Goal: Task Accomplishment & Management: Complete application form

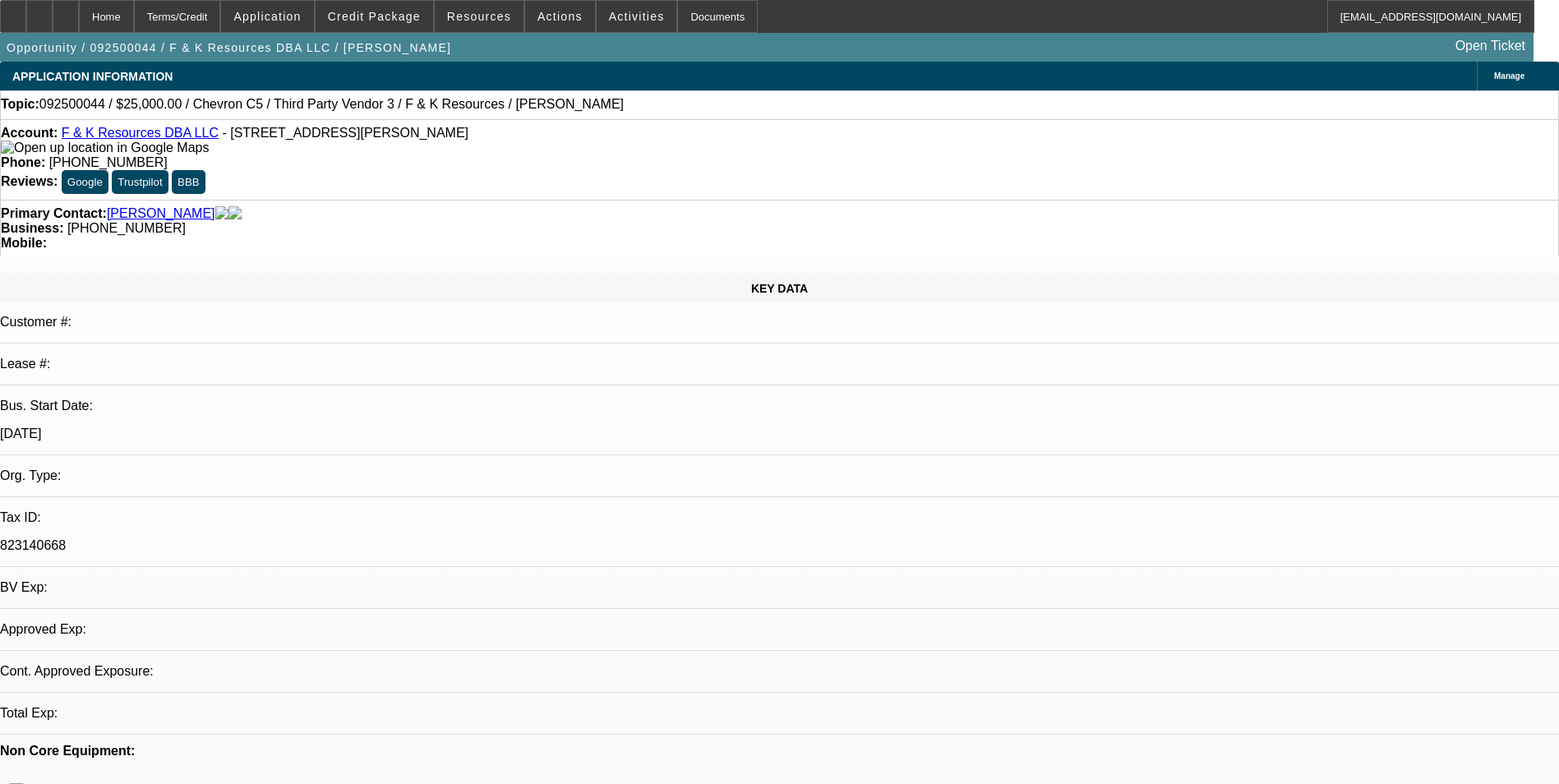
select select "0"
select select "2"
select select "0.1"
select select "1"
select select "2"
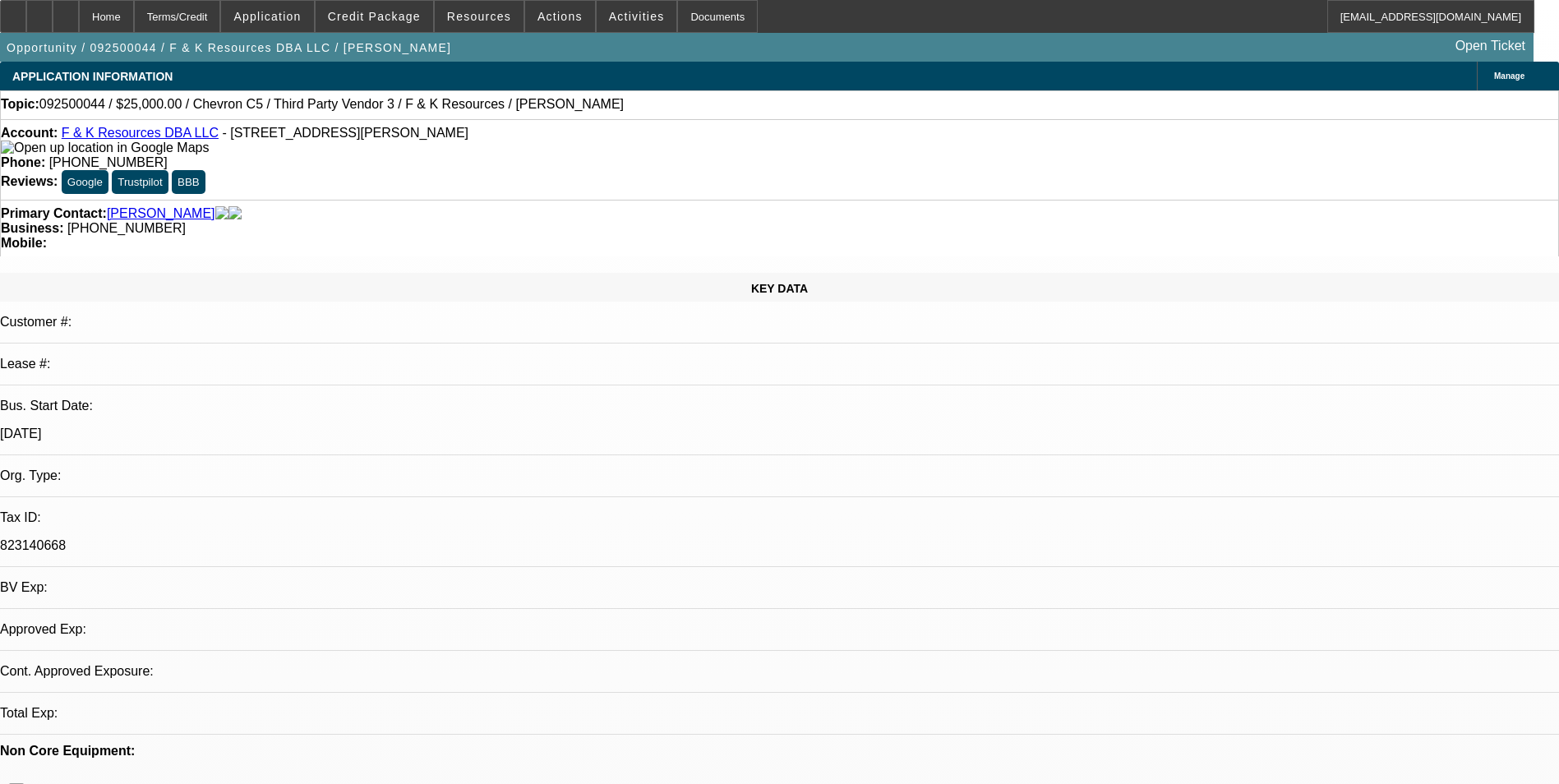
select select "4"
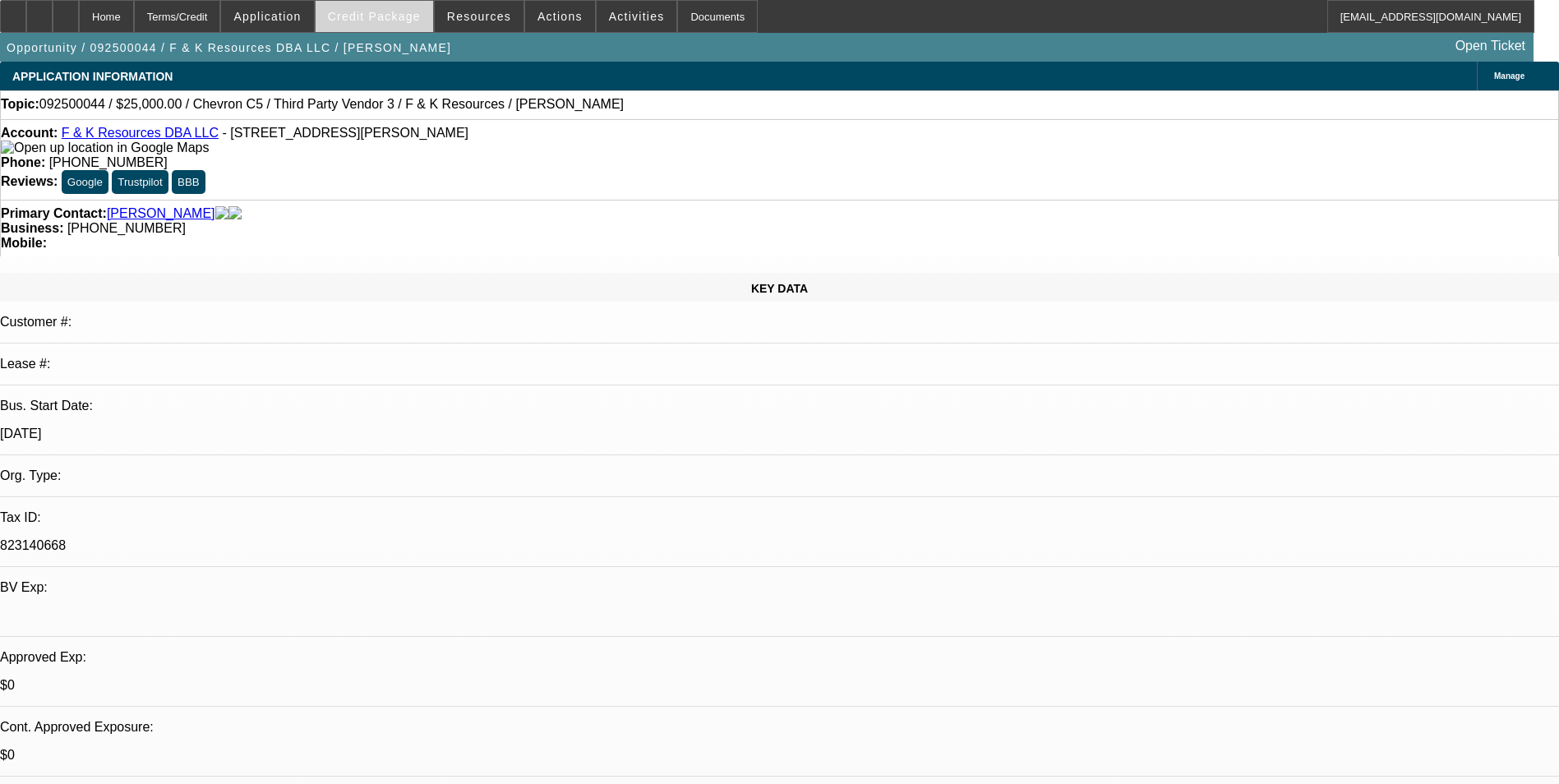
click at [363, 32] on span at bounding box center [375, 16] width 118 height 40
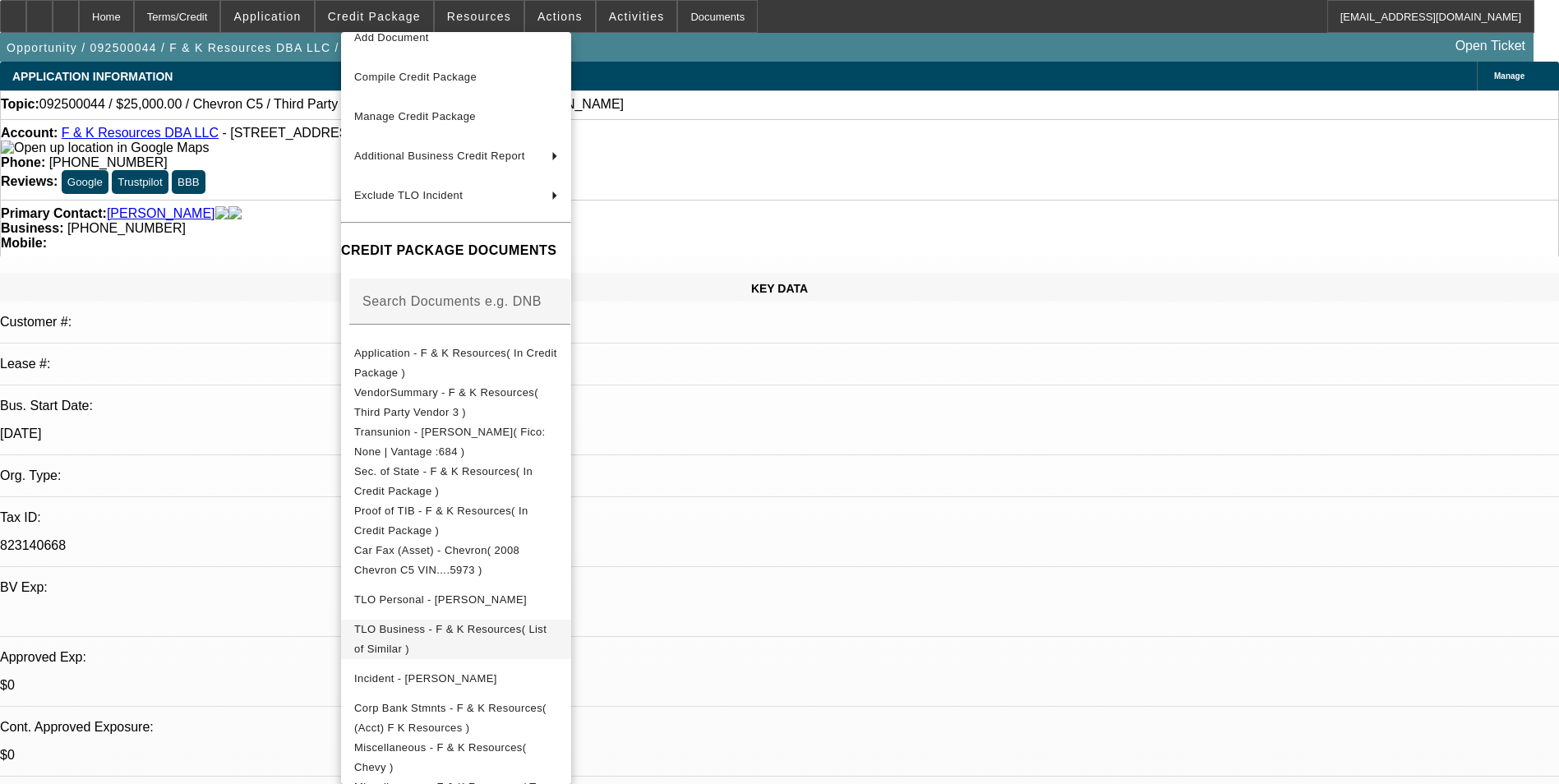
scroll to position [106, 0]
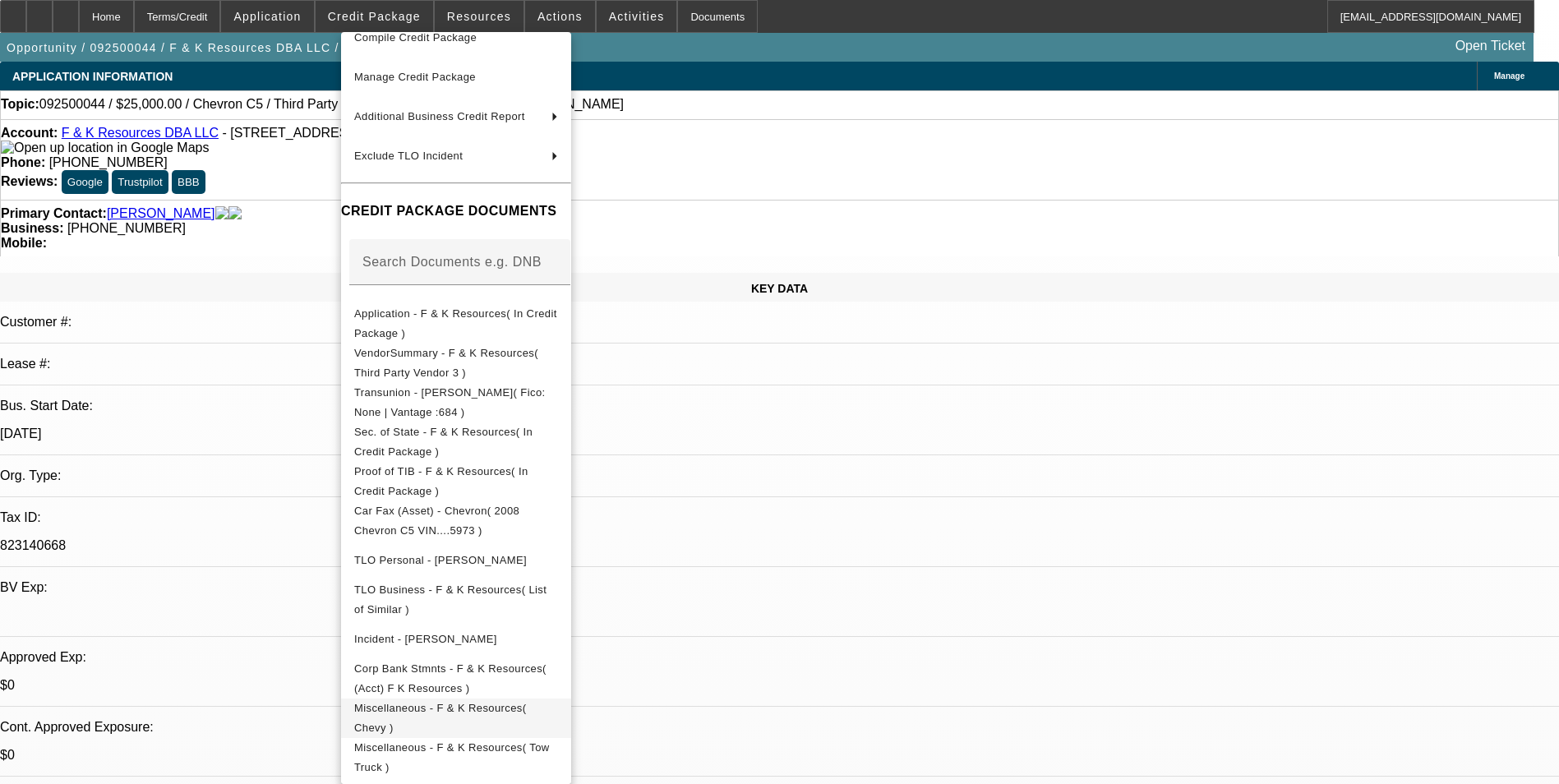
click at [558, 704] on span "Miscellaneous - F & K Resources( Chevy )" at bounding box center [455, 718] width 204 height 40
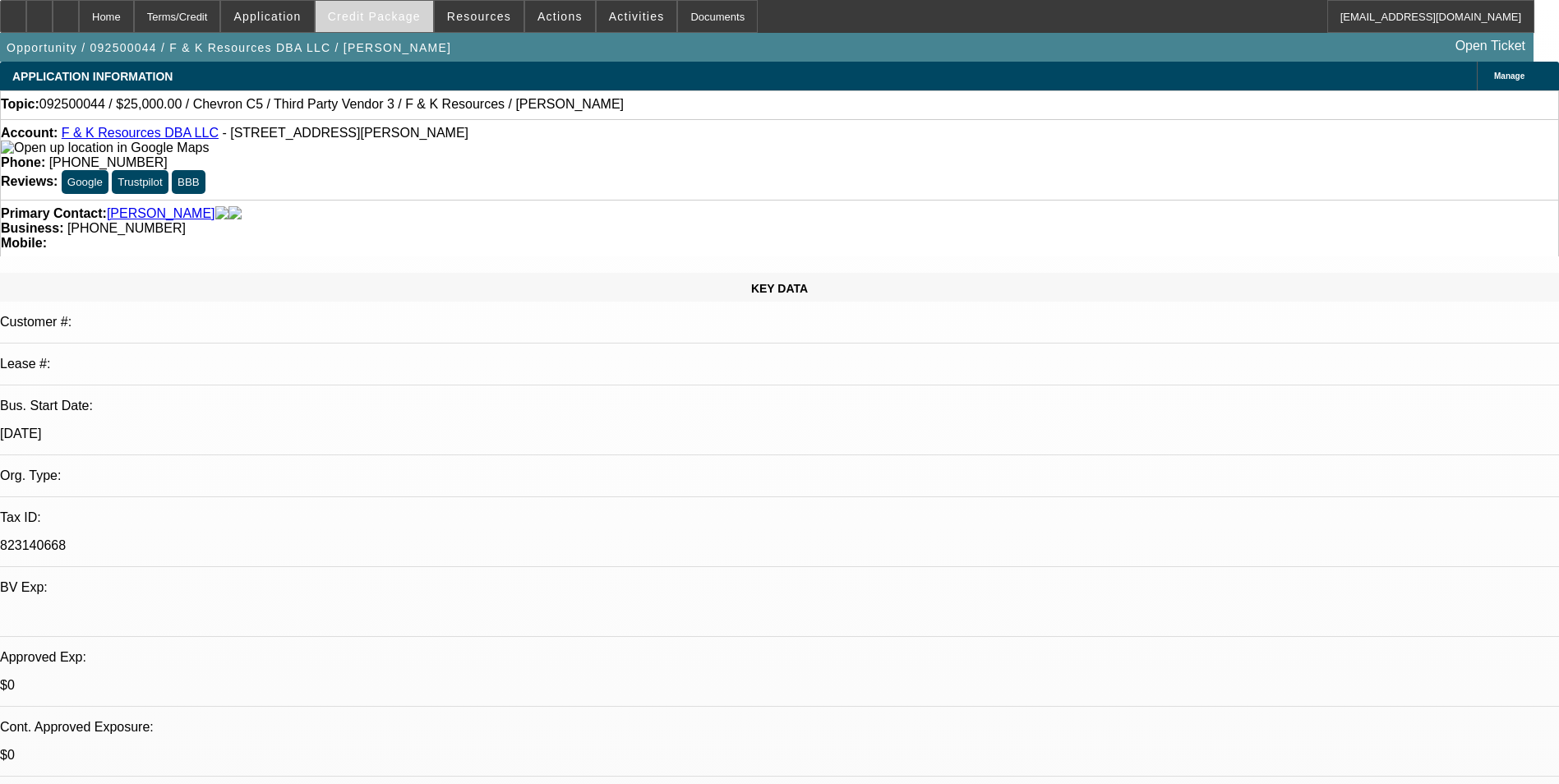
drag, startPoint x: 672, startPoint y: 468, endPoint x: 379, endPoint y: 26, distance: 530.3
click at [379, 26] on span at bounding box center [375, 16] width 118 height 40
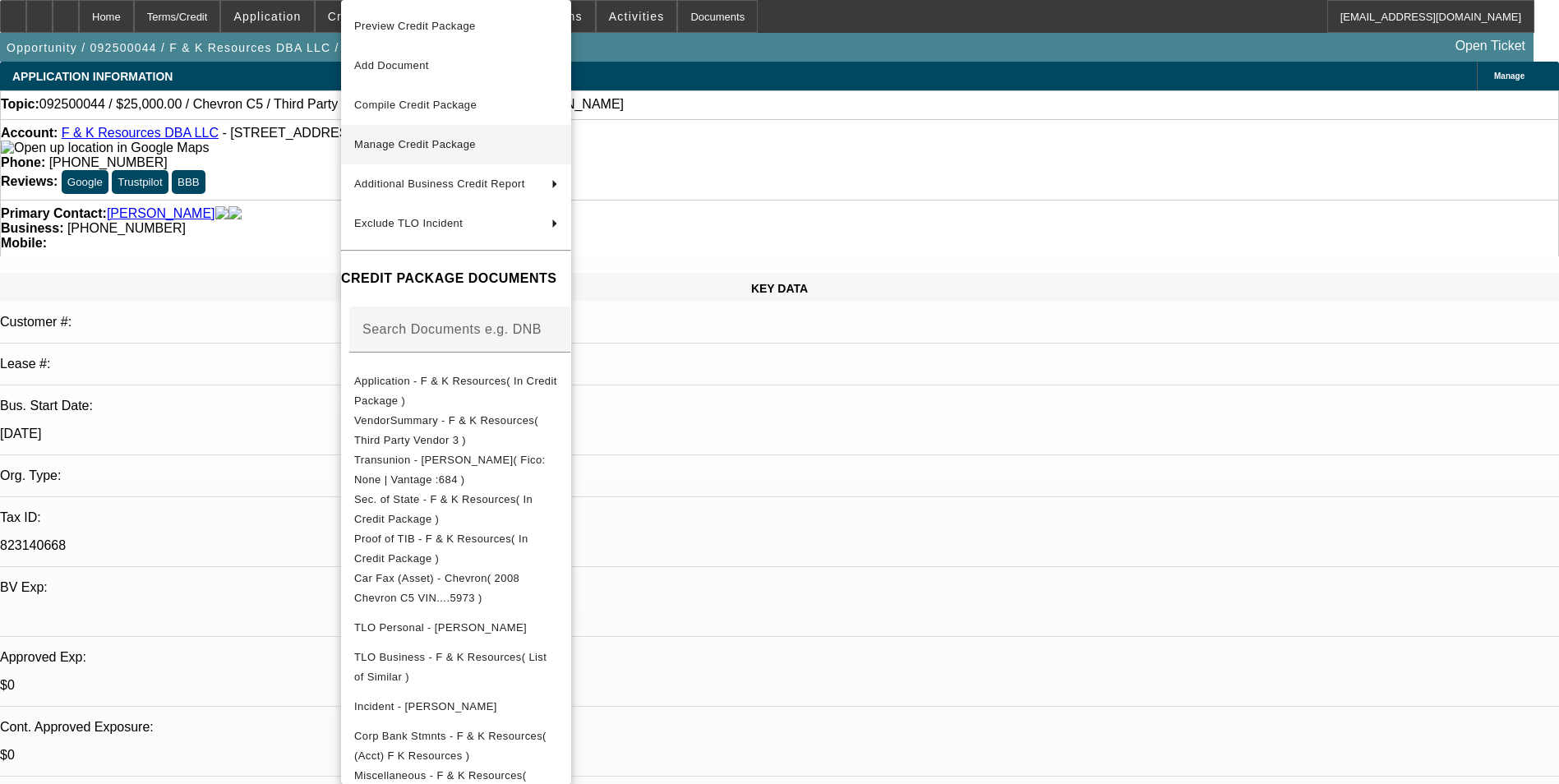
click at [440, 139] on span "Manage Credit Package" at bounding box center [414, 145] width 121 height 13
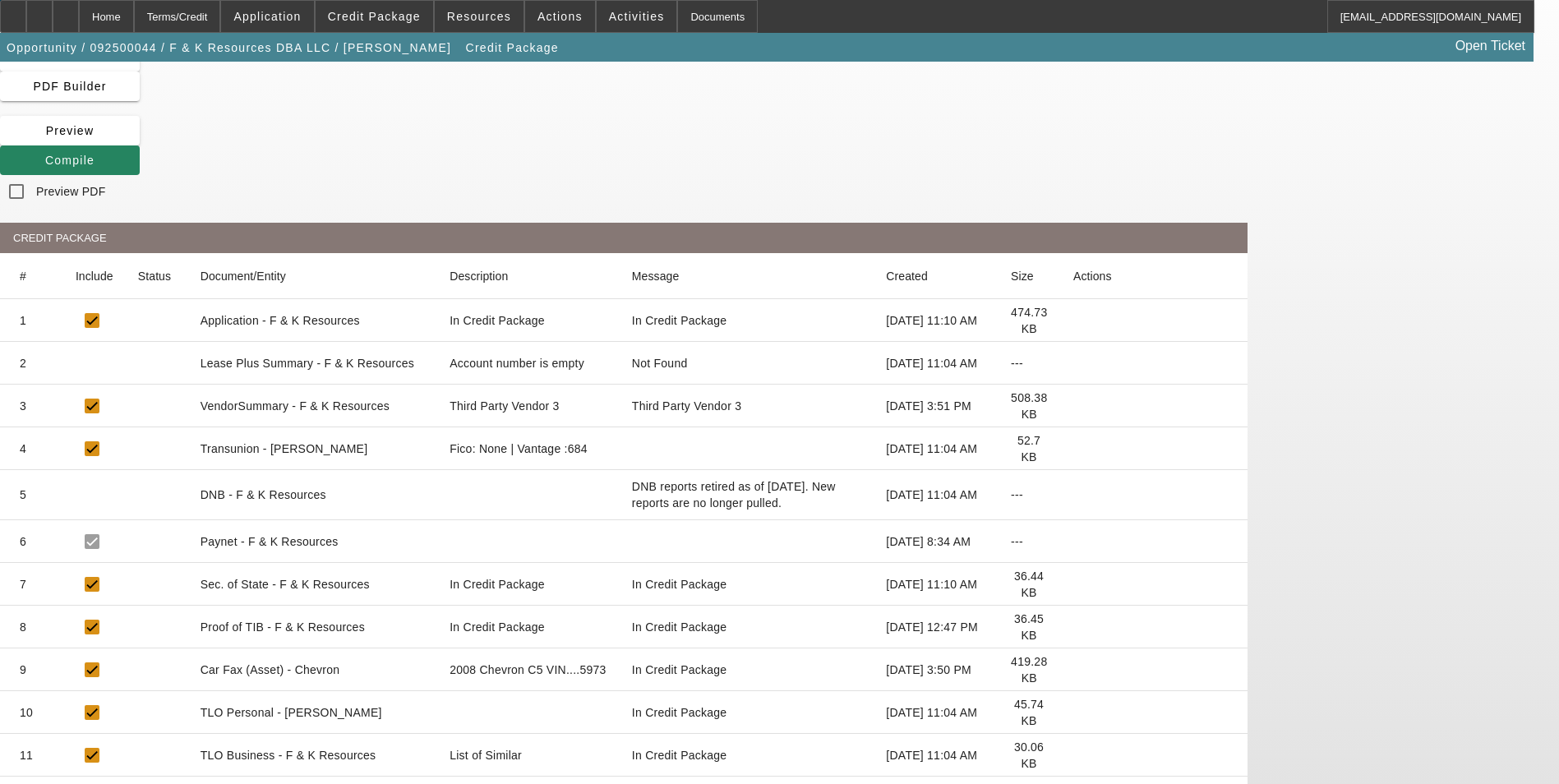
scroll to position [188, 0]
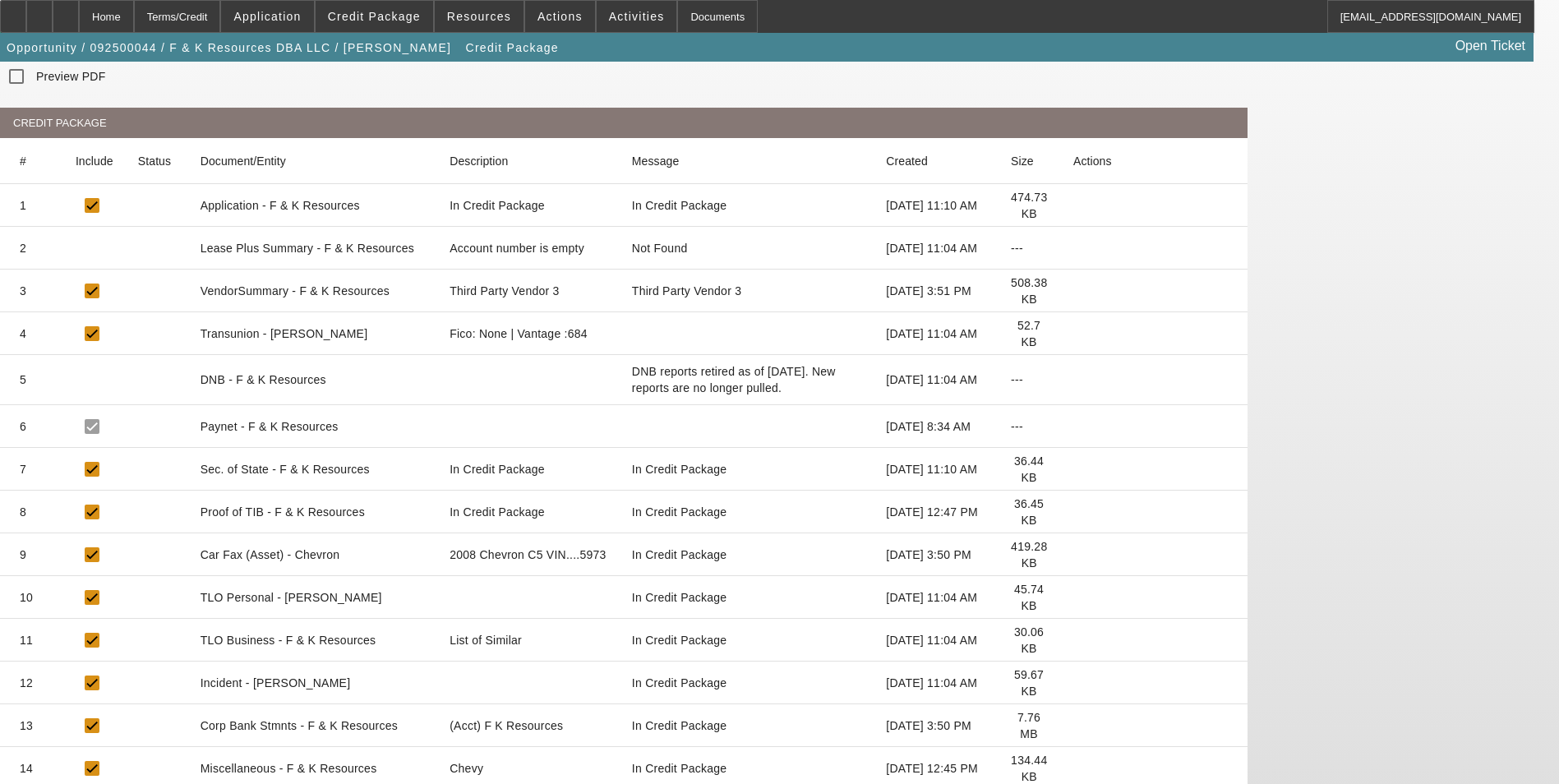
click at [1073, 768] on icon at bounding box center [1073, 768] width 0 height 0
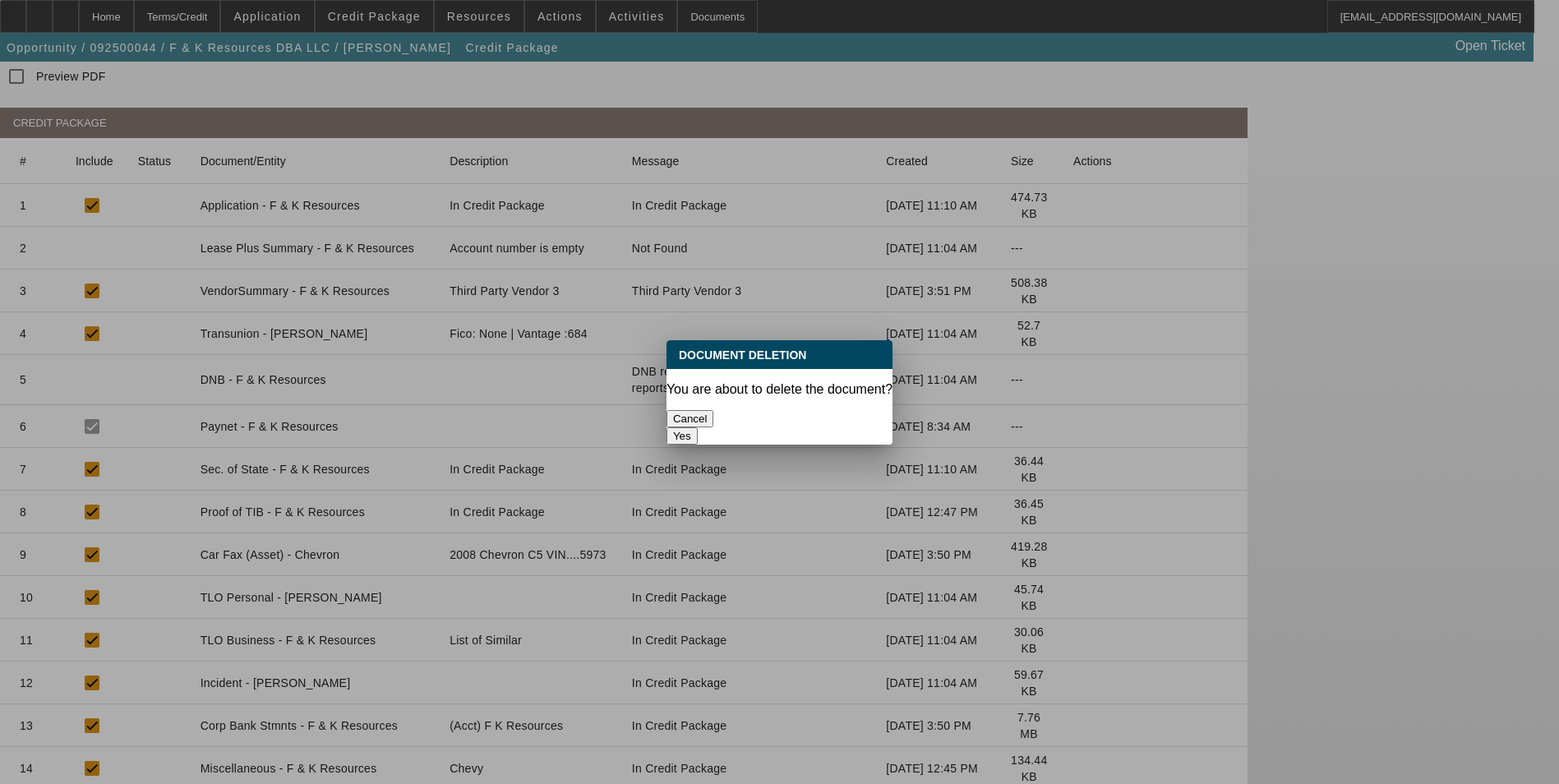
scroll to position [0, 0]
click at [698, 427] on button "Yes" at bounding box center [682, 435] width 32 height 17
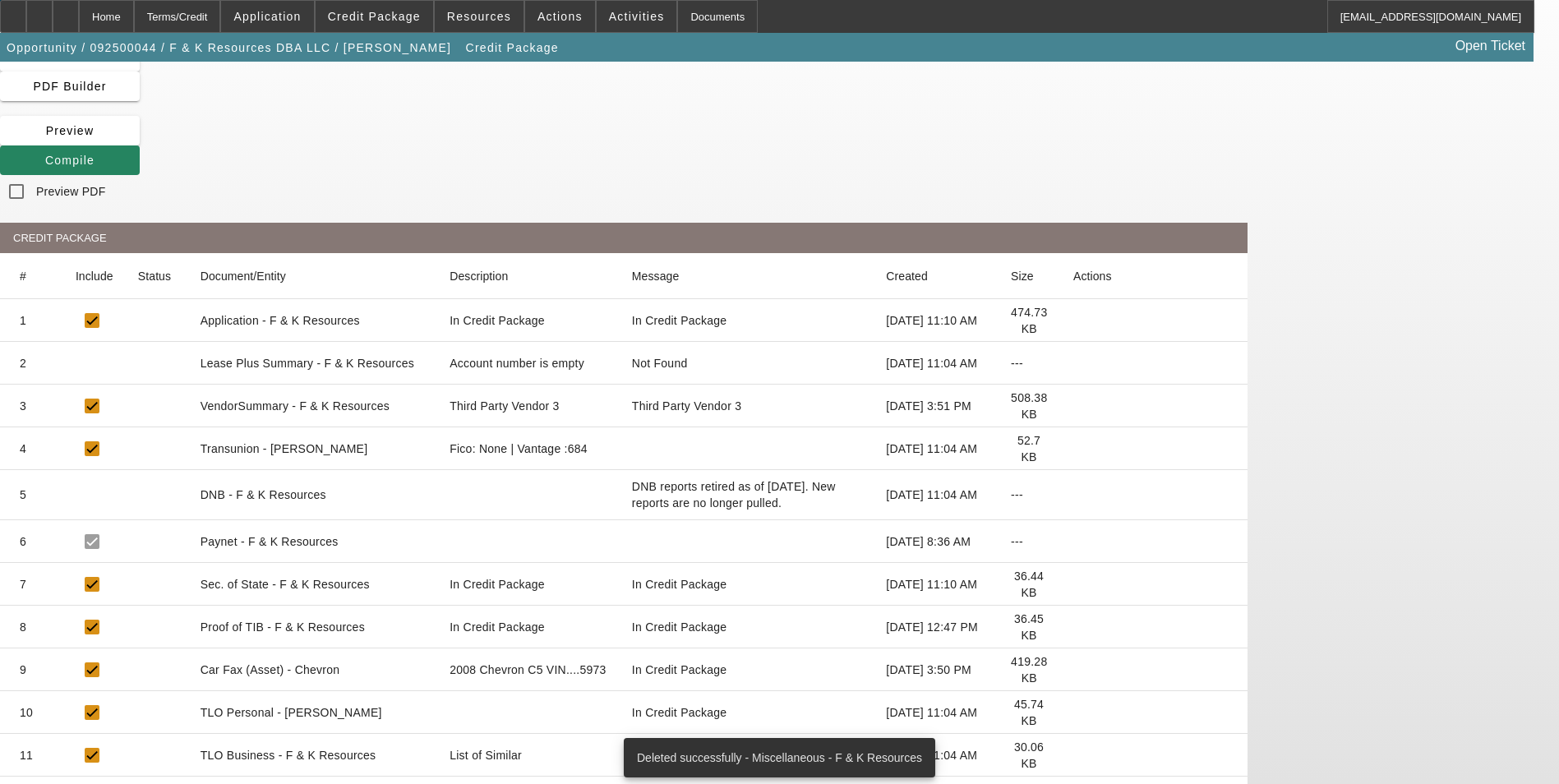
scroll to position [146, 0]
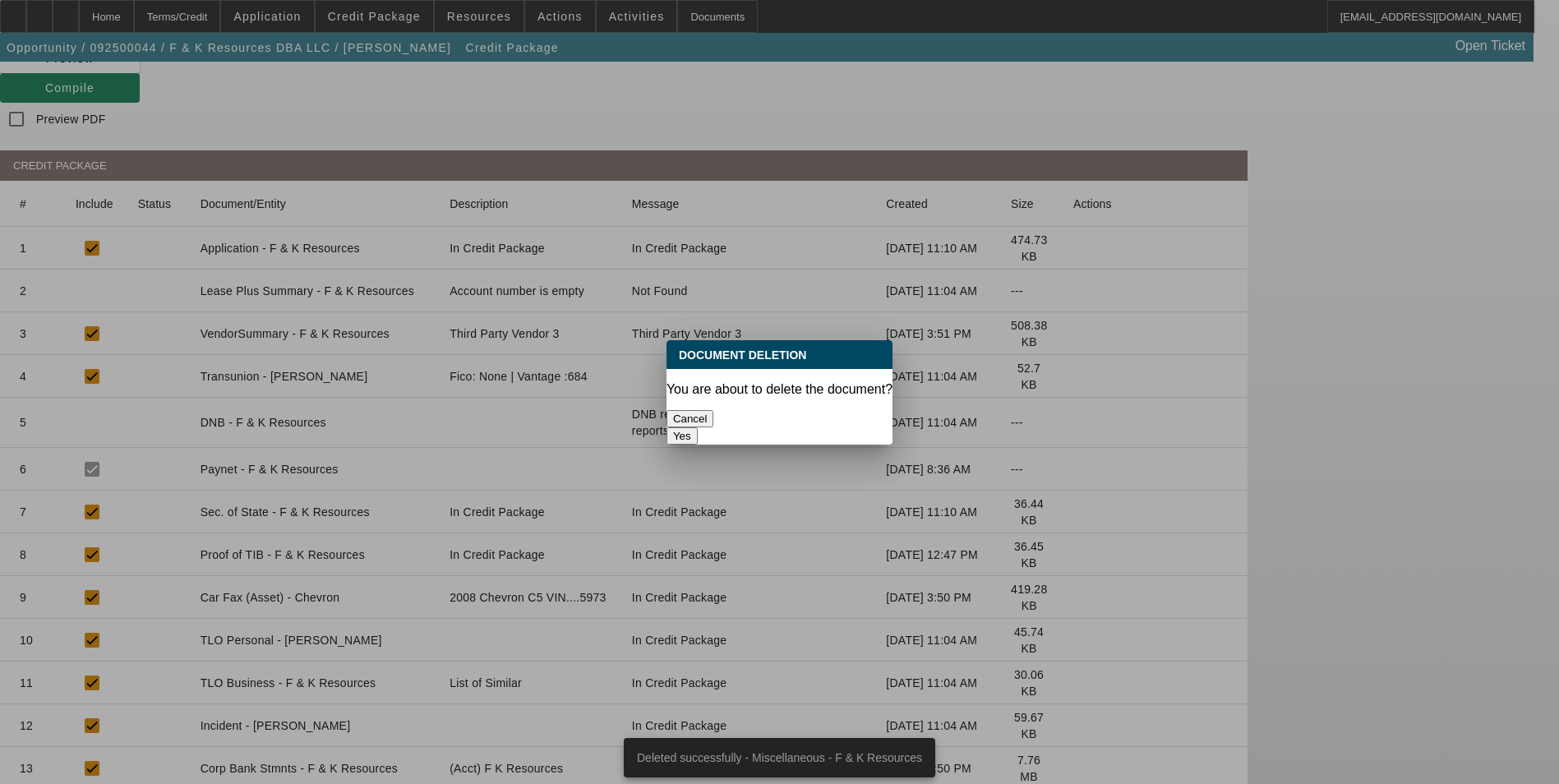
scroll to position [0, 0]
click at [698, 427] on button "Yes" at bounding box center [682, 435] width 32 height 17
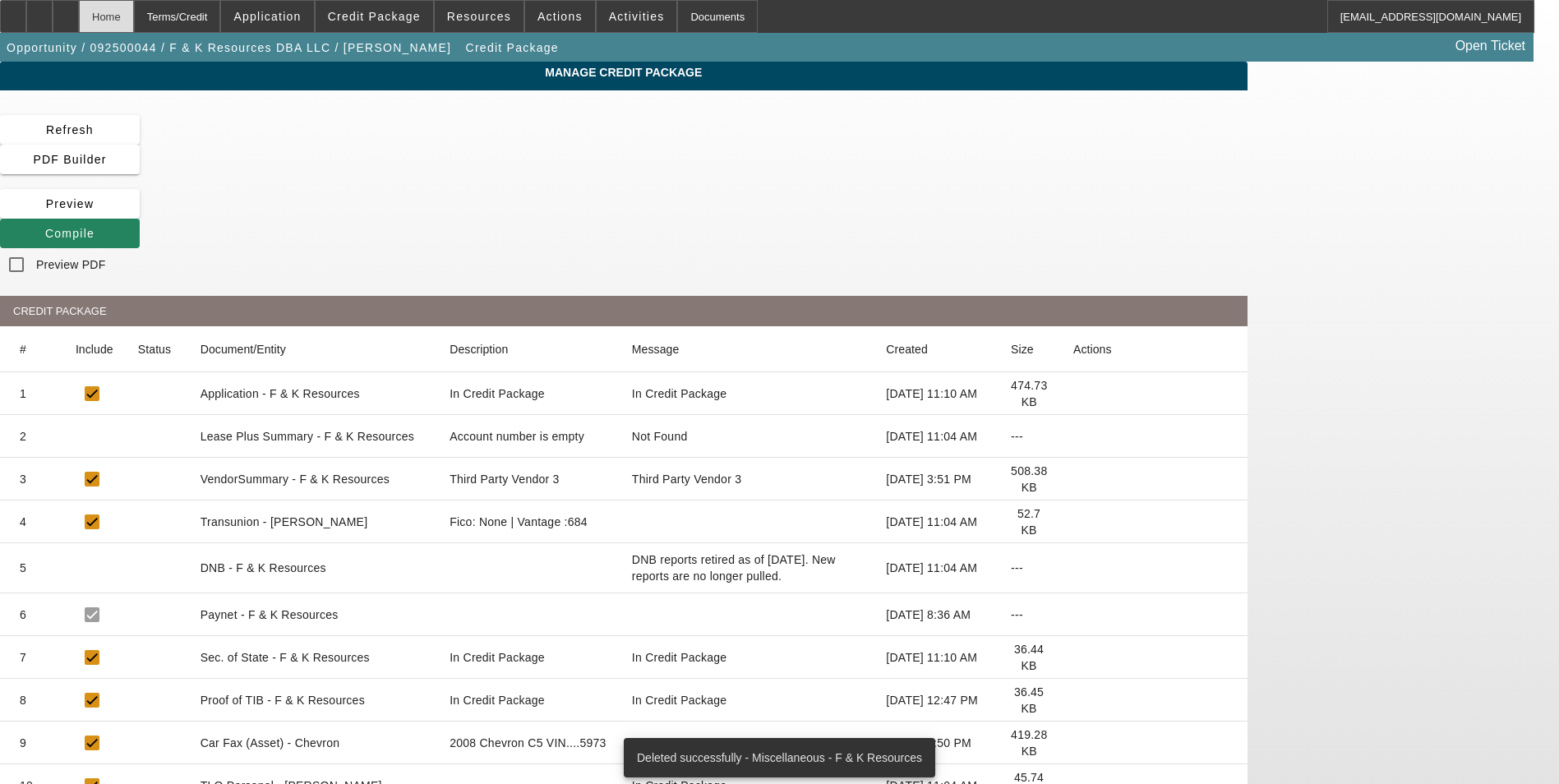
click at [134, 23] on div "Home" at bounding box center [106, 16] width 55 height 33
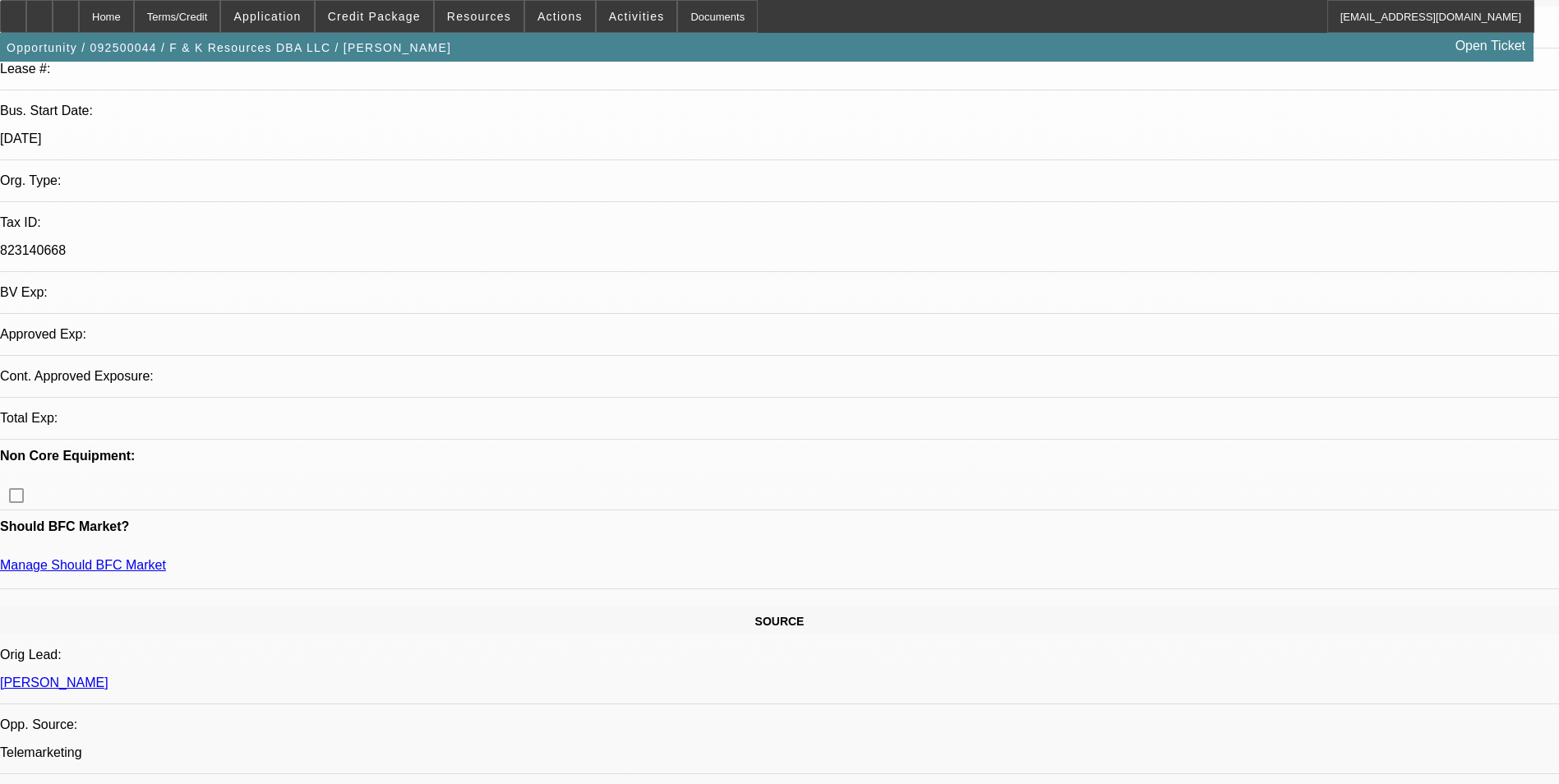
select select "0"
select select "2"
select select "0.1"
select select "4"
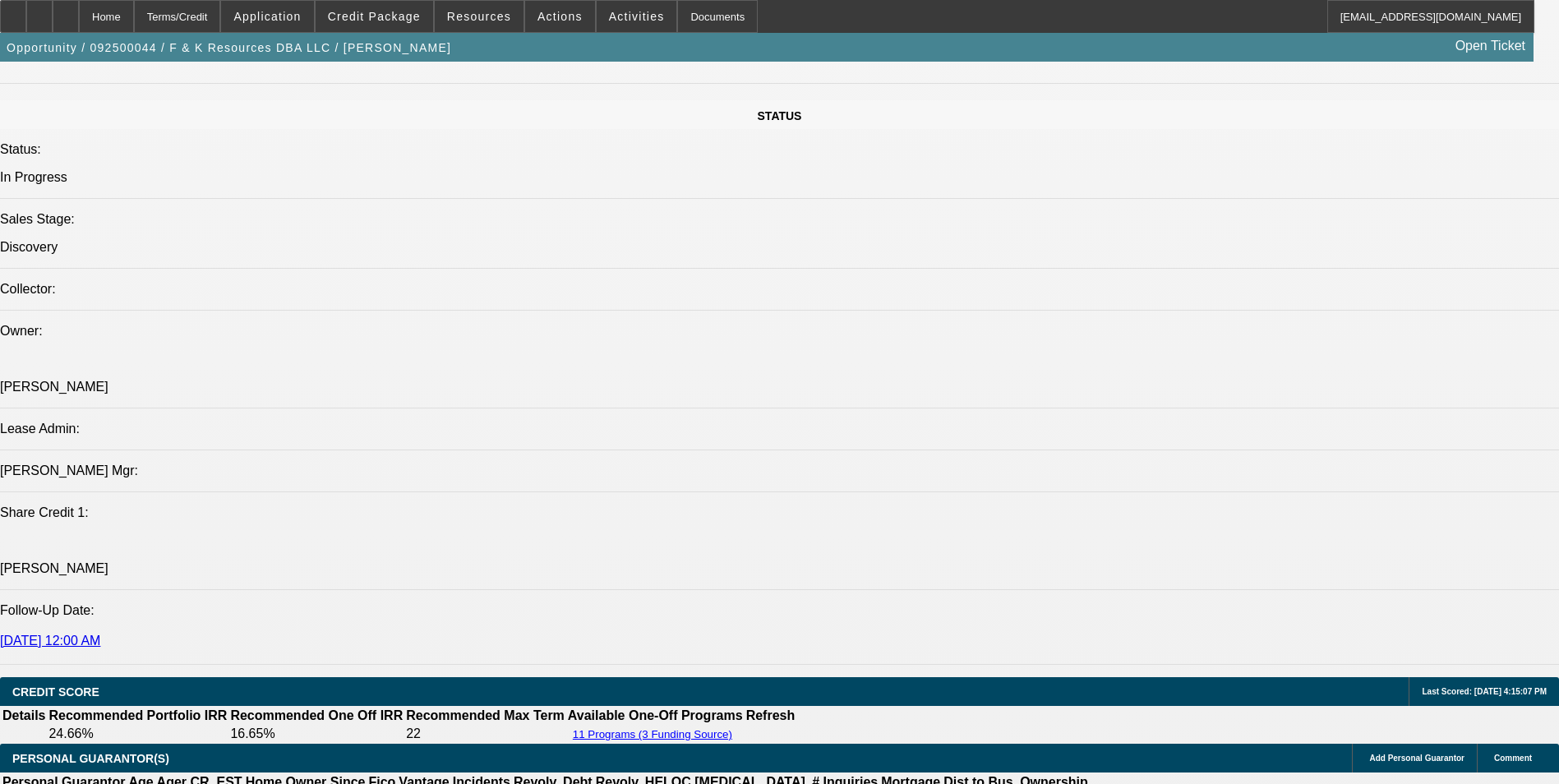
scroll to position [2189, 0]
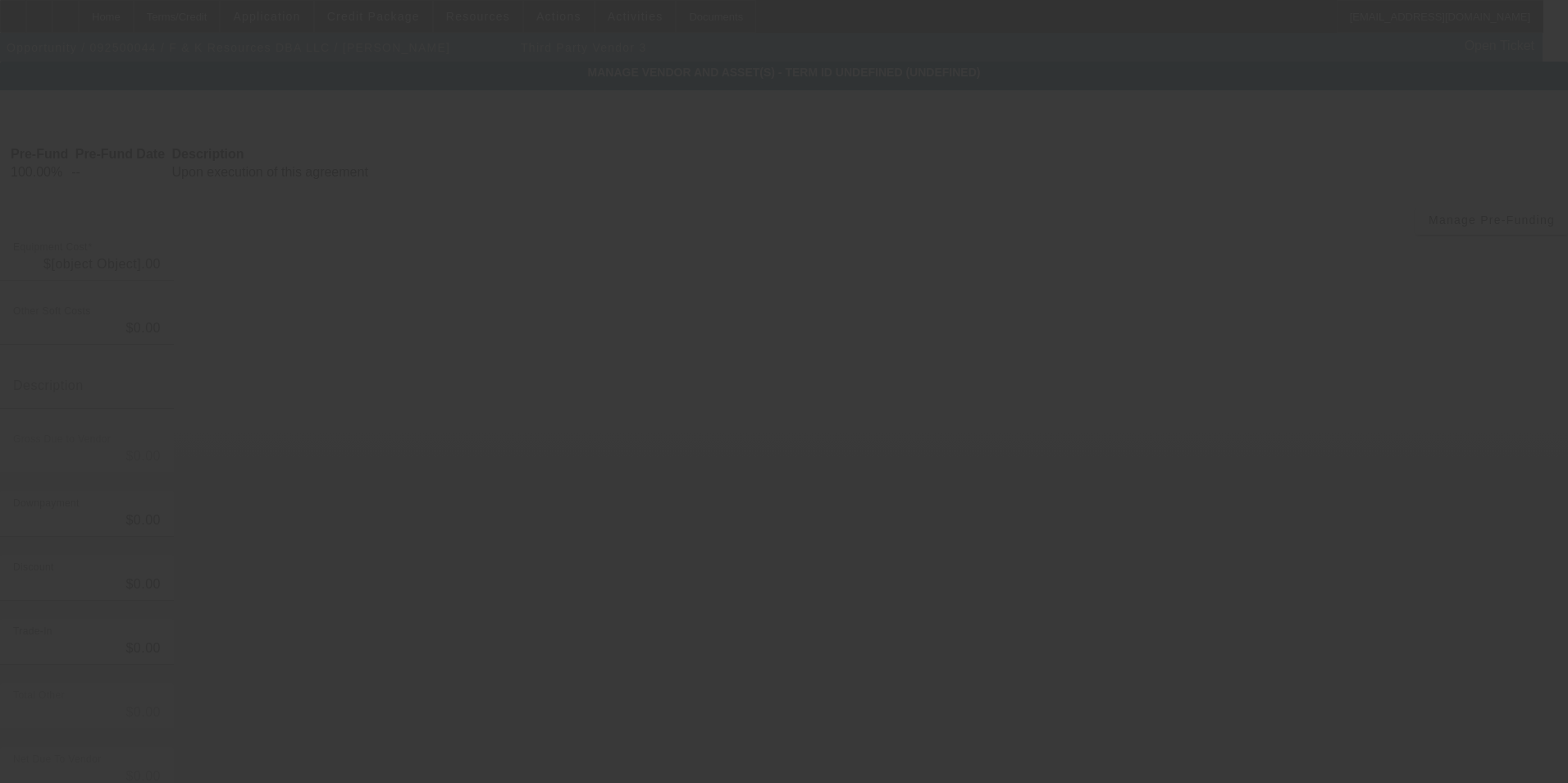
type input "$30,000.00"
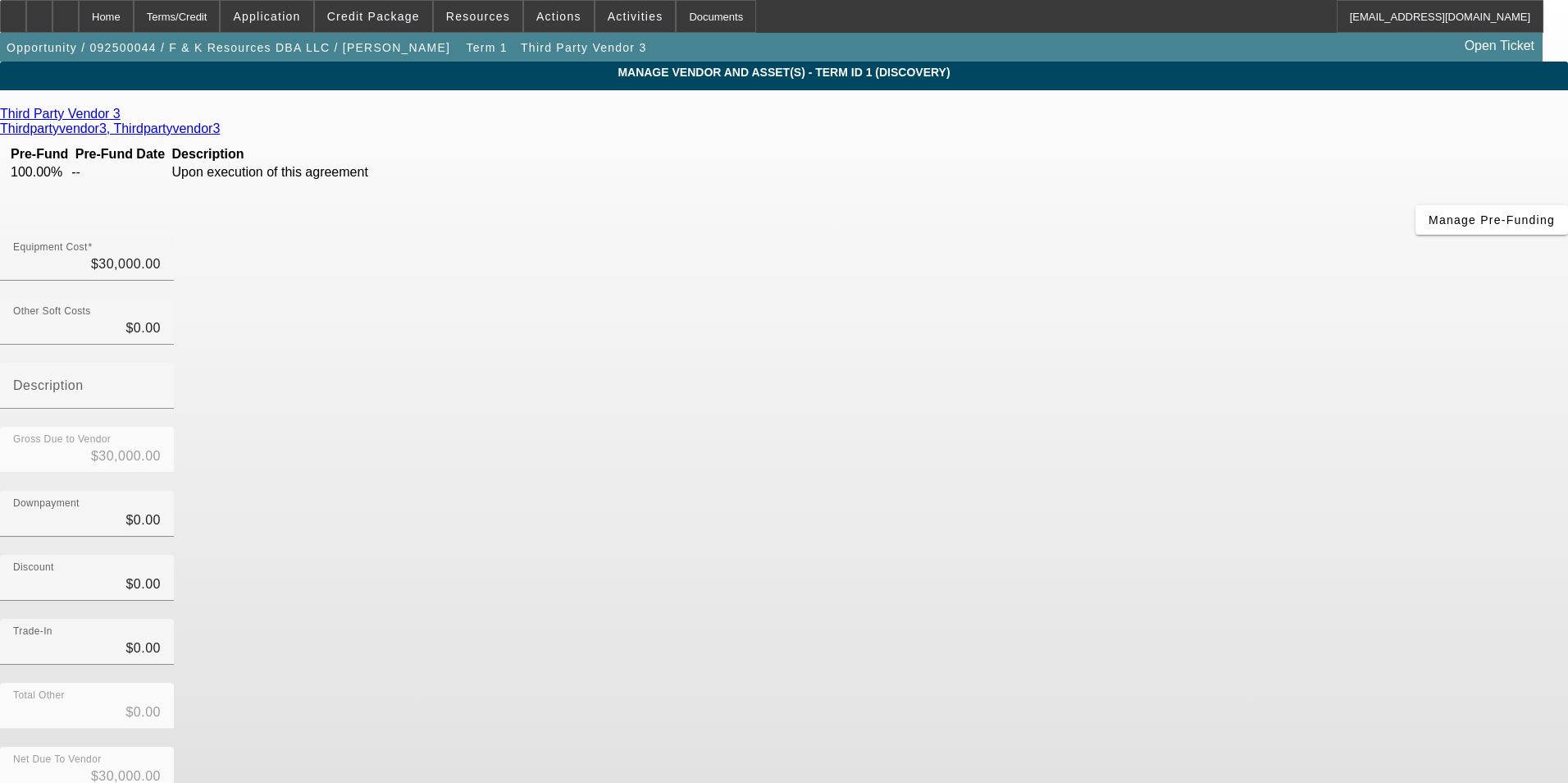
click at [425, 121] on div "Third Party Vendor 3" at bounding box center [784, 114] width 1568 height 14
click at [125, 117] on icon at bounding box center [125, 113] width 0 height 14
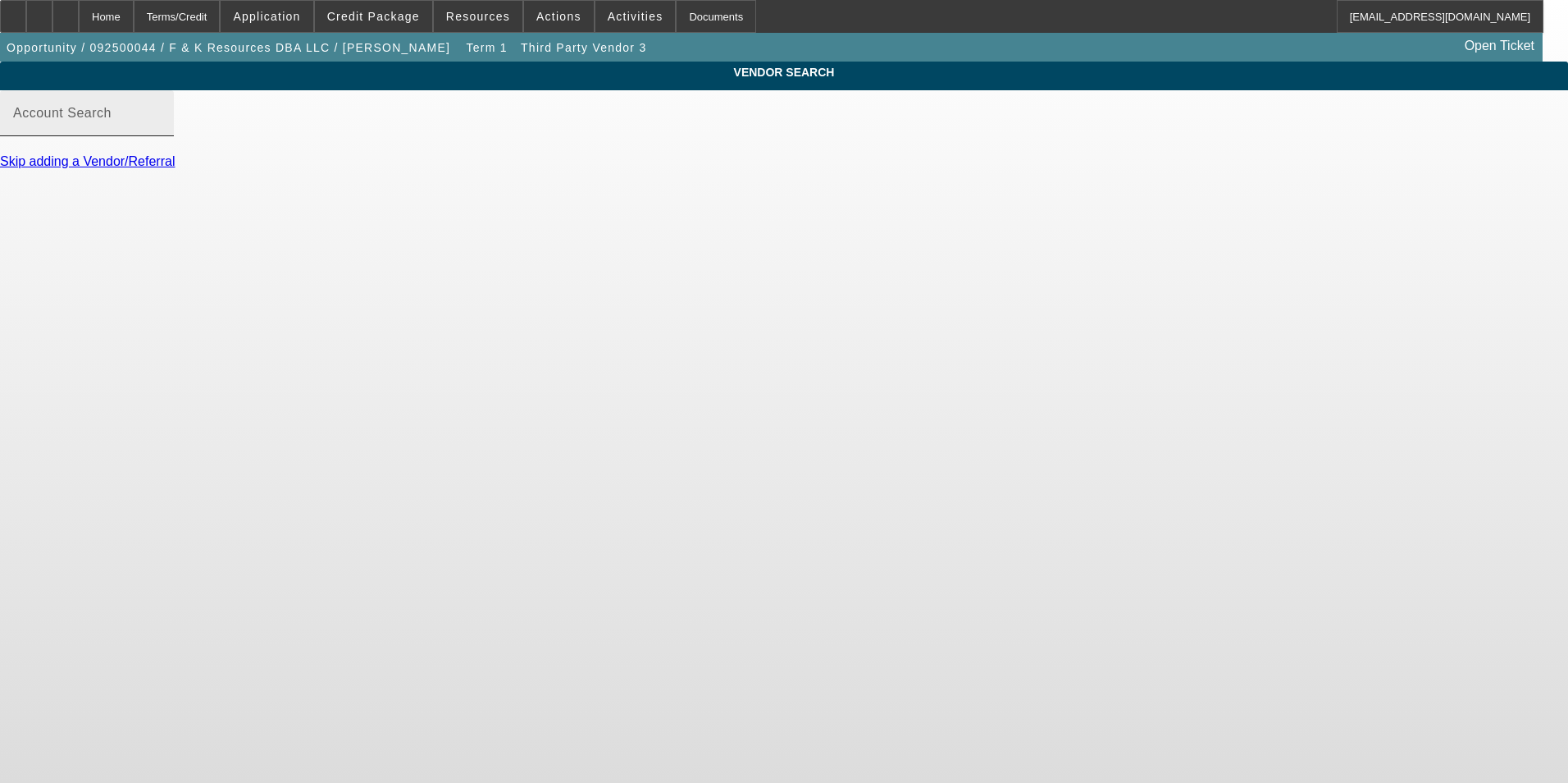
click at [112, 120] on mat-label "Account Search" at bounding box center [62, 112] width 98 height 14
click at [161, 130] on input "Account Search" at bounding box center [87, 120] width 147 height 20
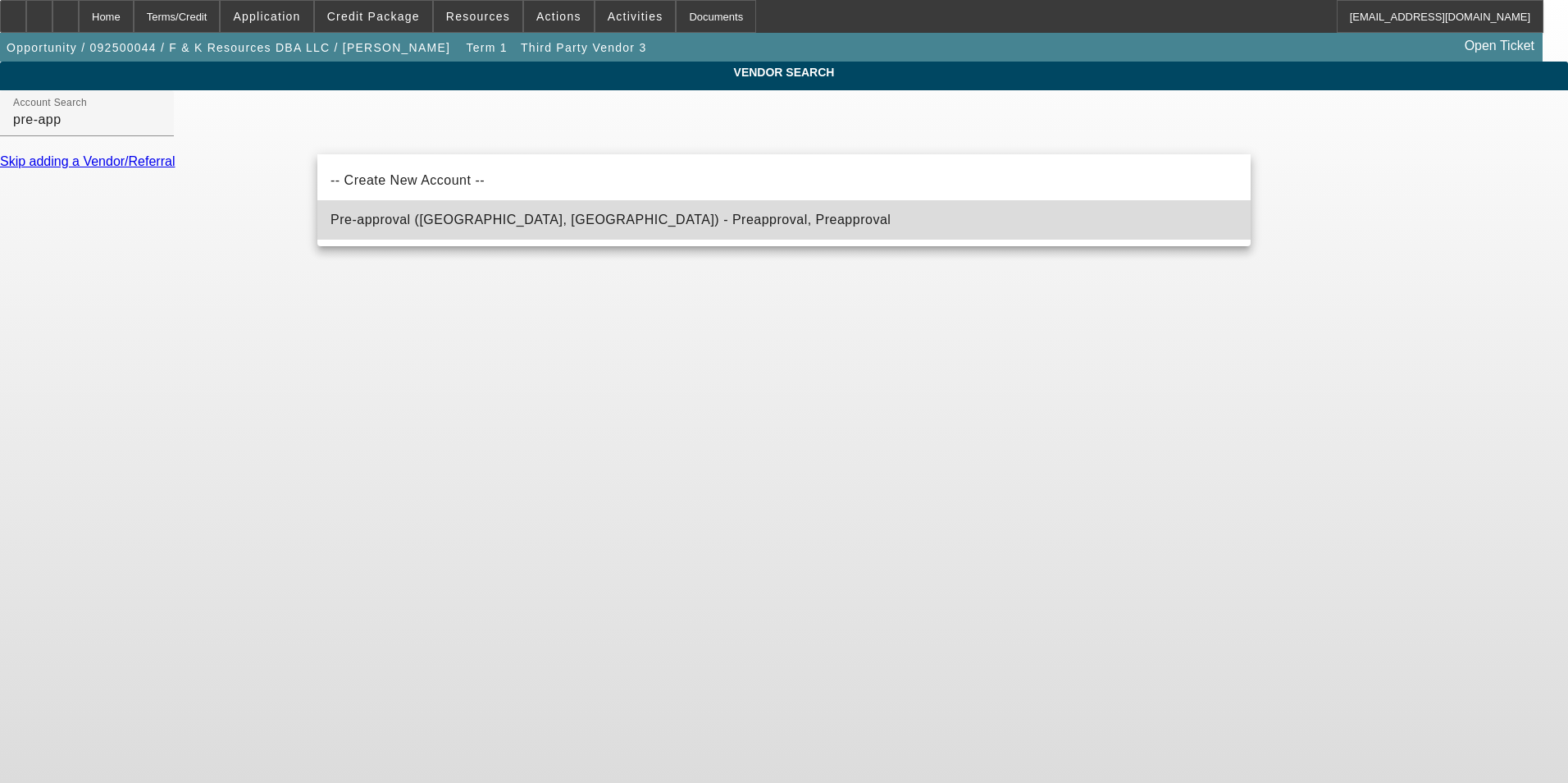
click at [654, 228] on mat-option "Pre-approval (Northbrook, IL) - Preapproval, Preapproval" at bounding box center [784, 220] width 933 height 40
type input "Pre-approval (Northbrook, IL) - Preapproval, Preapproval"
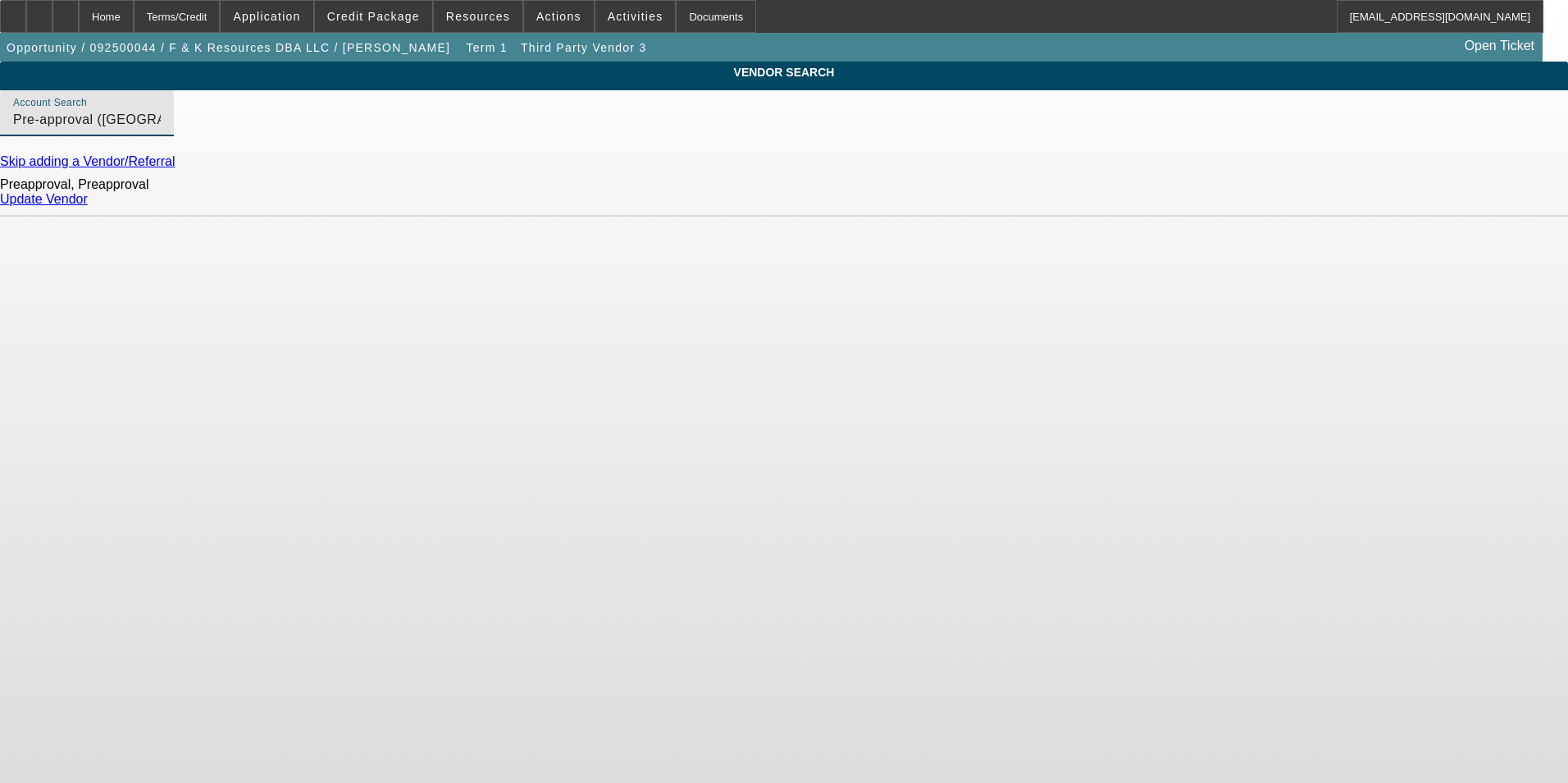
click at [88, 206] on link "Update Vendor" at bounding box center [43, 199] width 88 height 14
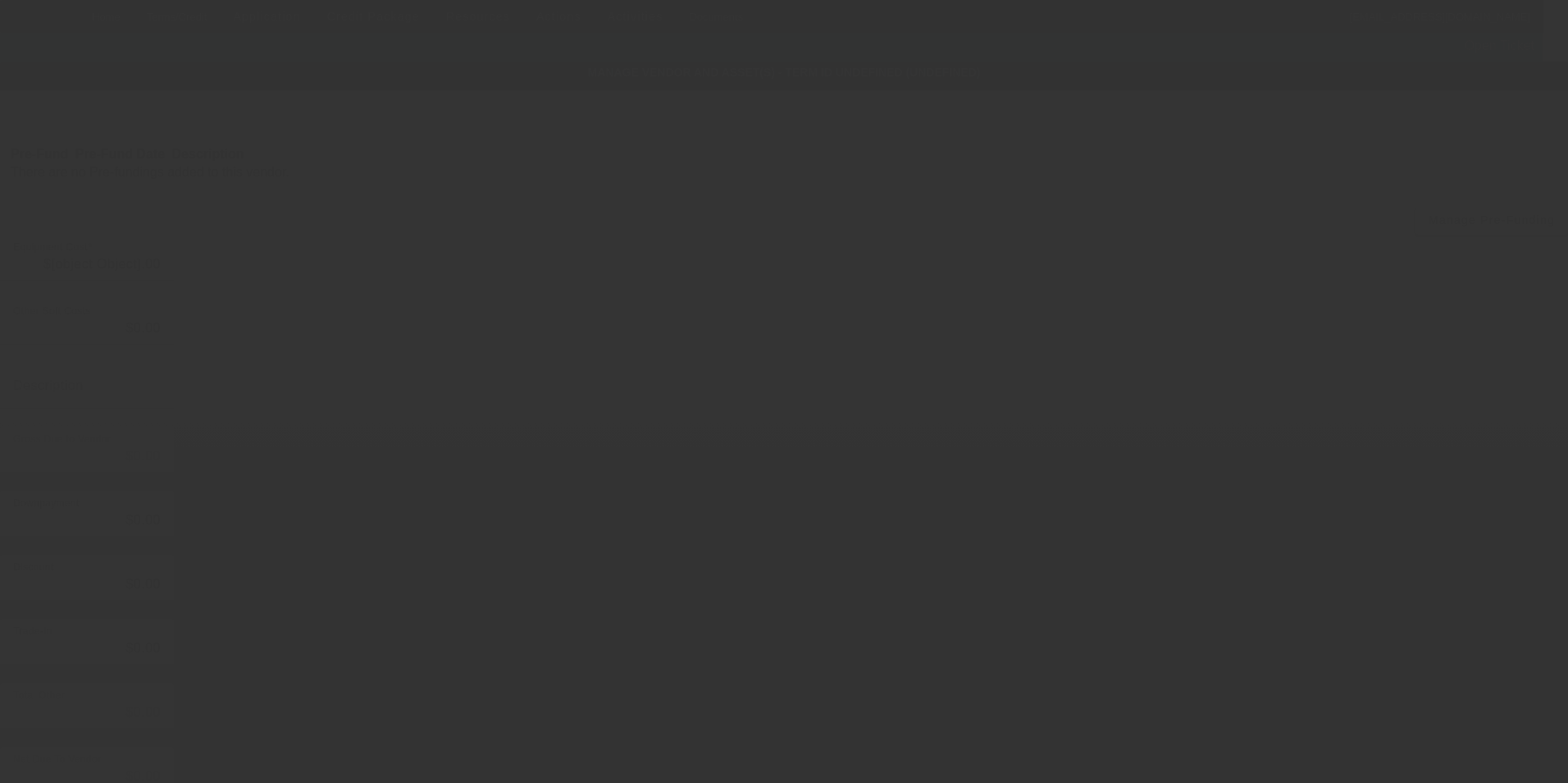
type input "$30,000.00"
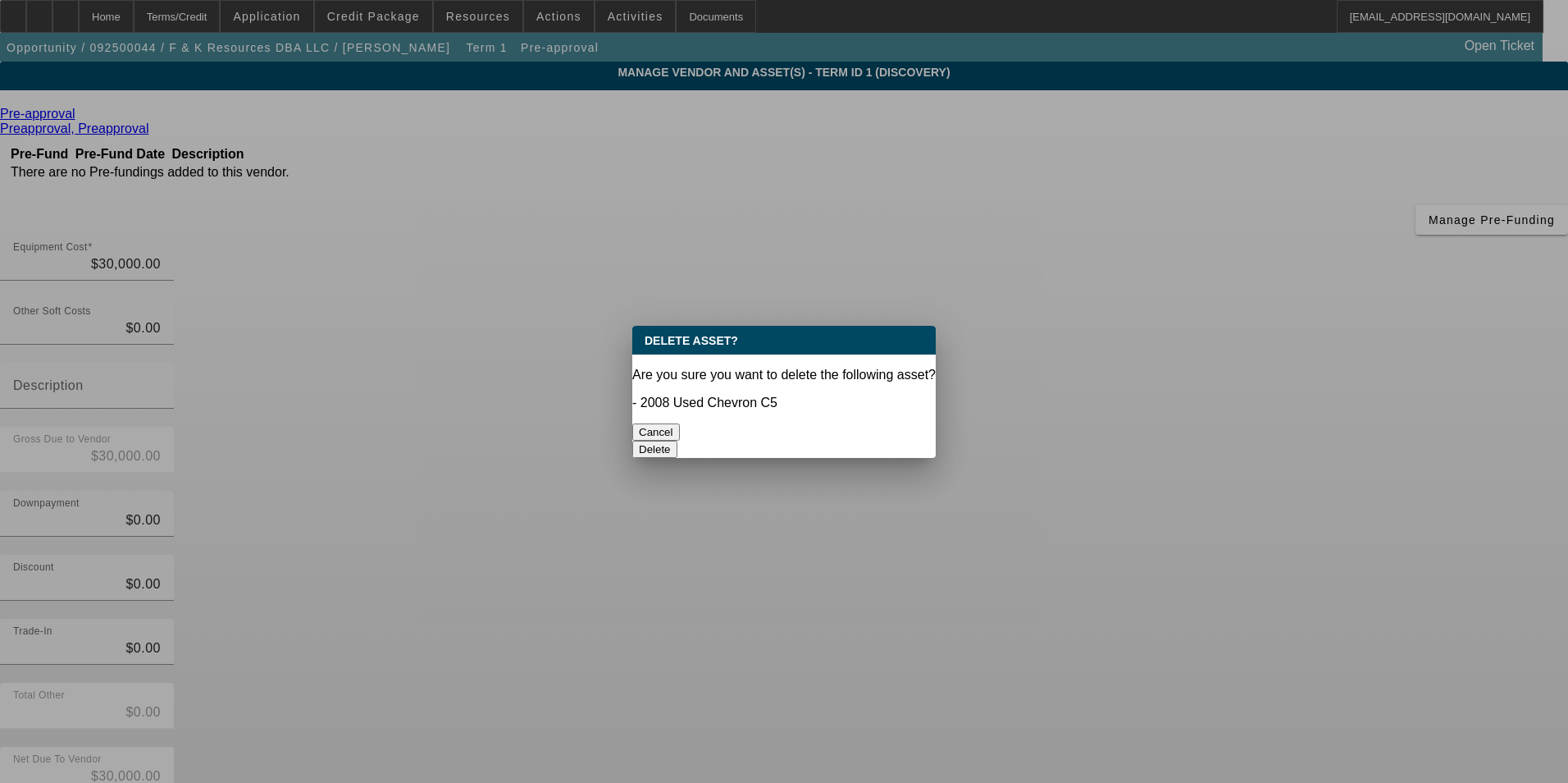
click at [677, 441] on button "Delete" at bounding box center [654, 449] width 45 height 17
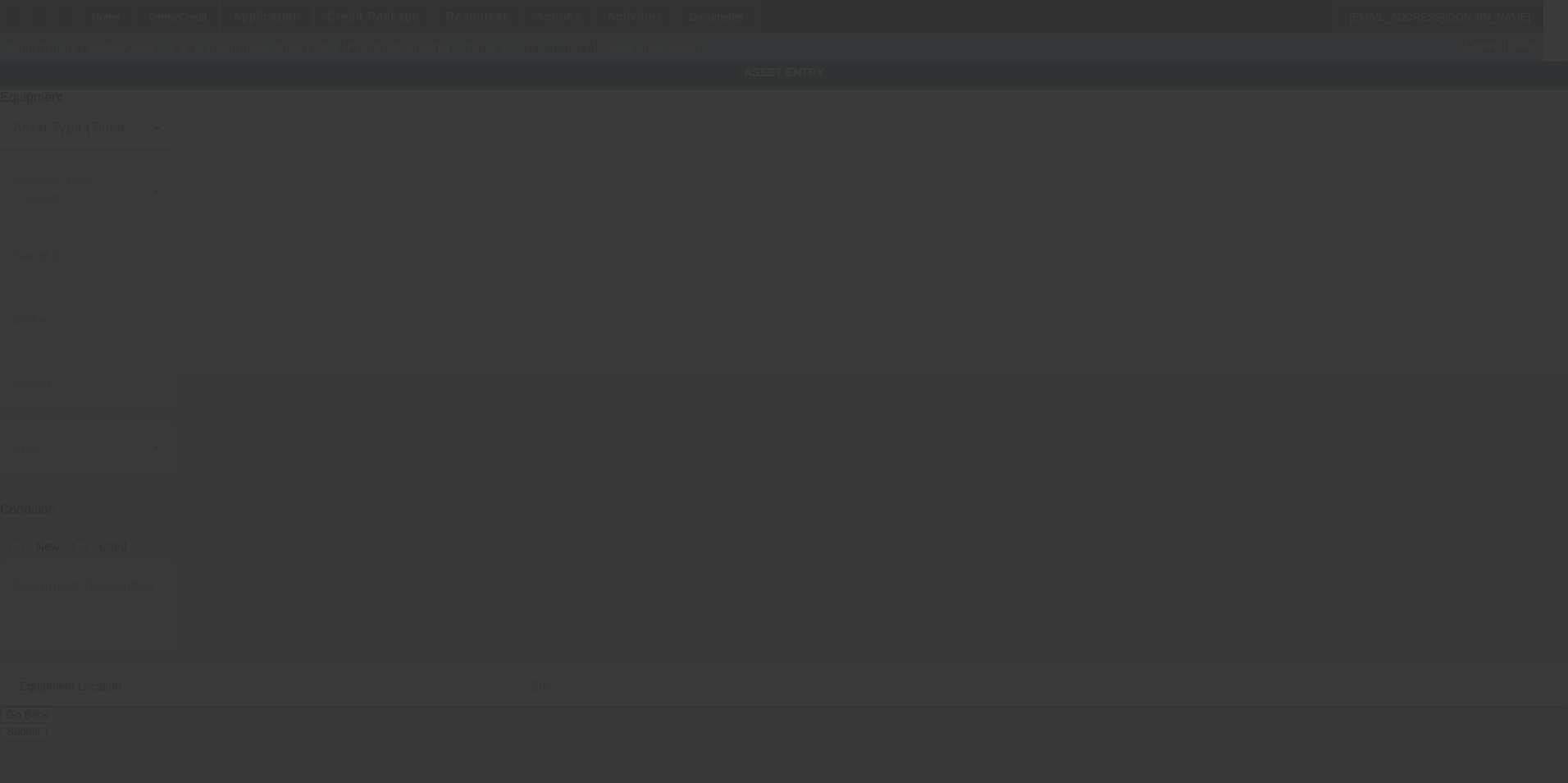
type input "7500 Carlisle Rd"
type input "Wellsville"
type input "17365"
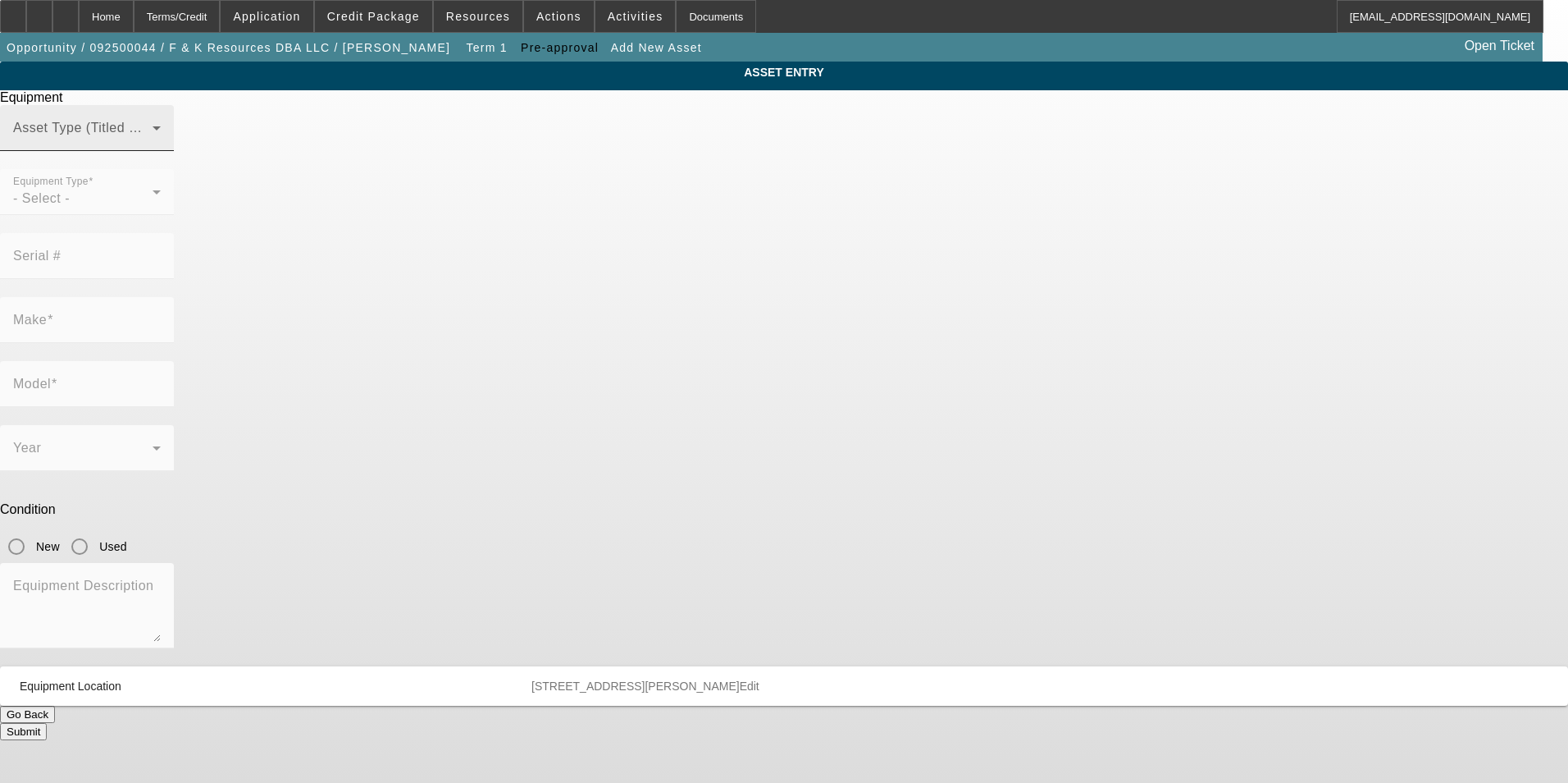
click at [161, 149] on div "Asset Type (Titled or Non-Titled)" at bounding box center [87, 127] width 147 height 46
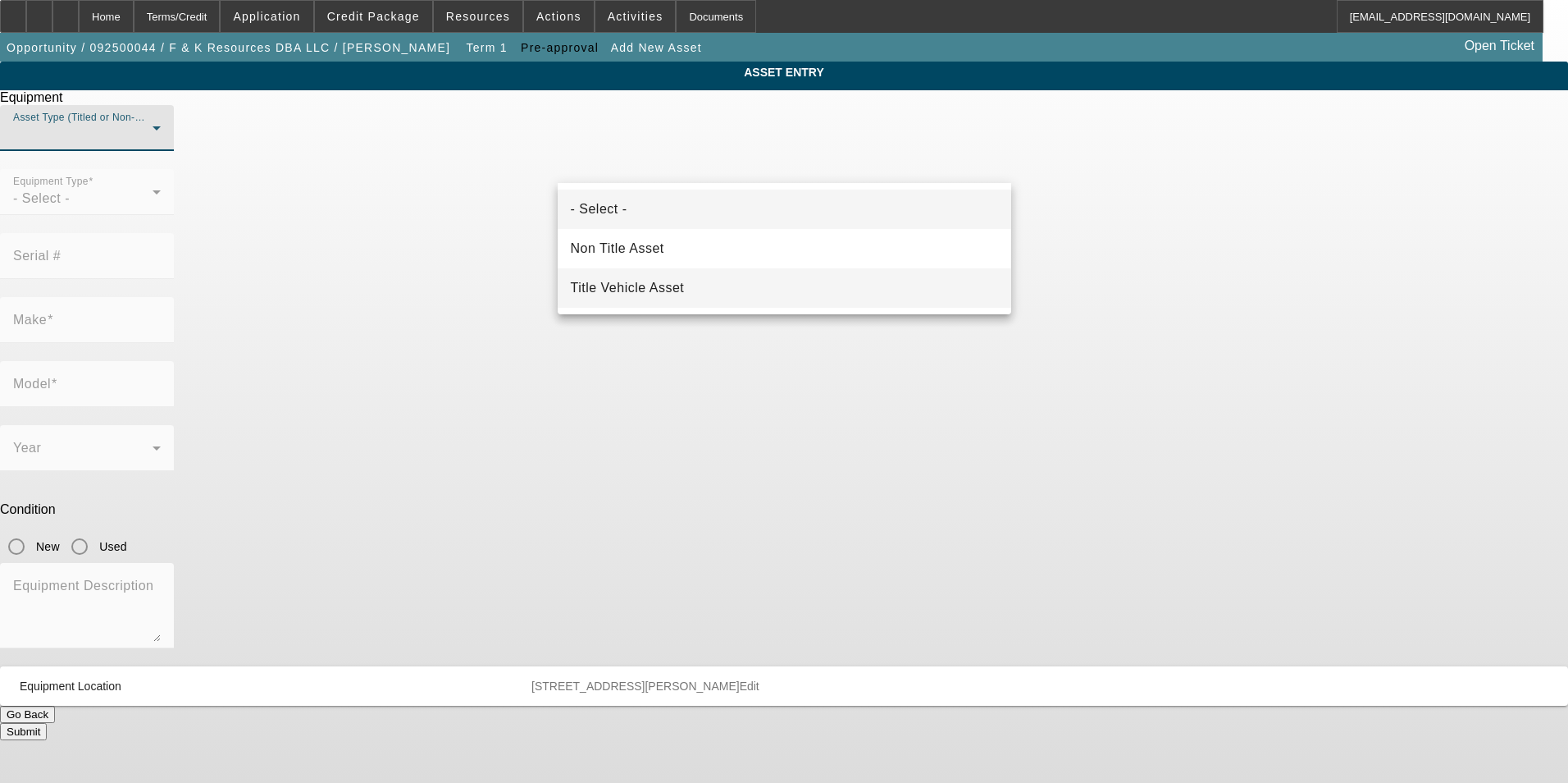
click at [665, 291] on span "Title Vehicle Asset" at bounding box center [627, 288] width 114 height 20
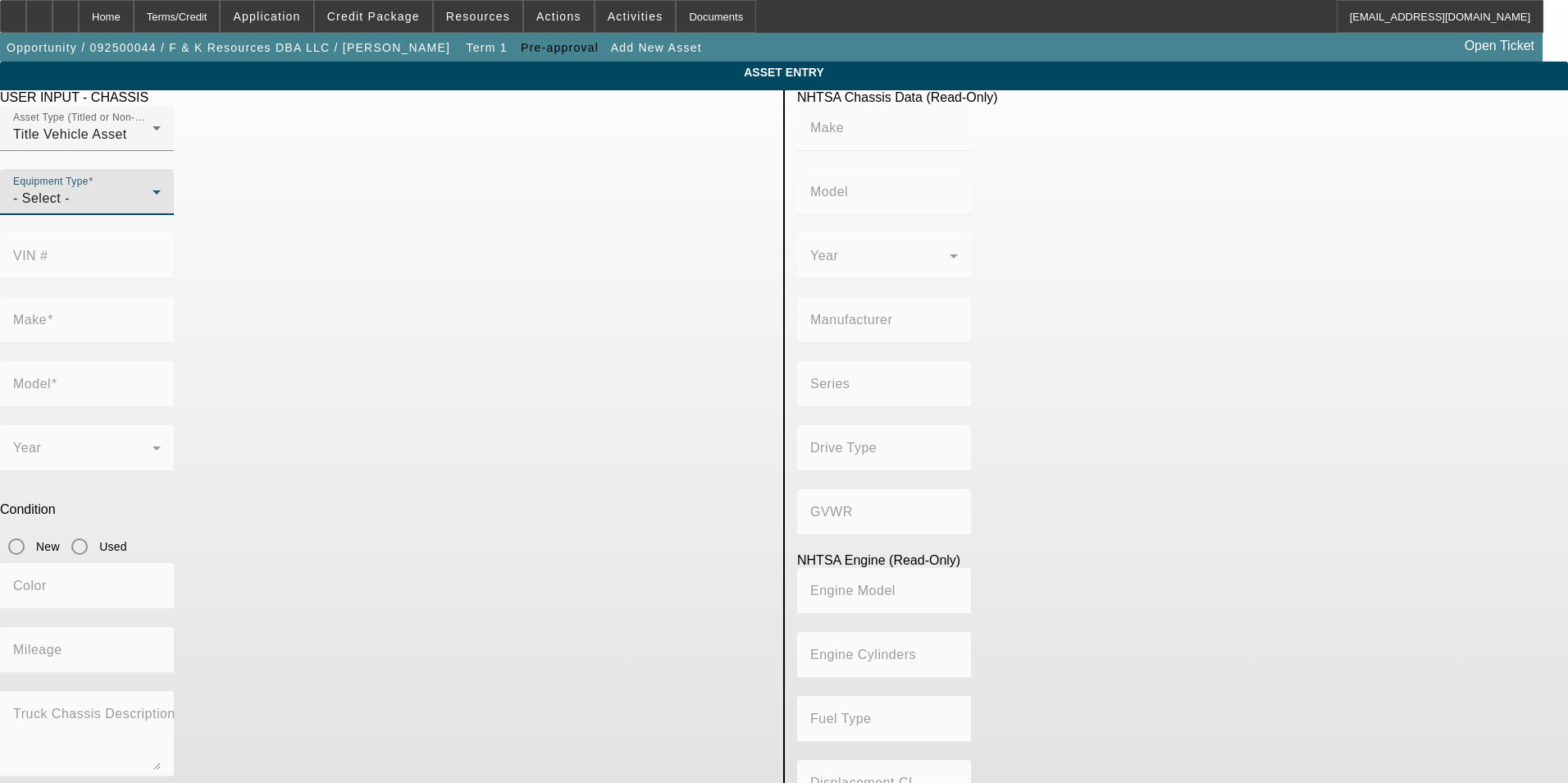
click at [153, 209] on div "- Select -" at bounding box center [83, 199] width 139 height 20
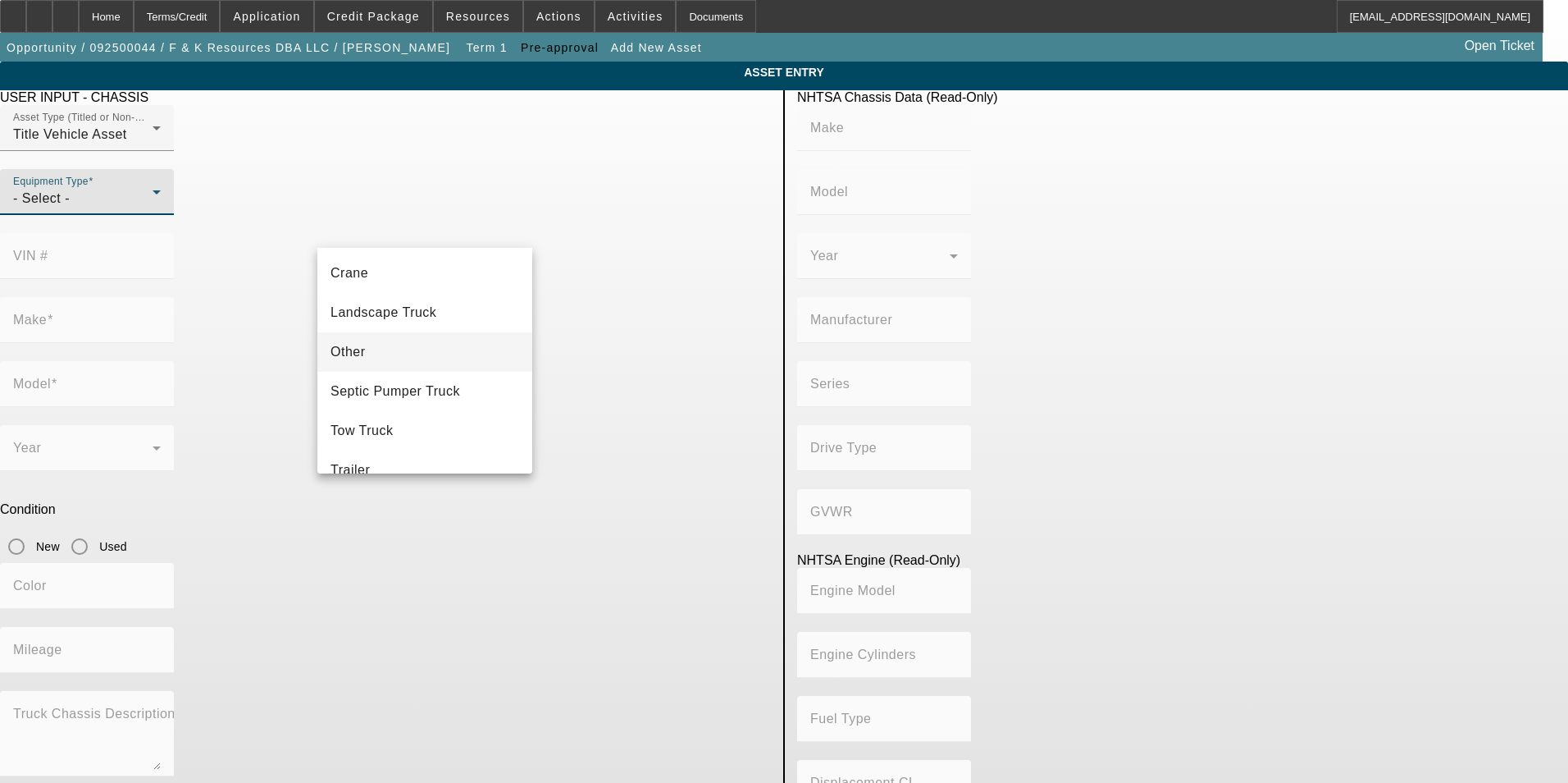
scroll to position [182, 0]
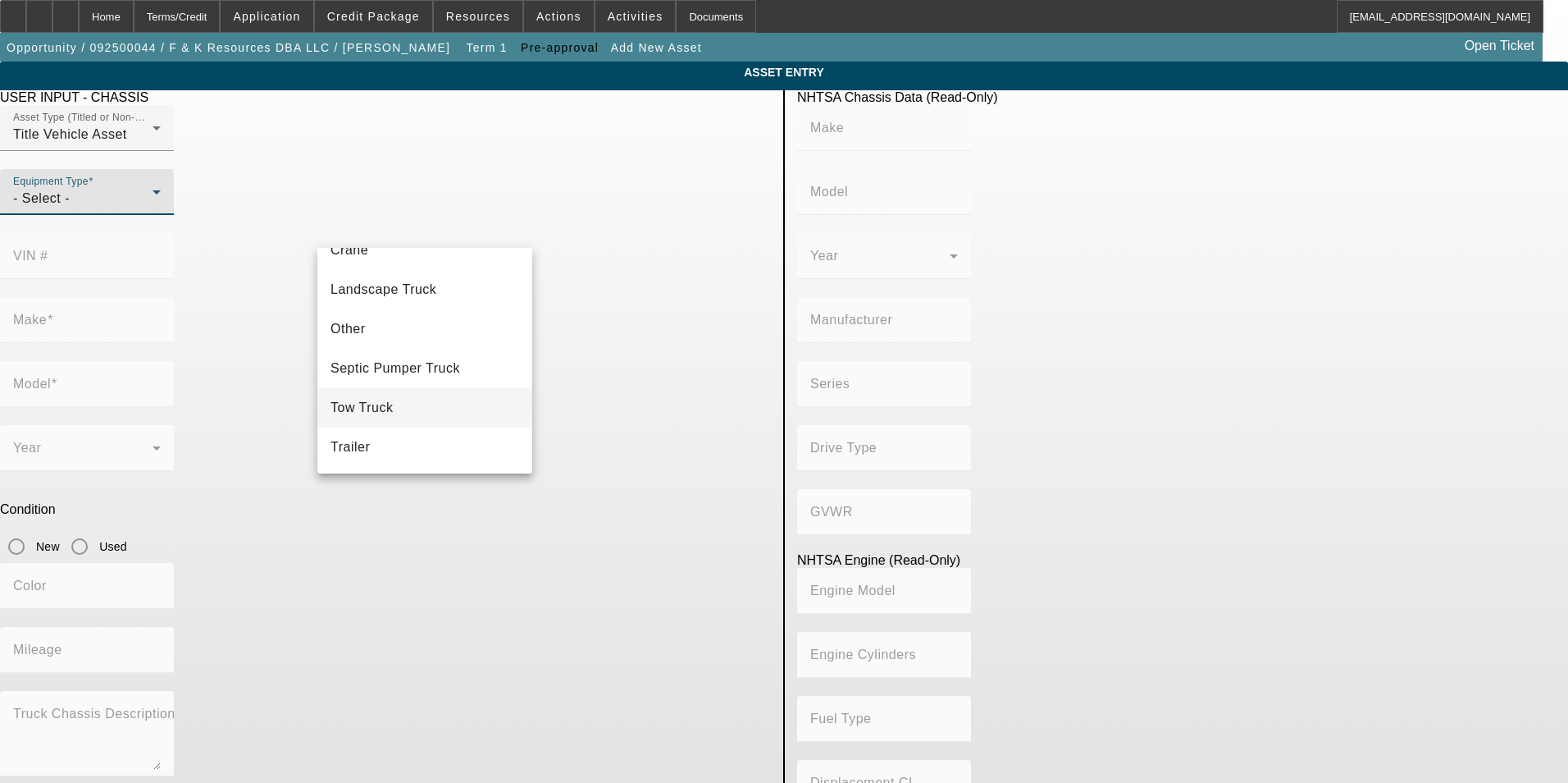
click at [406, 403] on mat-option "Tow Truck" at bounding box center [425, 408] width 215 height 40
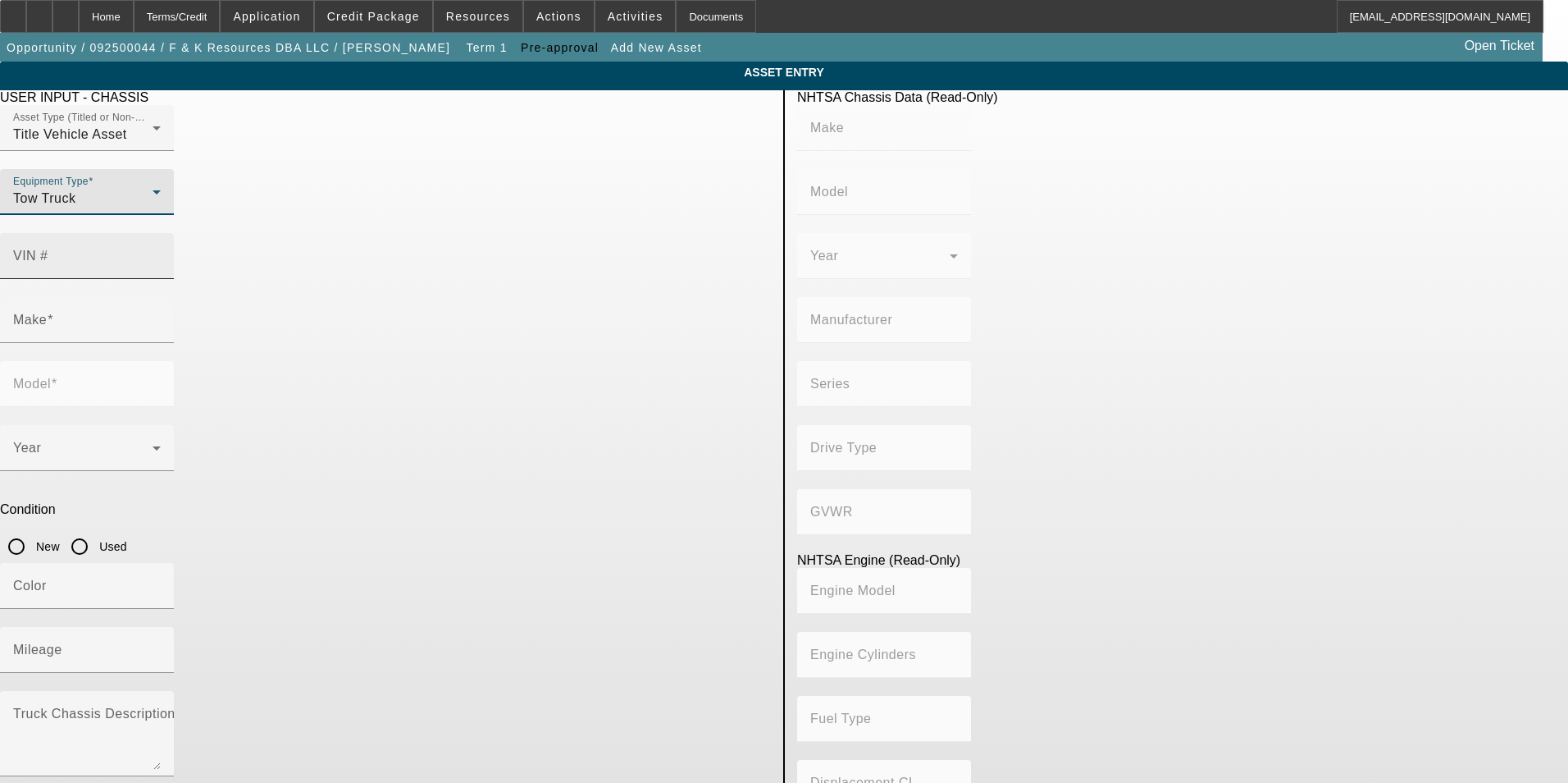
click at [161, 253] on input "VIN #" at bounding box center [87, 263] width 147 height 20
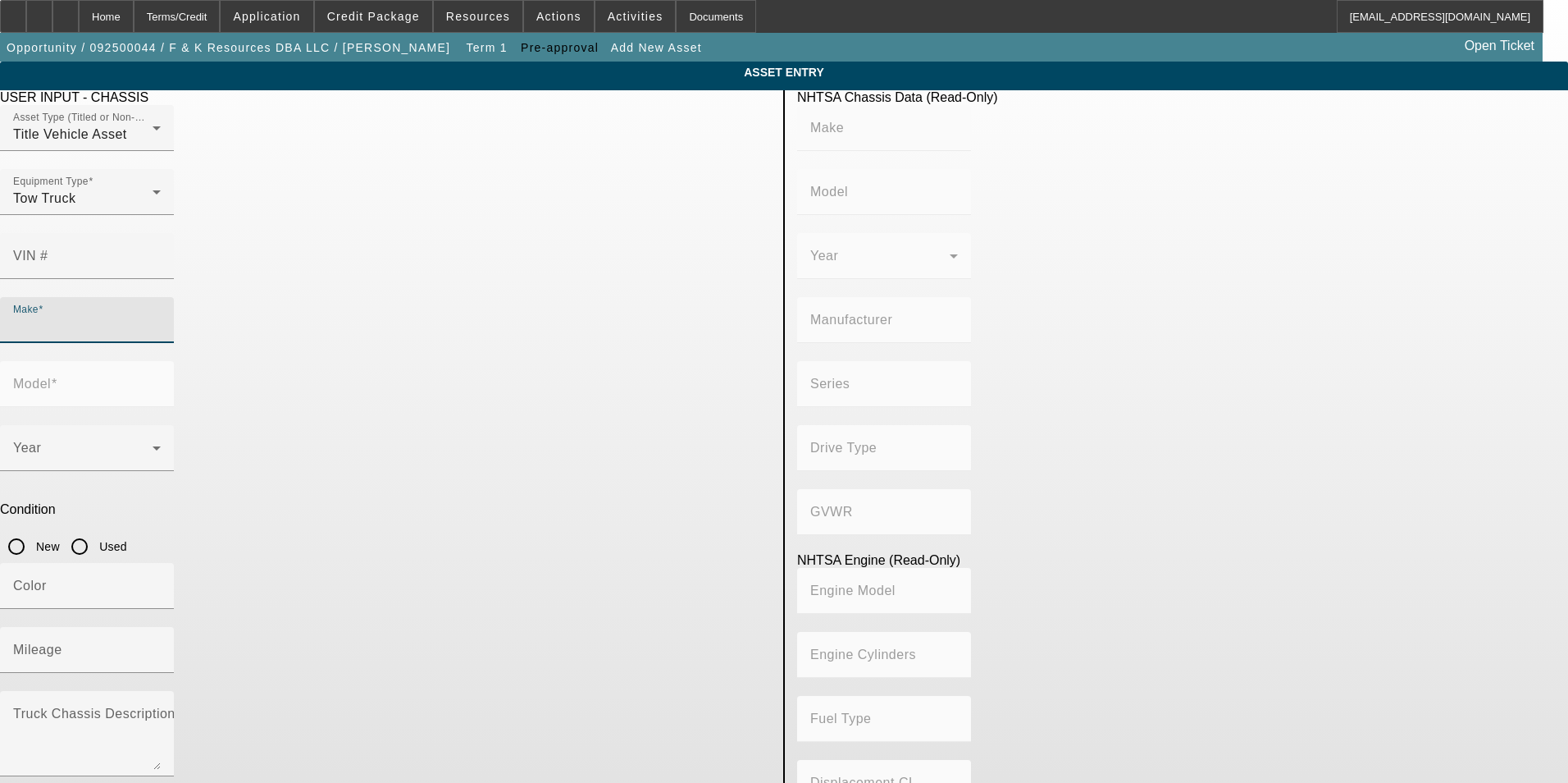
click at [161, 317] on input "Make" at bounding box center [87, 327] width 147 height 20
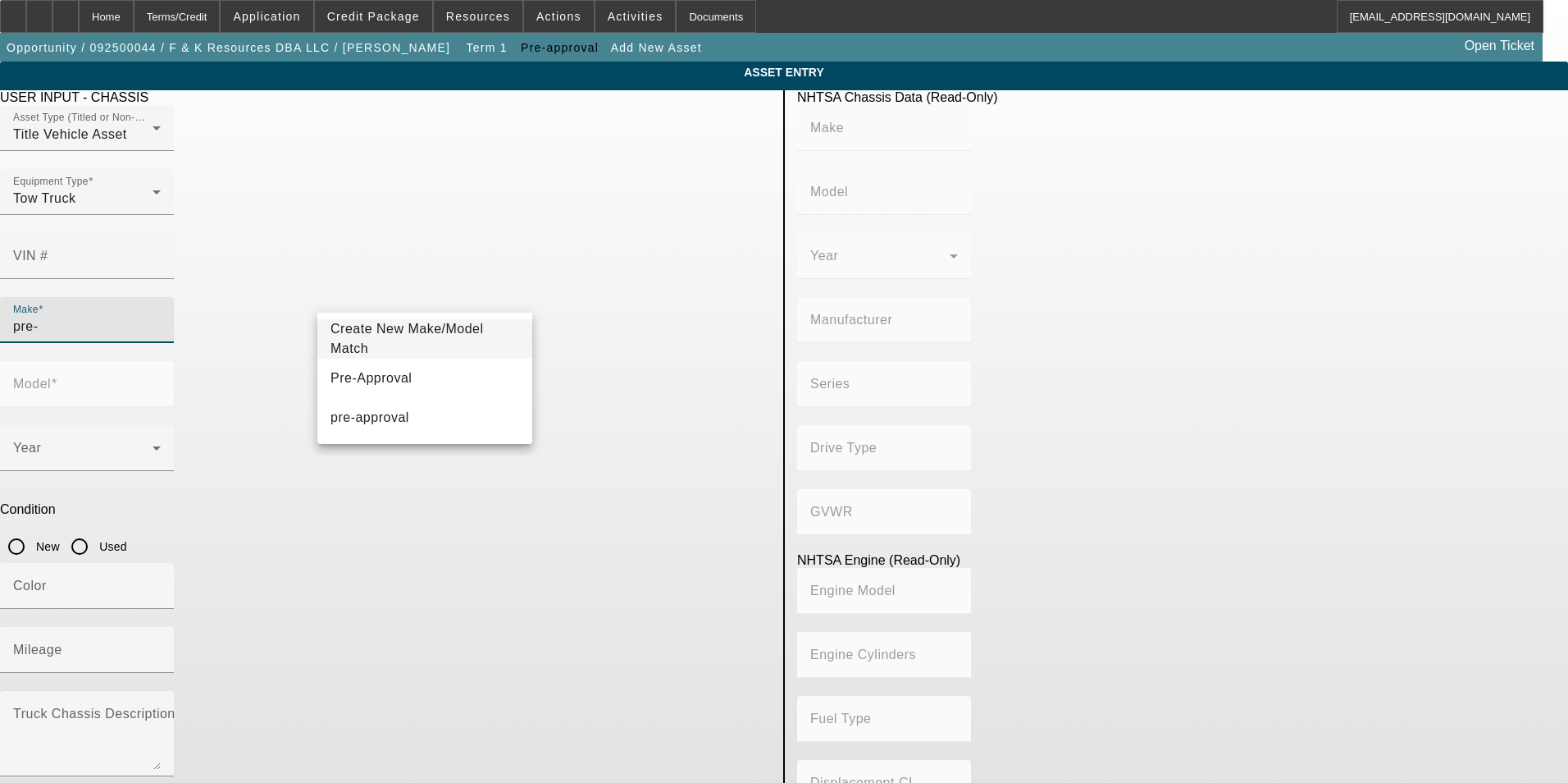
click at [464, 383] on mat-option "Pre-Approval" at bounding box center [425, 378] width 215 height 40
type input "Pre-Approval"
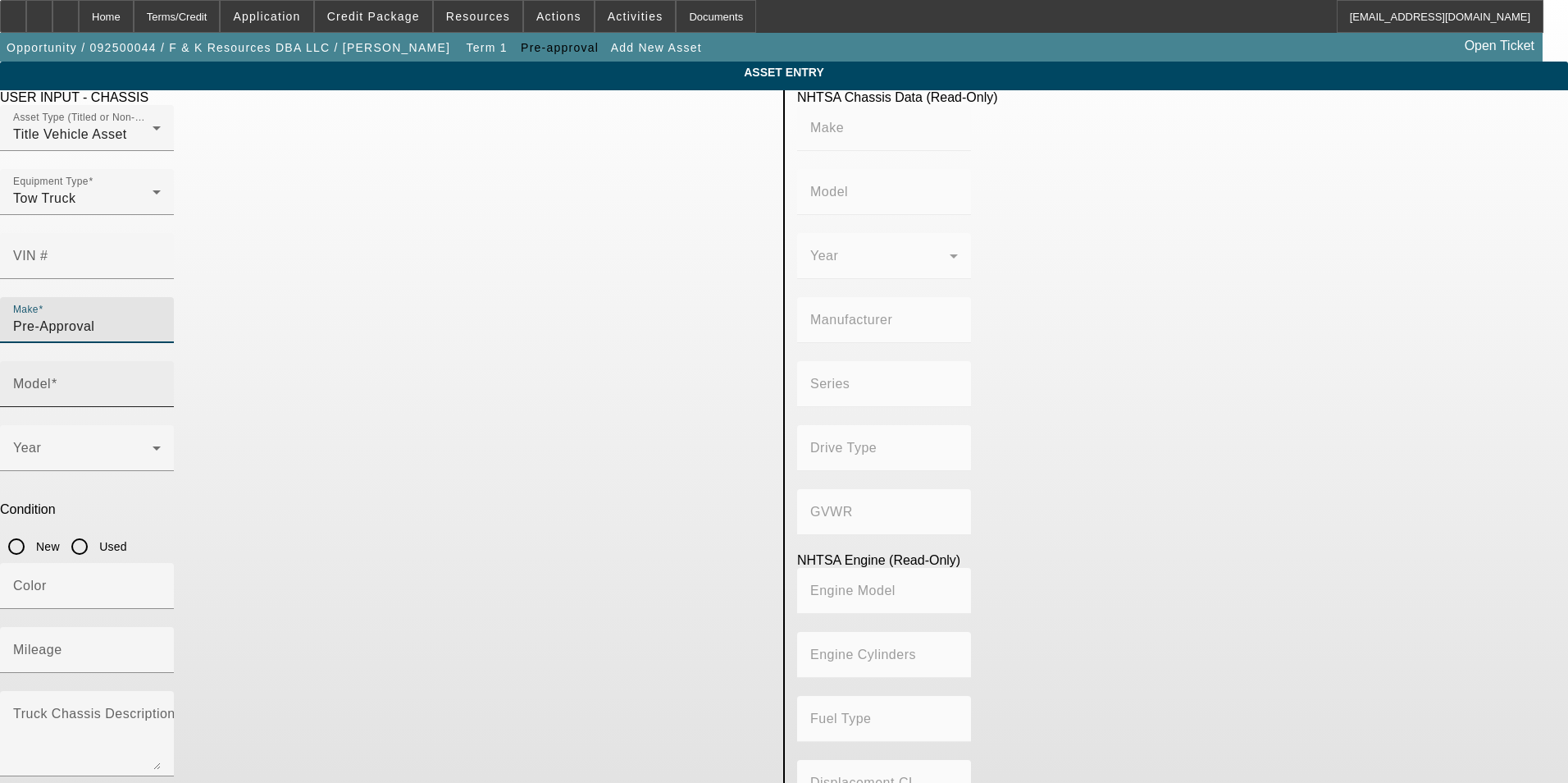
click at [161, 380] on input "Model" at bounding box center [87, 390] width 147 height 20
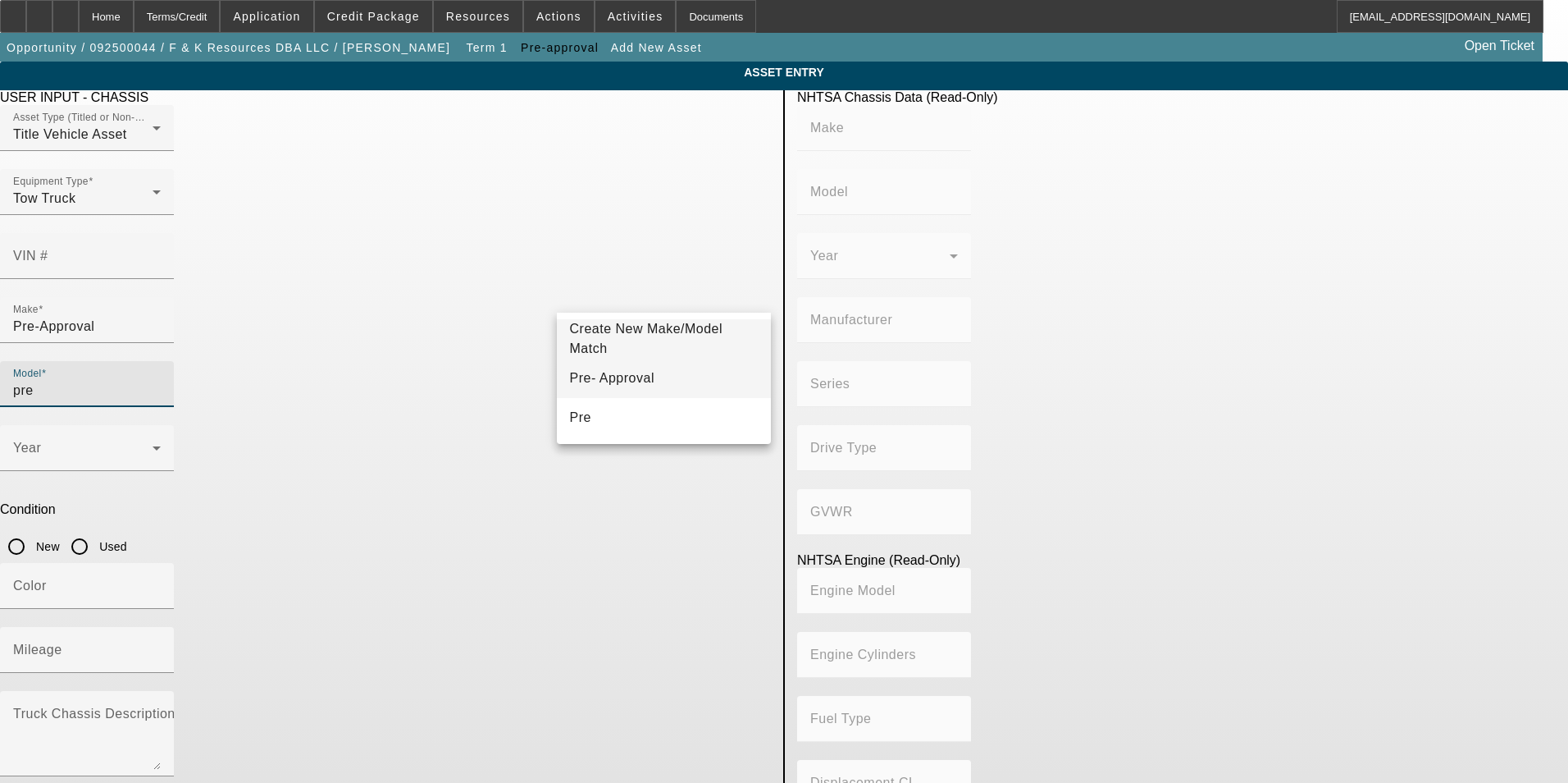
click at [626, 369] on span "Pre- Approval" at bounding box center [612, 378] width 85 height 20
type input "Pre- Approval"
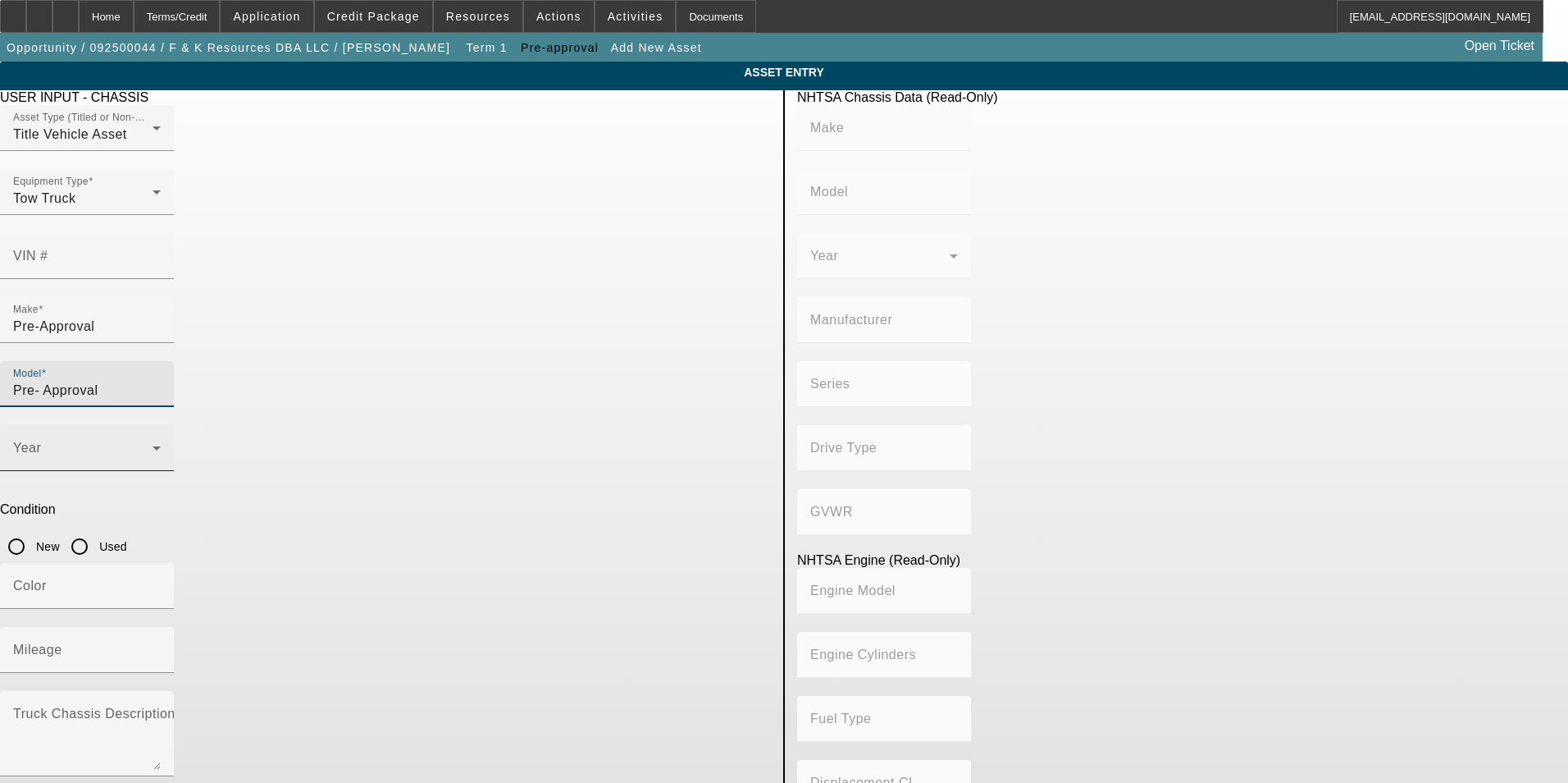
click at [153, 444] on span at bounding box center [83, 454] width 139 height 20
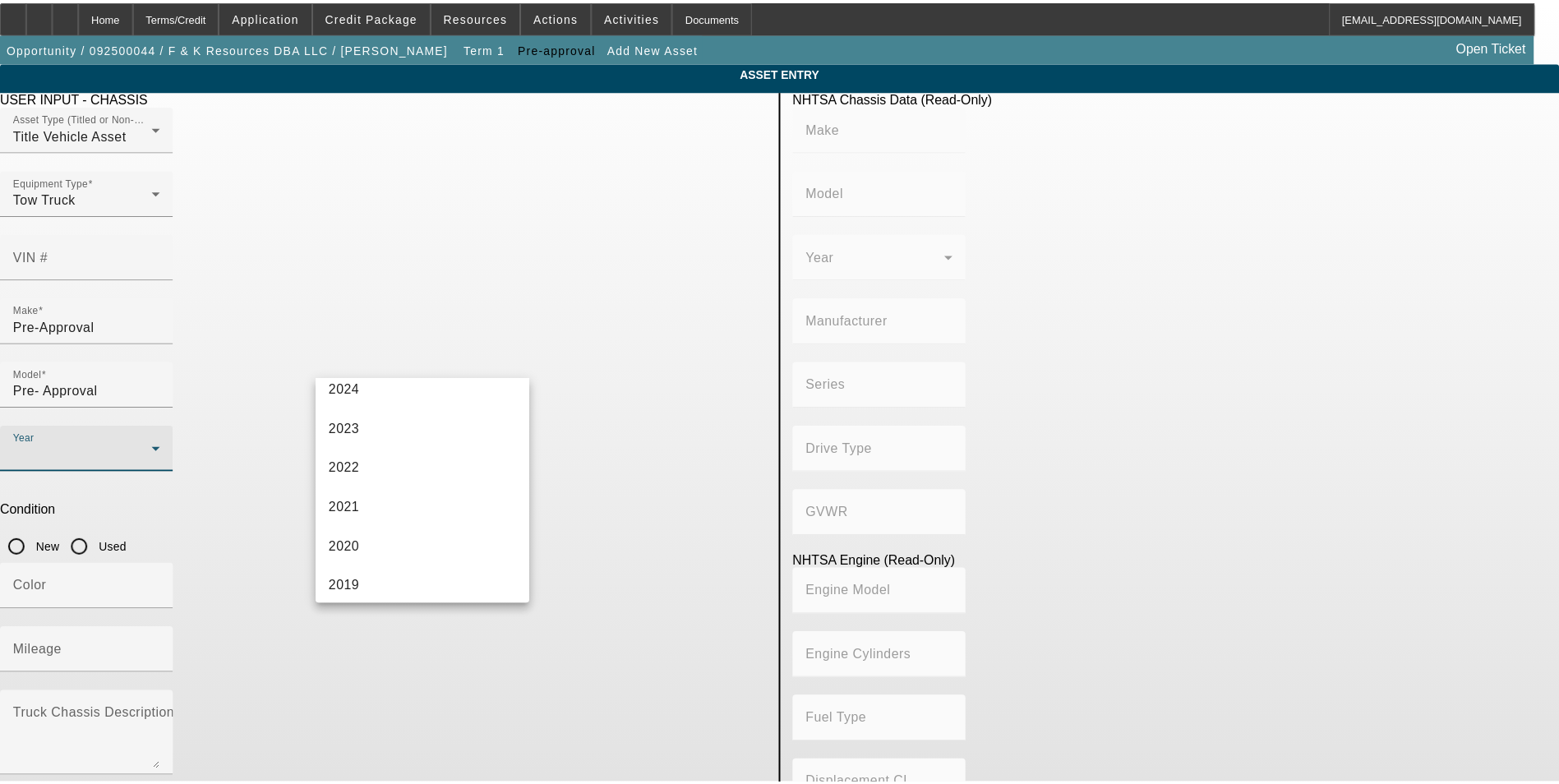
scroll to position [328, 0]
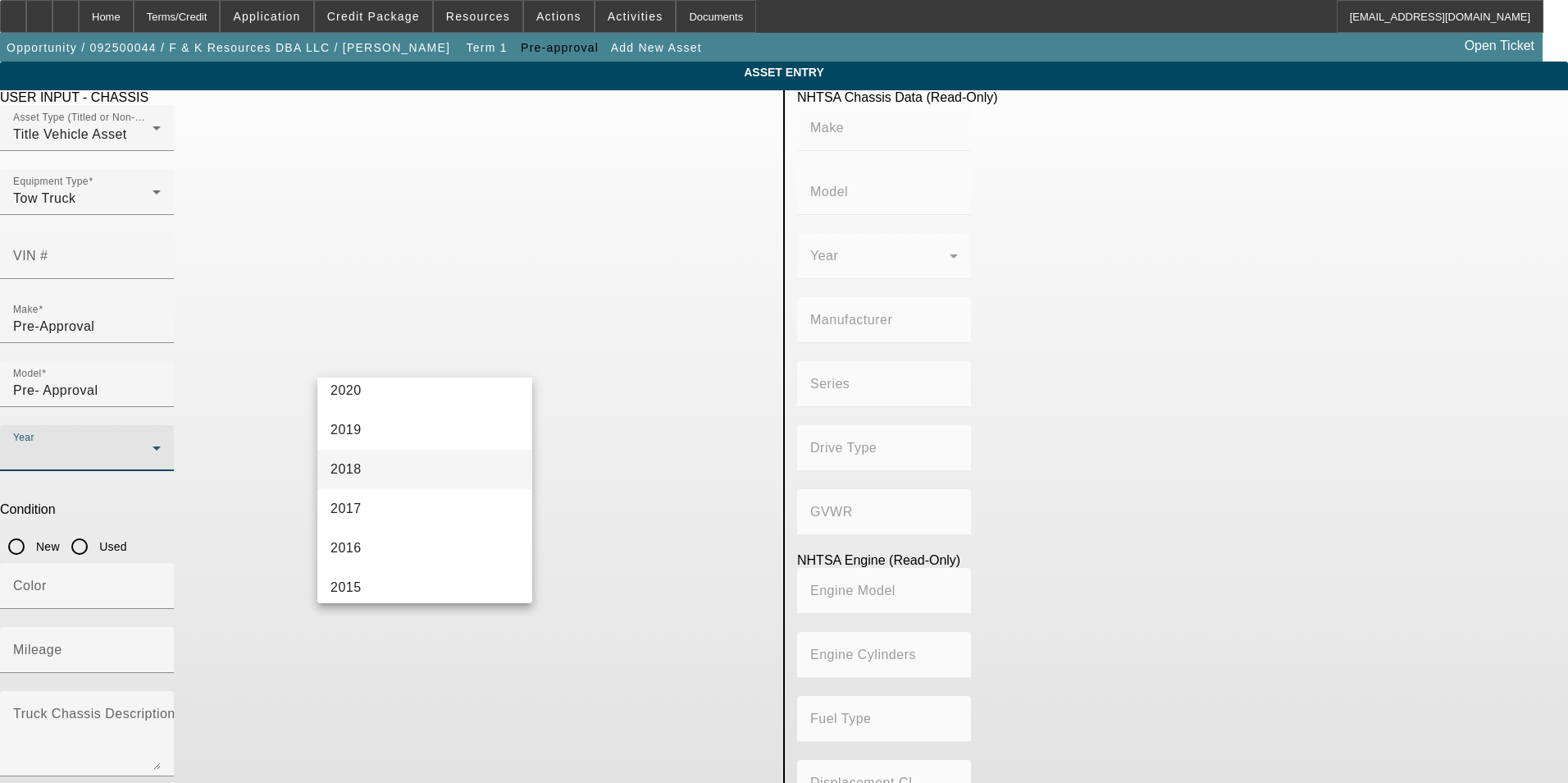
click at [438, 463] on mat-option "2018" at bounding box center [425, 470] width 215 height 40
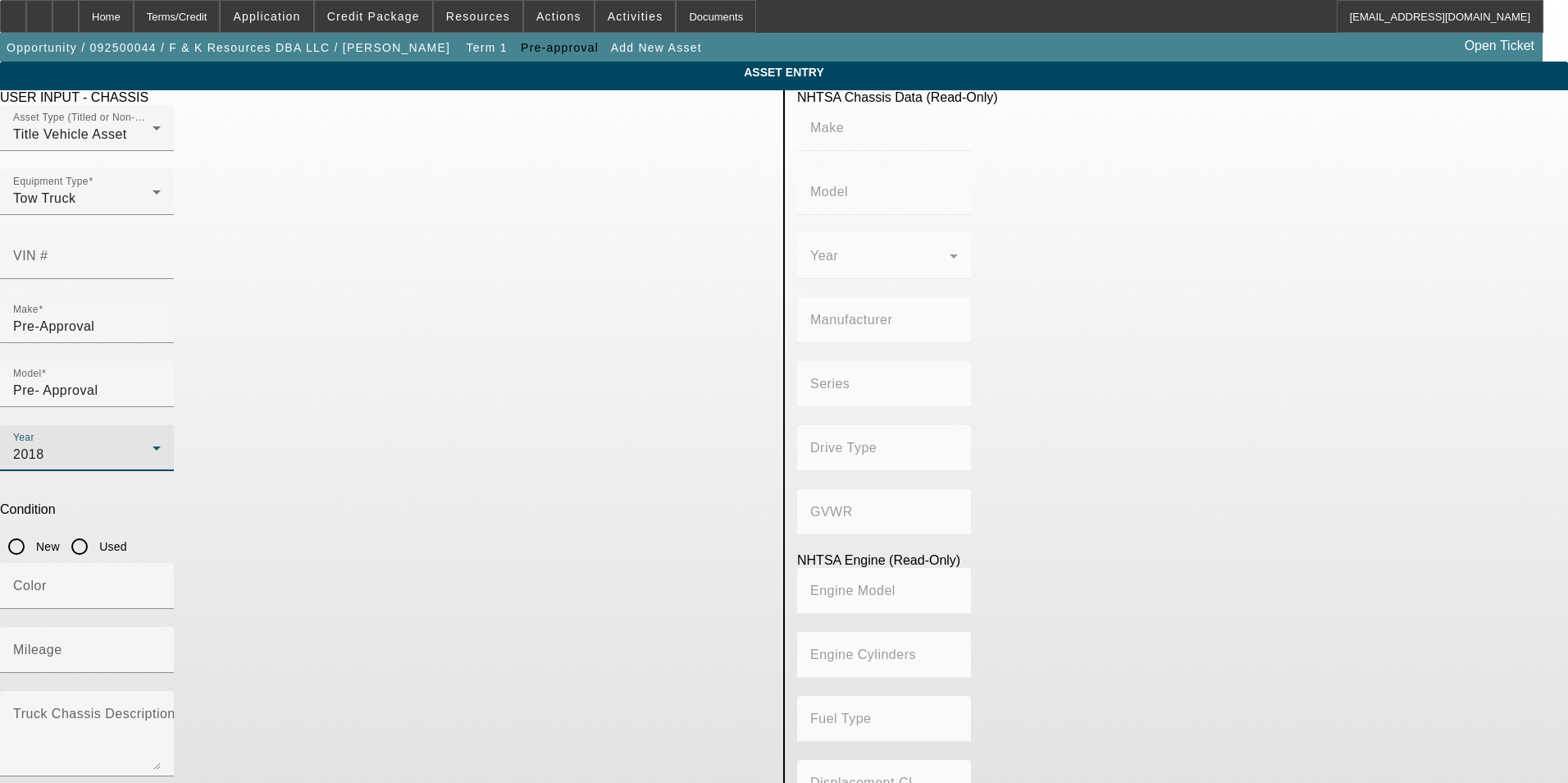
click at [96, 530] on input "Used" at bounding box center [79, 546] width 32 height 33
radio input "true"
click at [161, 647] on input "Mileage" at bounding box center [87, 657] width 147 height 20
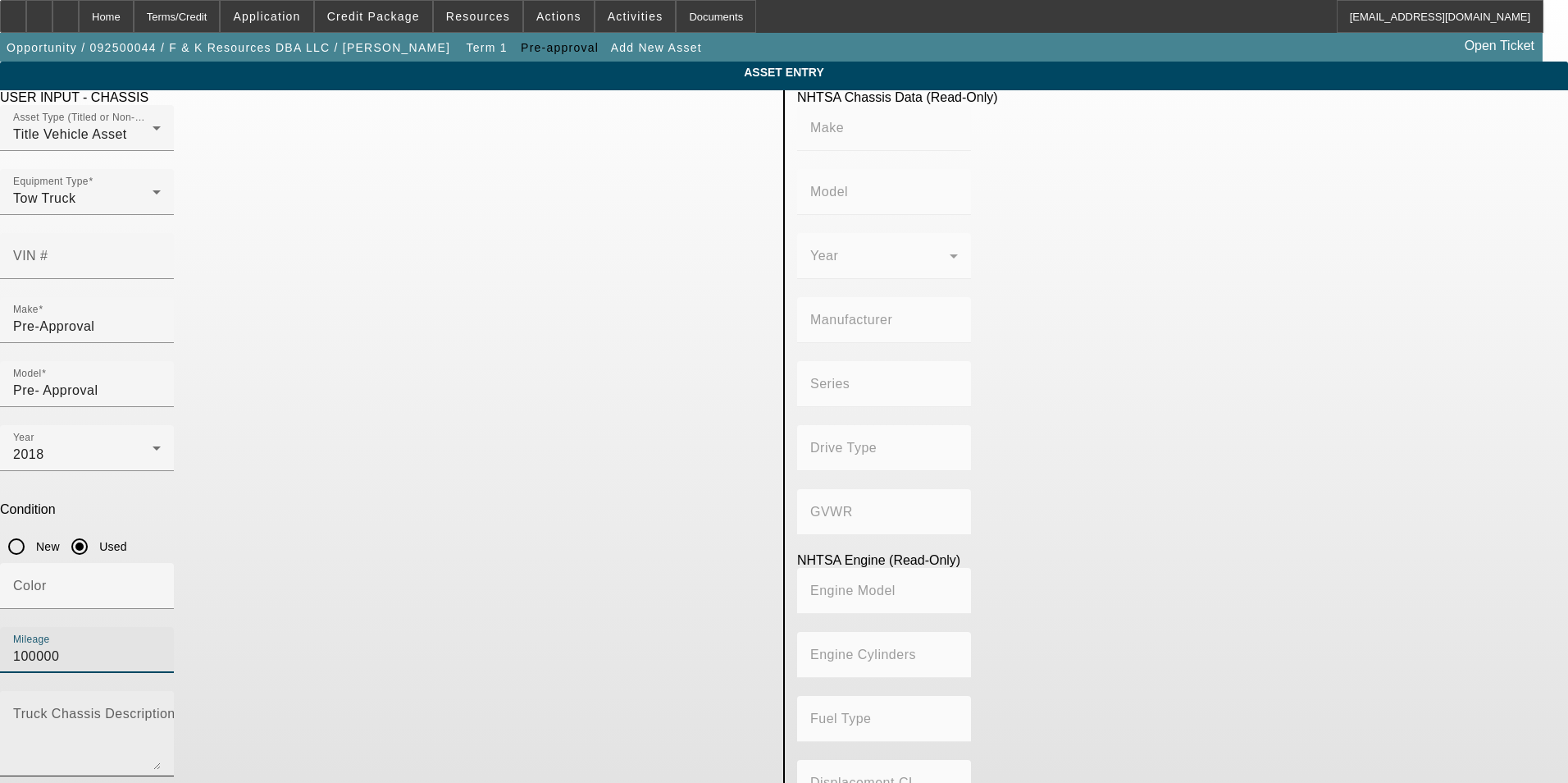
type input "100000"
click at [382, 706] on mat-label "Truck Chassis Description (Describe the truck chassis only)" at bounding box center [198, 713] width 369 height 14
click at [161, 711] on textarea "Truck Chassis Description (Describe the truck chassis only)" at bounding box center [87, 740] width 147 height 59
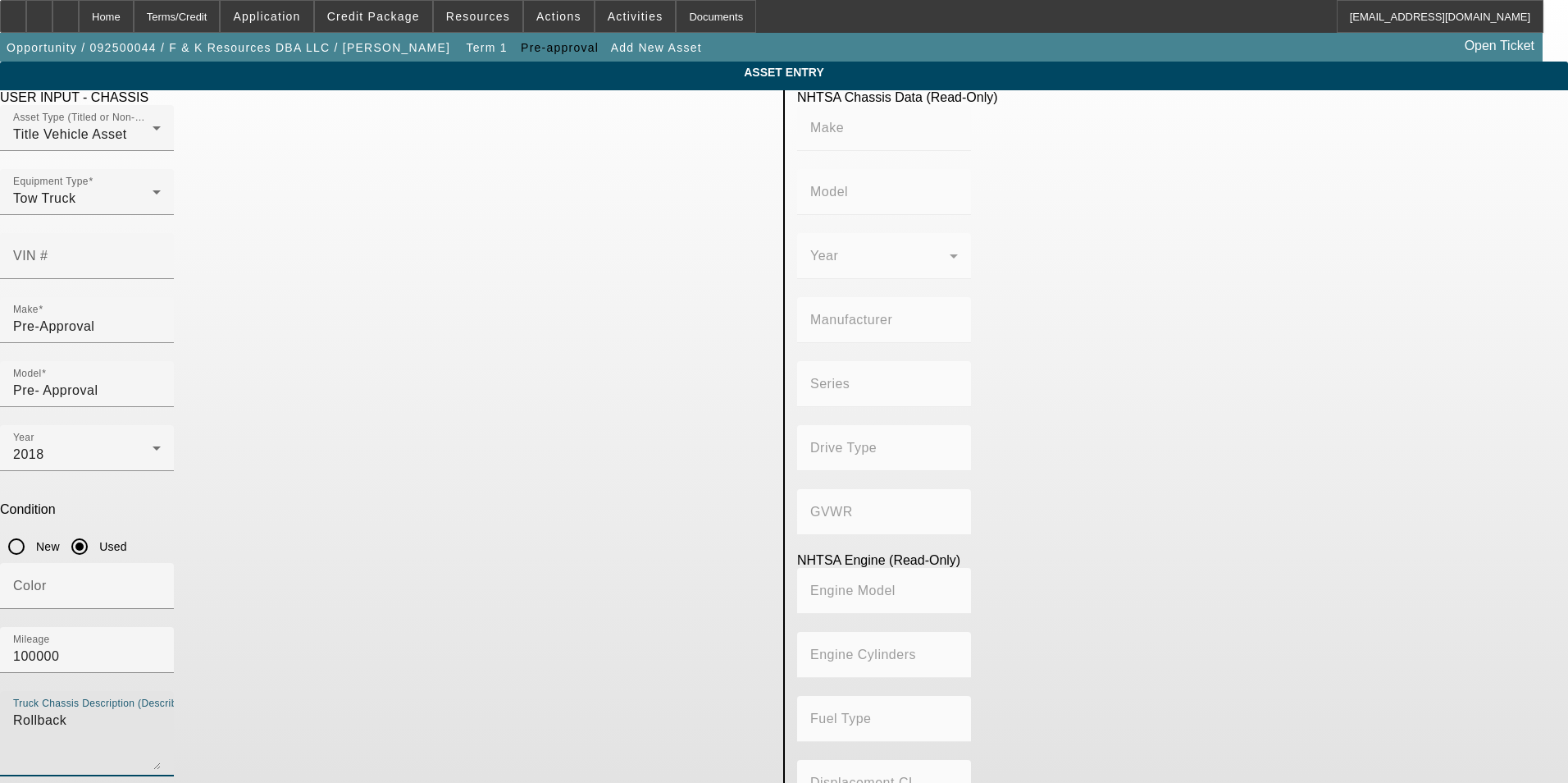
type textarea "Rollback"
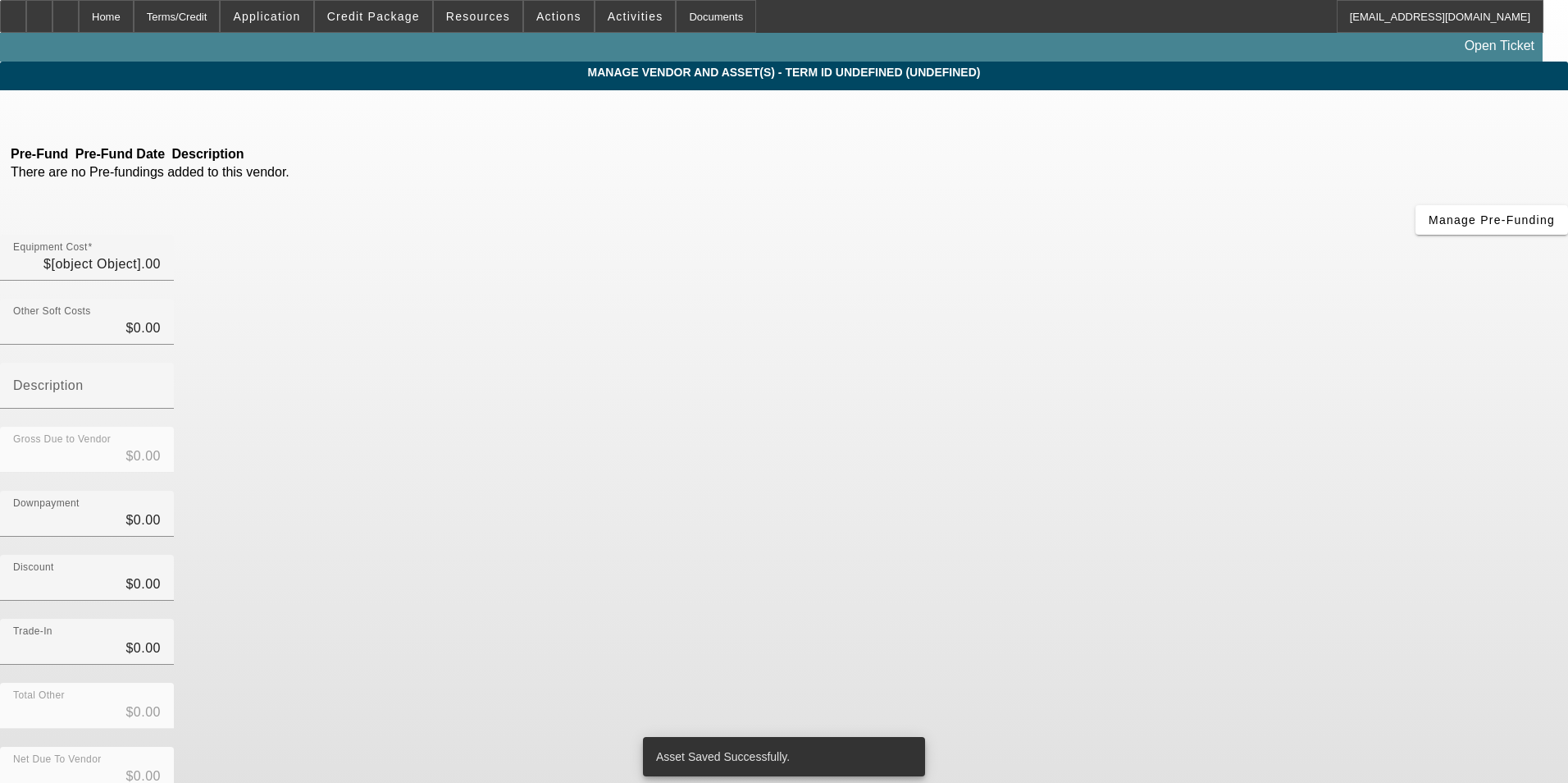
type input "$30,000.00"
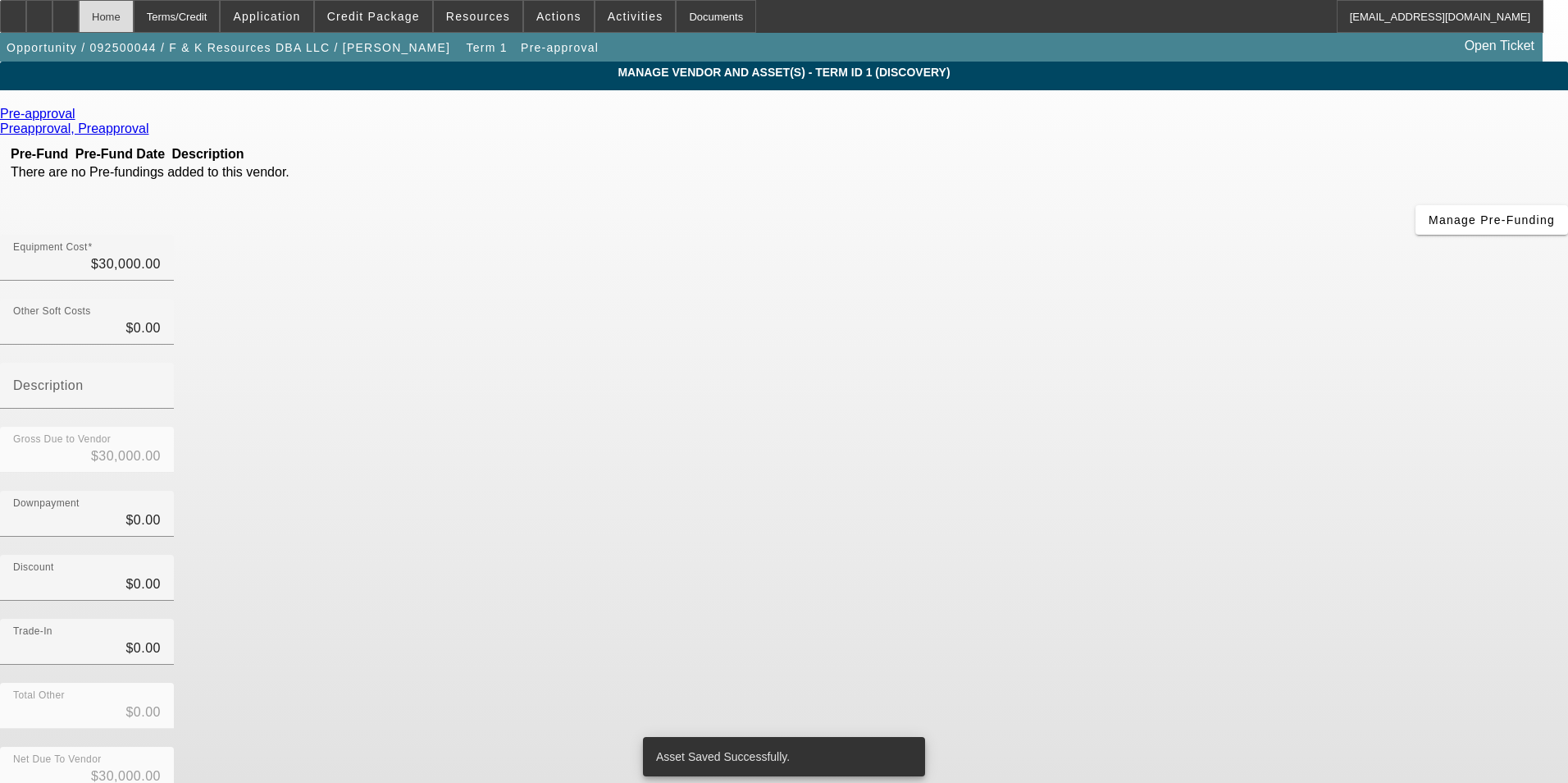
click at [125, 5] on div "Home" at bounding box center [106, 16] width 55 height 33
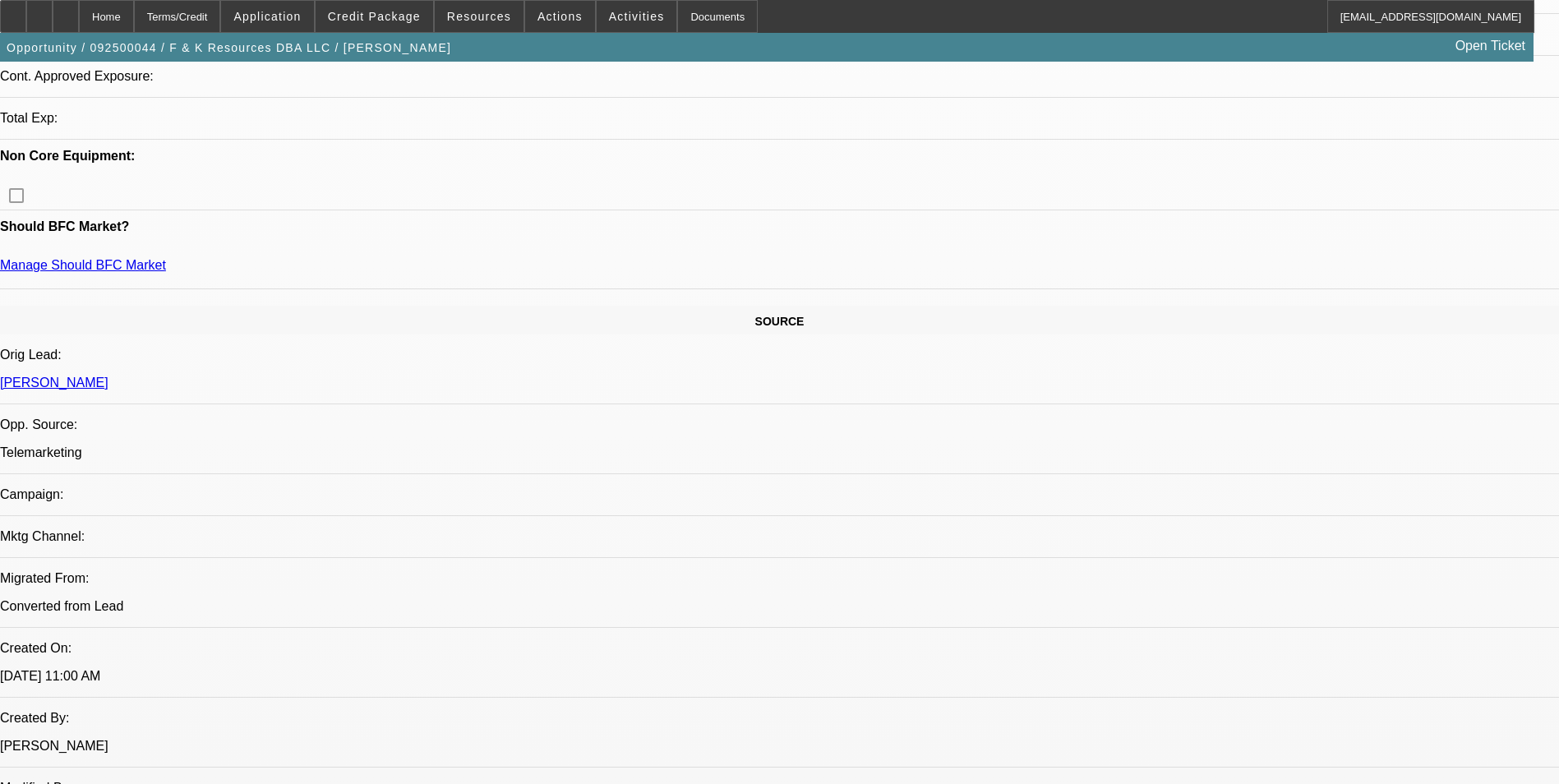
select select "0"
select select "2"
select select "0.1"
select select "4"
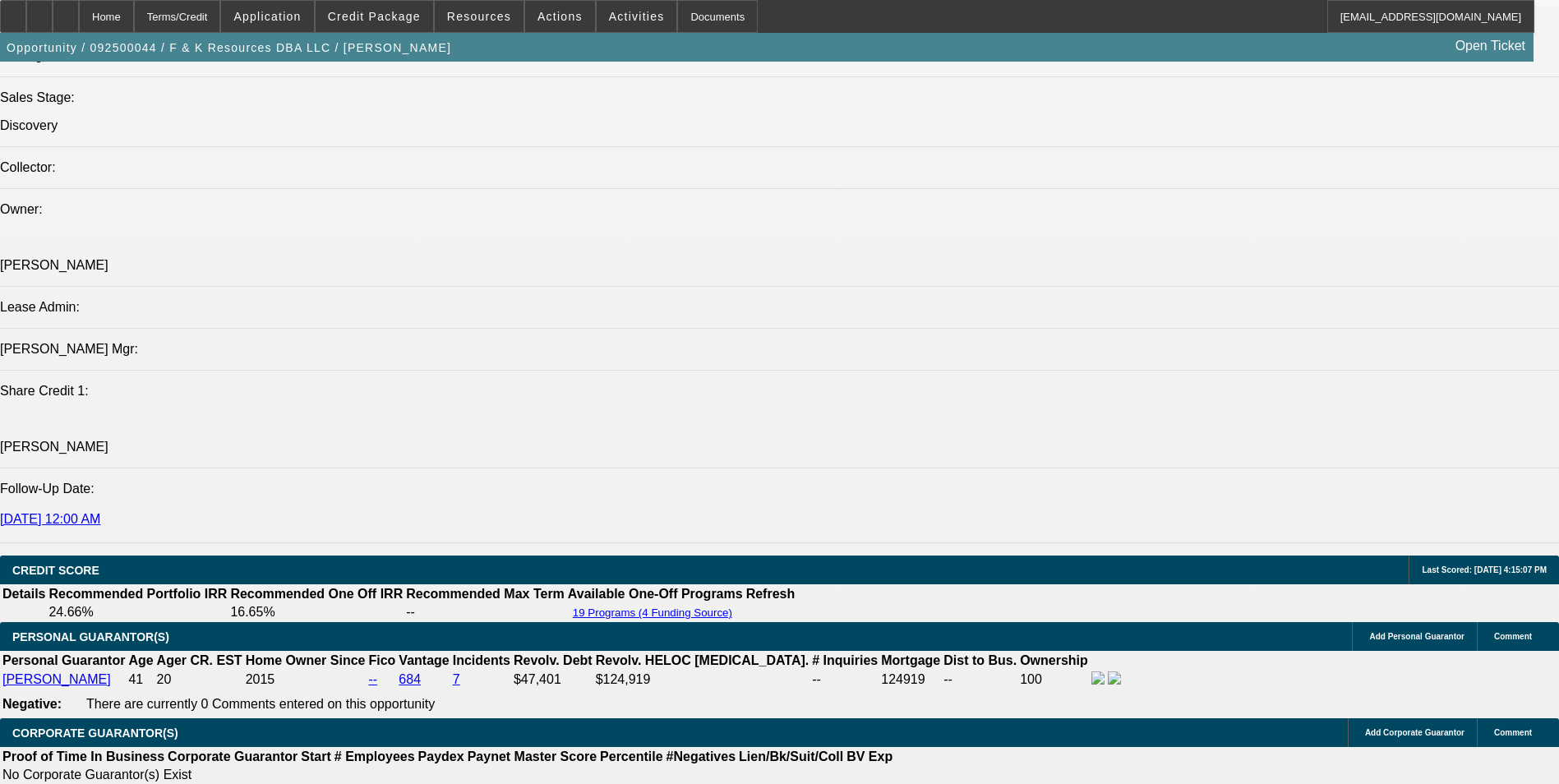
scroll to position [1868, 0]
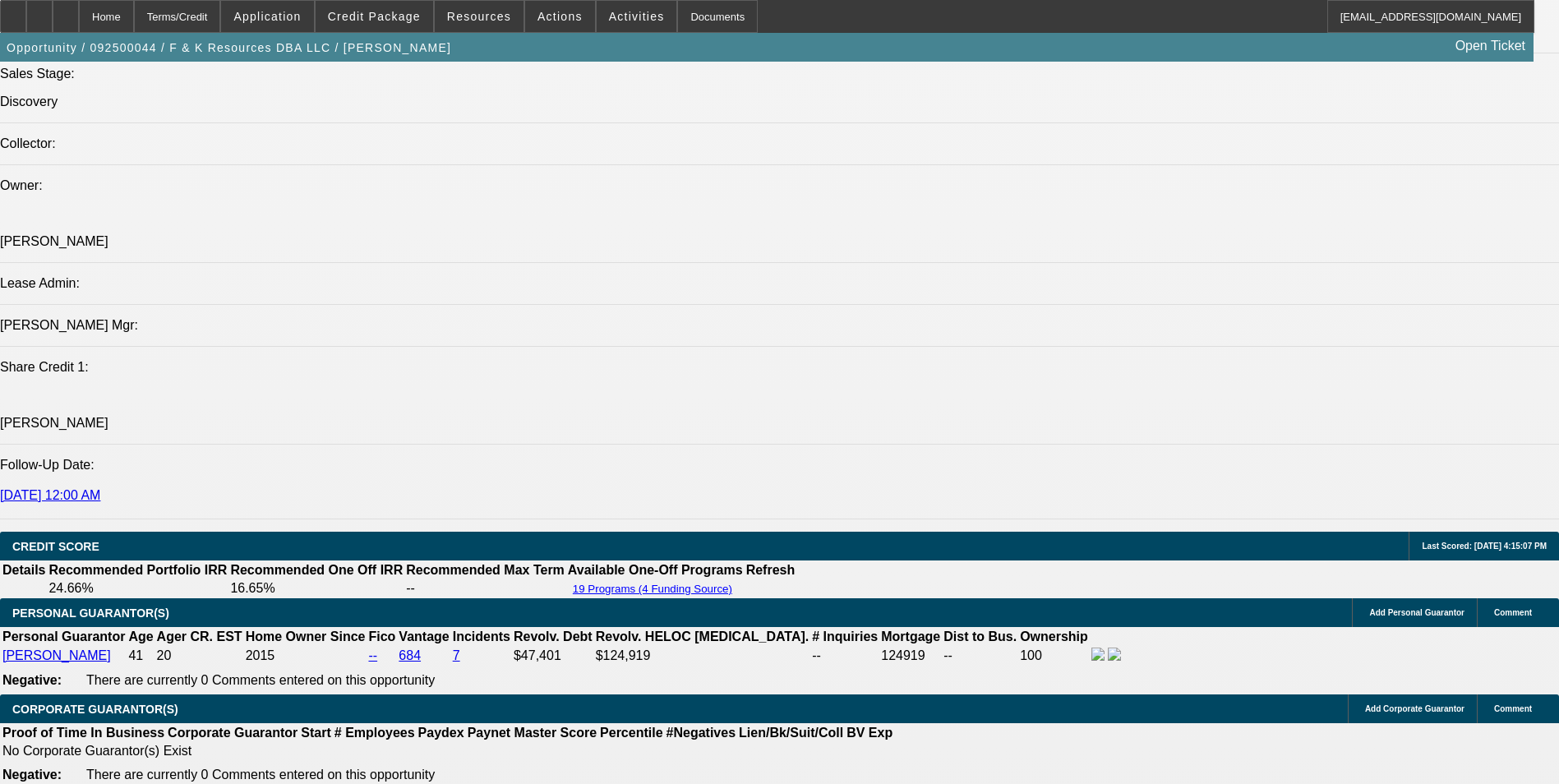
drag, startPoint x: 113, startPoint y: 373, endPoint x: 139, endPoint y: 408, distance: 43.6
drag, startPoint x: 139, startPoint y: 408, endPoint x: 134, endPoint y: 378, distance: 30.4
copy div "Lanny is owner of Dillsburg Towing and F & K Resources. He is looking at gettin…"
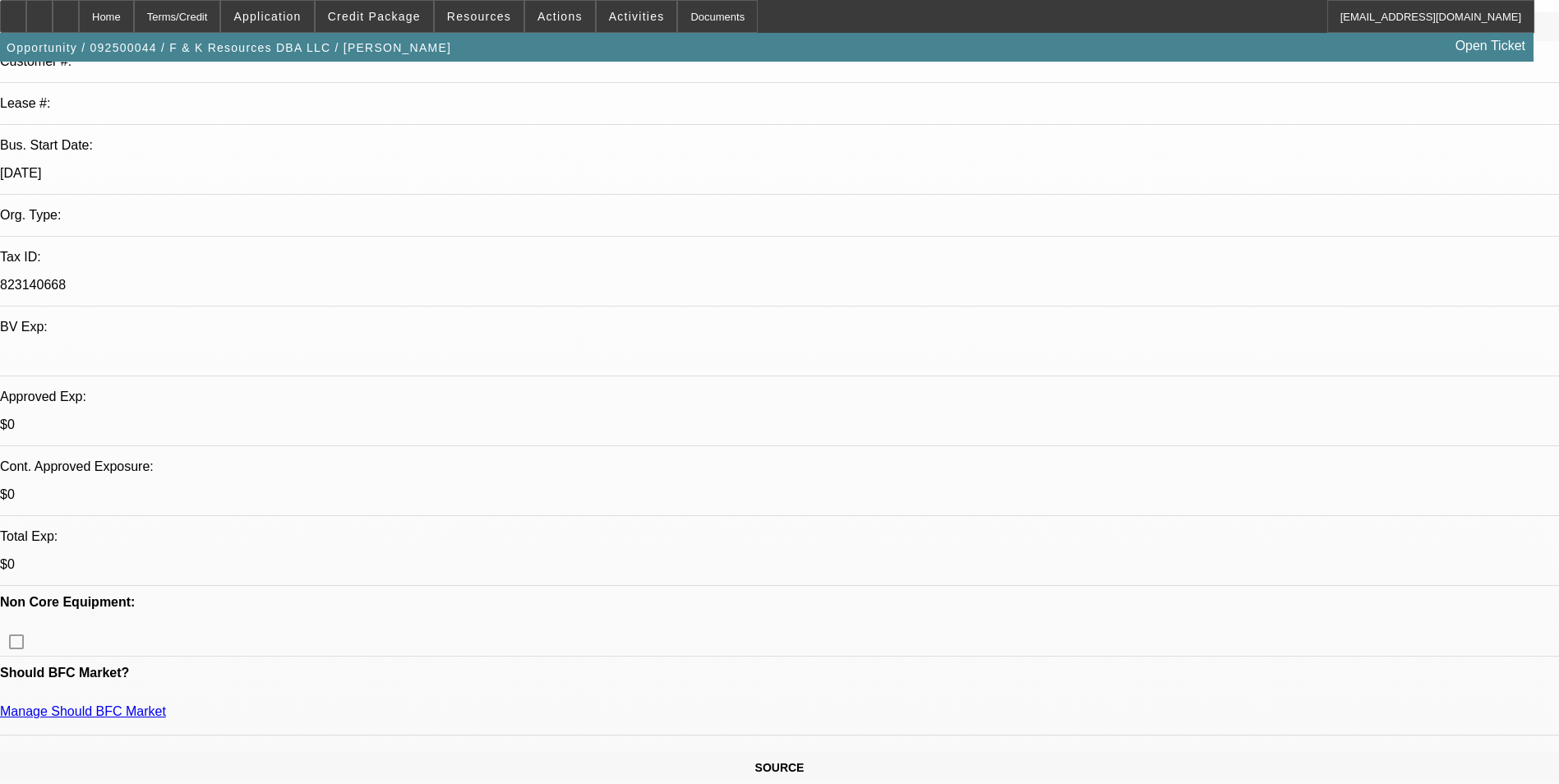
scroll to position [0, 0]
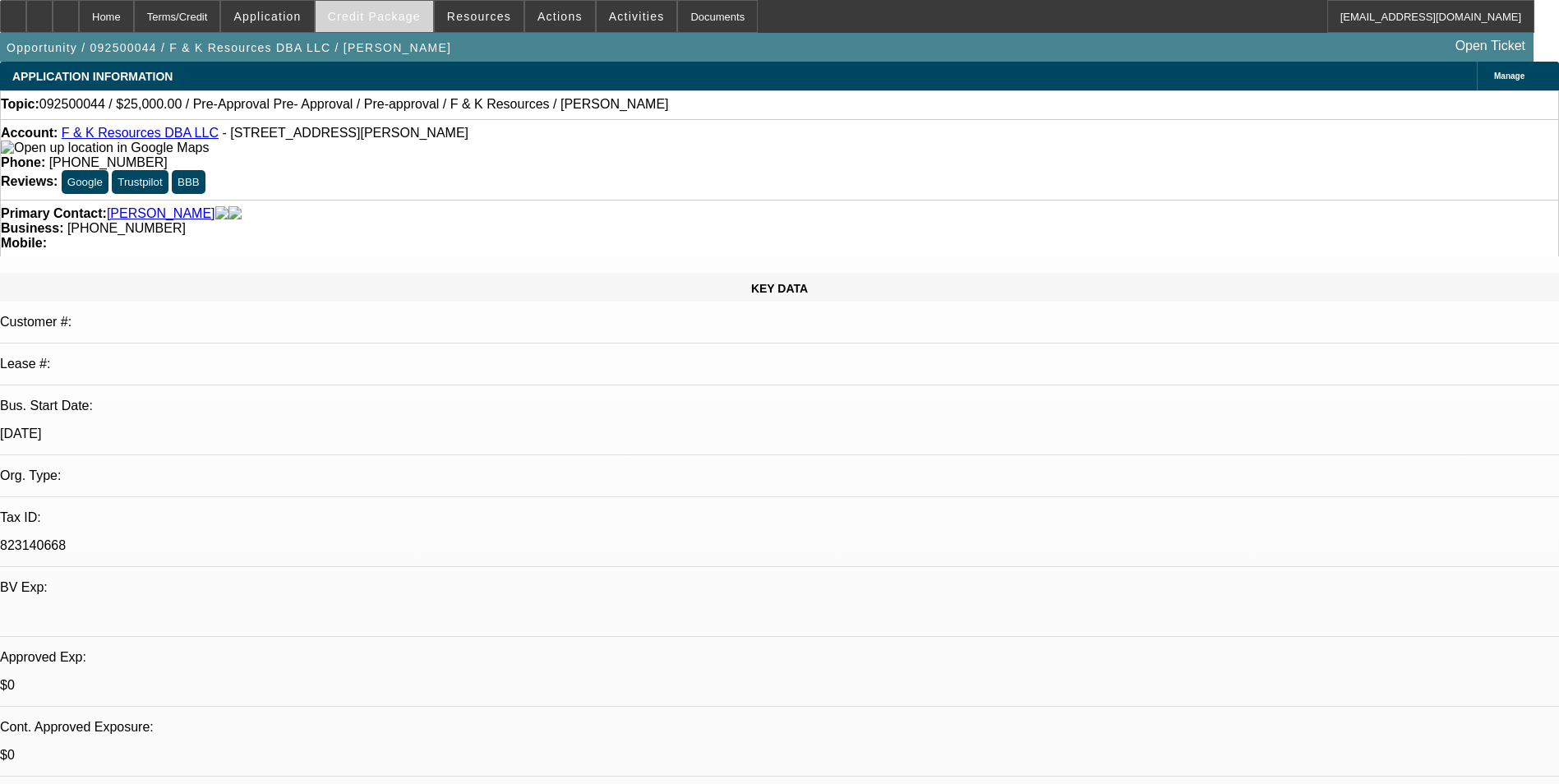
click at [366, 9] on span at bounding box center [375, 16] width 118 height 40
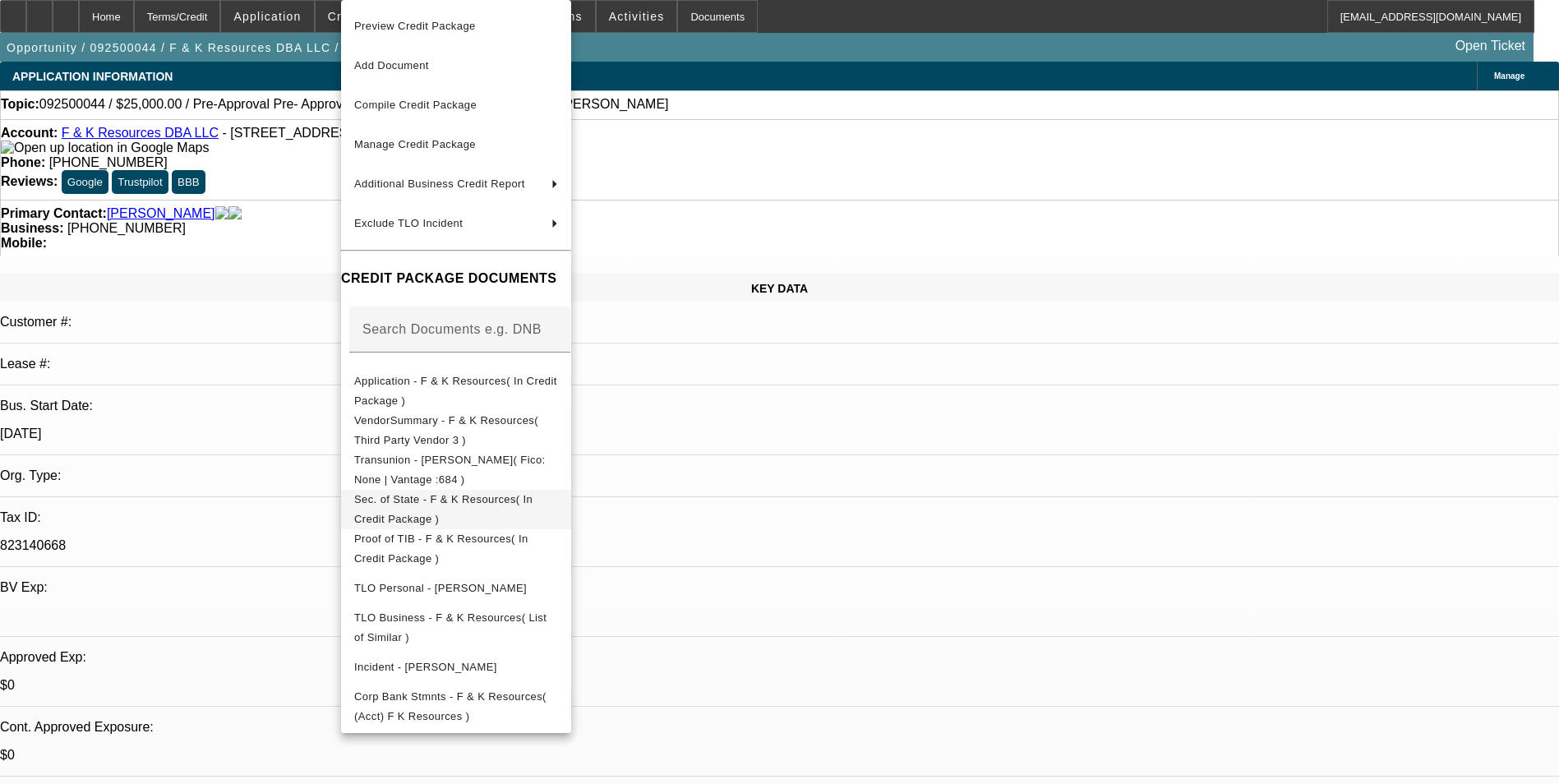
click at [549, 509] on span "Sec. of State - F & K Resources( In Credit Package )" at bounding box center [455, 509] width 204 height 40
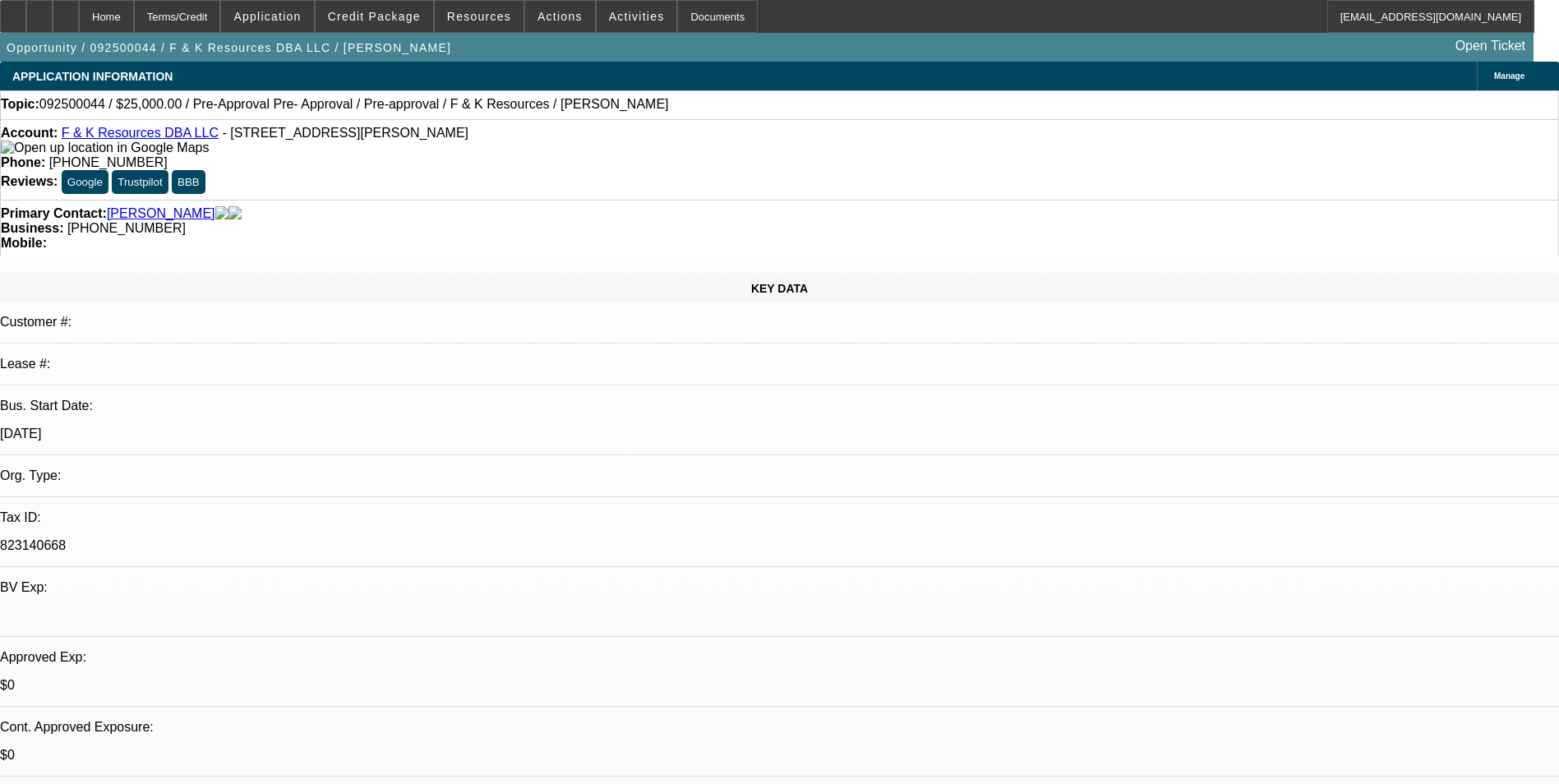
click at [1494, 73] on span "Manage" at bounding box center [1509, 76] width 31 height 9
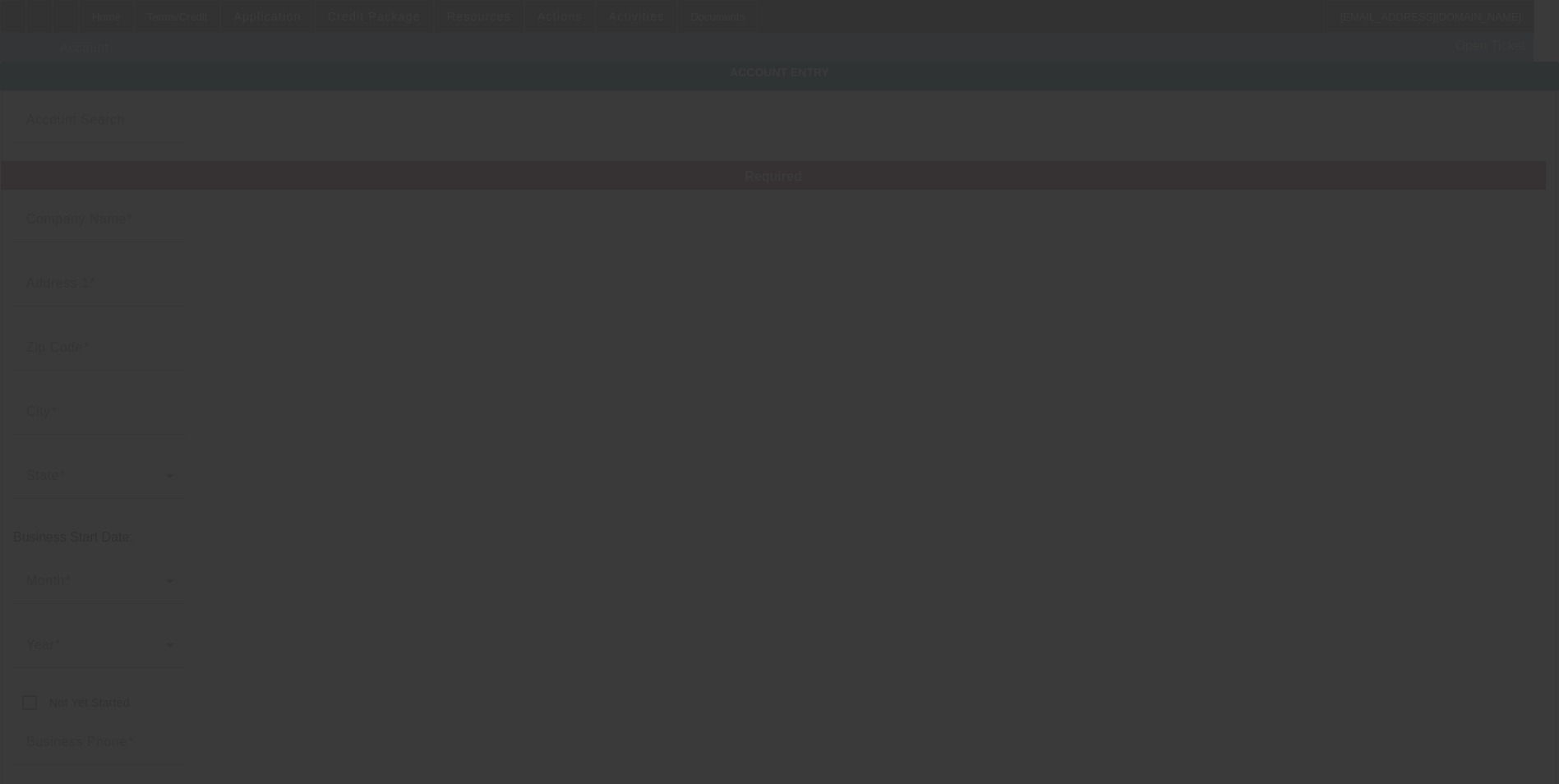
type input "F & K Resources"
type input "7500 Carlisle Rd"
type input "17365"
type input "Wellsville"
type input "(717) 571-1622"
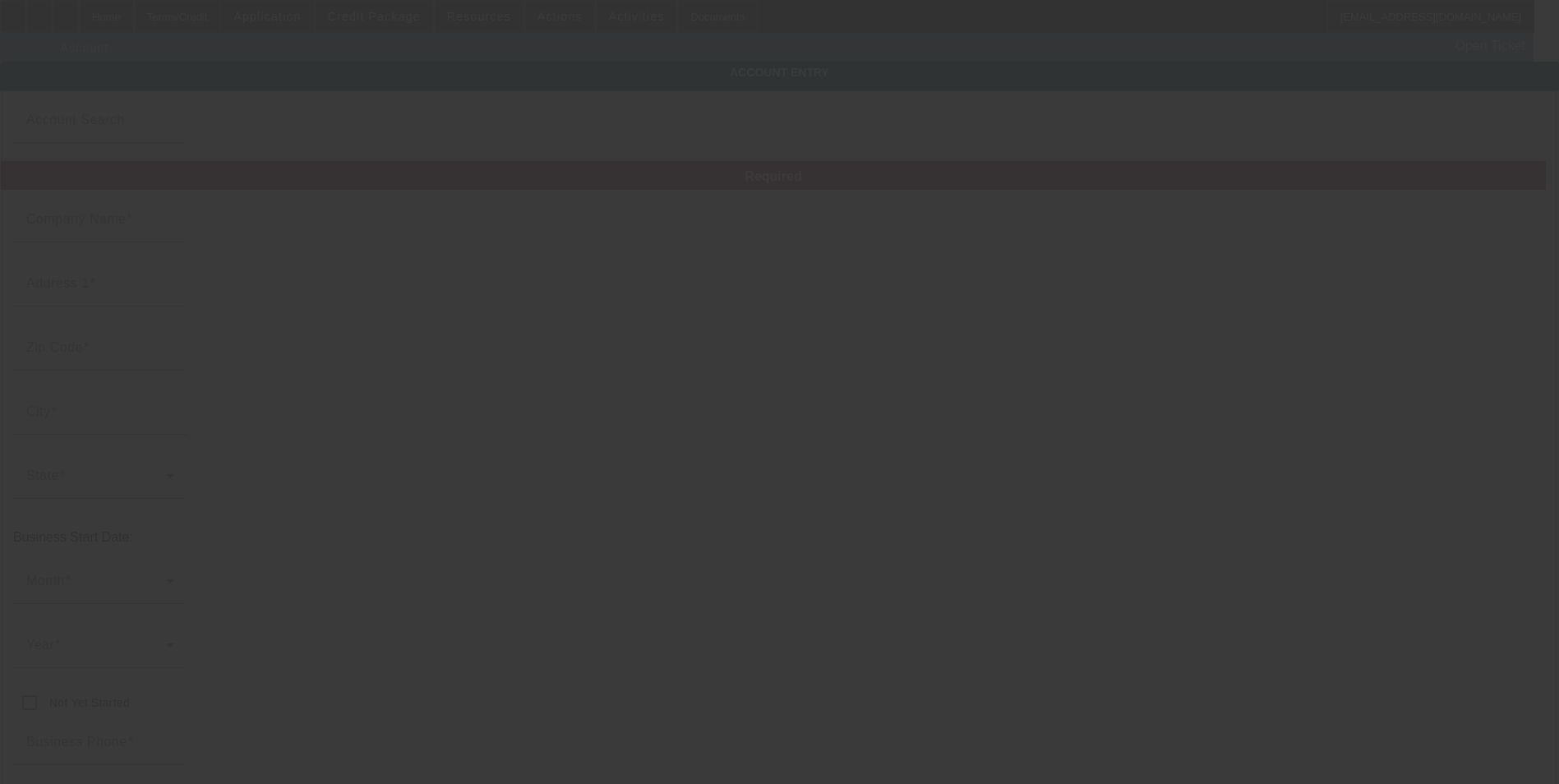
type input "LLC"
type input "dillsburgtowing@gmail.com"
type input "823140668"
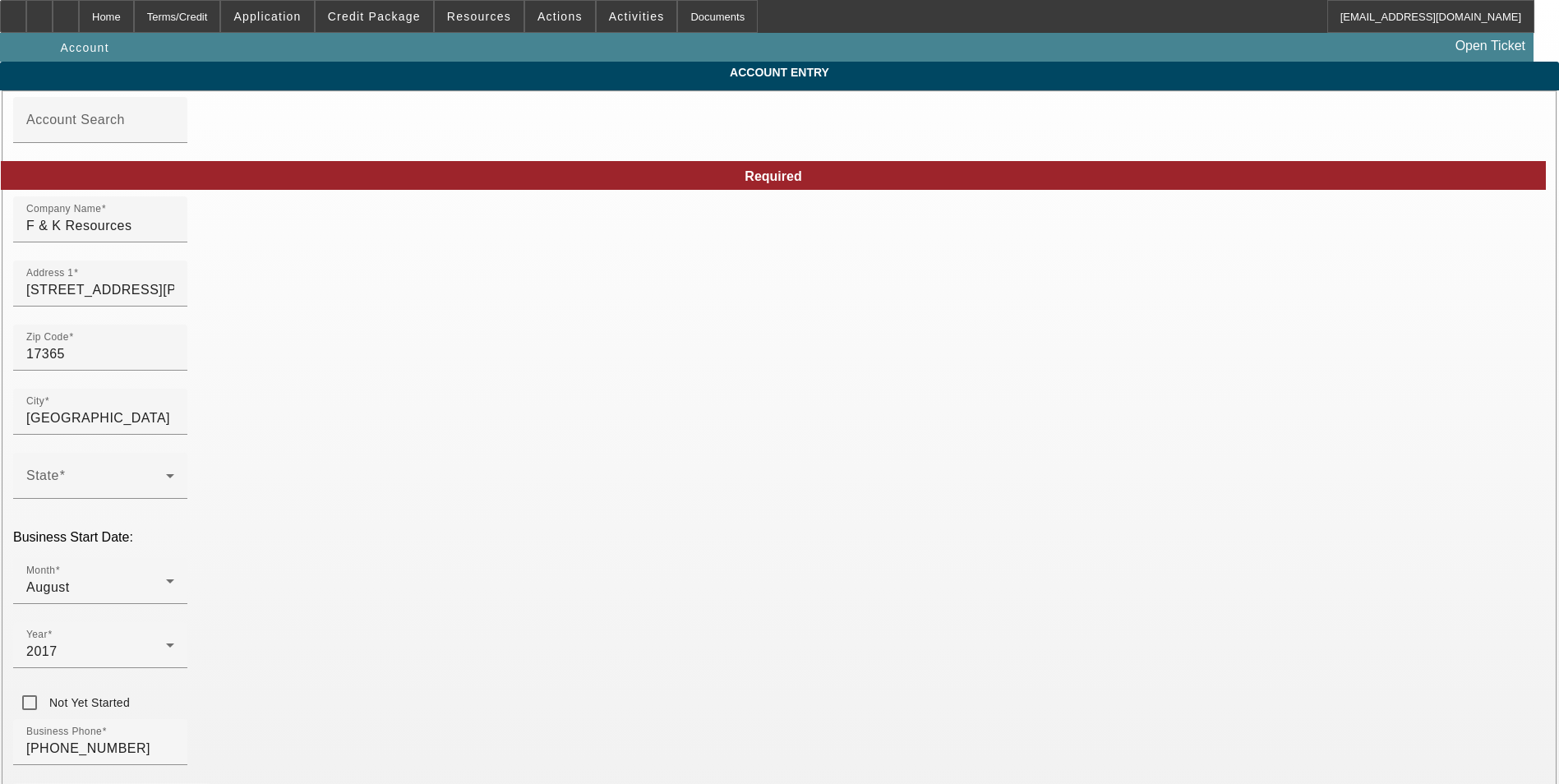
type input "9/3/2025"
drag, startPoint x: 870, startPoint y: 237, endPoint x: 756, endPoint y: 237, distance: 114.0
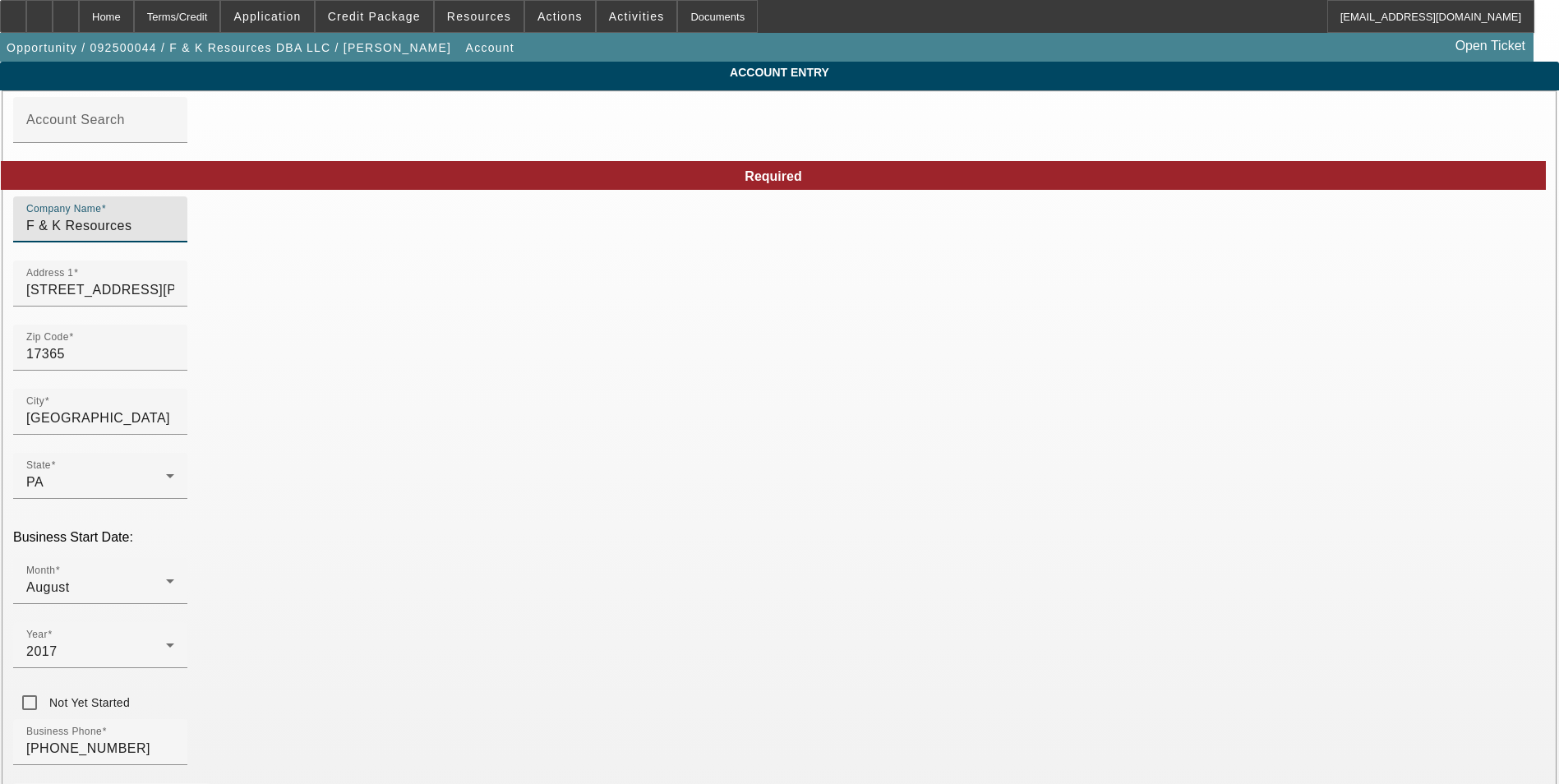
click at [175, 236] on input "F & K Resources" at bounding box center [100, 226] width 147 height 20
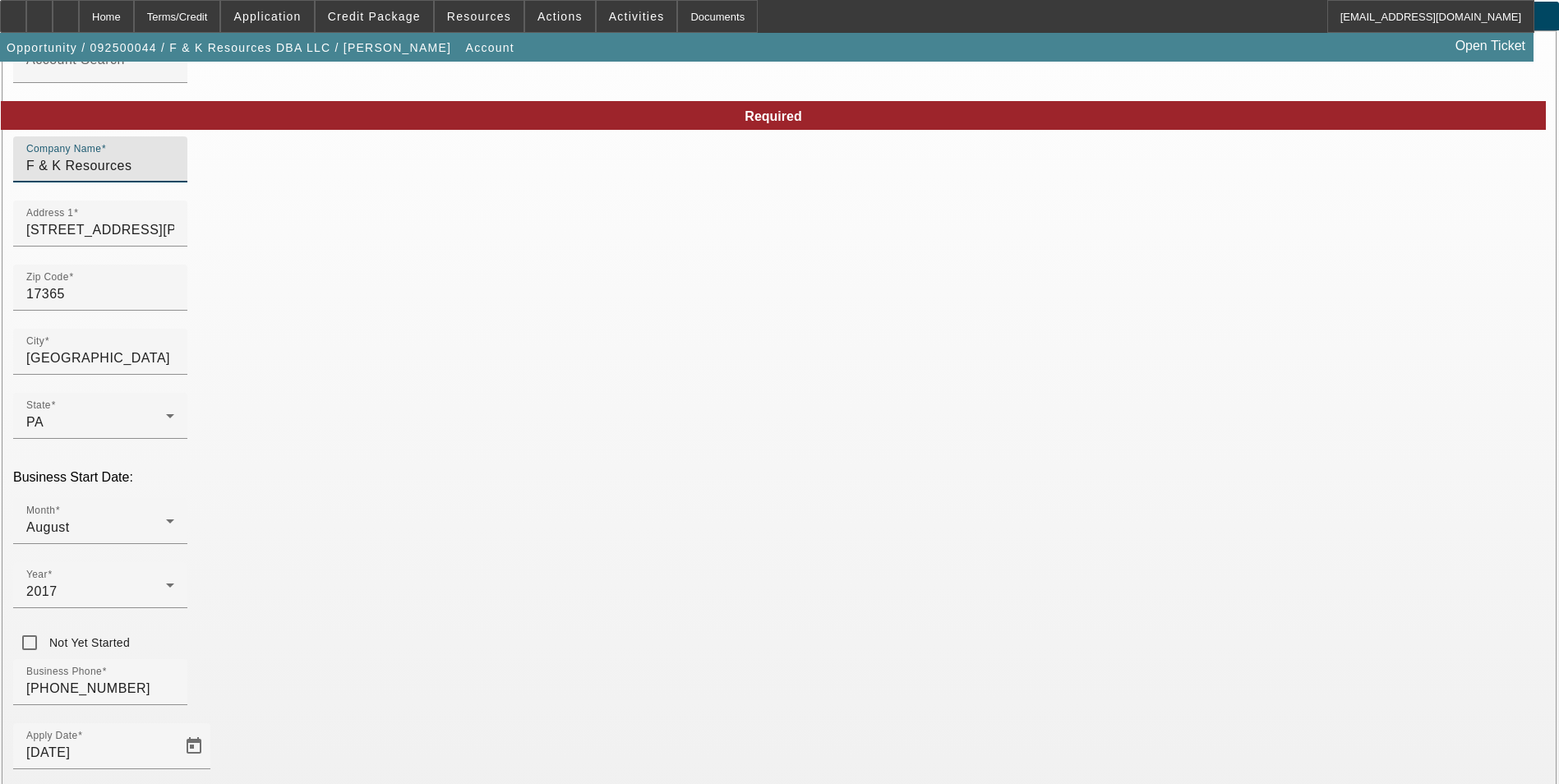
scroll to position [184, 0]
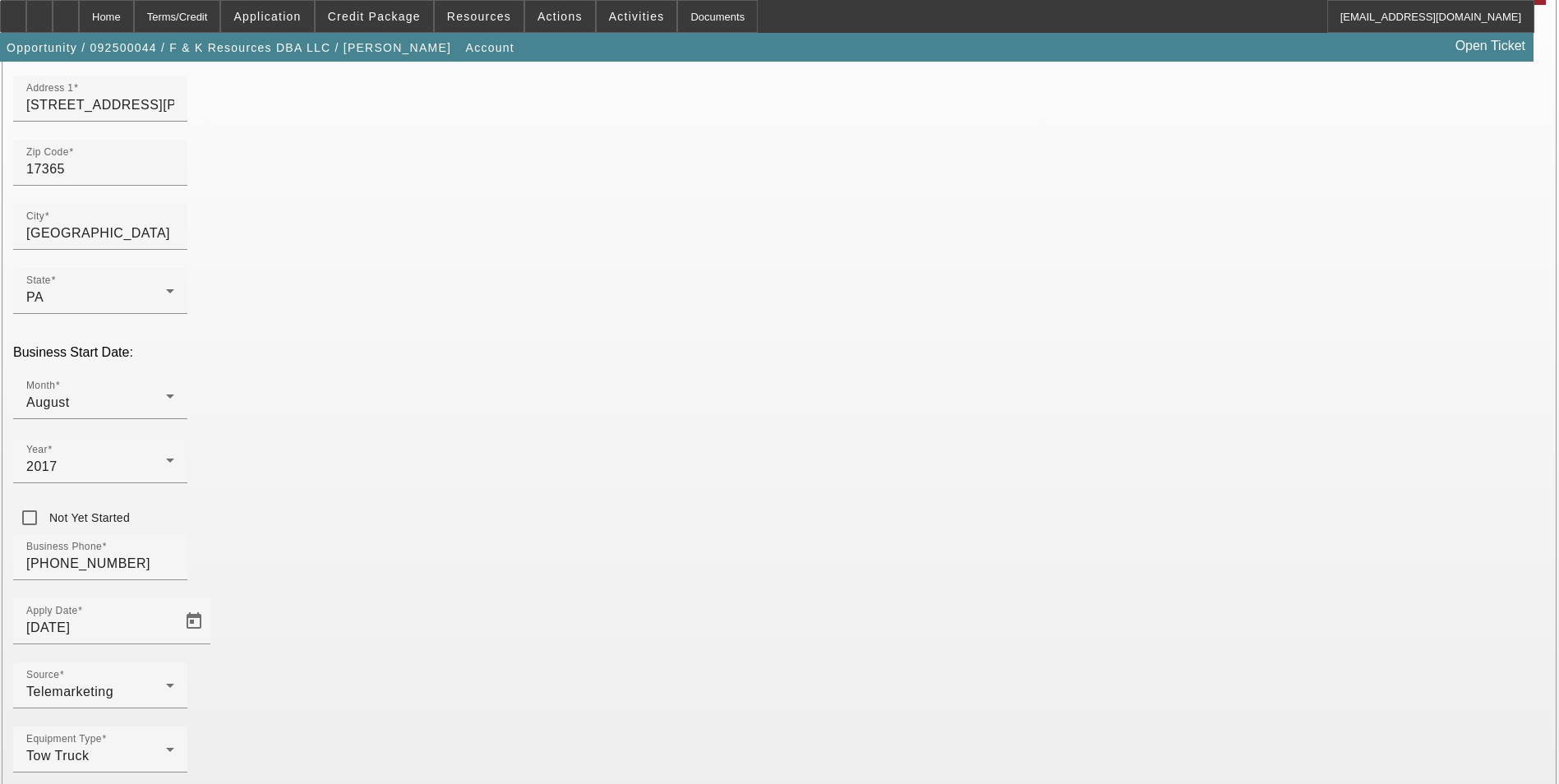
type input "F & K Resources"
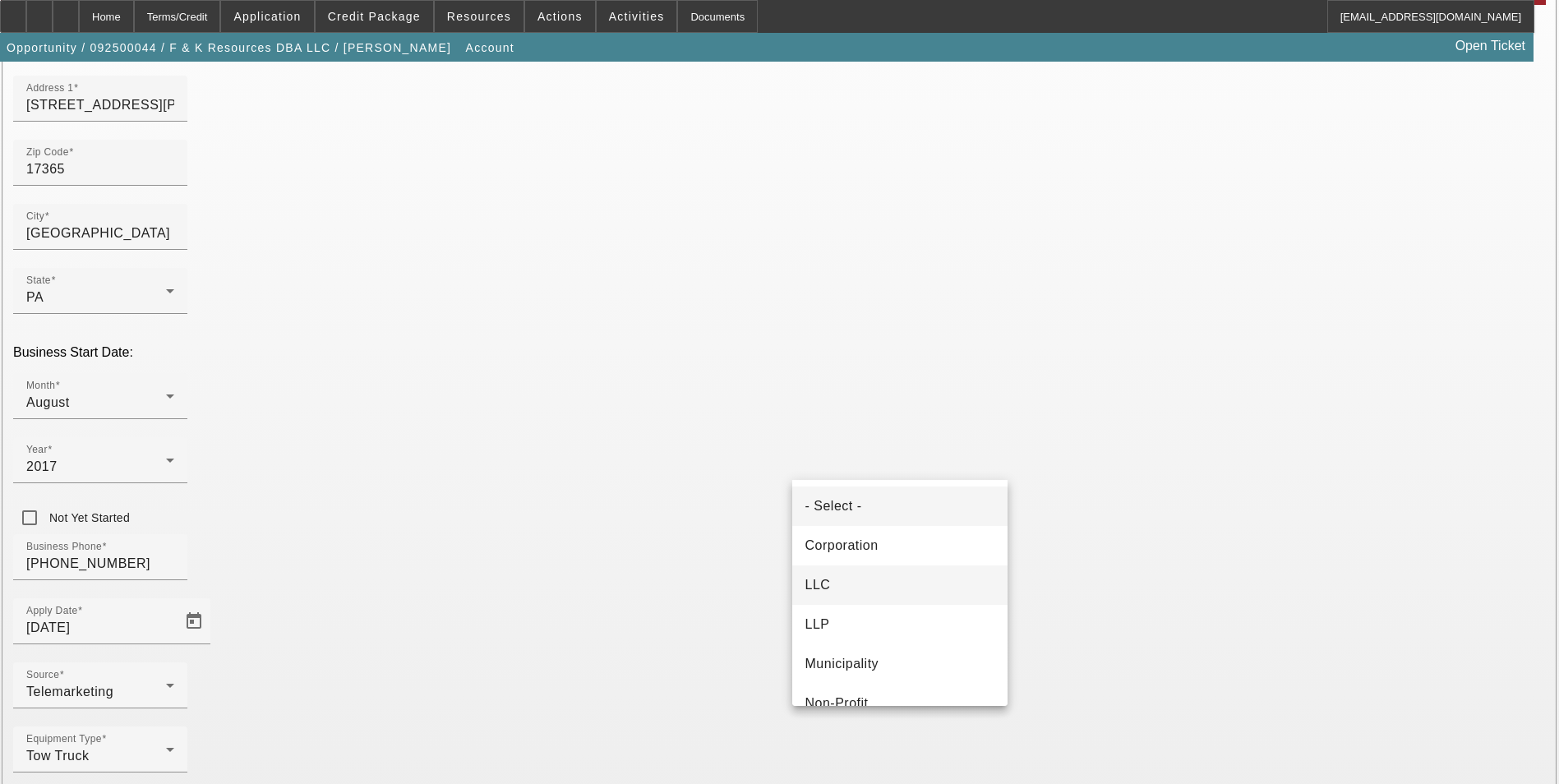
click at [883, 581] on mat-option "LLC" at bounding box center [900, 585] width 215 height 40
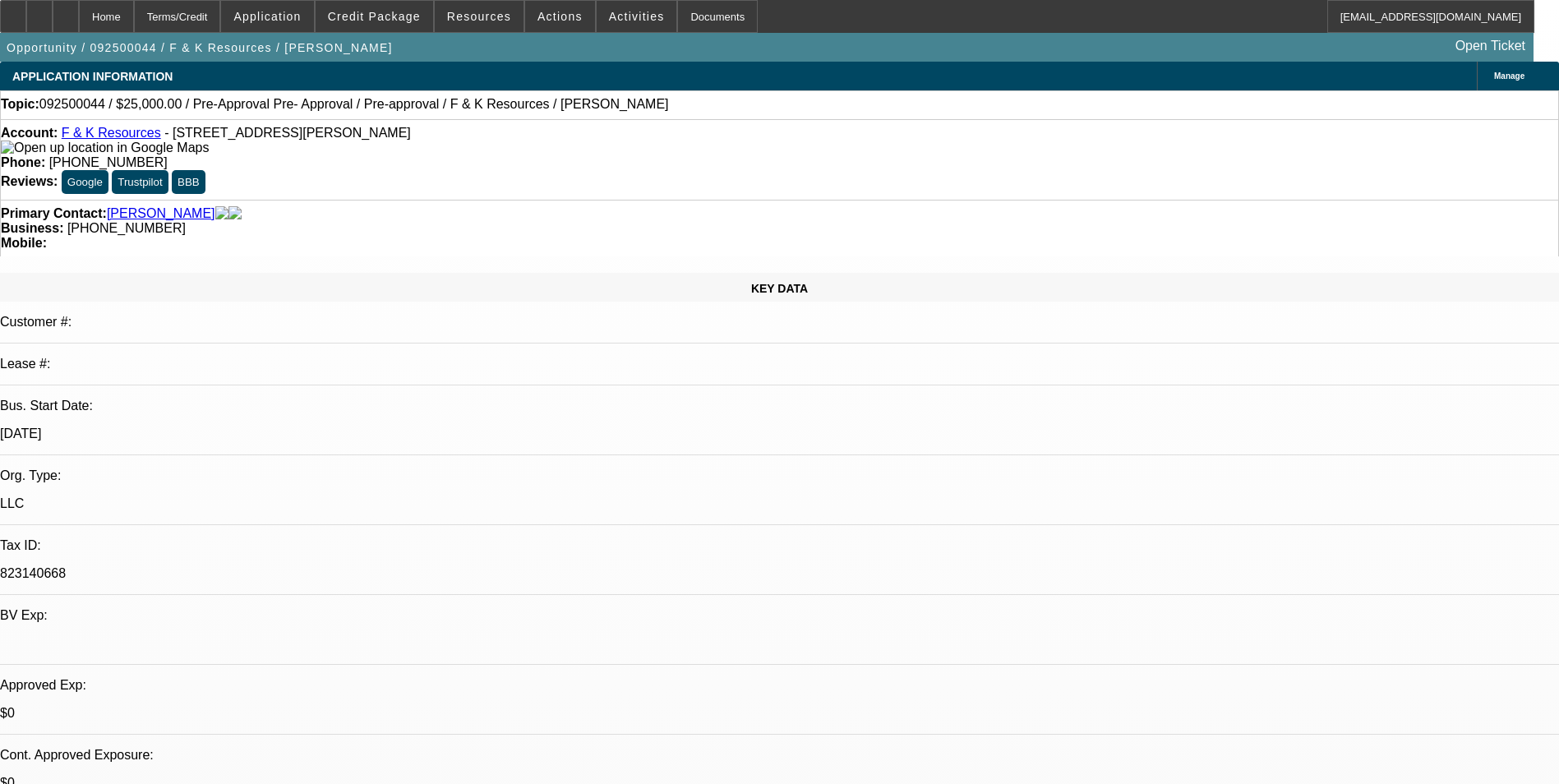
select select "0"
select select "2"
select select "0.1"
select select "4"
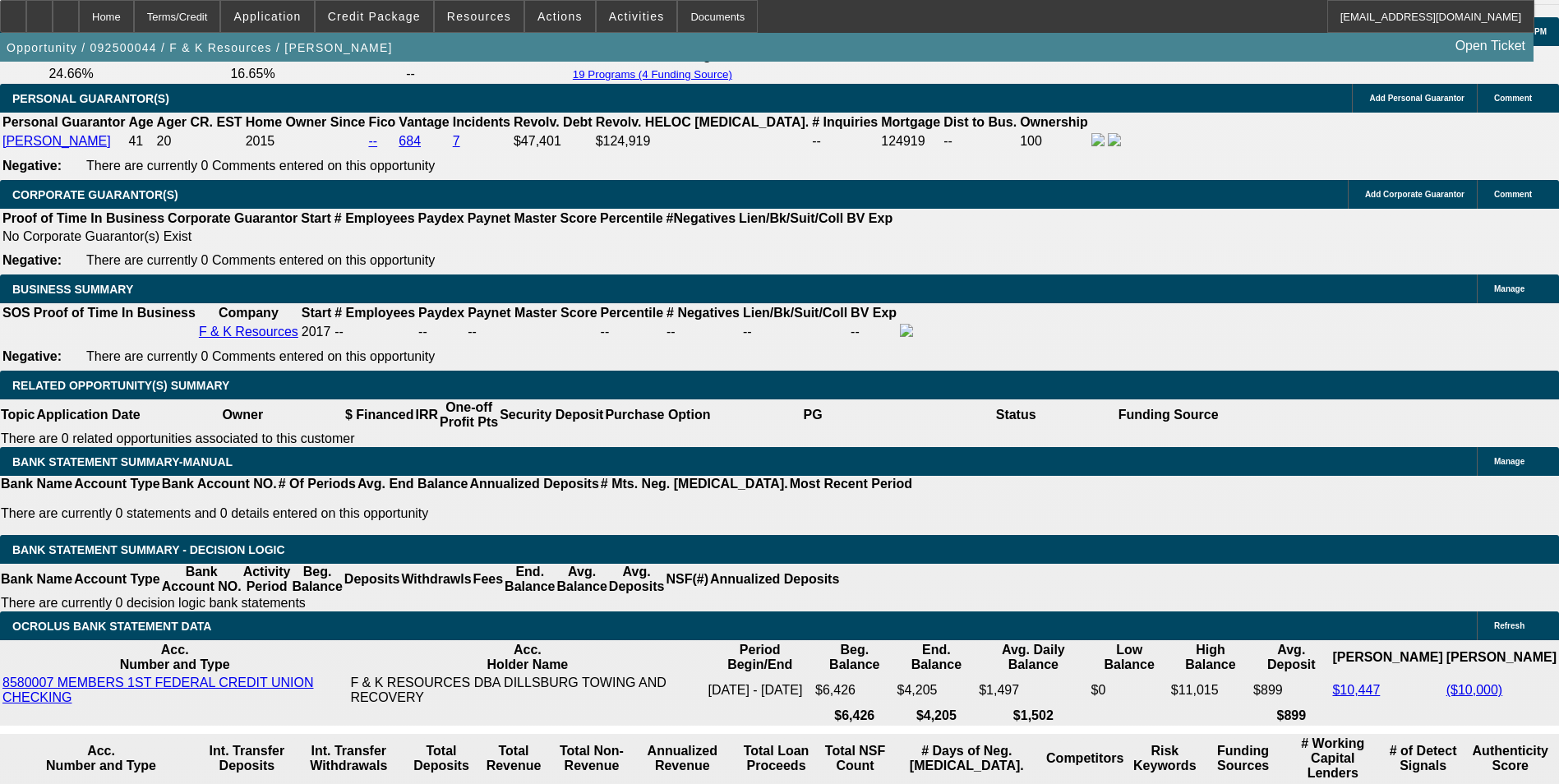
scroll to position [2382, 0]
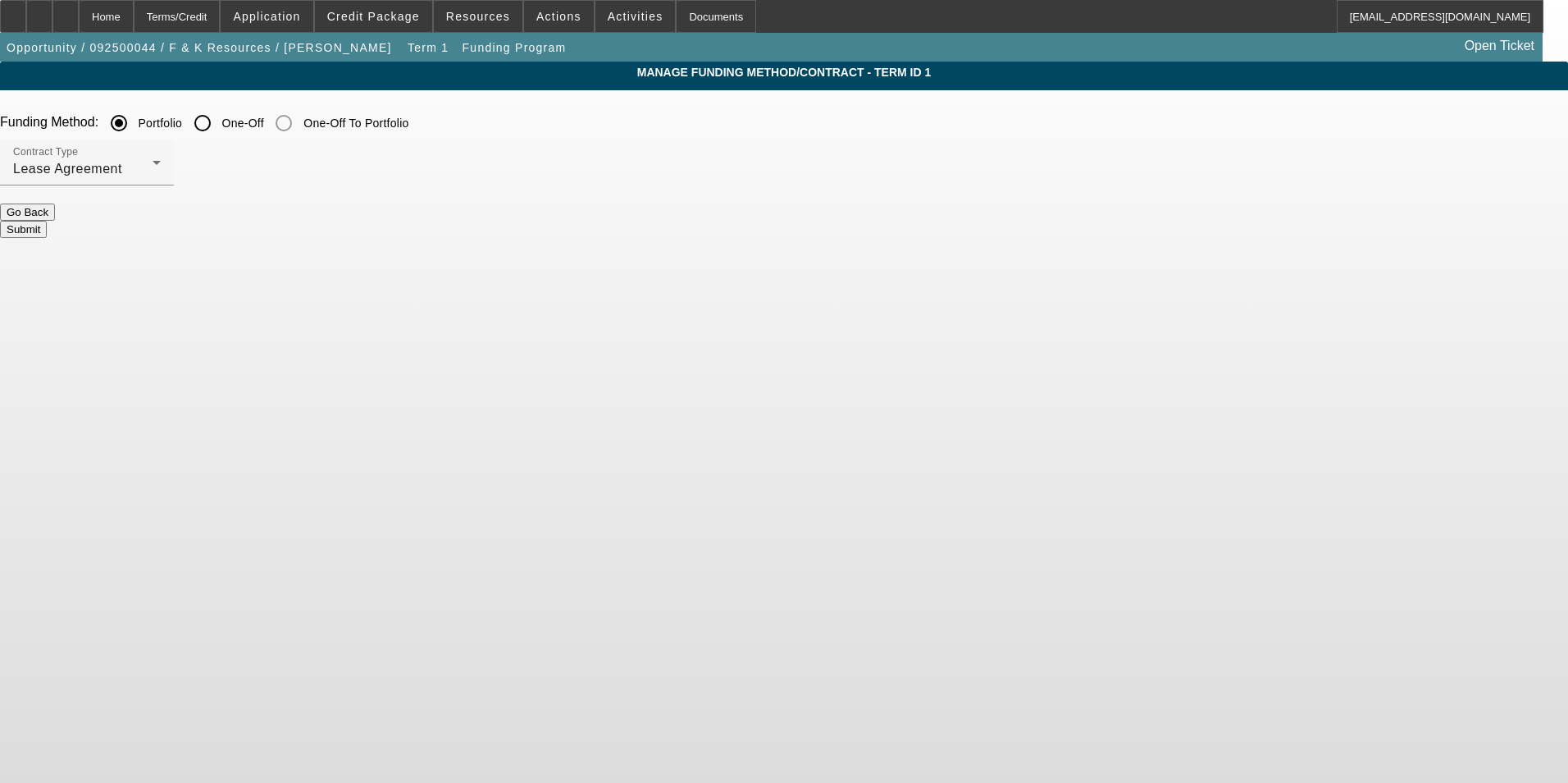
click at [219, 132] on input "One-Off" at bounding box center [202, 123] width 32 height 33
radio input "true"
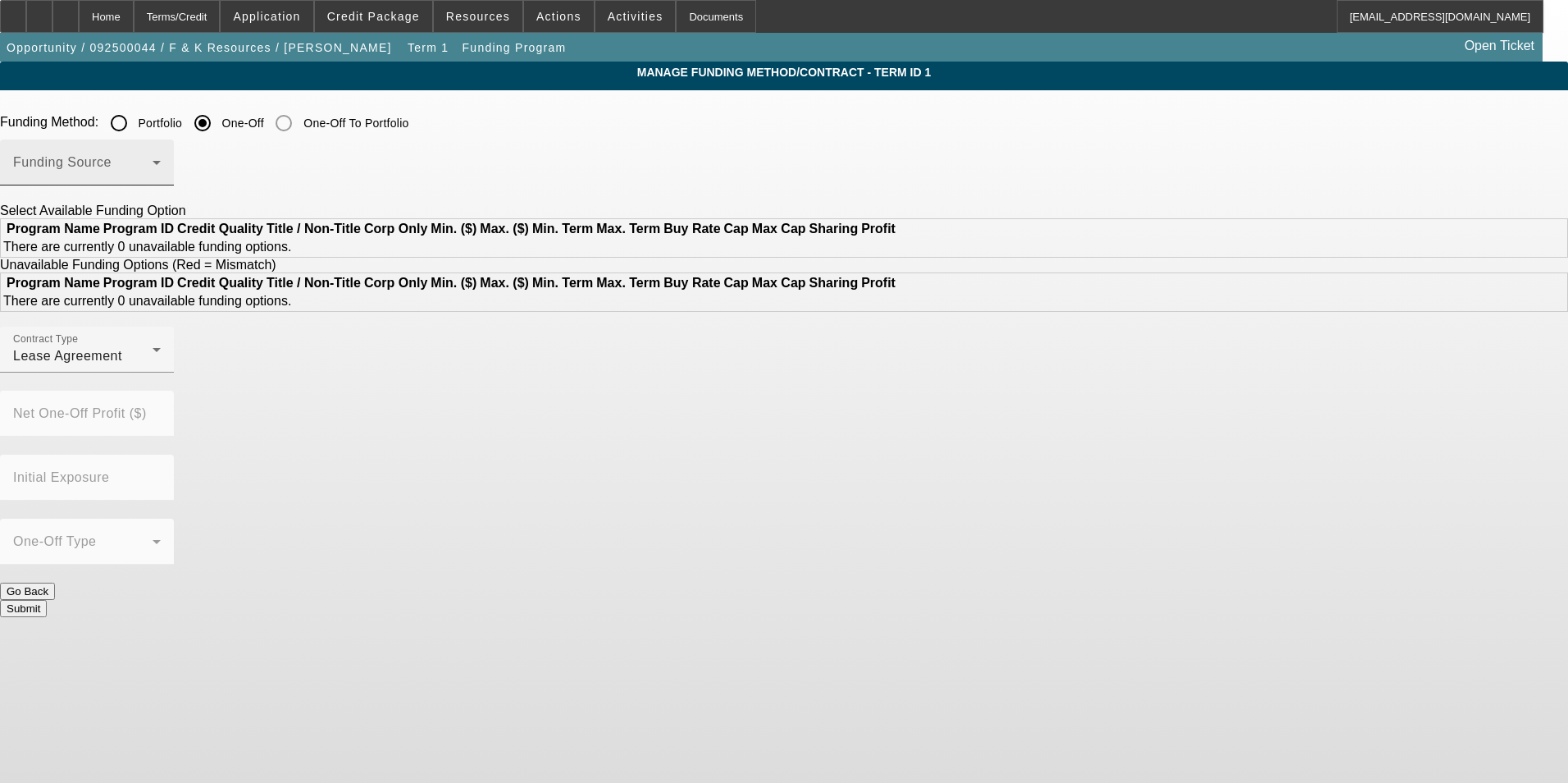
click at [153, 170] on span at bounding box center [83, 169] width 139 height 20
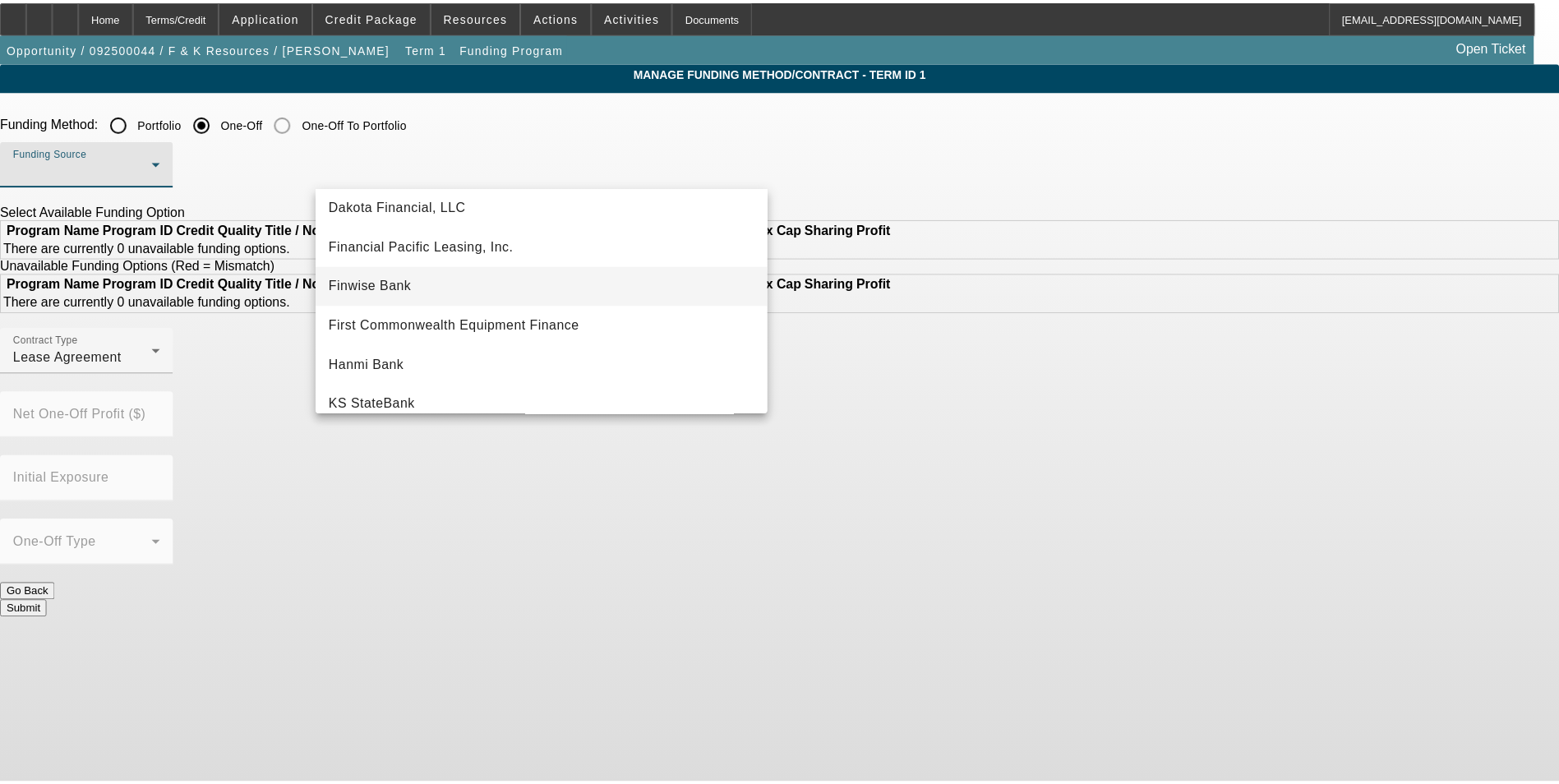
scroll to position [165, 0]
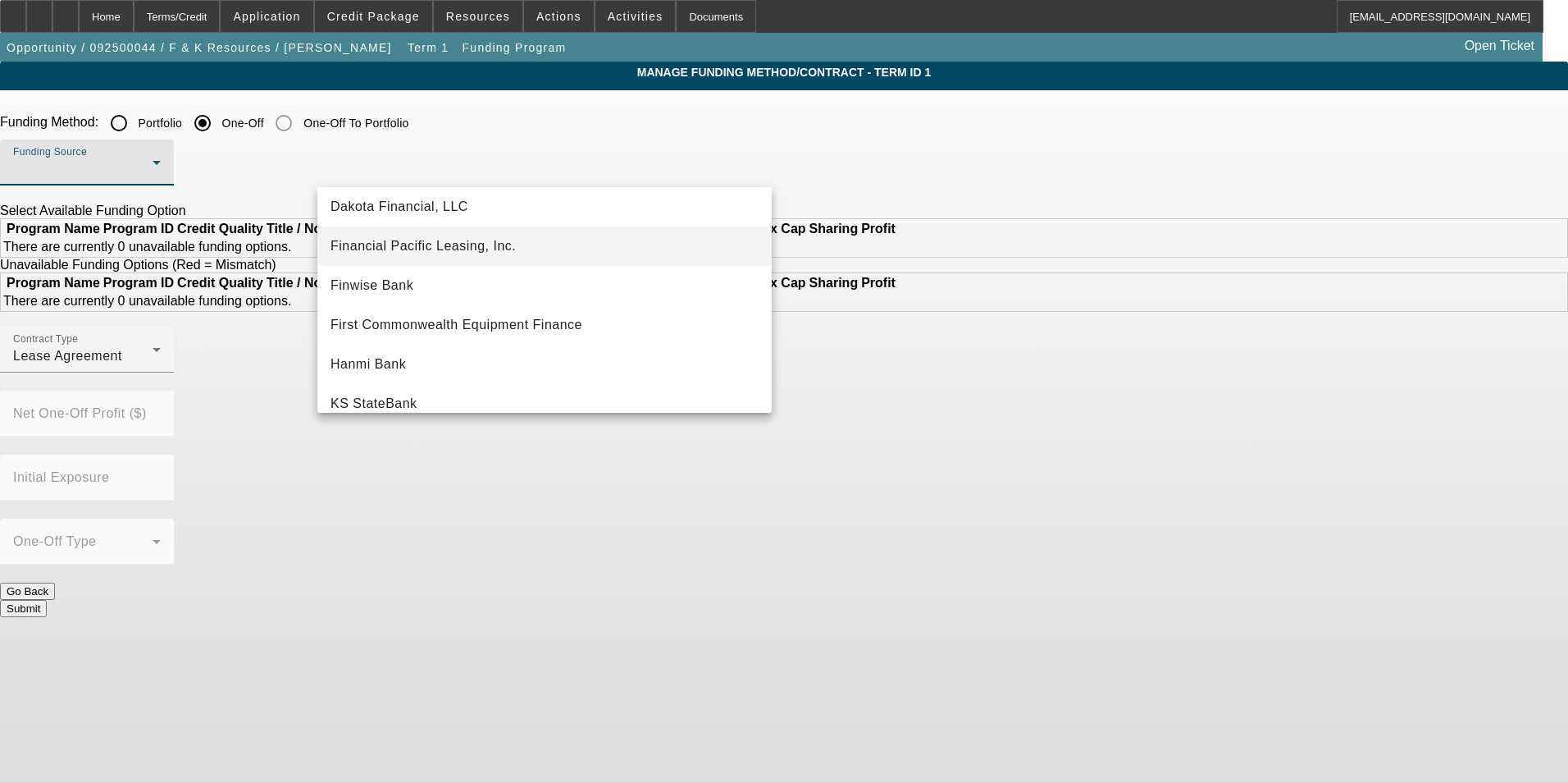
click at [476, 244] on span "Financial Pacific Leasing, Inc." at bounding box center [422, 247] width 185 height 20
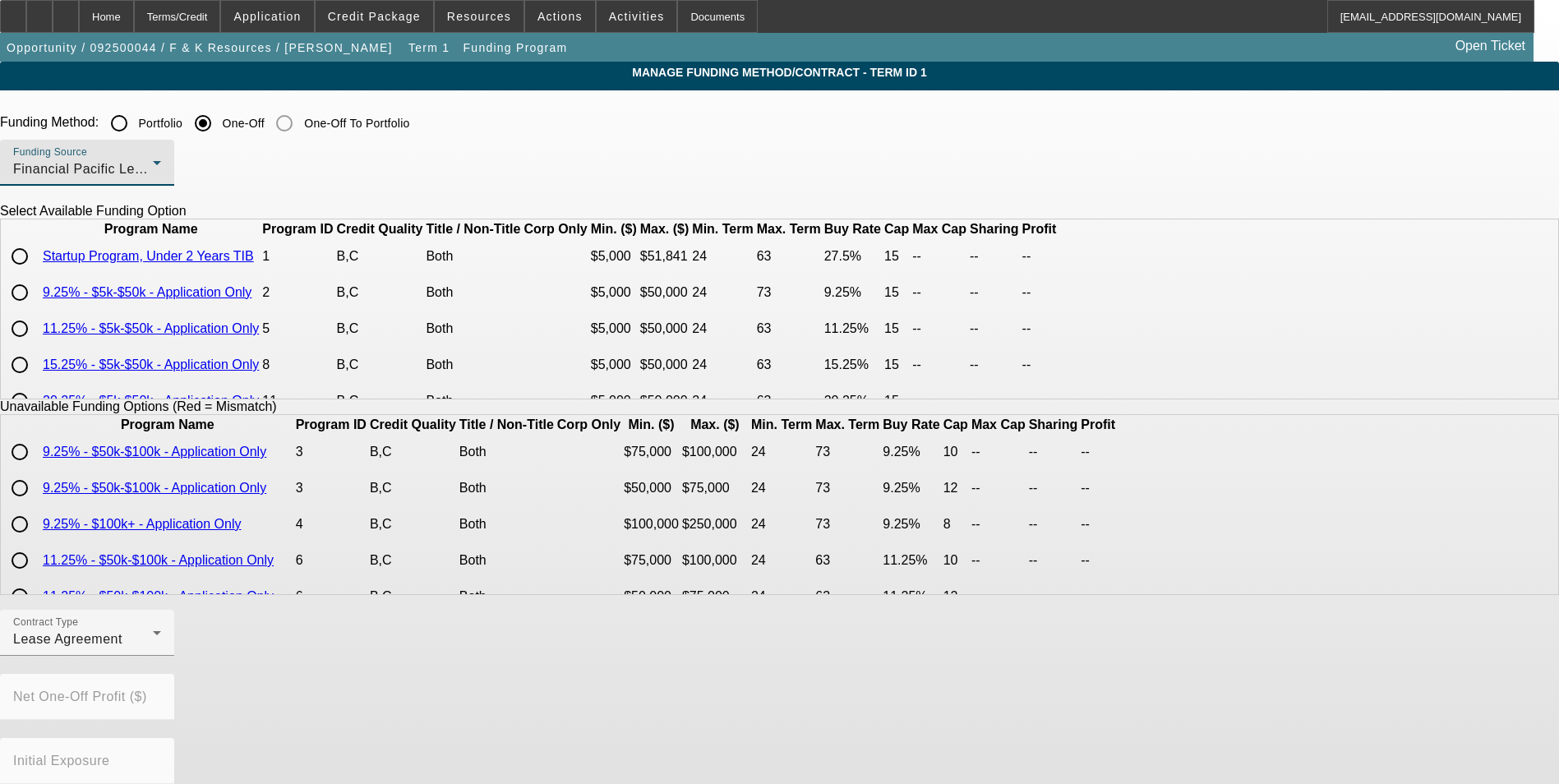
scroll to position [82, 0]
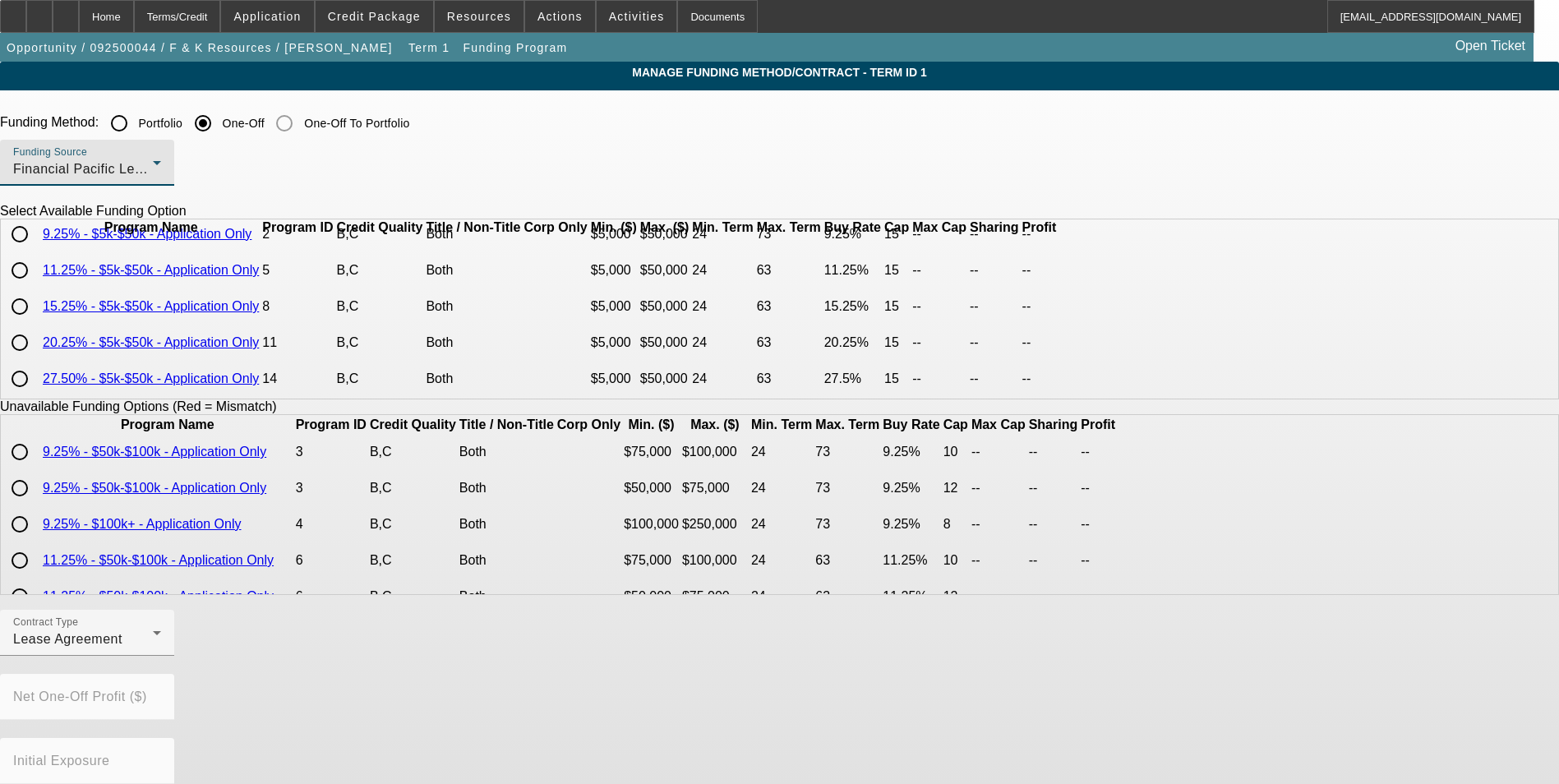
click at [36, 323] on input "radio" at bounding box center [20, 307] width 33 height 33
radio input "true"
click at [36, 287] on input "radio" at bounding box center [20, 270] width 33 height 33
radio input "true"
type input "11.25"
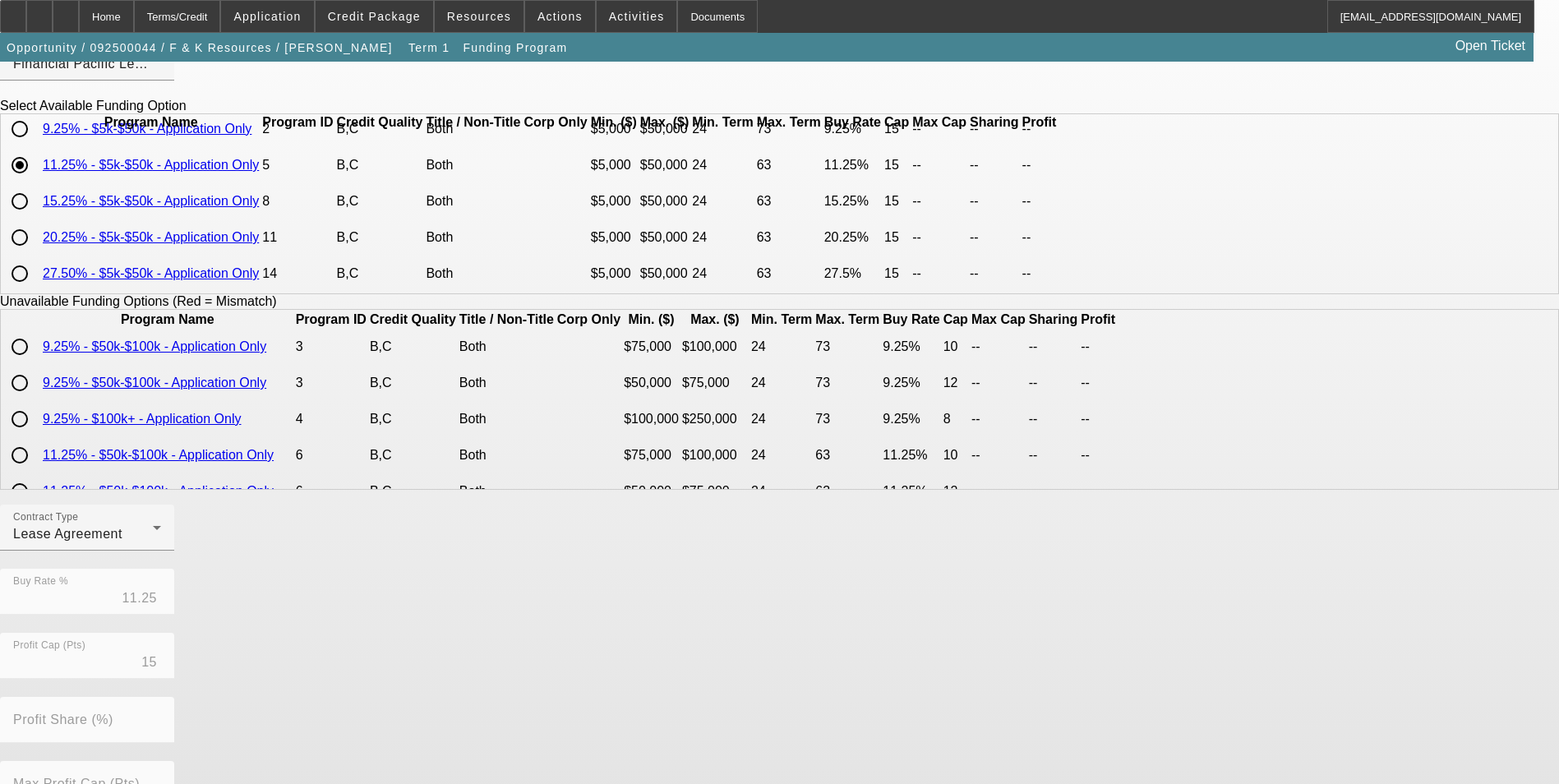
scroll to position [328, 0]
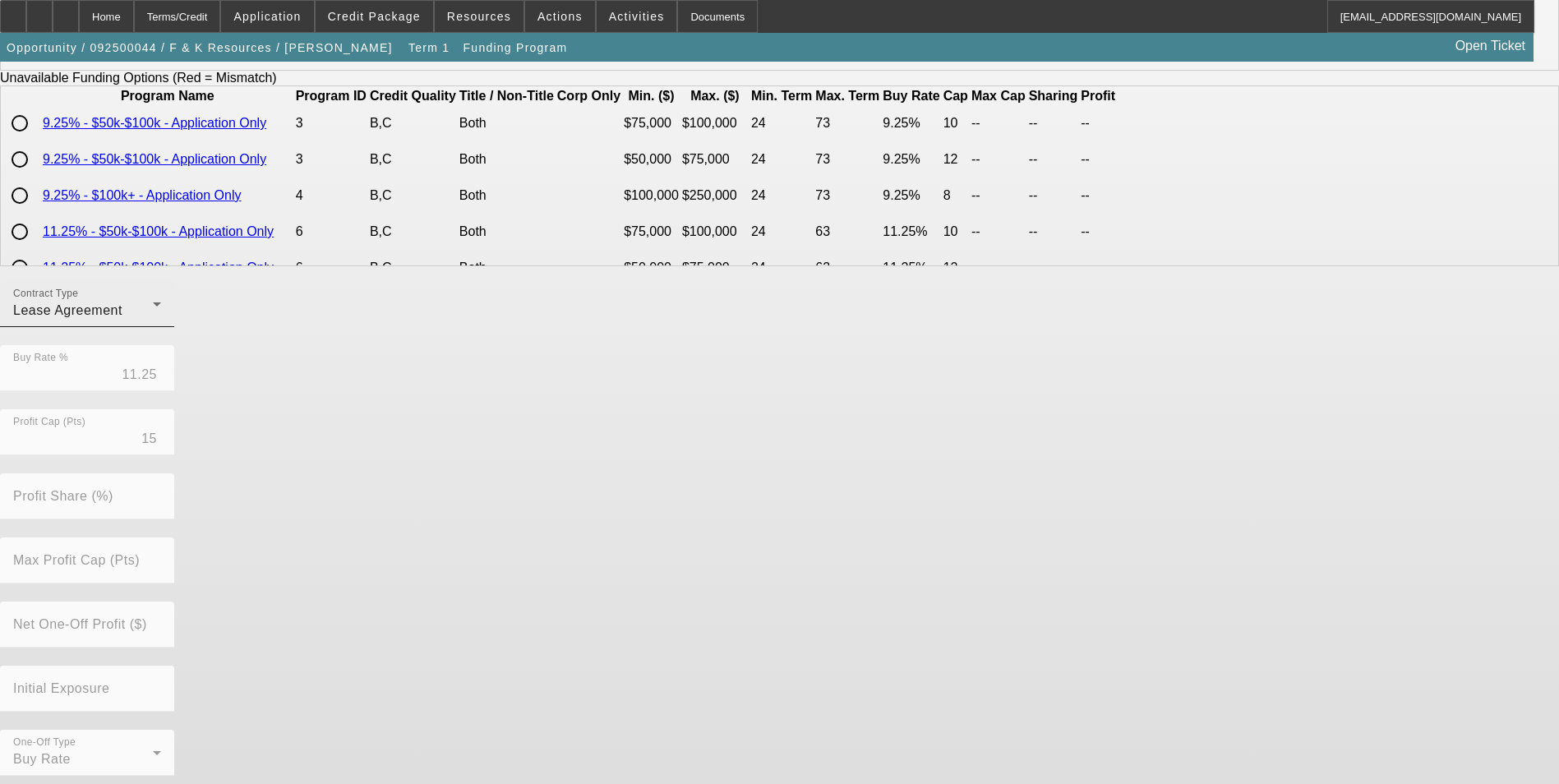
click at [153, 320] on div "Lease Agreement" at bounding box center [83, 310] width 139 height 20
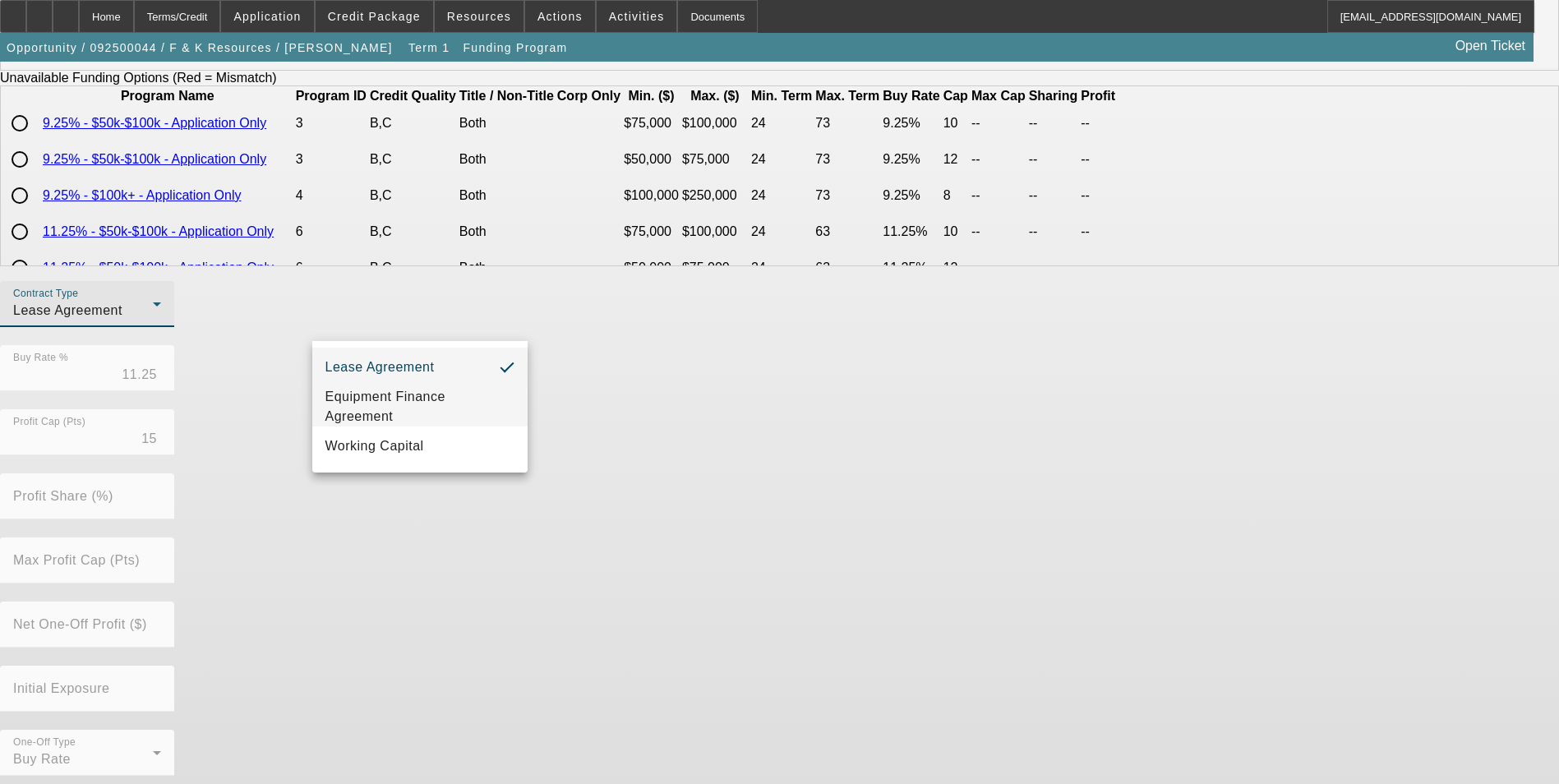
click at [424, 426] on span "Equipment Finance Agreement" at bounding box center [420, 407] width 189 height 40
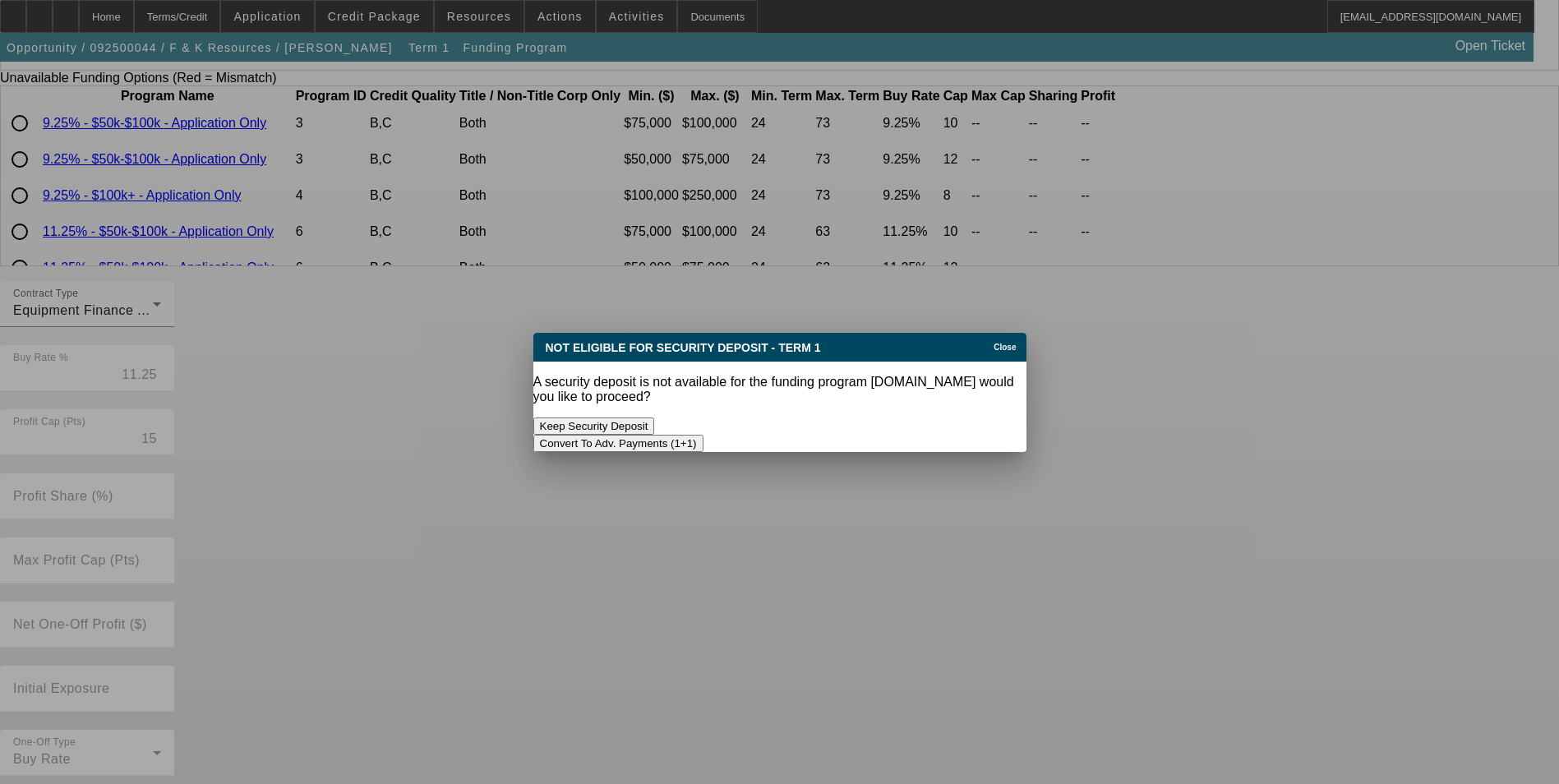
scroll to position [0, 0]
click at [704, 434] on button "Convert To Adv. Payments (1+1)" at bounding box center [618, 442] width 170 height 17
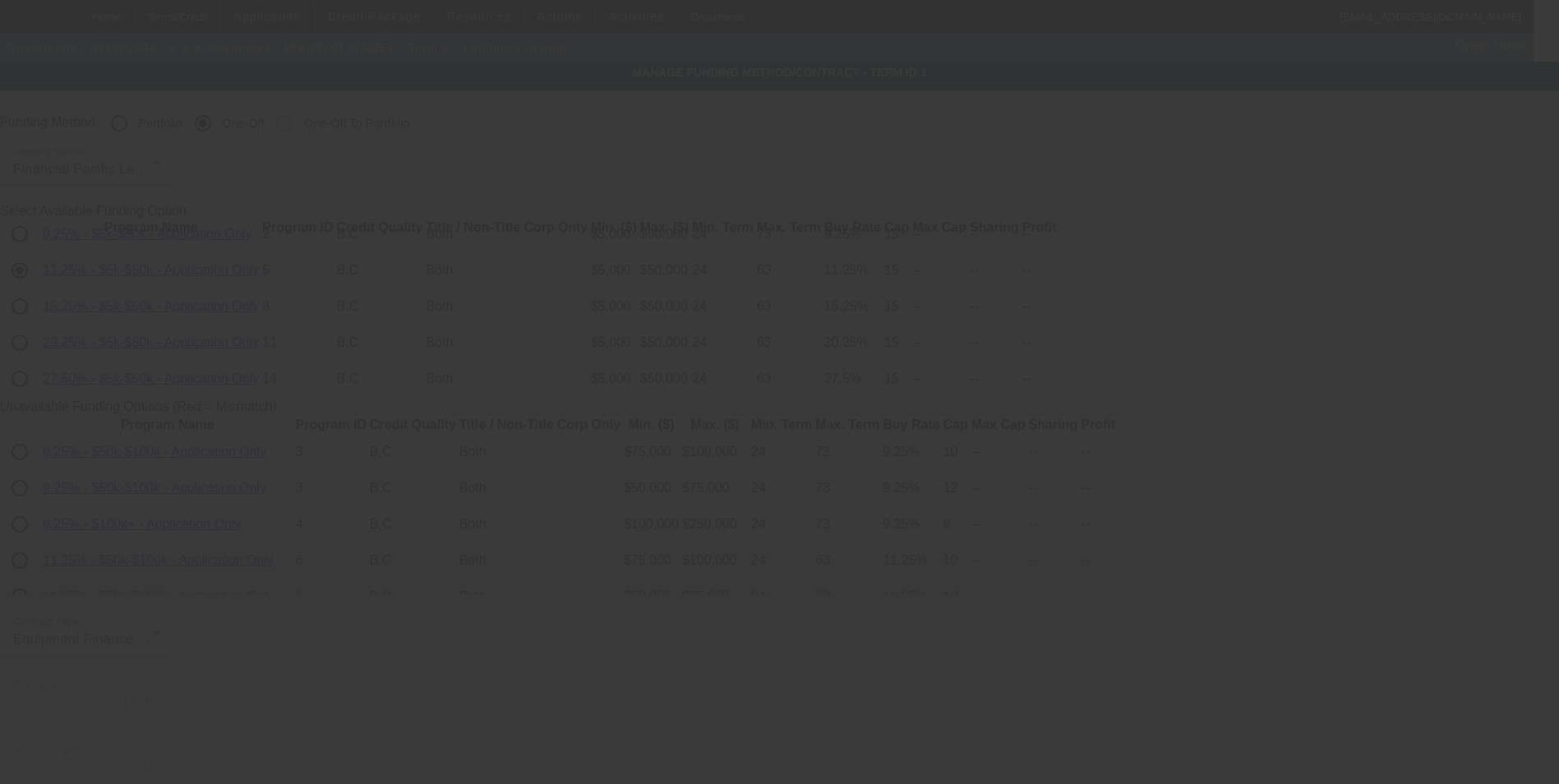
scroll to position [328, 0]
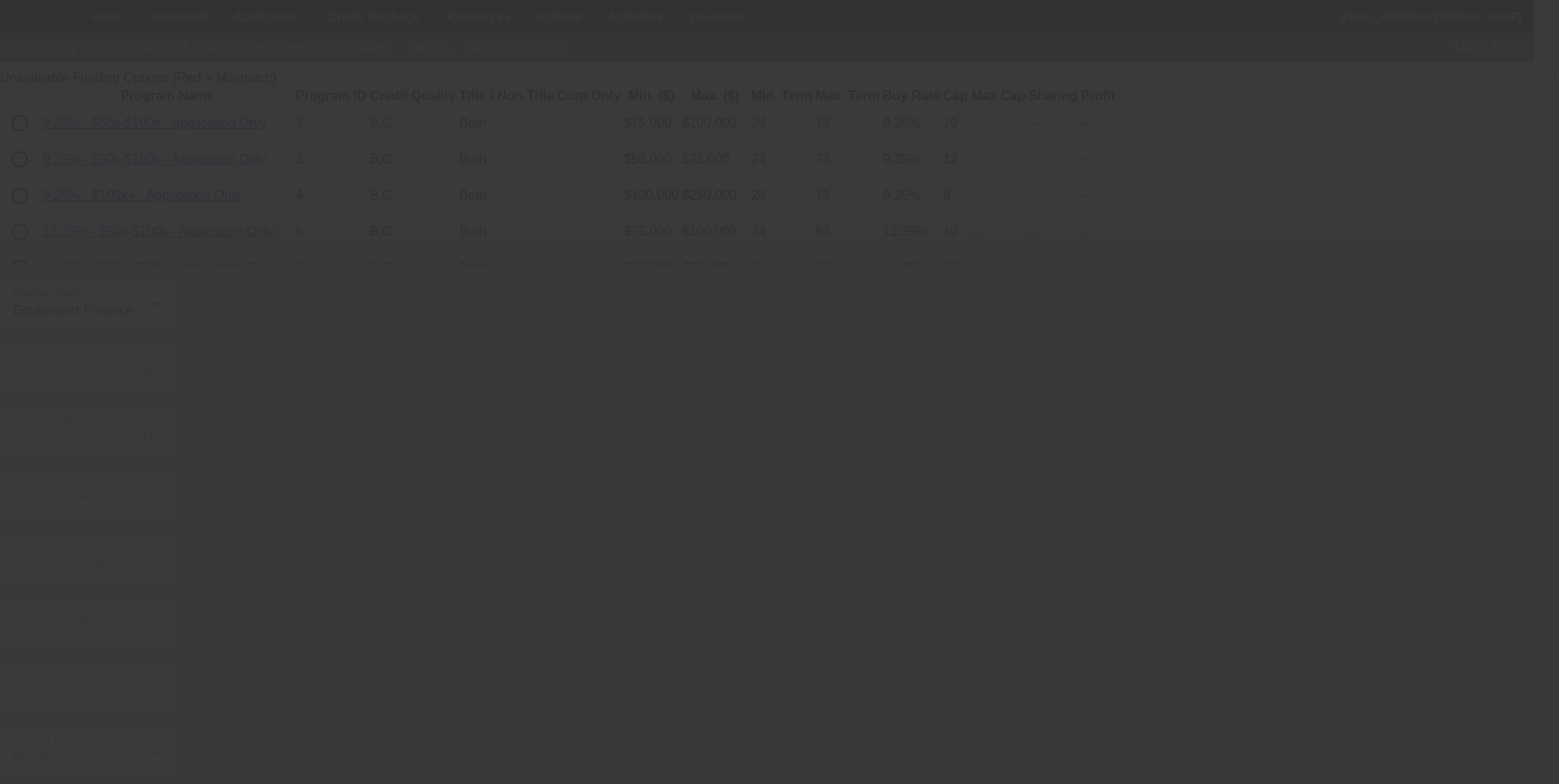
radio input "true"
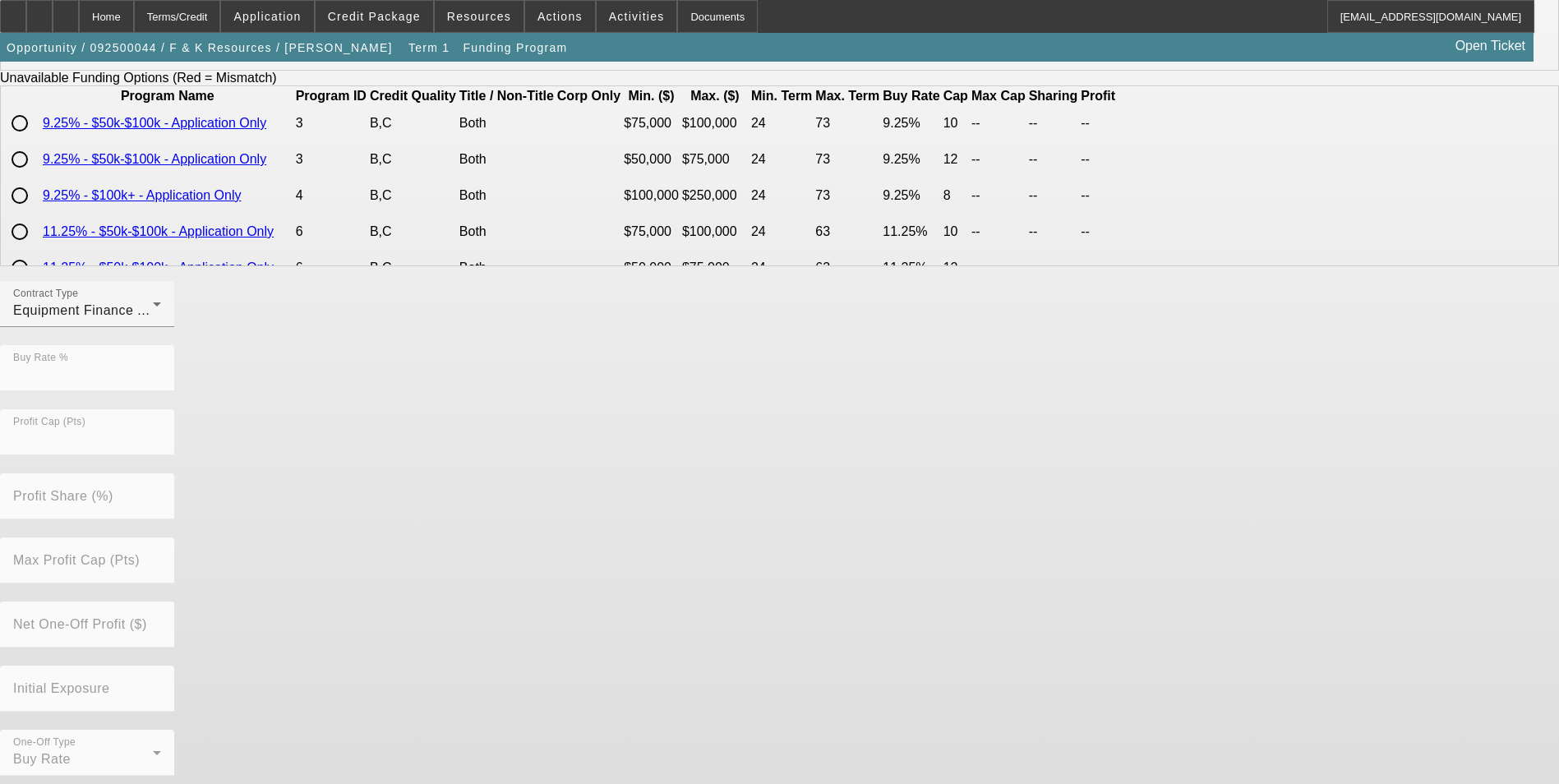
scroll to position [0, 0]
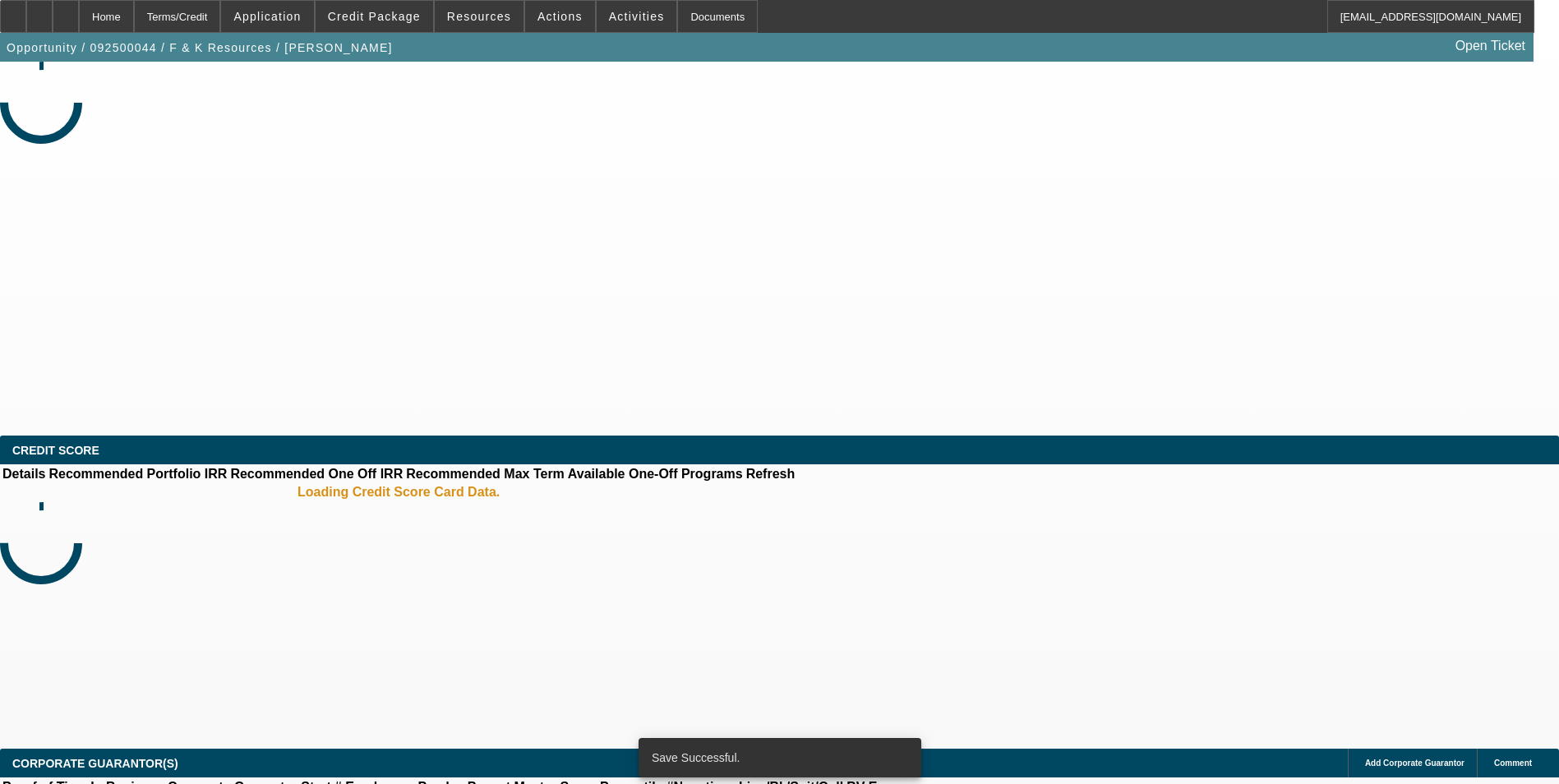
select select "0"
select select "6"
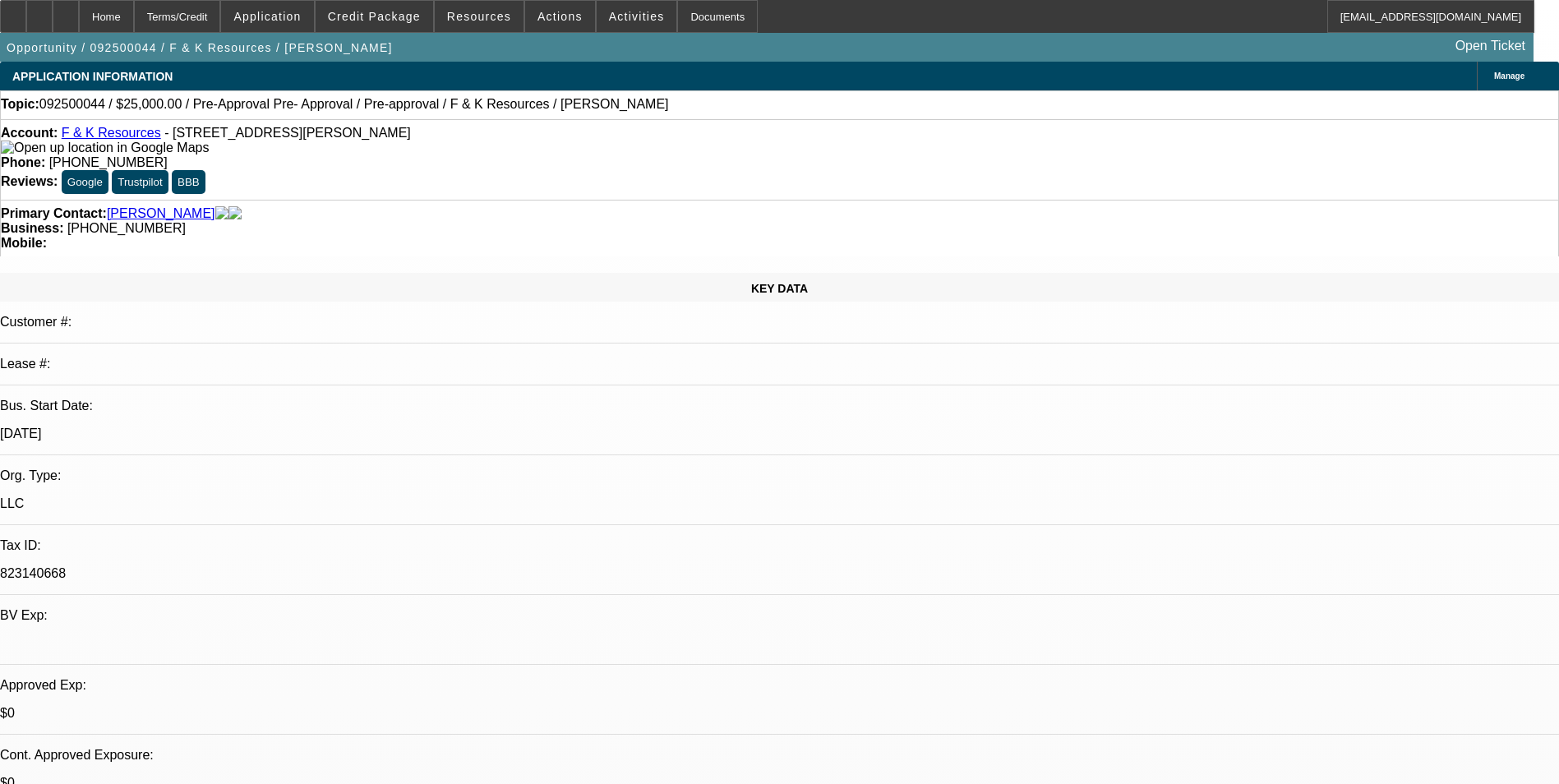
radio input "true"
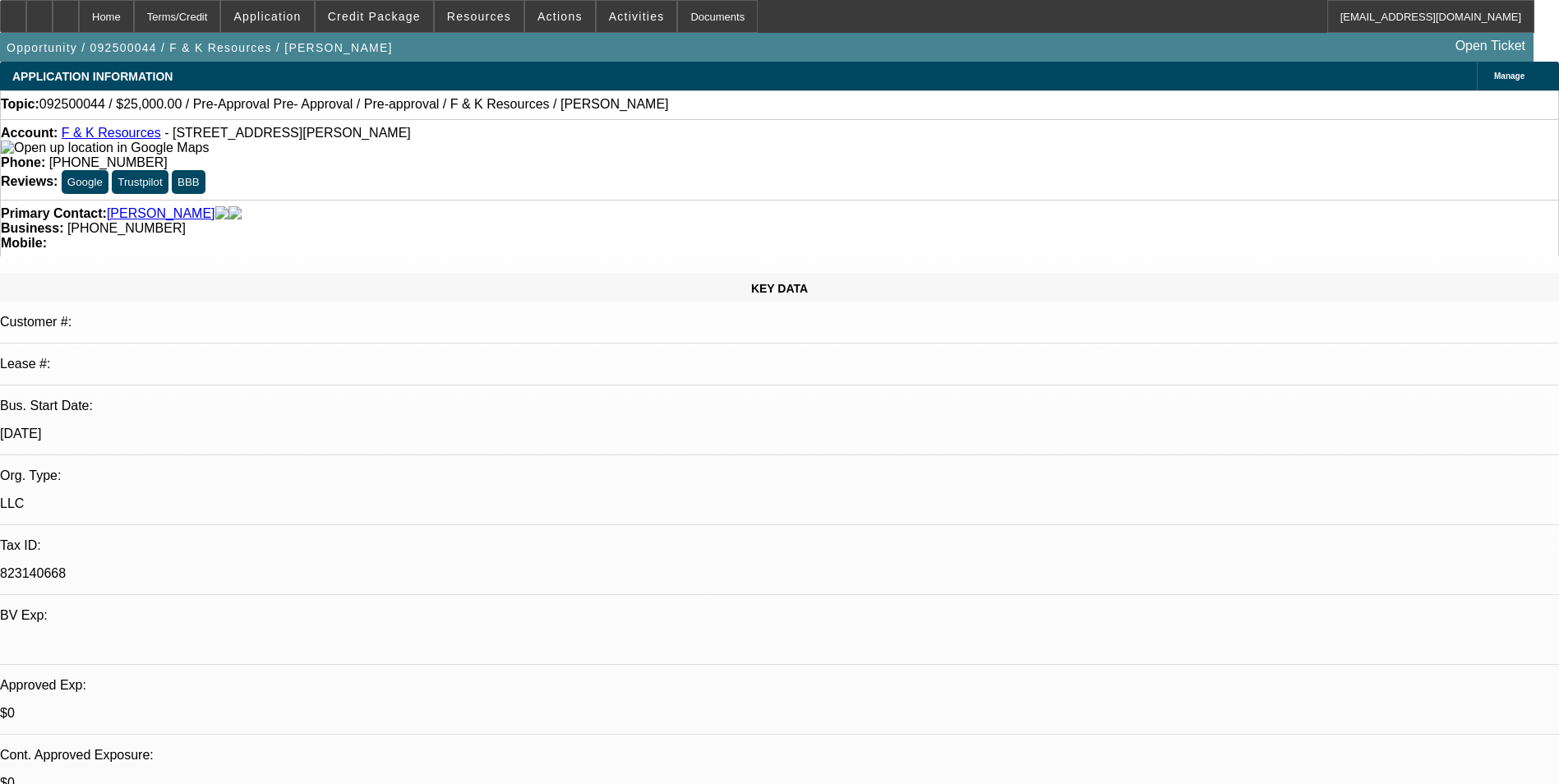
type textarea "SALES TAX: On stream for operating/FMV lease and Conditional lease--sales tax p…"
radio input "true"
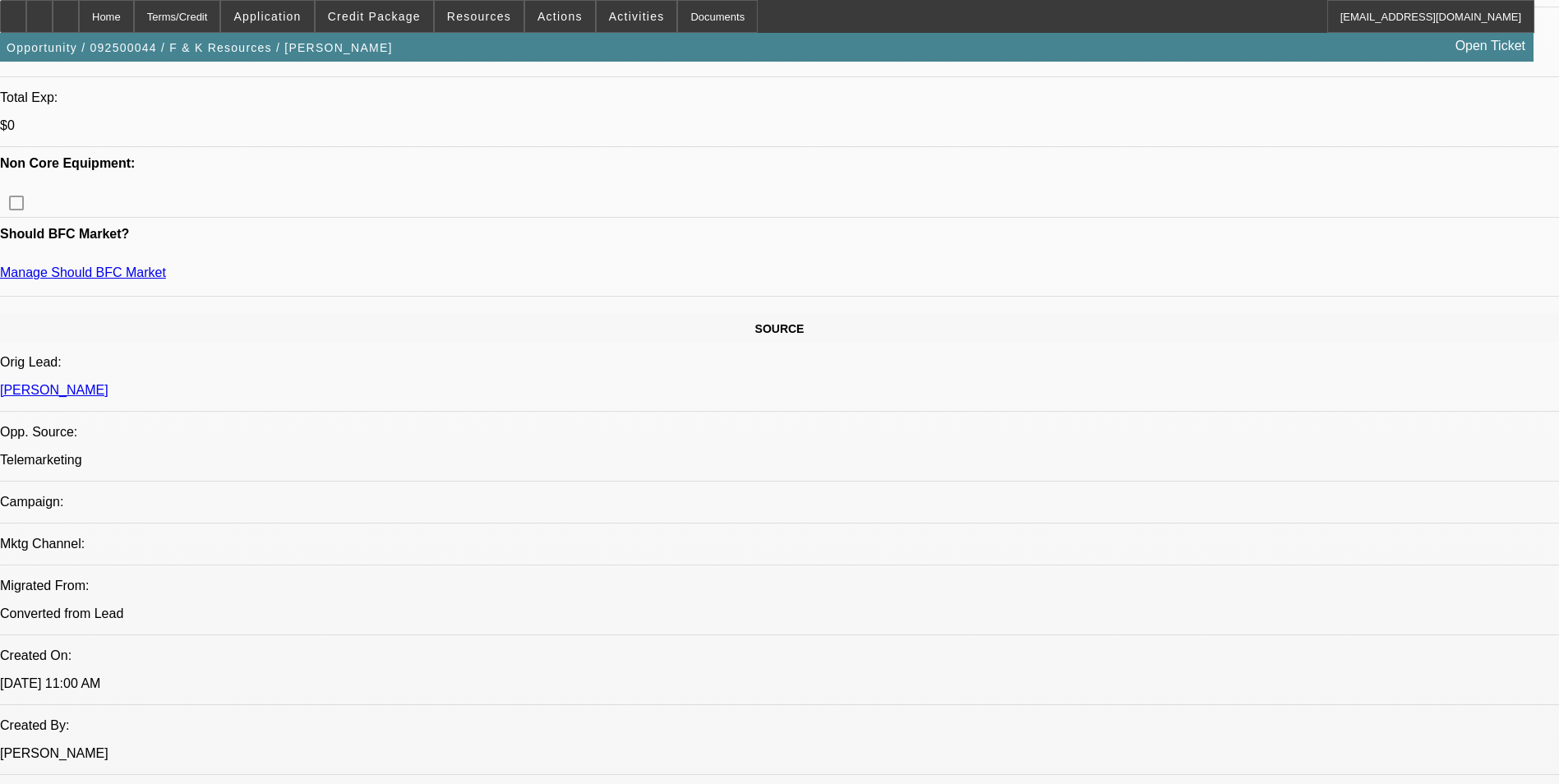
scroll to position [575, 0]
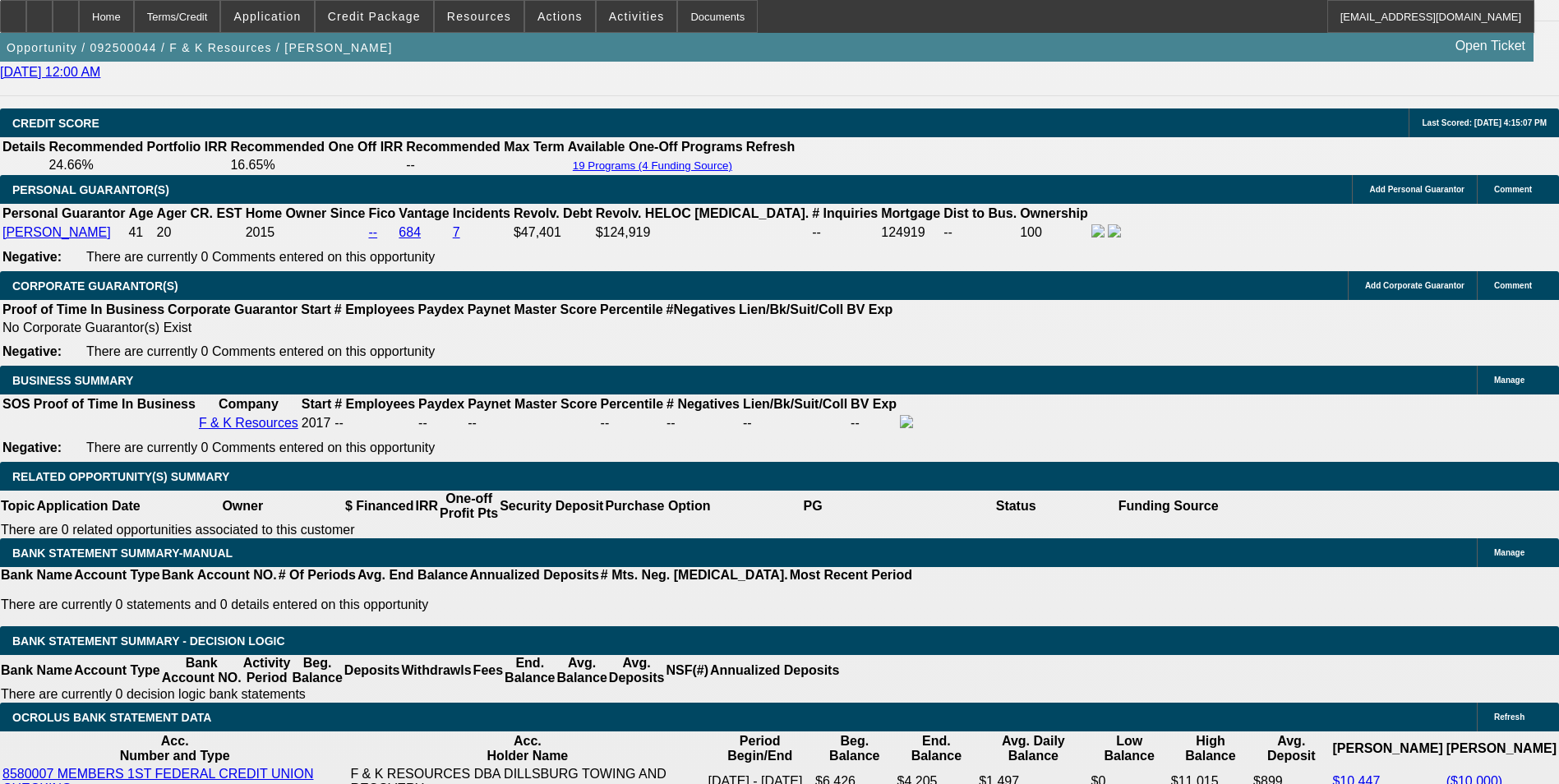
scroll to position [2464, 0]
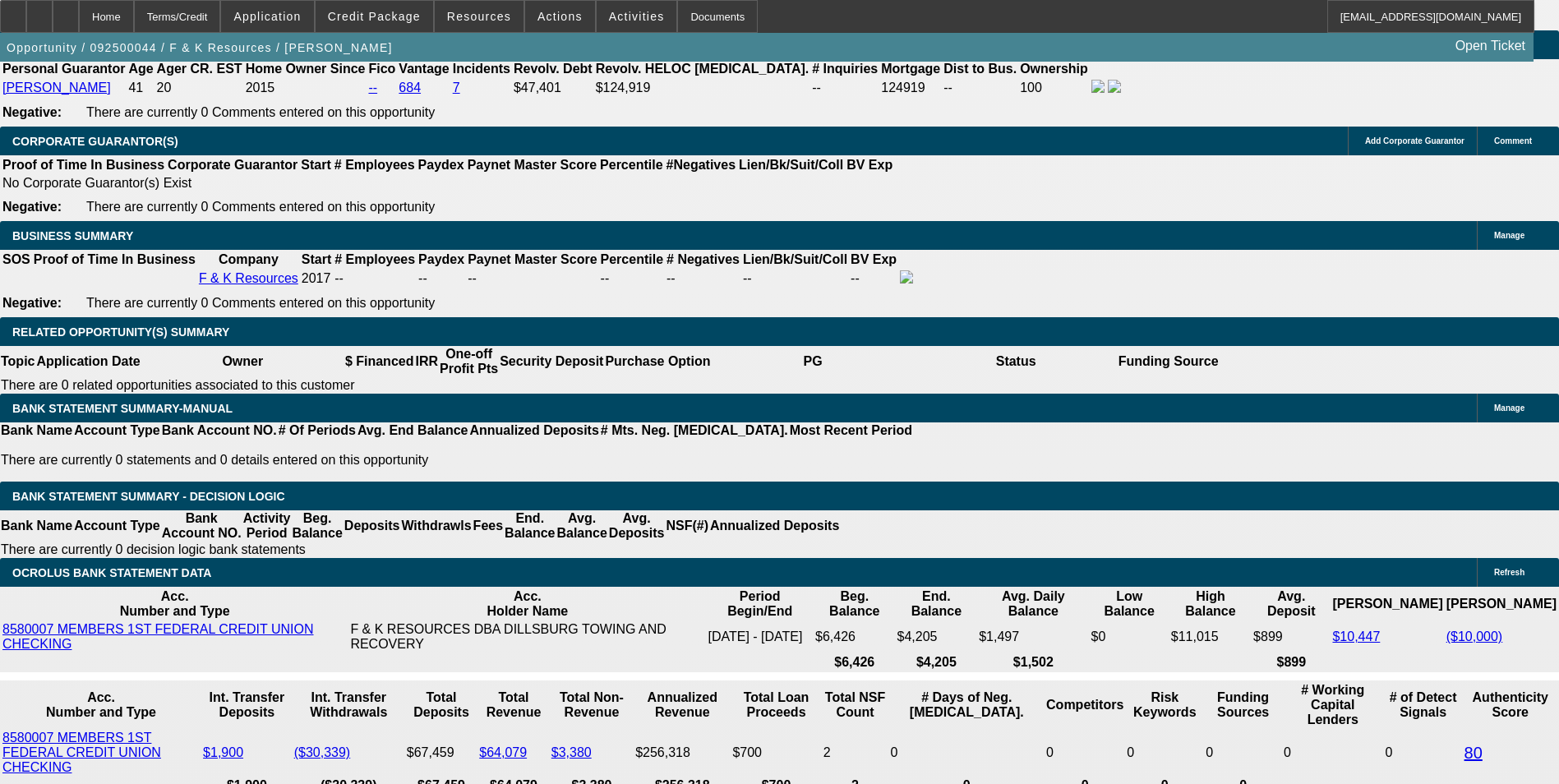
drag, startPoint x: 292, startPoint y: 278, endPoint x: 452, endPoint y: 287, distance: 160.3
type input "$0.00"
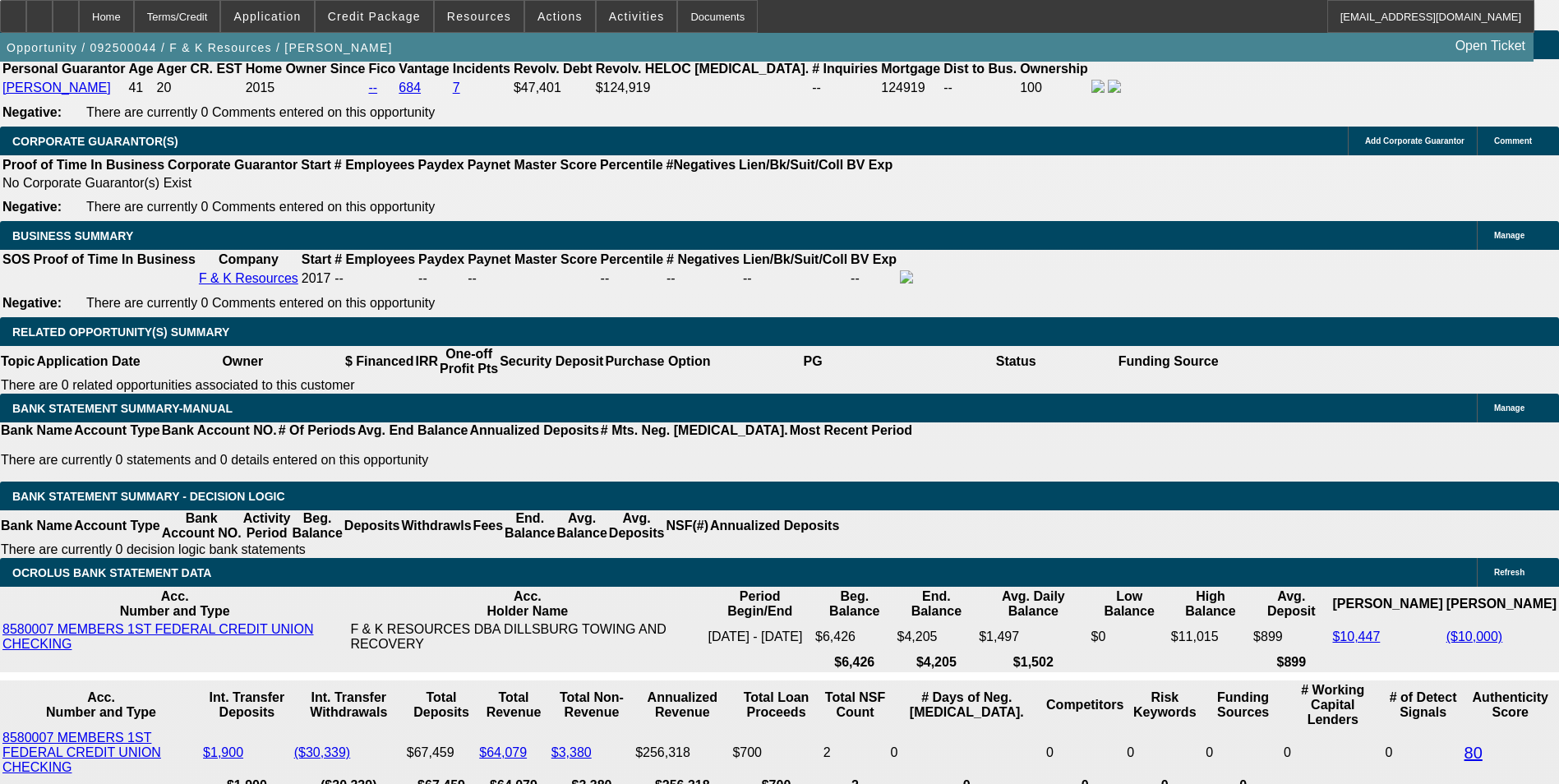
type input "UNKNOWN"
type input "$1,020.00"
drag, startPoint x: 350, startPoint y: 404, endPoint x: 406, endPoint y: 417, distance: 57.5
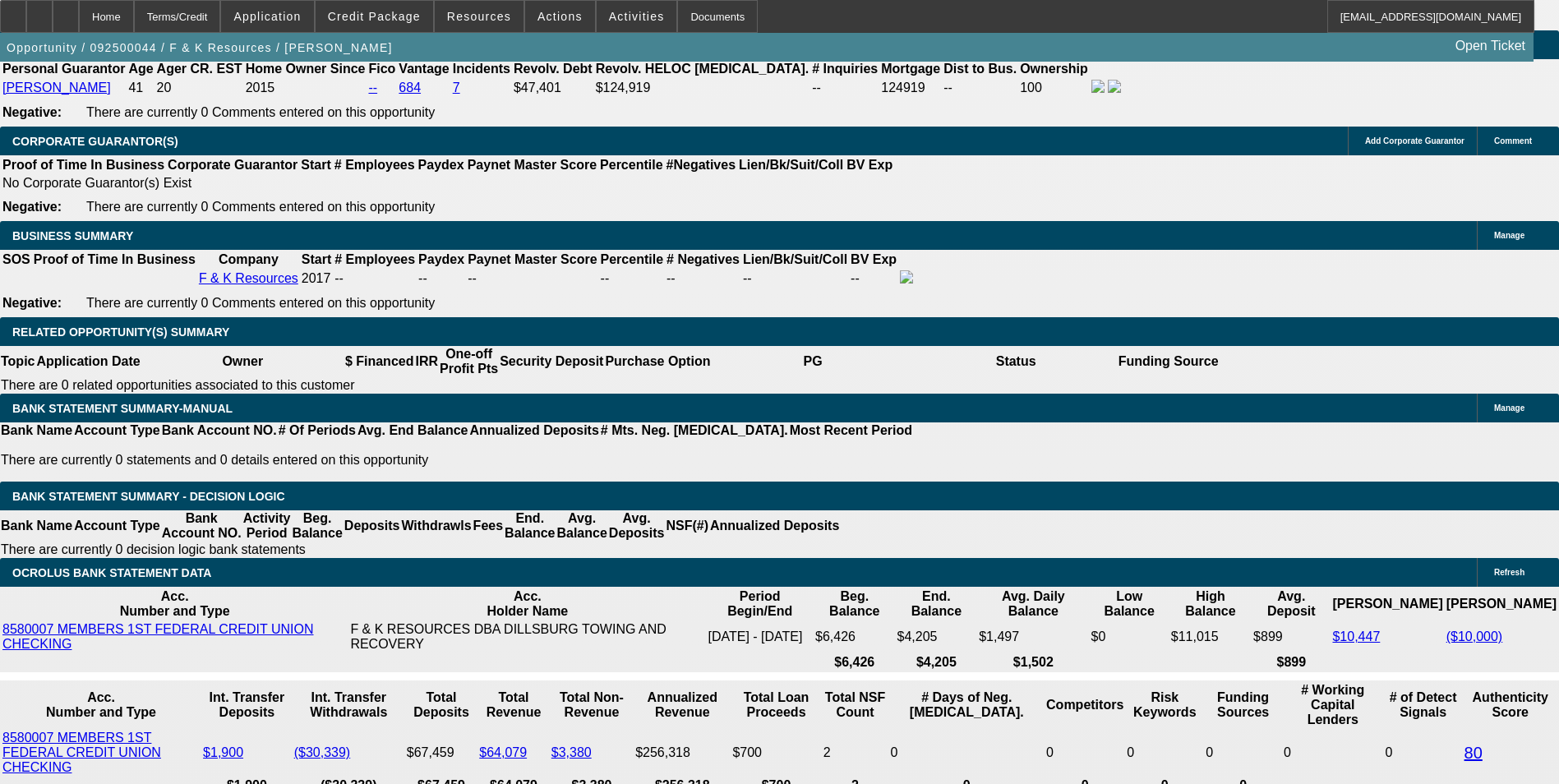
type input "16"
type input "$1,054.71"
type input "16.45"
type input "$1,061.39"
type input "16.45"
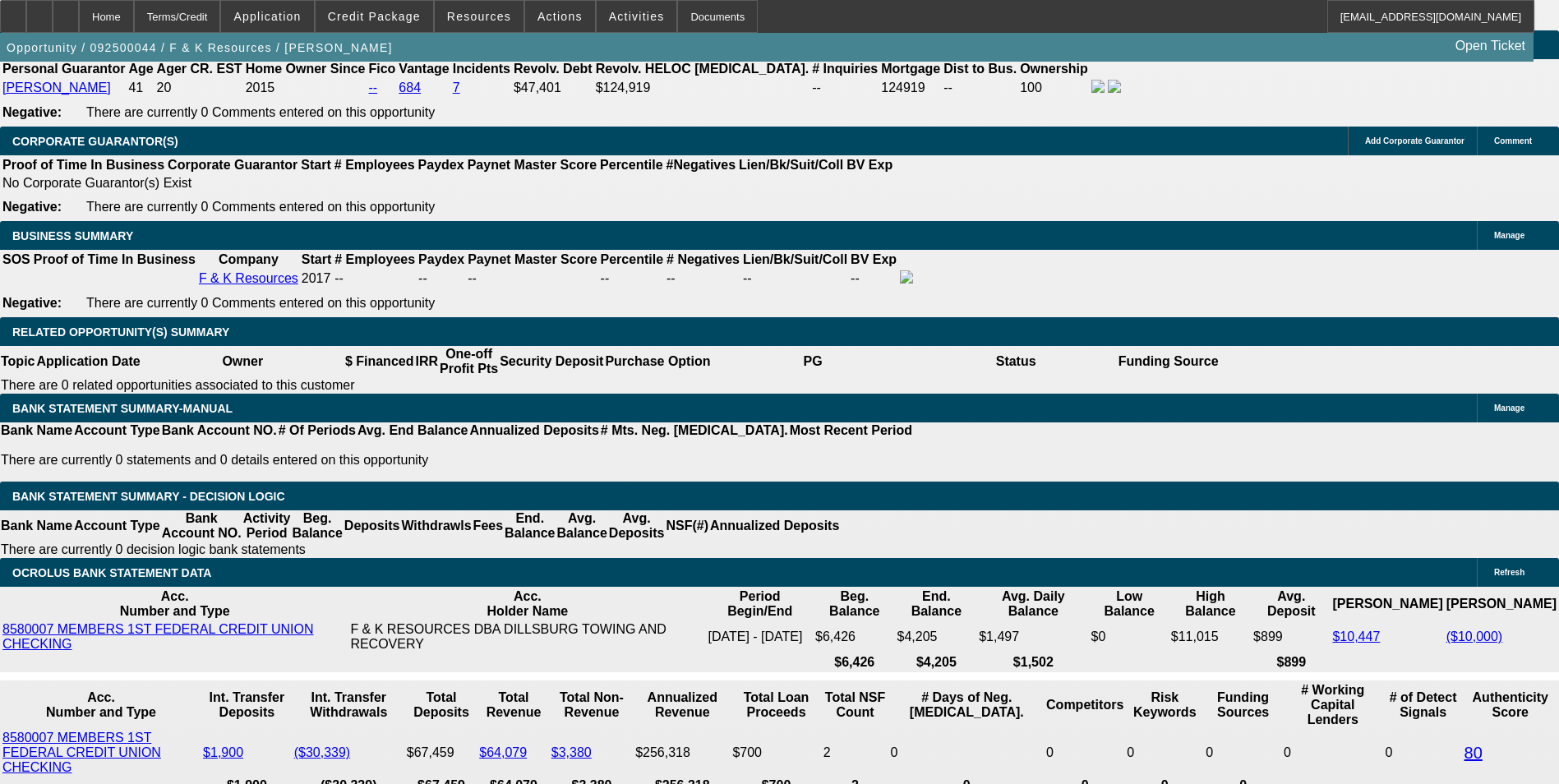
scroll to position [0, 0]
type input "17"
type input "$846.24"
type input "17"
drag, startPoint x: 604, startPoint y: 383, endPoint x: 551, endPoint y: 372, distance: 54.1
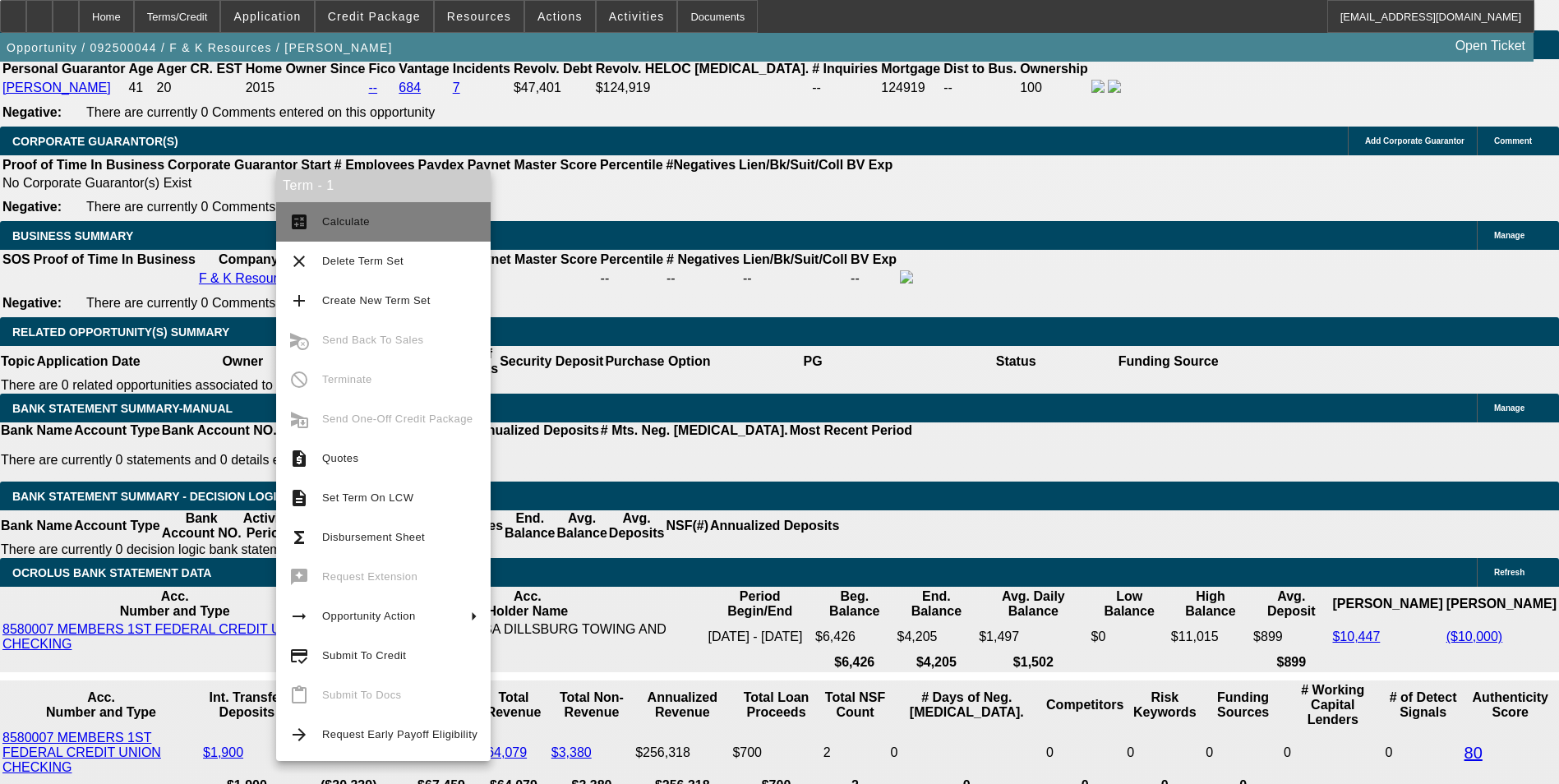
click at [345, 221] on span "Calculate" at bounding box center [346, 222] width 48 height 13
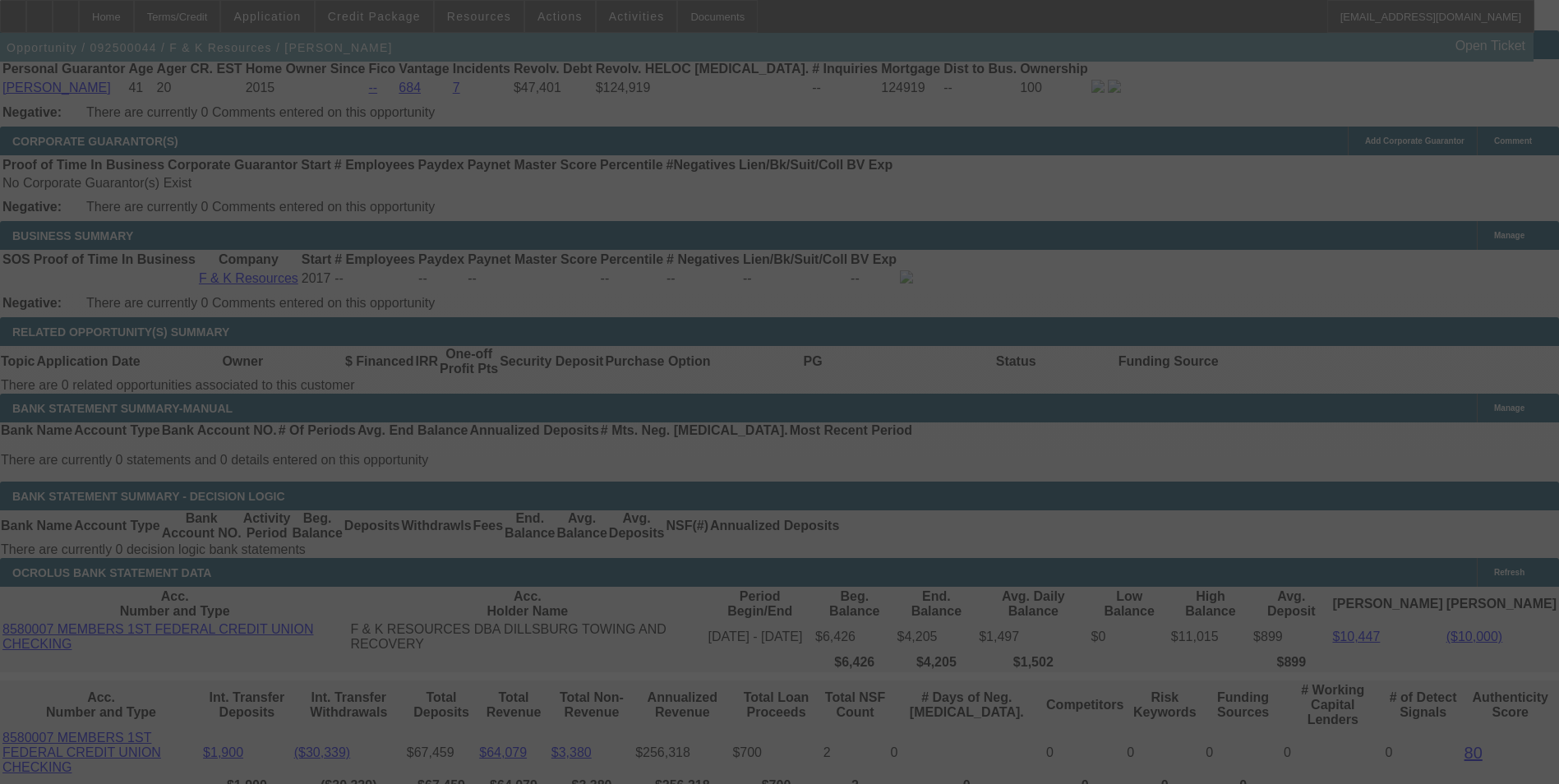
select select "0"
select select "6"
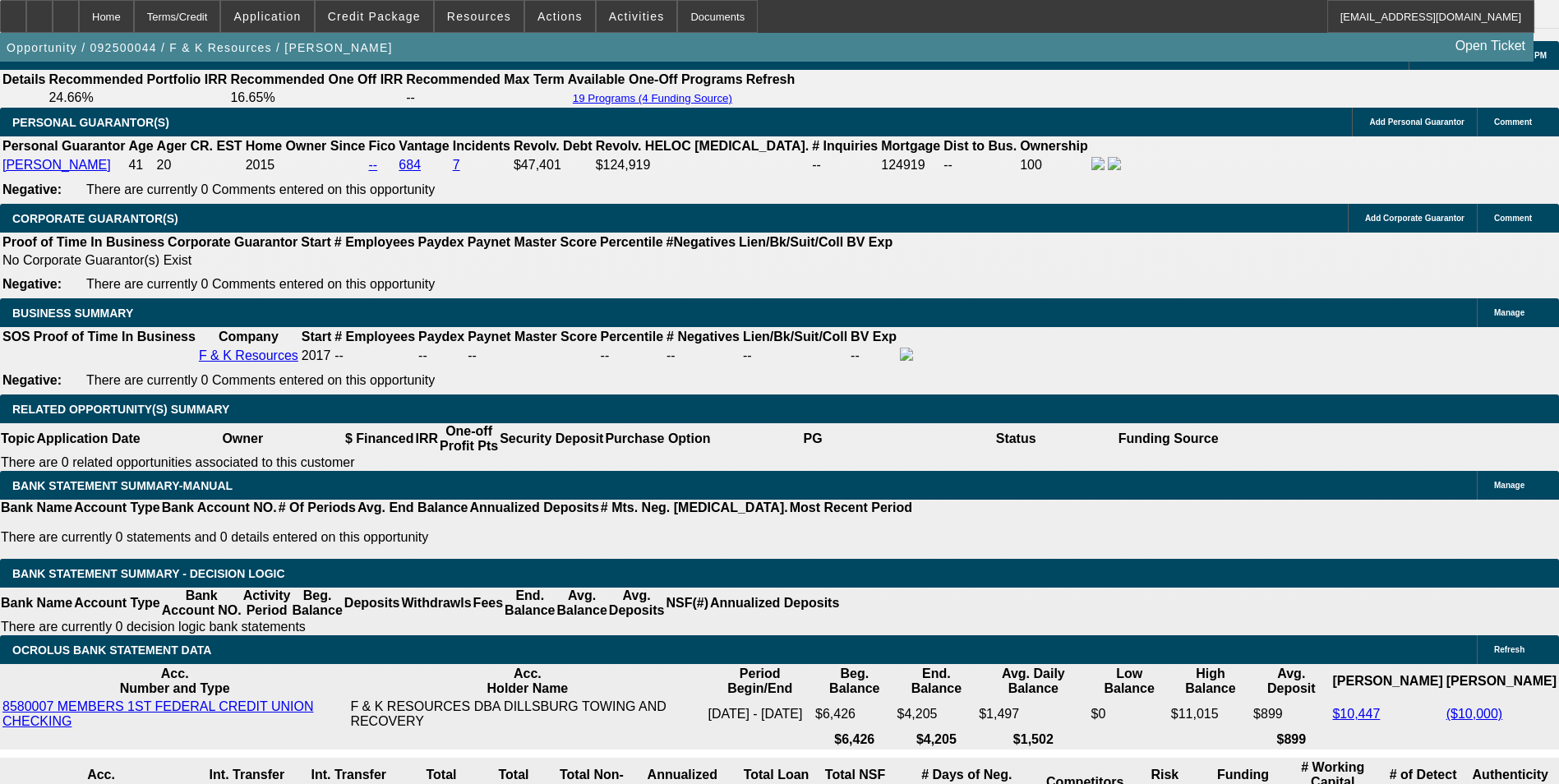
scroll to position [2464, 0]
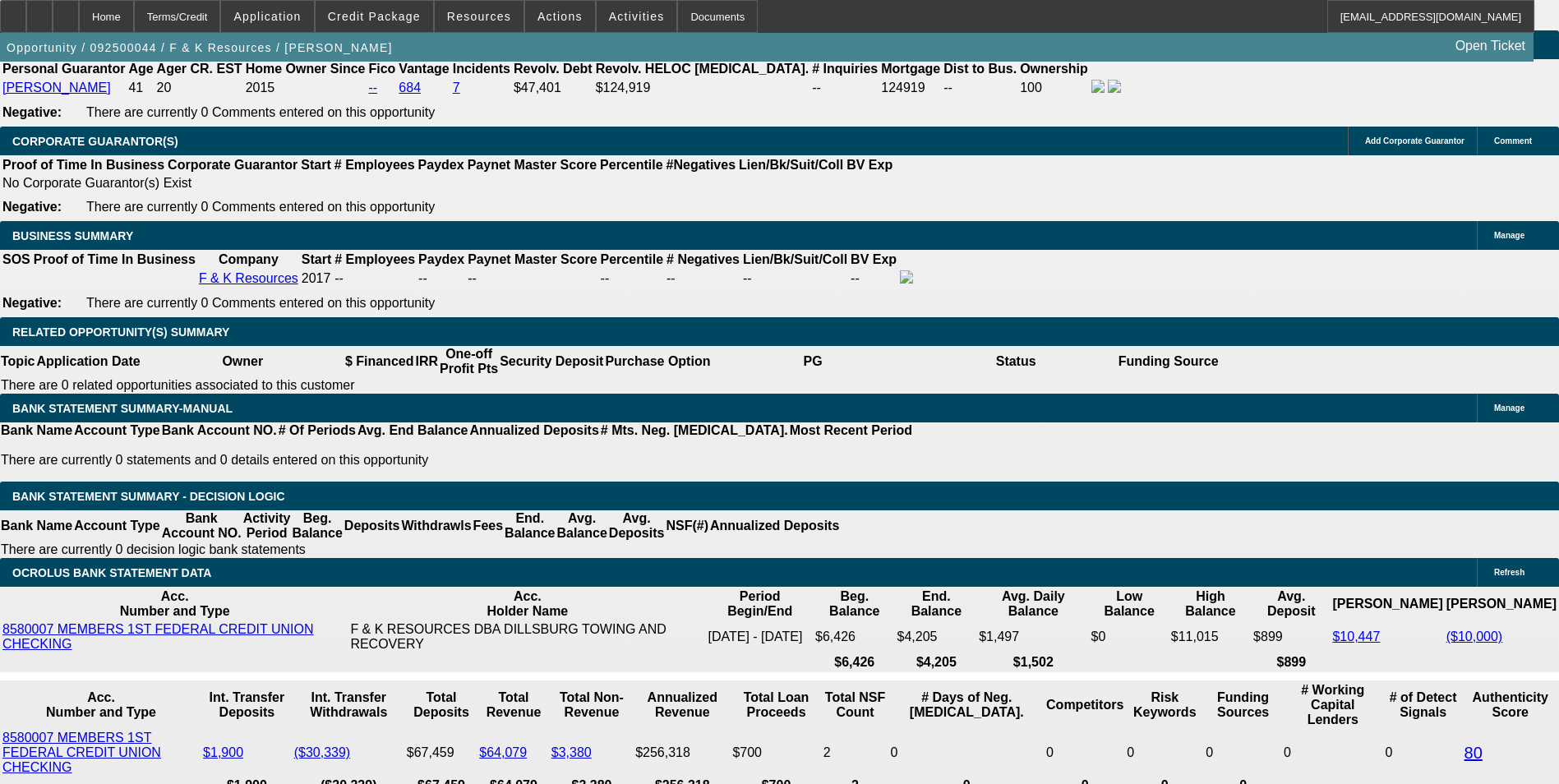
drag, startPoint x: 823, startPoint y: 507, endPoint x: 795, endPoint y: 574, distance: 72.6
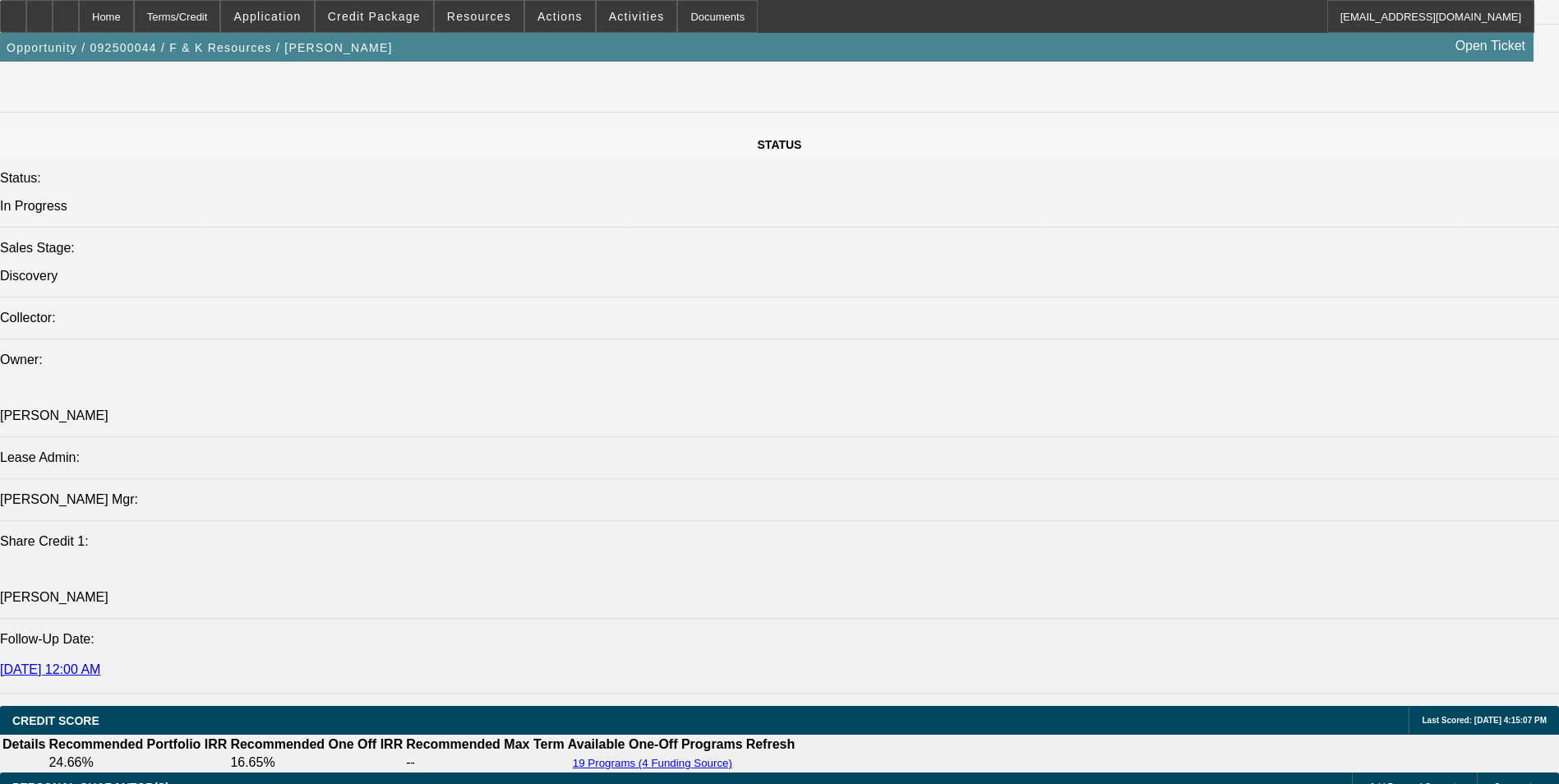
scroll to position [1561, 0]
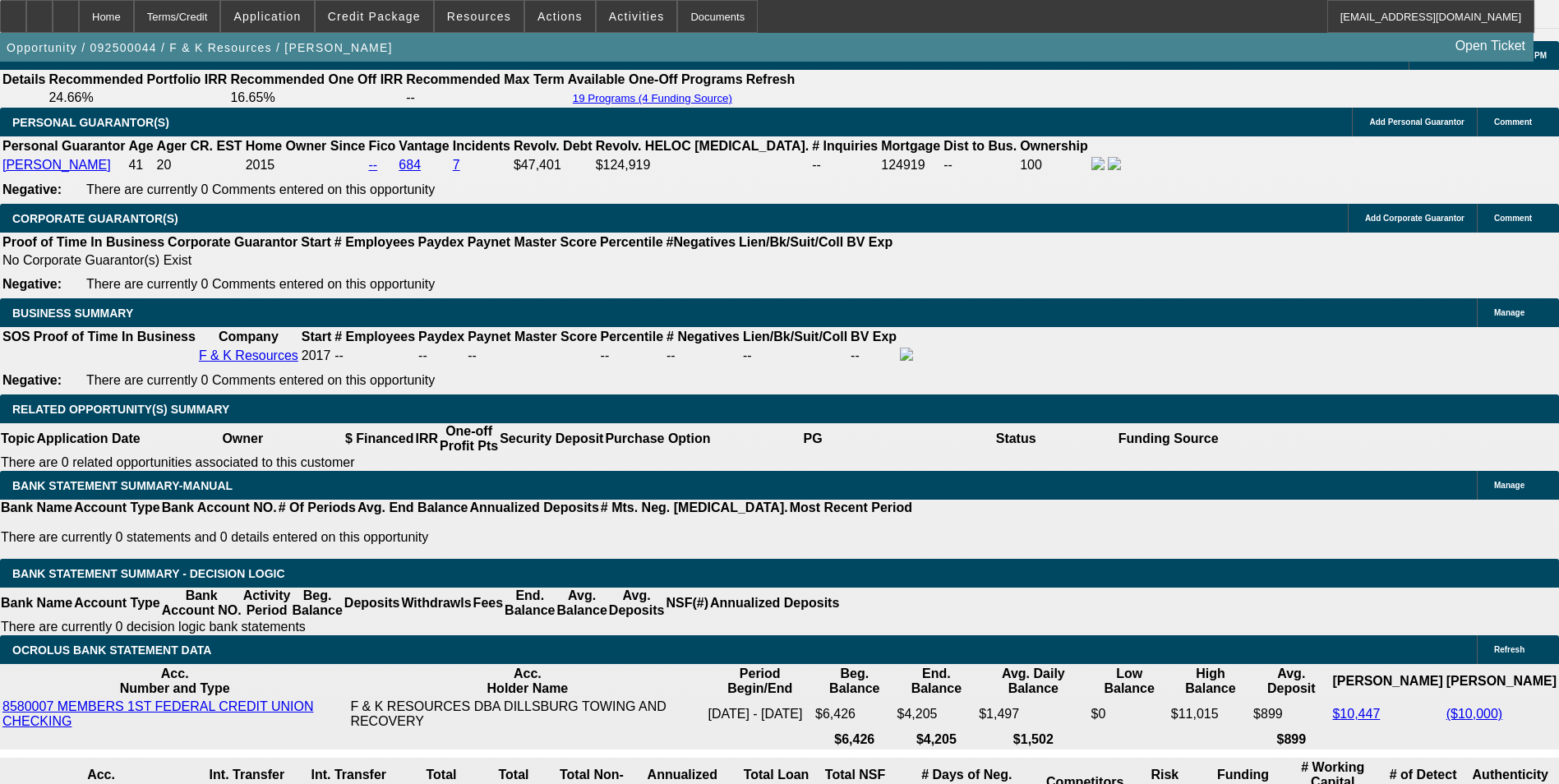
scroll to position [2382, 0]
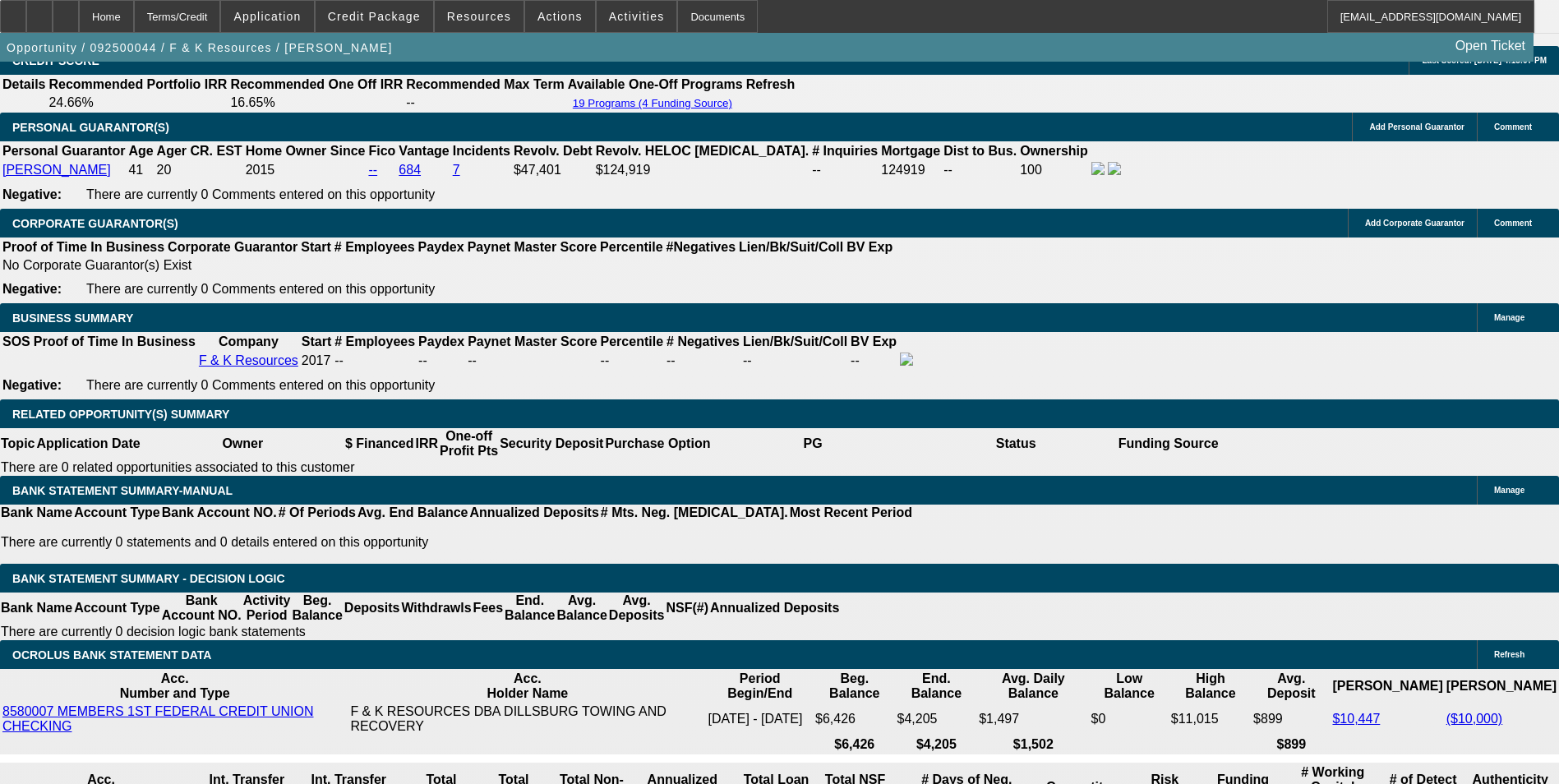
drag, startPoint x: 856, startPoint y: 510, endPoint x: 843, endPoint y: 524, distance: 19.1
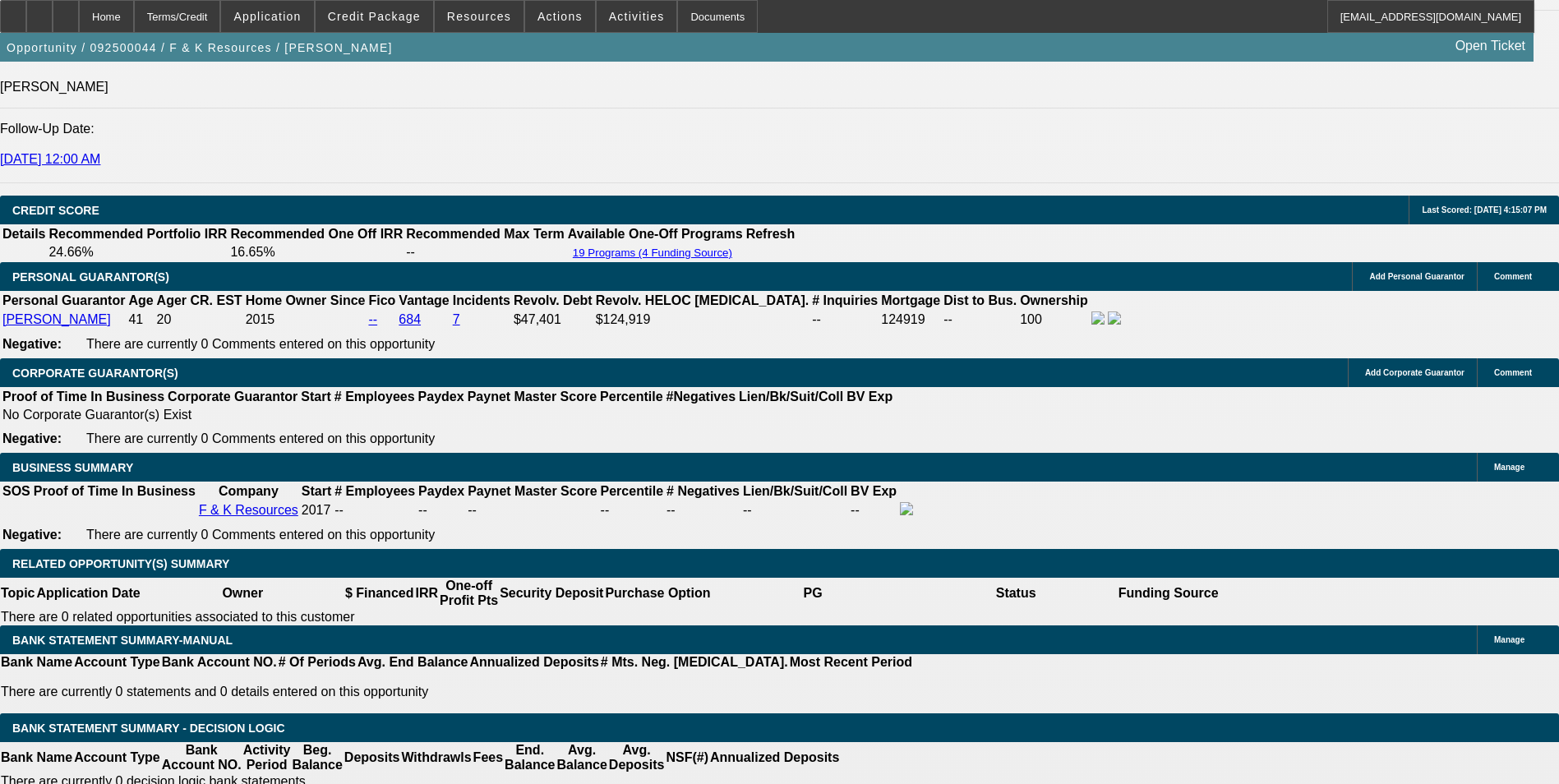
scroll to position [2217, 0]
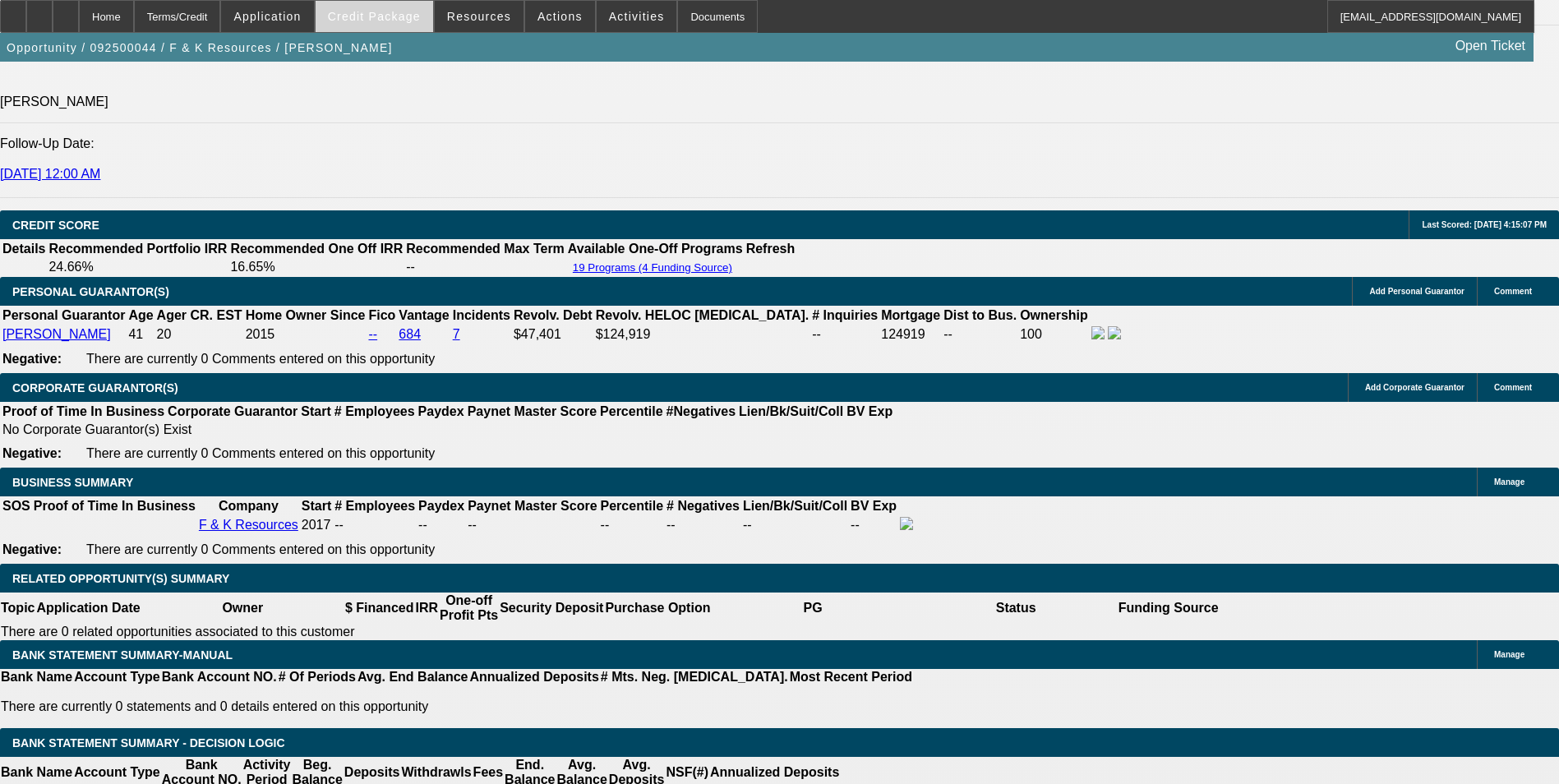
click at [384, 18] on span "Credit Package" at bounding box center [374, 16] width 93 height 14
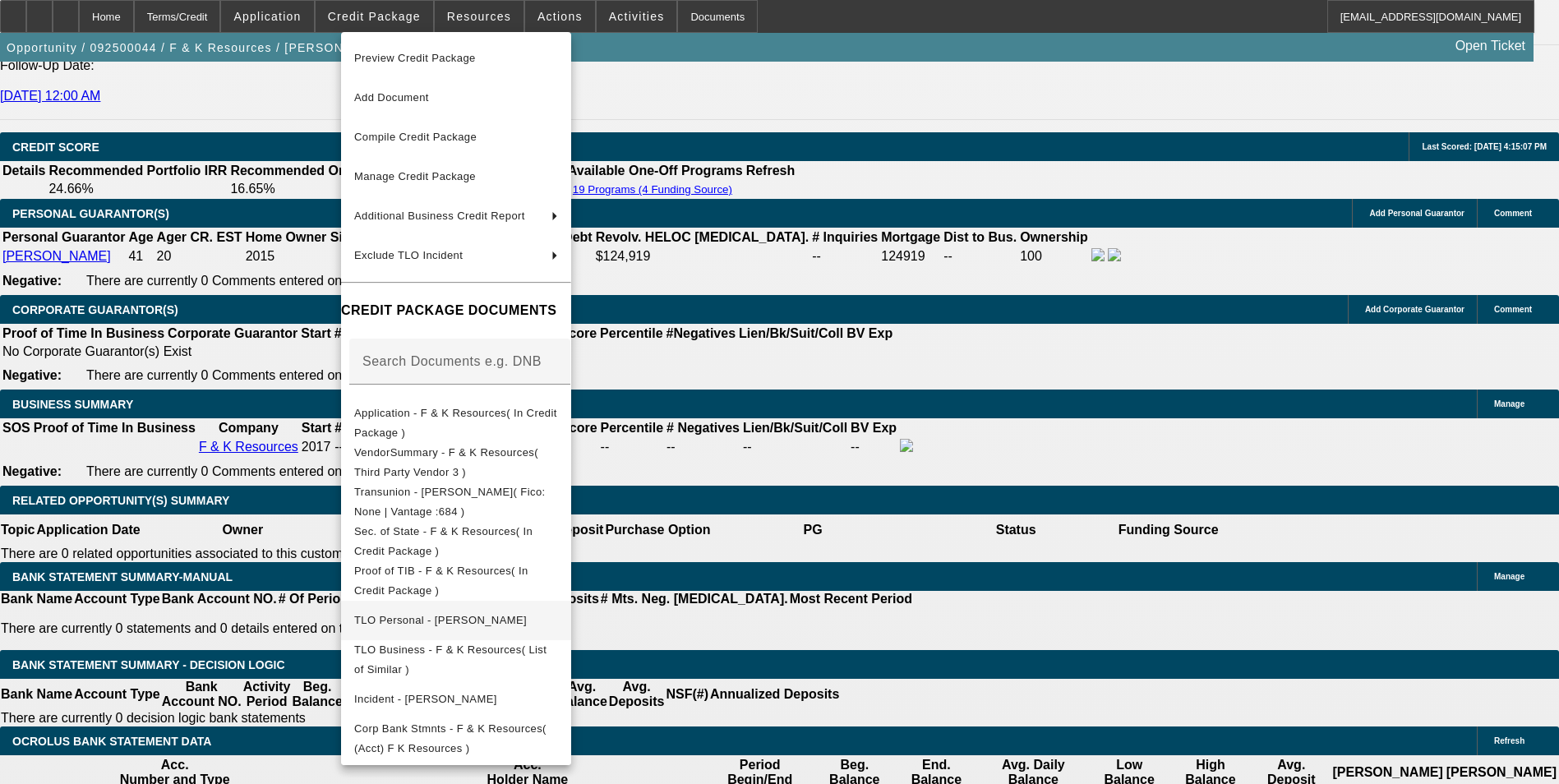
scroll to position [2382, 0]
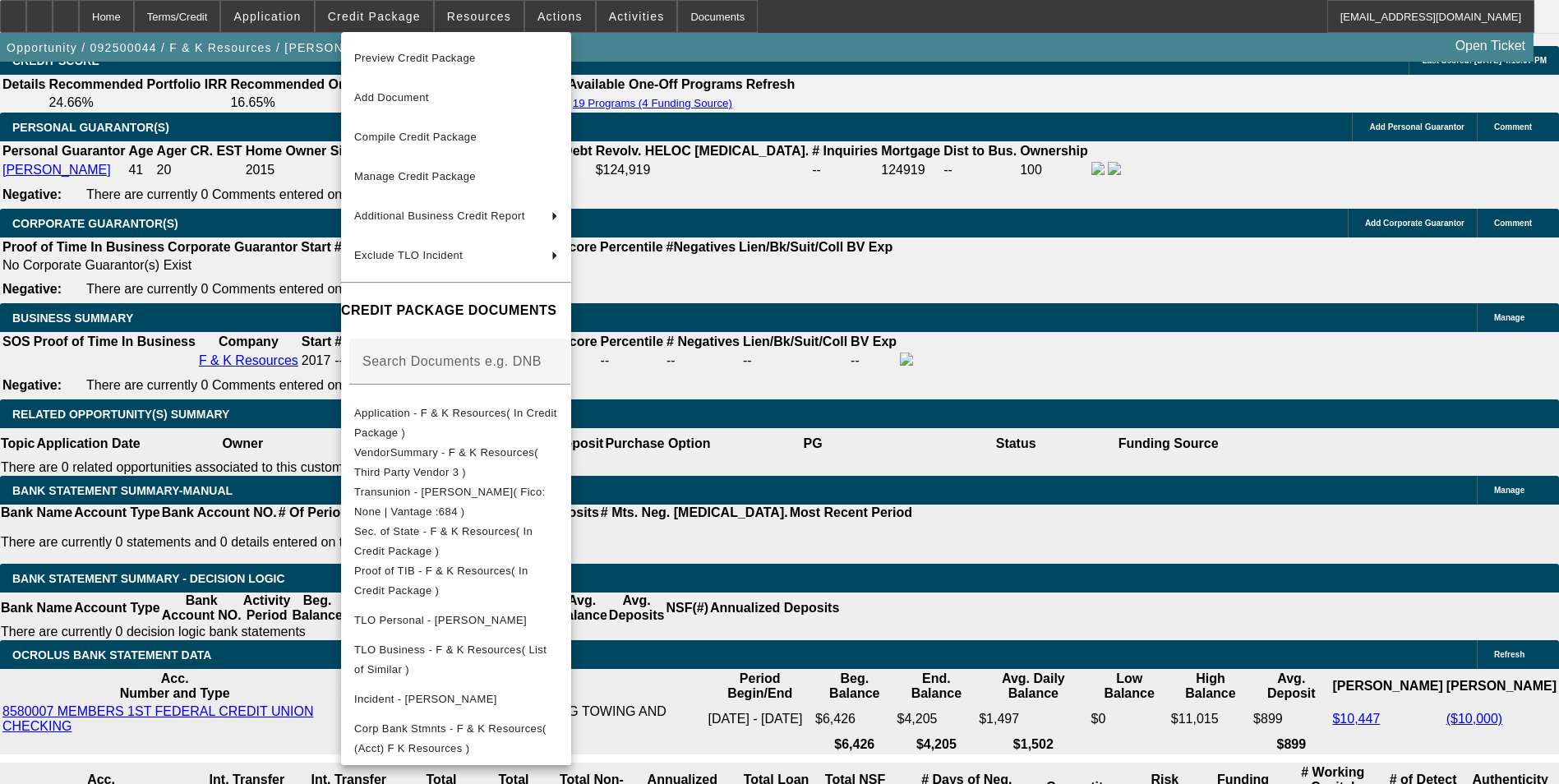
click at [812, 582] on div at bounding box center [779, 392] width 1559 height 784
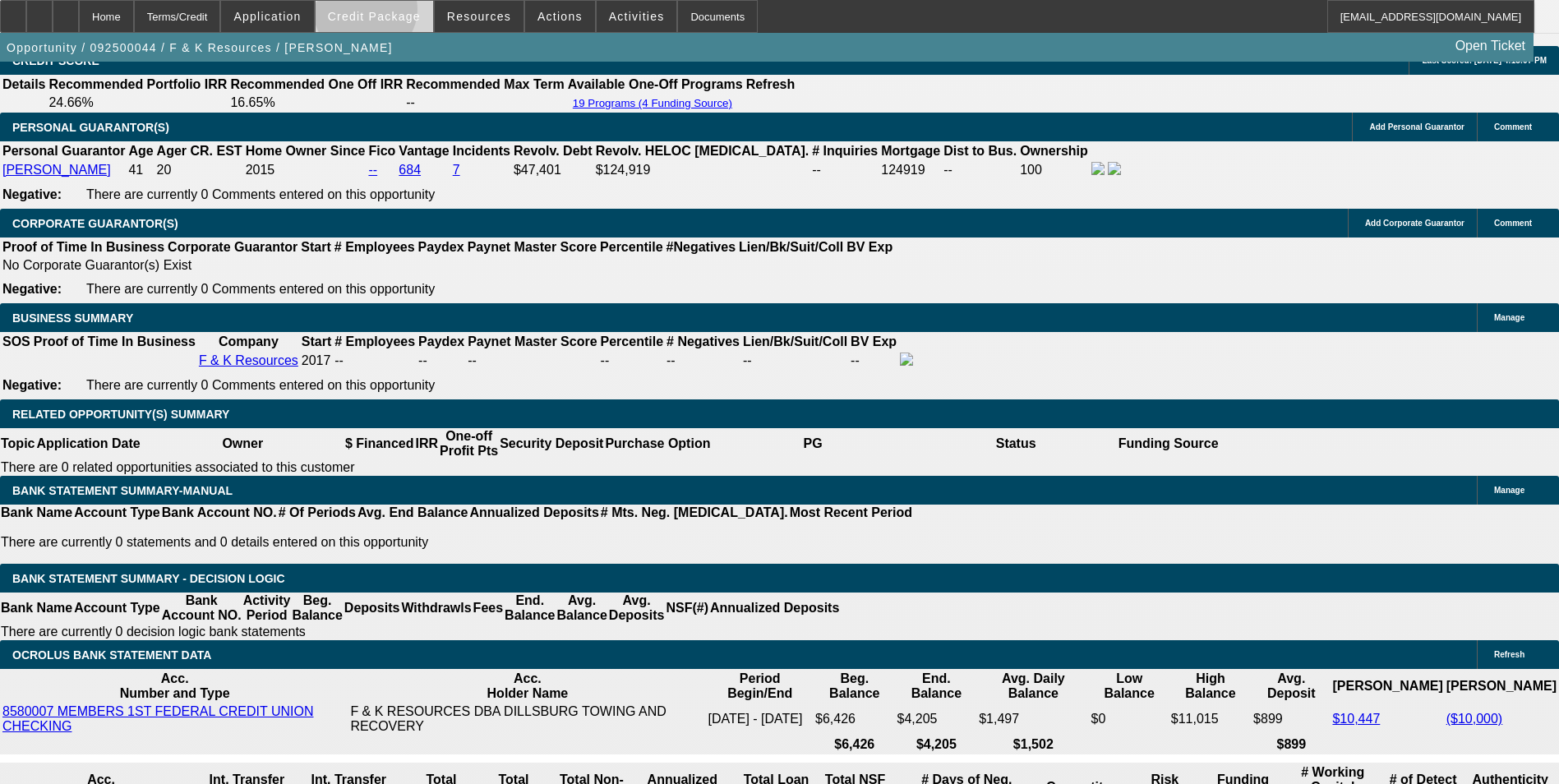
click at [391, 14] on span "Credit Package" at bounding box center [374, 16] width 93 height 14
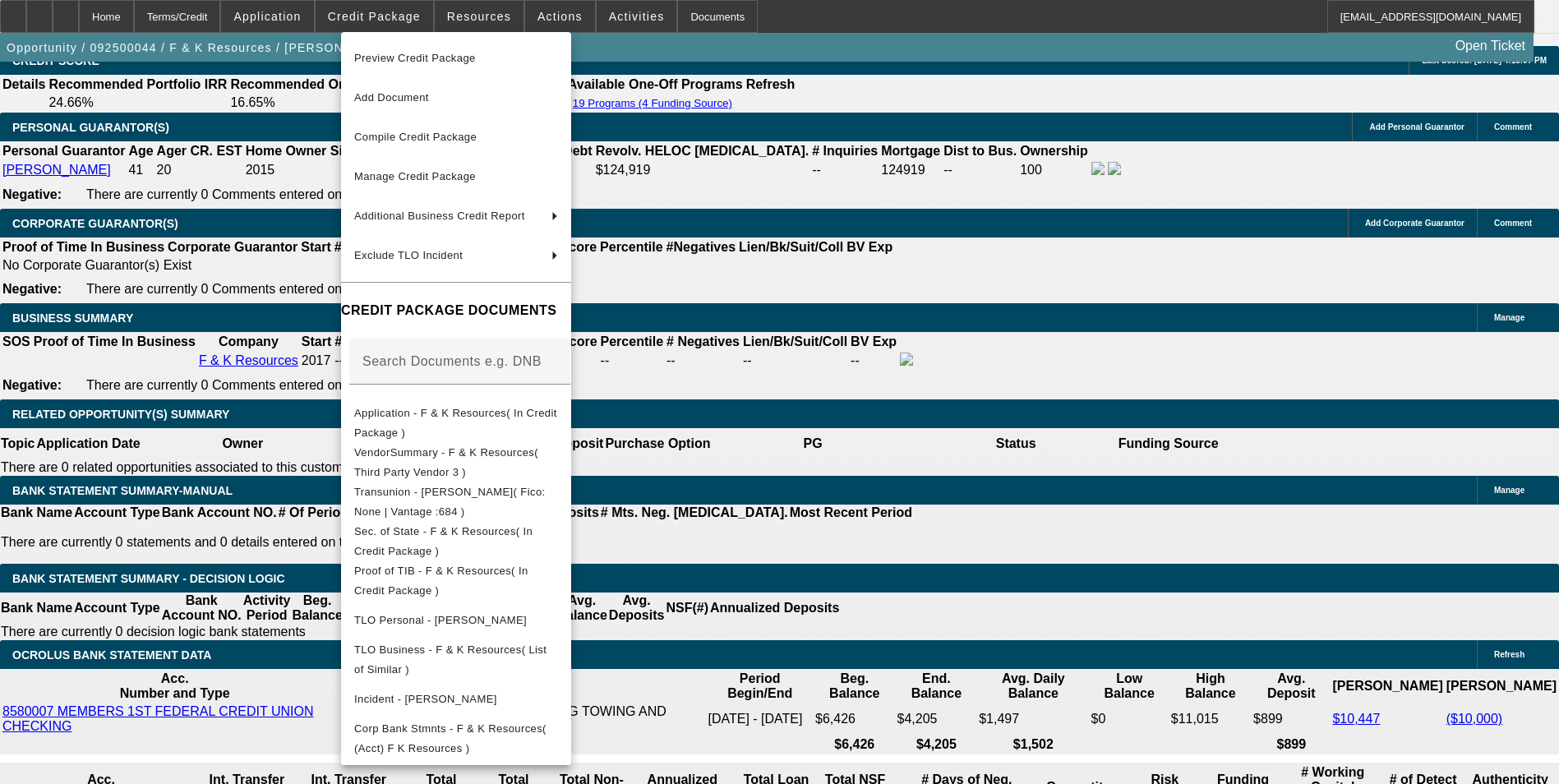
click at [781, 467] on div at bounding box center [779, 392] width 1559 height 784
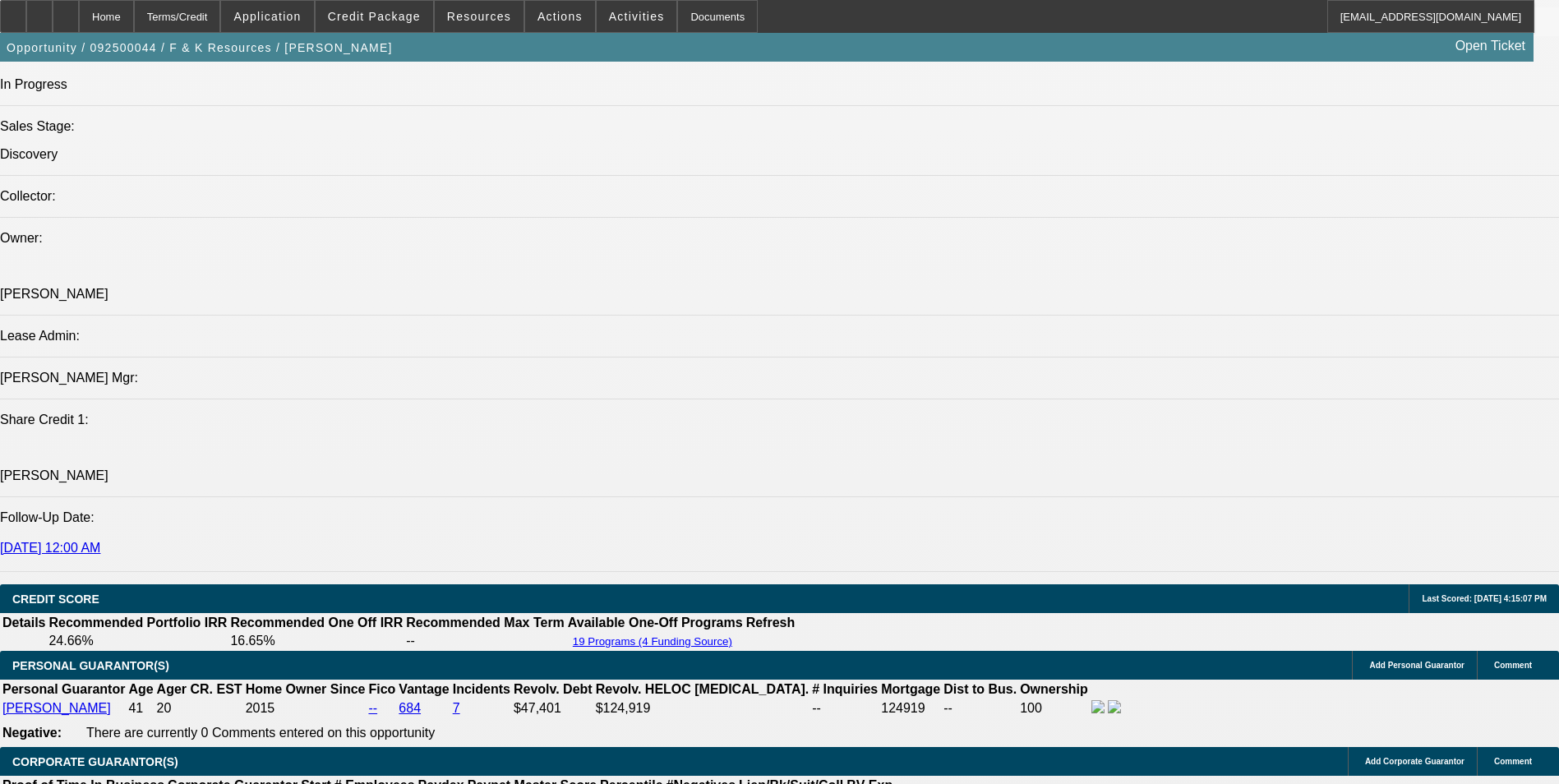
scroll to position [1807, 0]
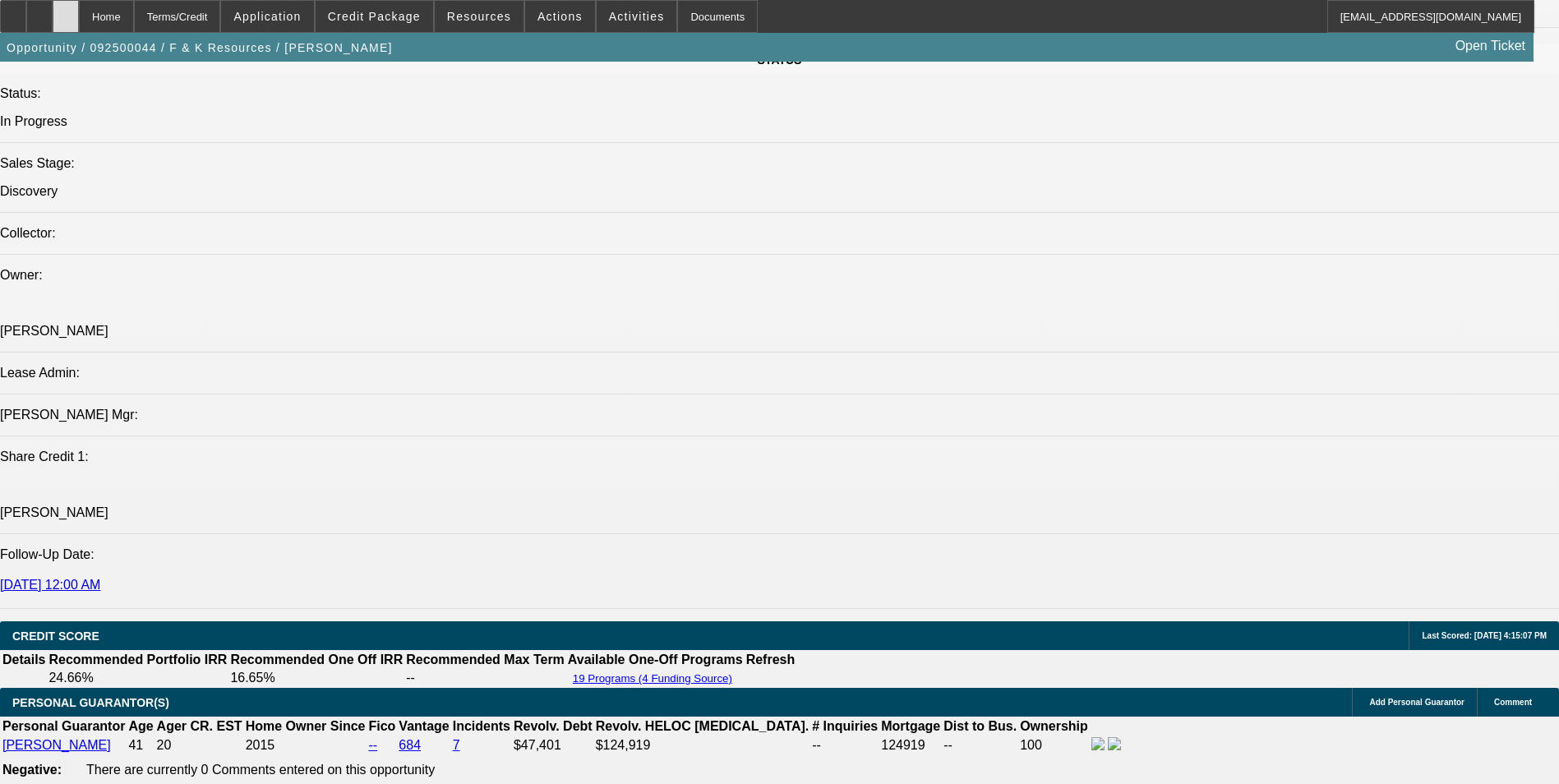
click at [79, 19] on div at bounding box center [65, 16] width 26 height 33
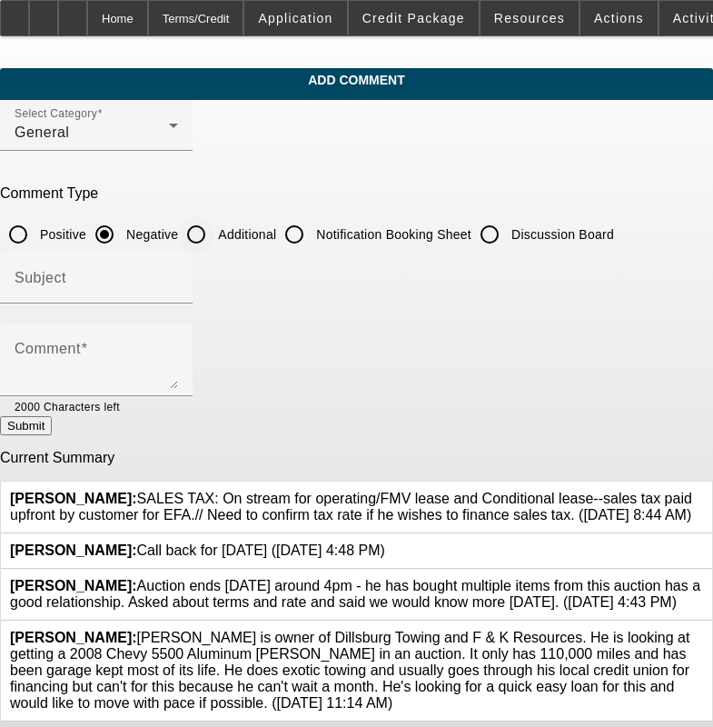
click at [214, 226] on input "Additional" at bounding box center [196, 234] width 36 height 36
radio input "true"
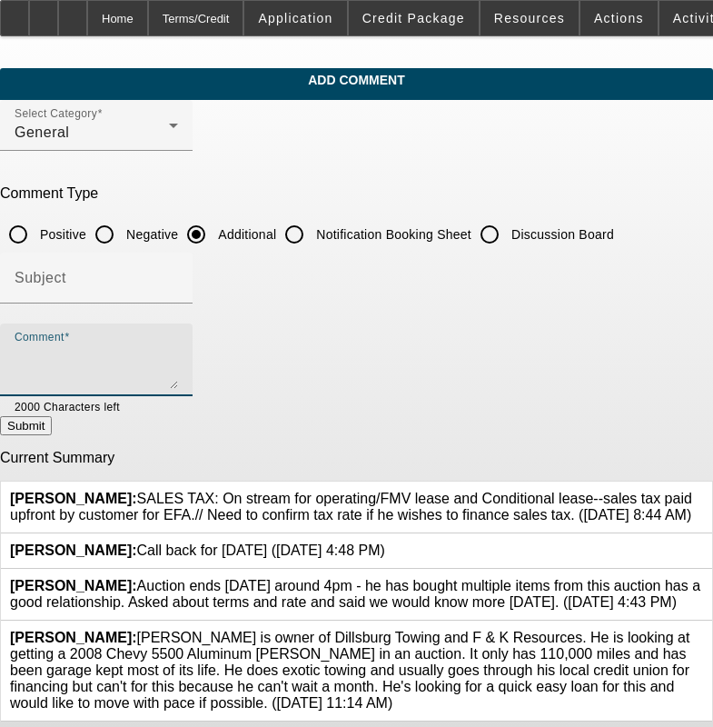
click at [178, 351] on textarea "Comment" at bounding box center [96, 367] width 163 height 44
paste textarea "[PERSON_NAME] has owned and operated, F & K Resources since [DATE]. He currentl…"
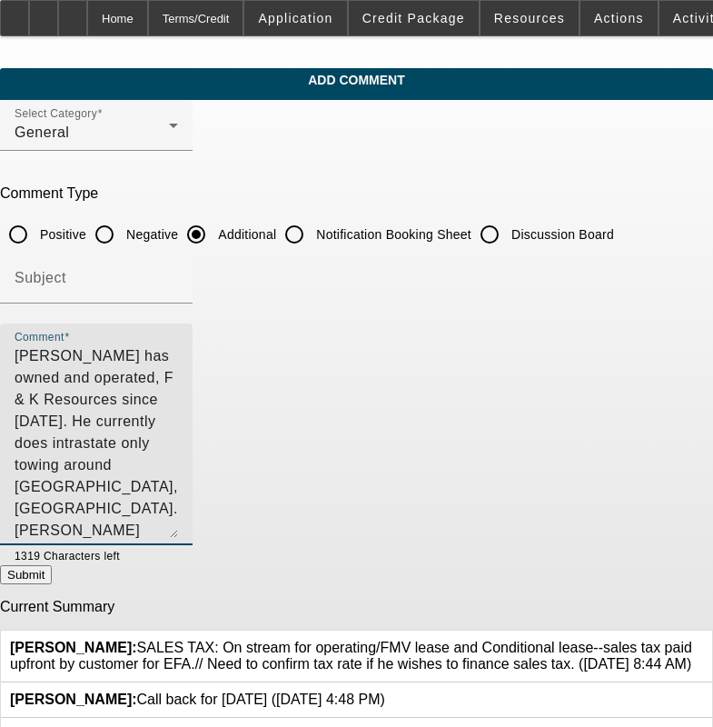
drag, startPoint x: 662, startPoint y: 381, endPoint x: 647, endPoint y: 530, distance: 149.8
click at [178, 530] on textarea "[PERSON_NAME] has owned and operated, F & K Resources since [DATE]. He currentl…" at bounding box center [96, 441] width 163 height 193
type textarea "[PERSON_NAME] has owned and operated, F & K Resources since [DATE]. He currentl…"
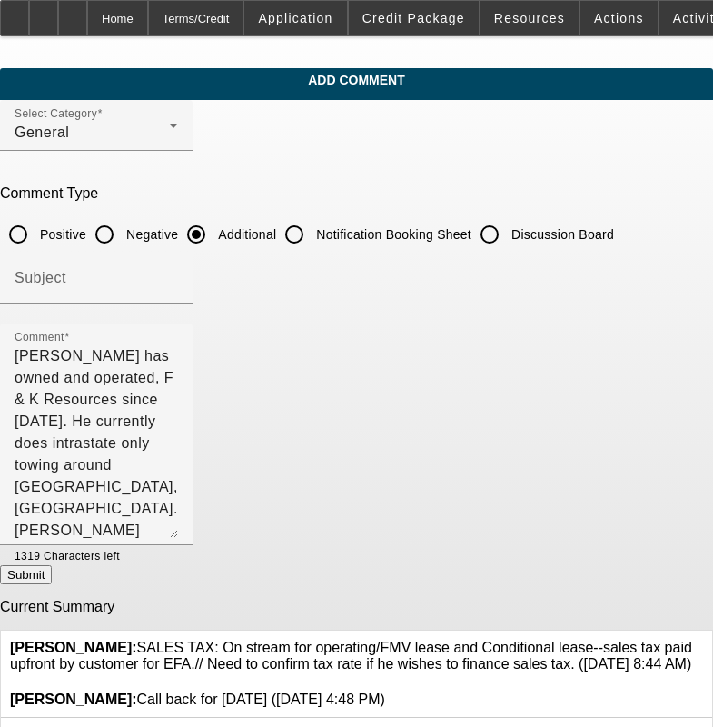
click at [52, 574] on button "Submit" at bounding box center [26, 574] width 52 height 19
radio input "true"
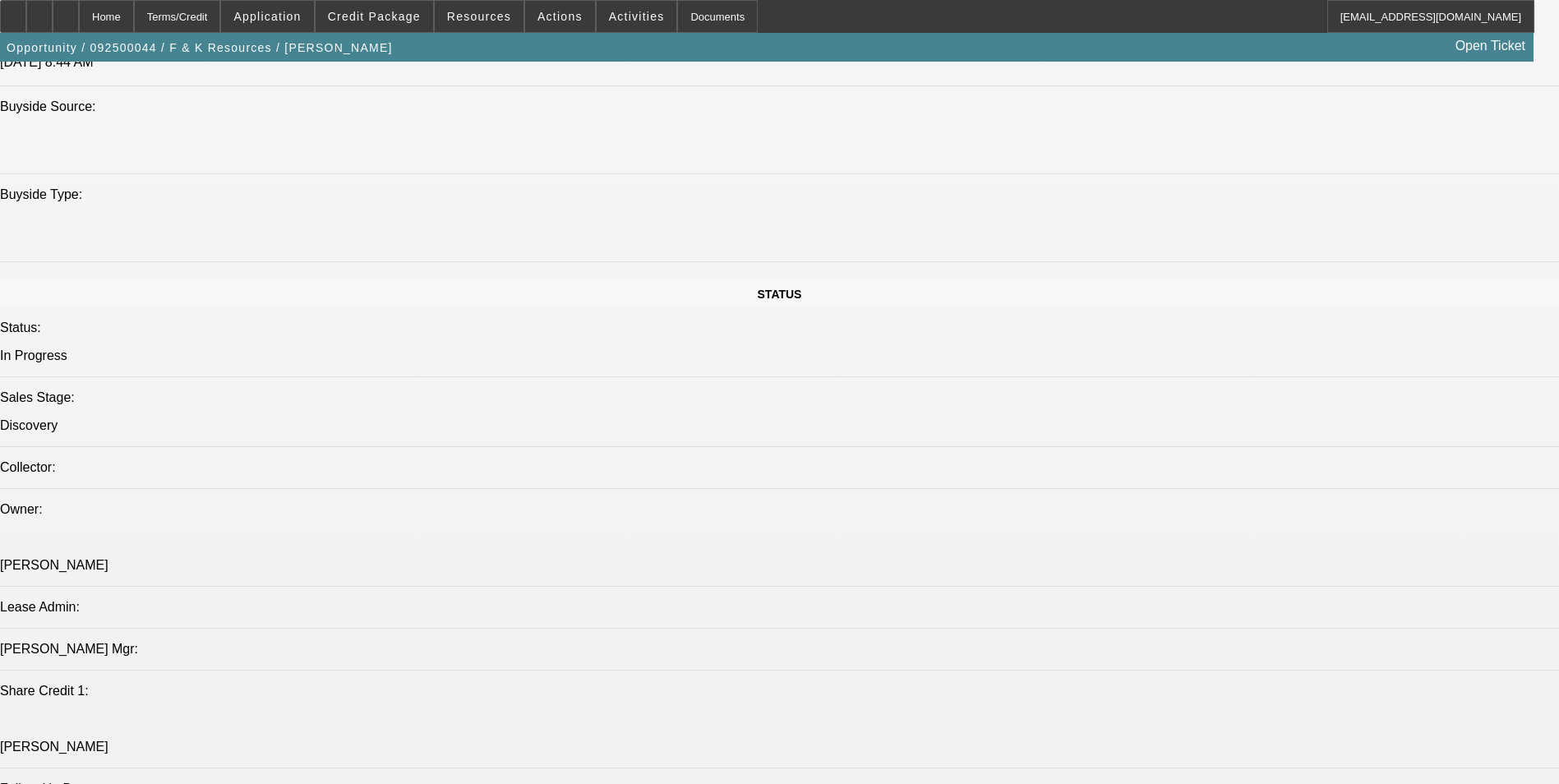
select select "0"
select select "1"
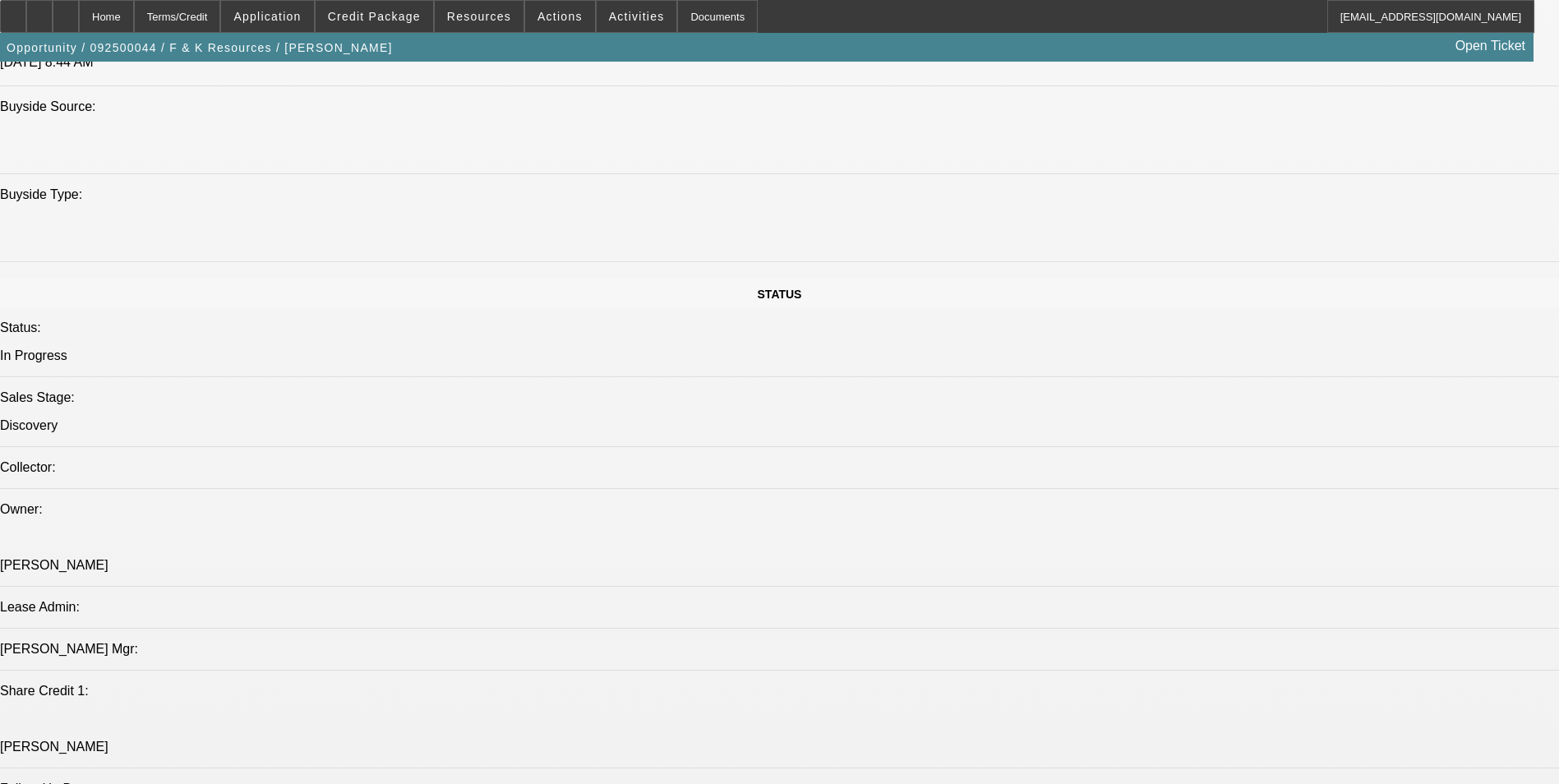
select select "6"
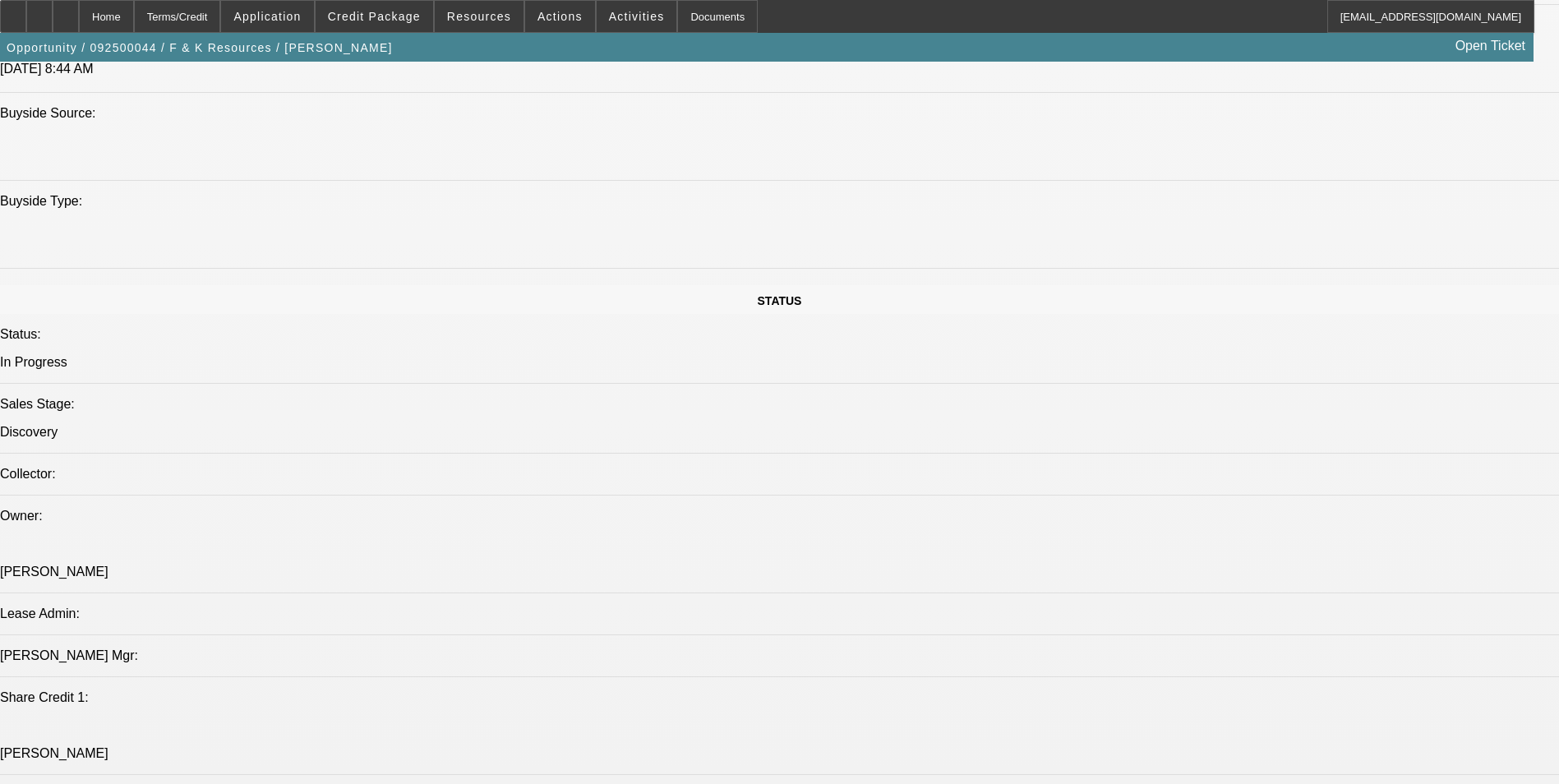
drag, startPoint x: 836, startPoint y: 657, endPoint x: 847, endPoint y: 652, distance: 12.1
click at [384, 21] on span "Credit Package" at bounding box center [374, 16] width 93 height 14
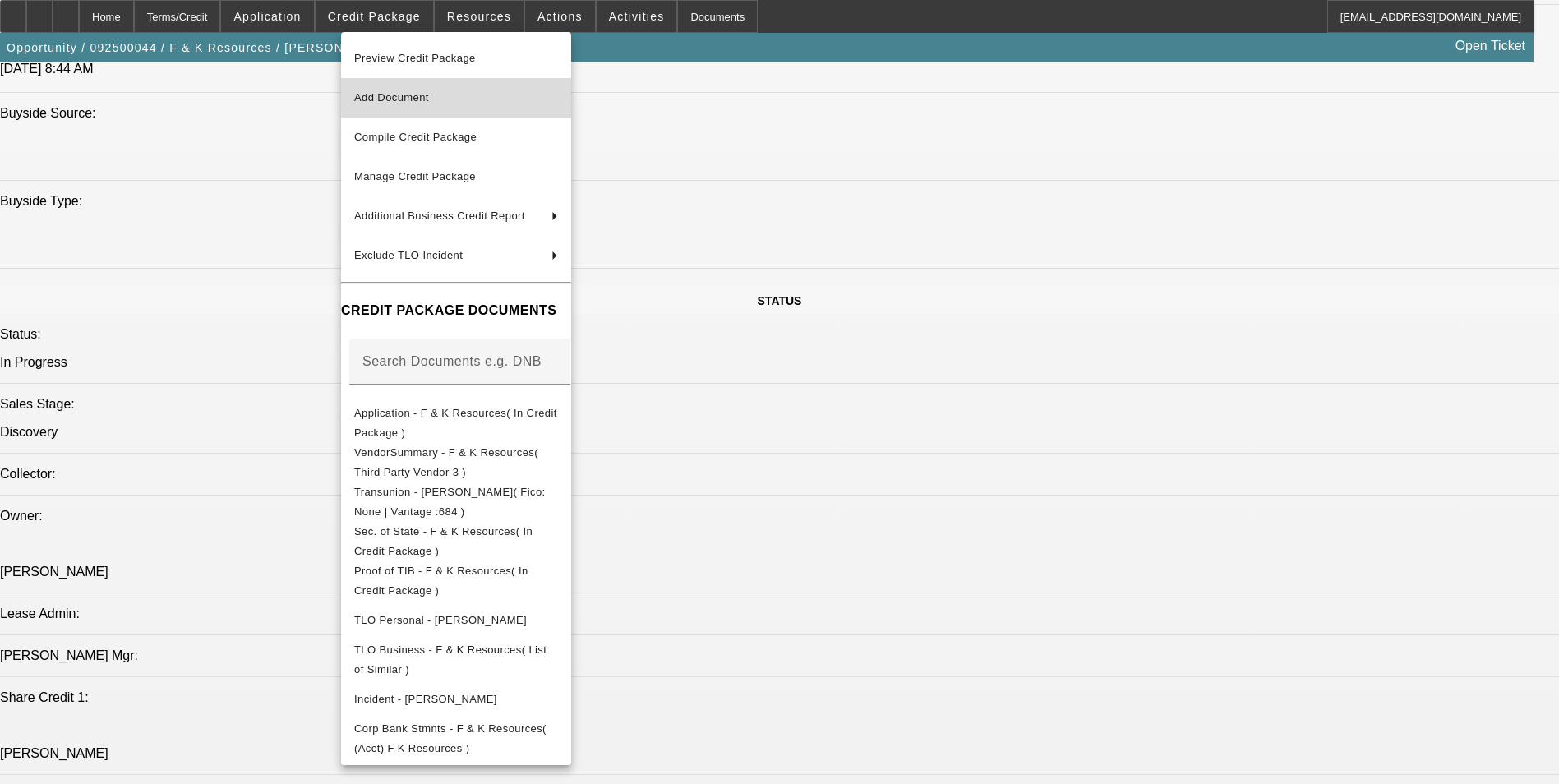
click at [429, 98] on span "Add Document" at bounding box center [391, 98] width 75 height 13
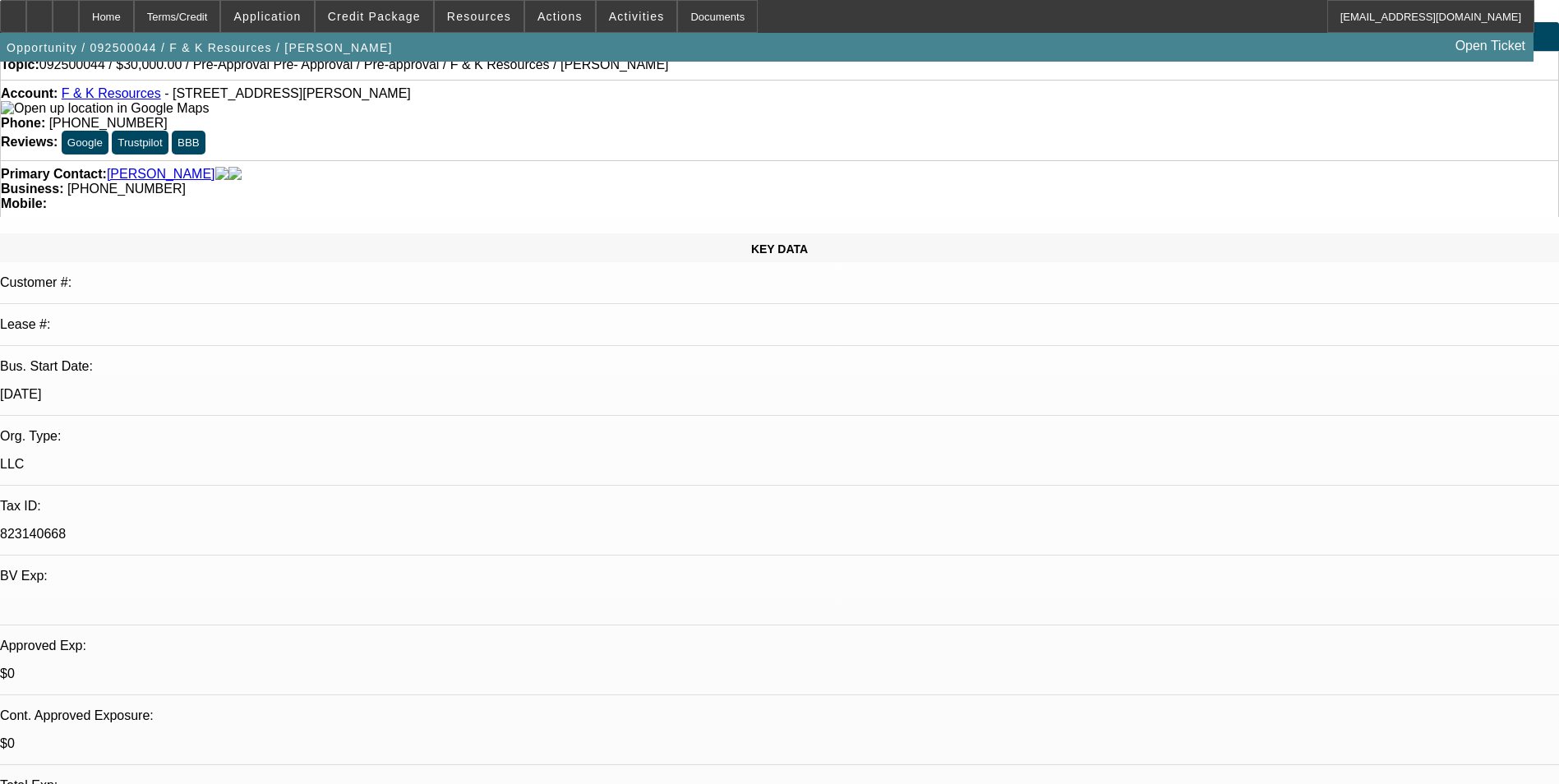
scroll to position [0, 0]
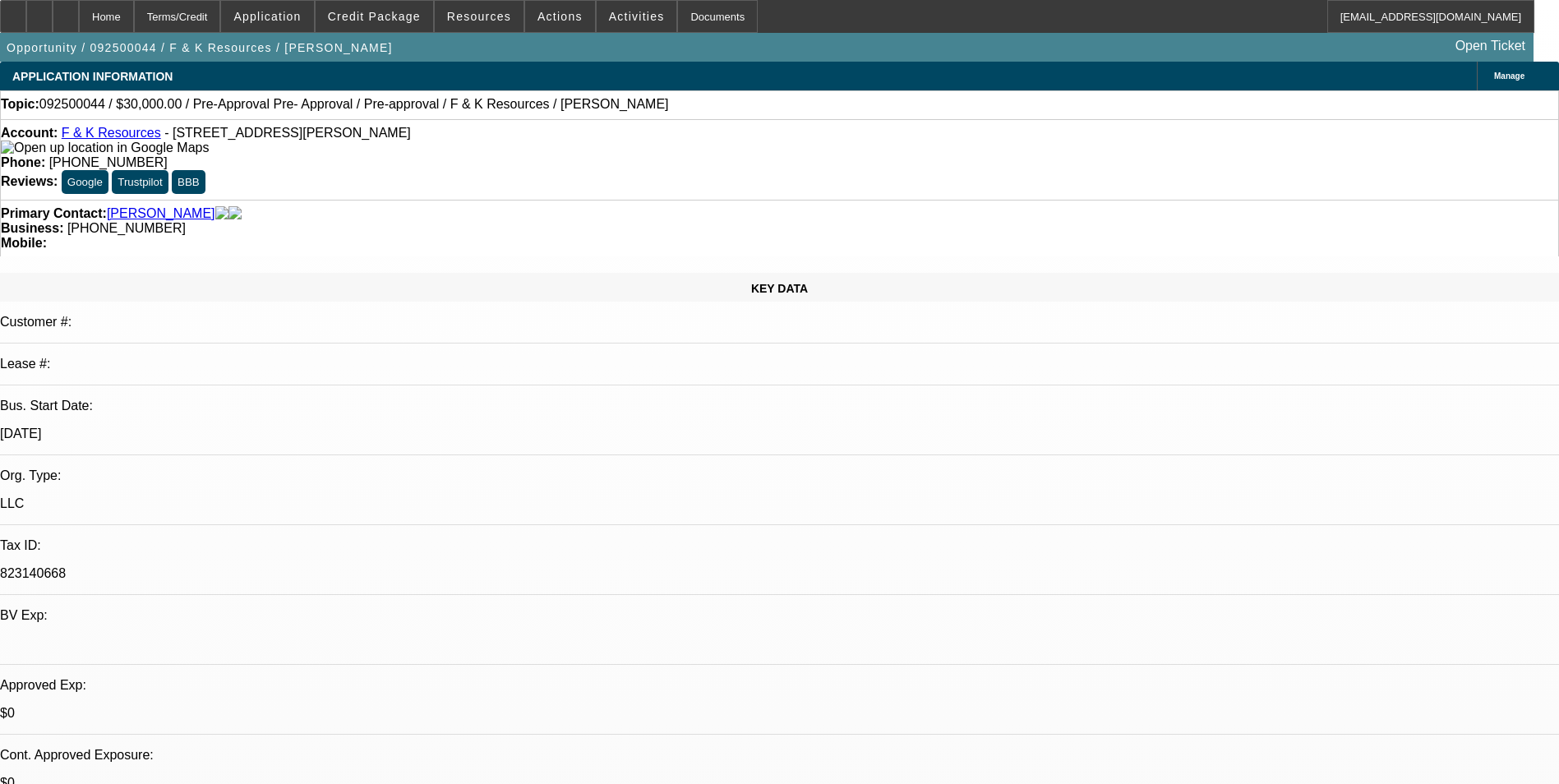
drag, startPoint x: 991, startPoint y: 78, endPoint x: 1000, endPoint y: 81, distance: 9.5
click at [1494, 78] on span "Manage" at bounding box center [1509, 76] width 31 height 9
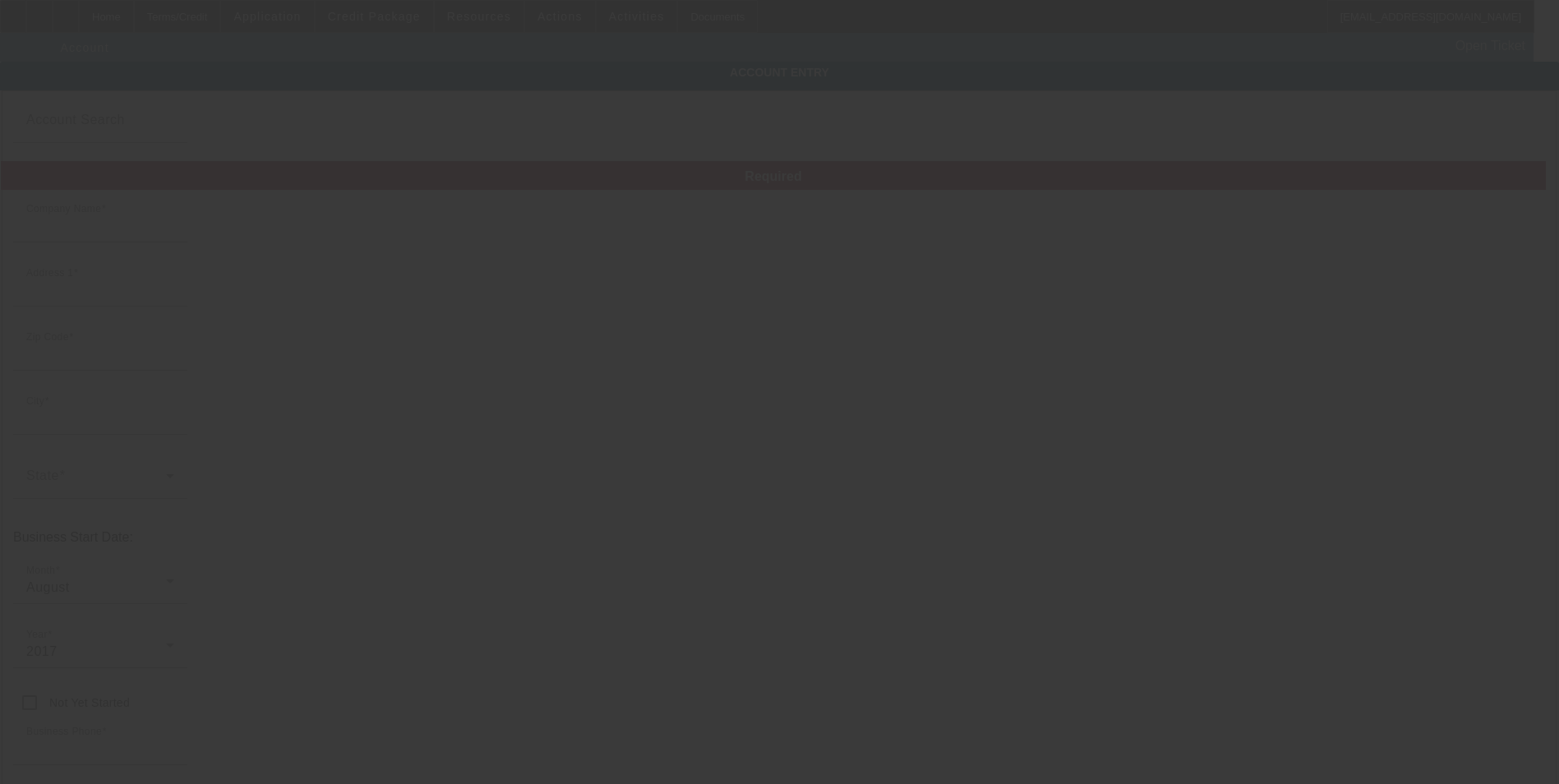
type input "F & K Resources"
type input "7500 Carlisle Rd"
type input "17365"
type input "Wellsville"
type input "(717) 571-1622"
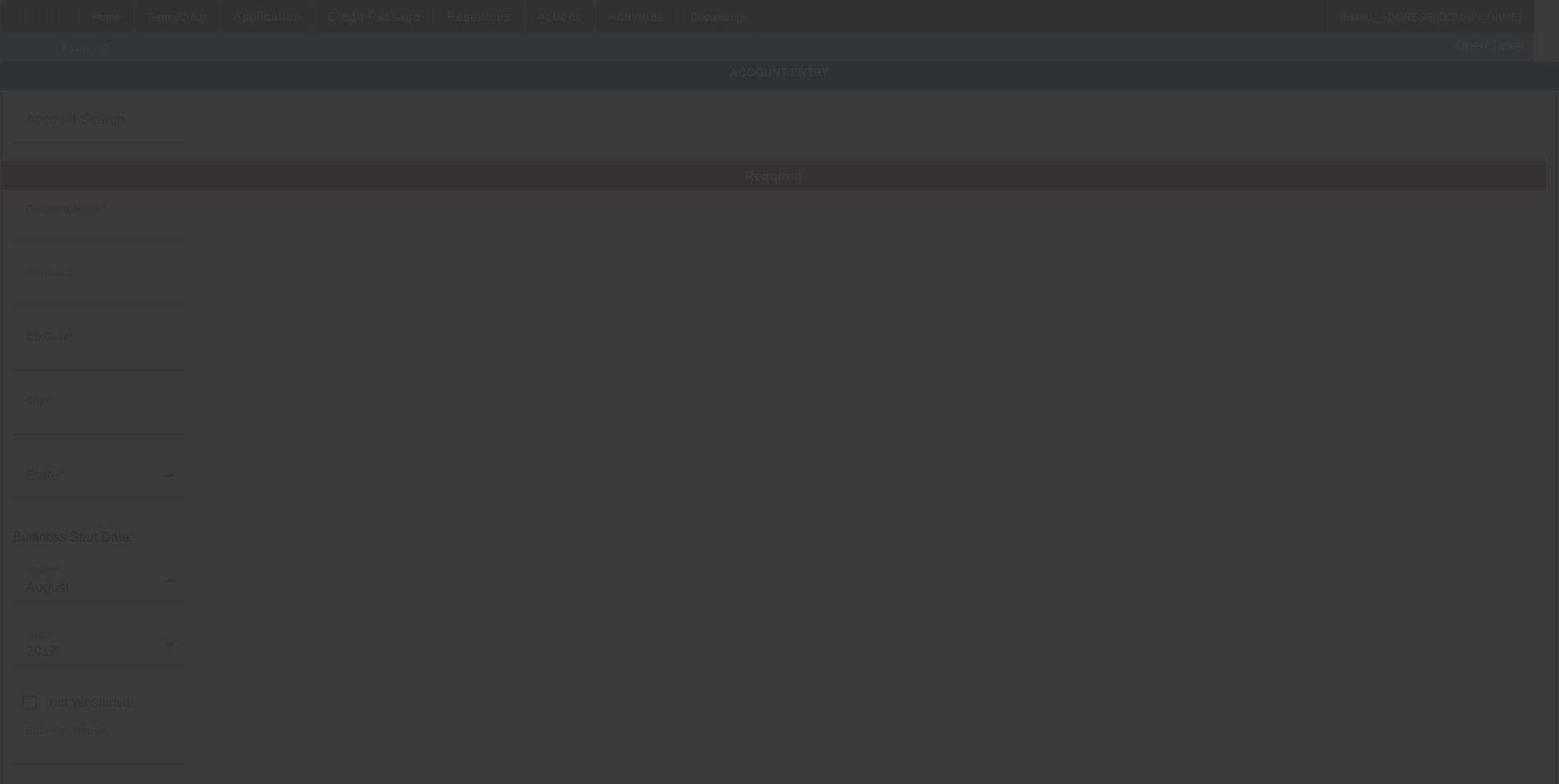
type input "dillsburgtowing@gmail.com"
type input "823140668"
type input "9/3/2025"
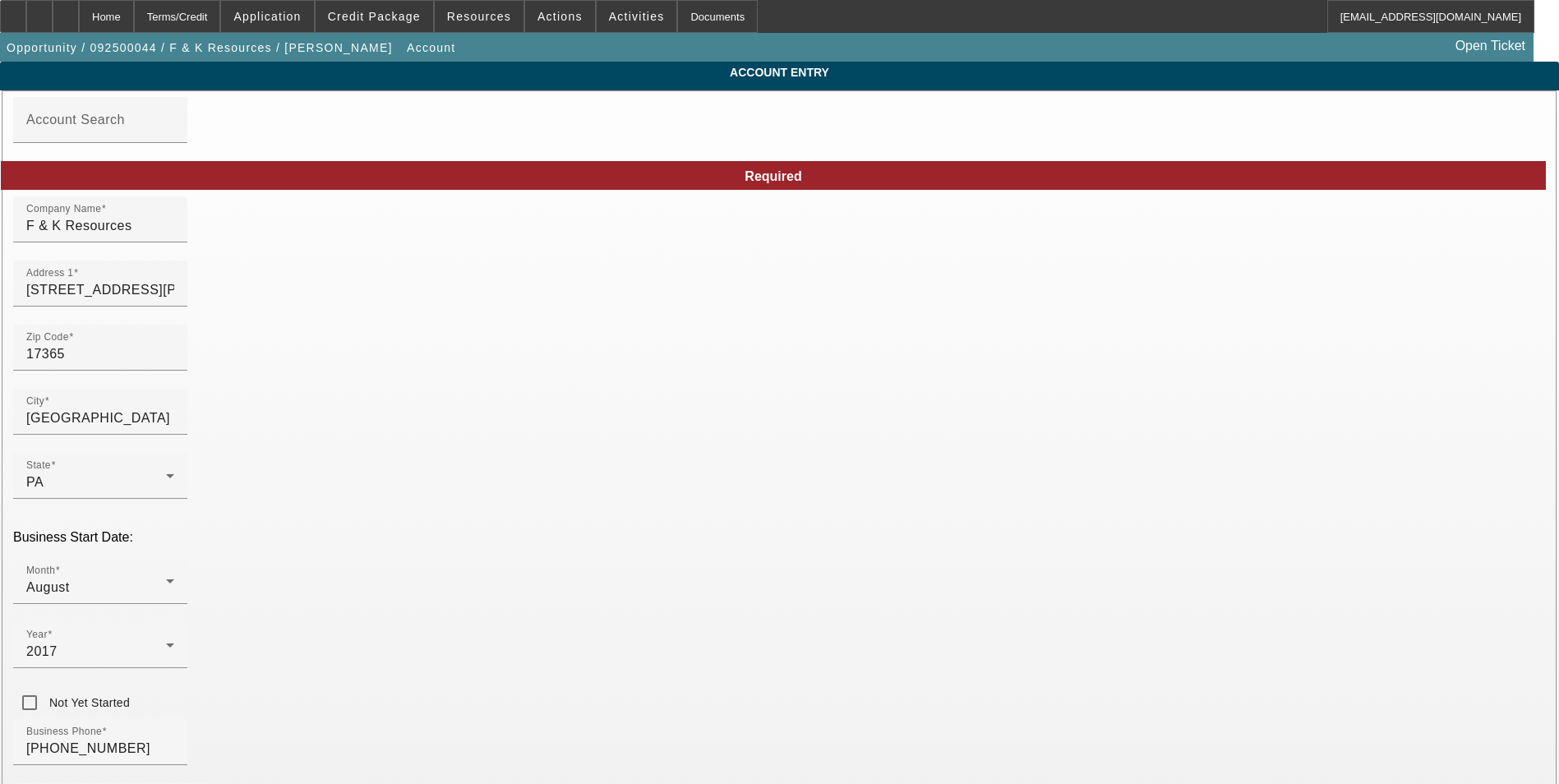
click at [175, 229] on input "F & K Resources" at bounding box center [100, 226] width 147 height 20
type input "F & K Resources LLC"
type input "Dillsburg Towing and Recovery"
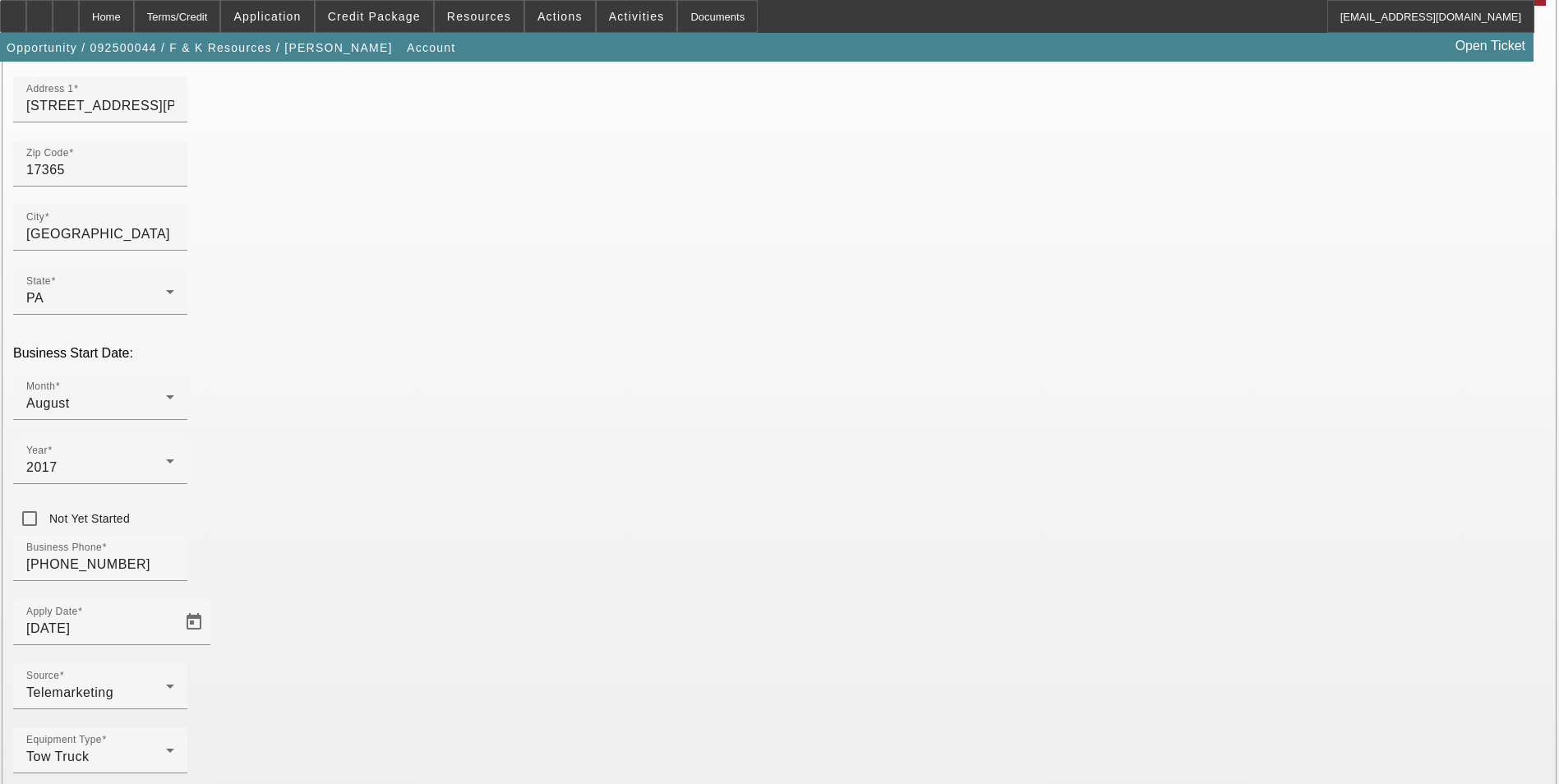
scroll to position [184, 0]
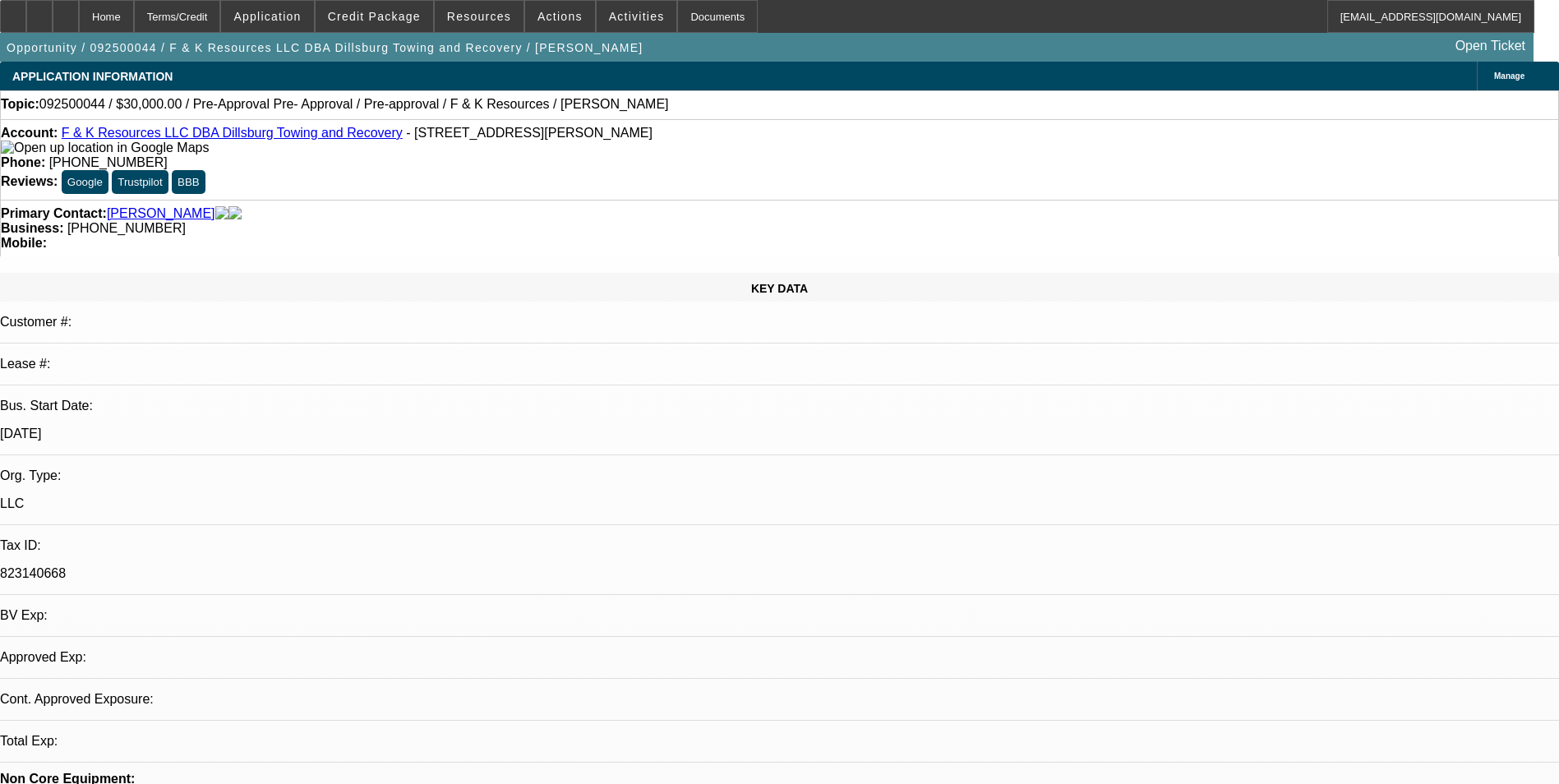
select select "0"
select select "6"
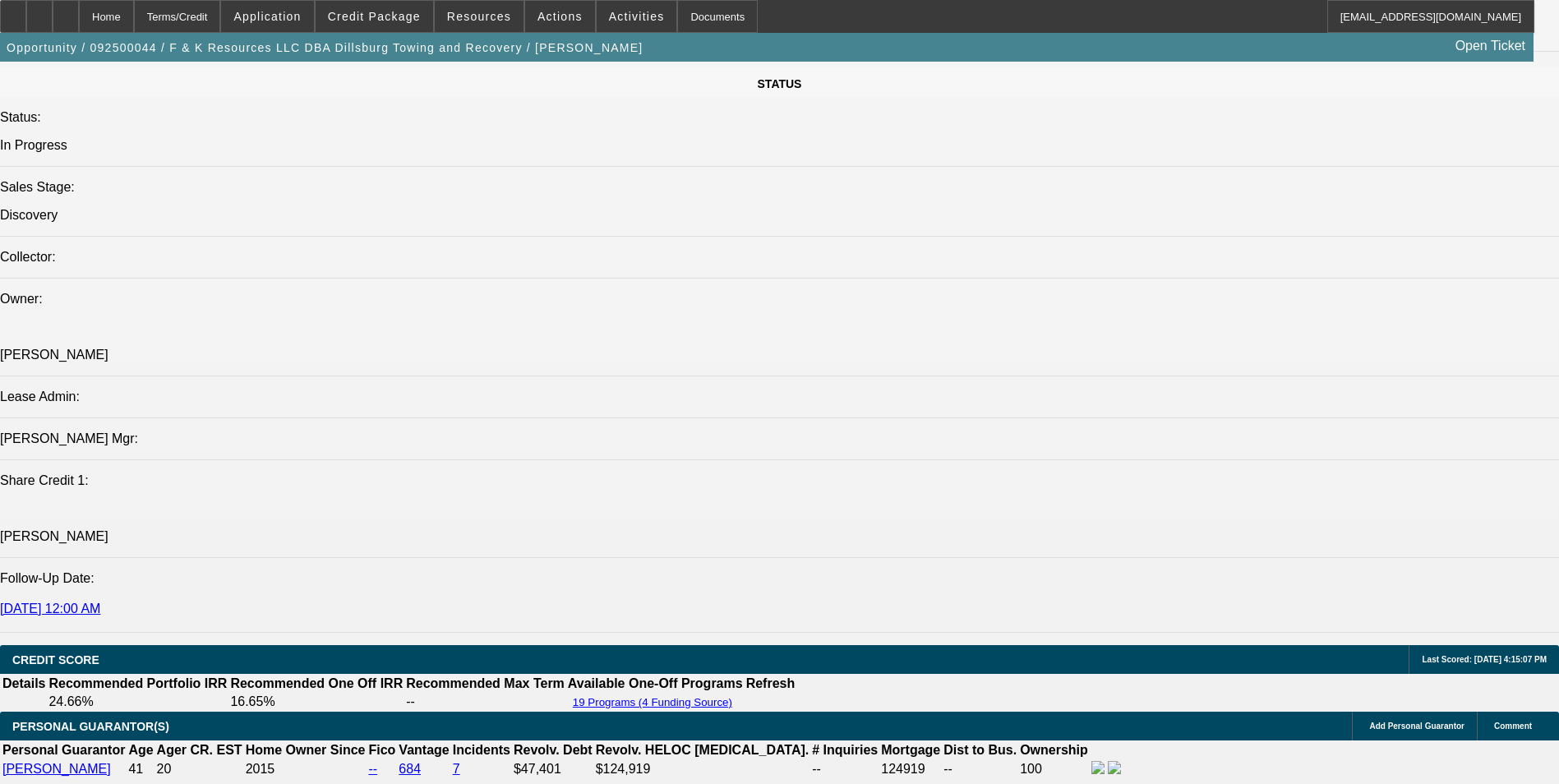
scroll to position [1971, 0]
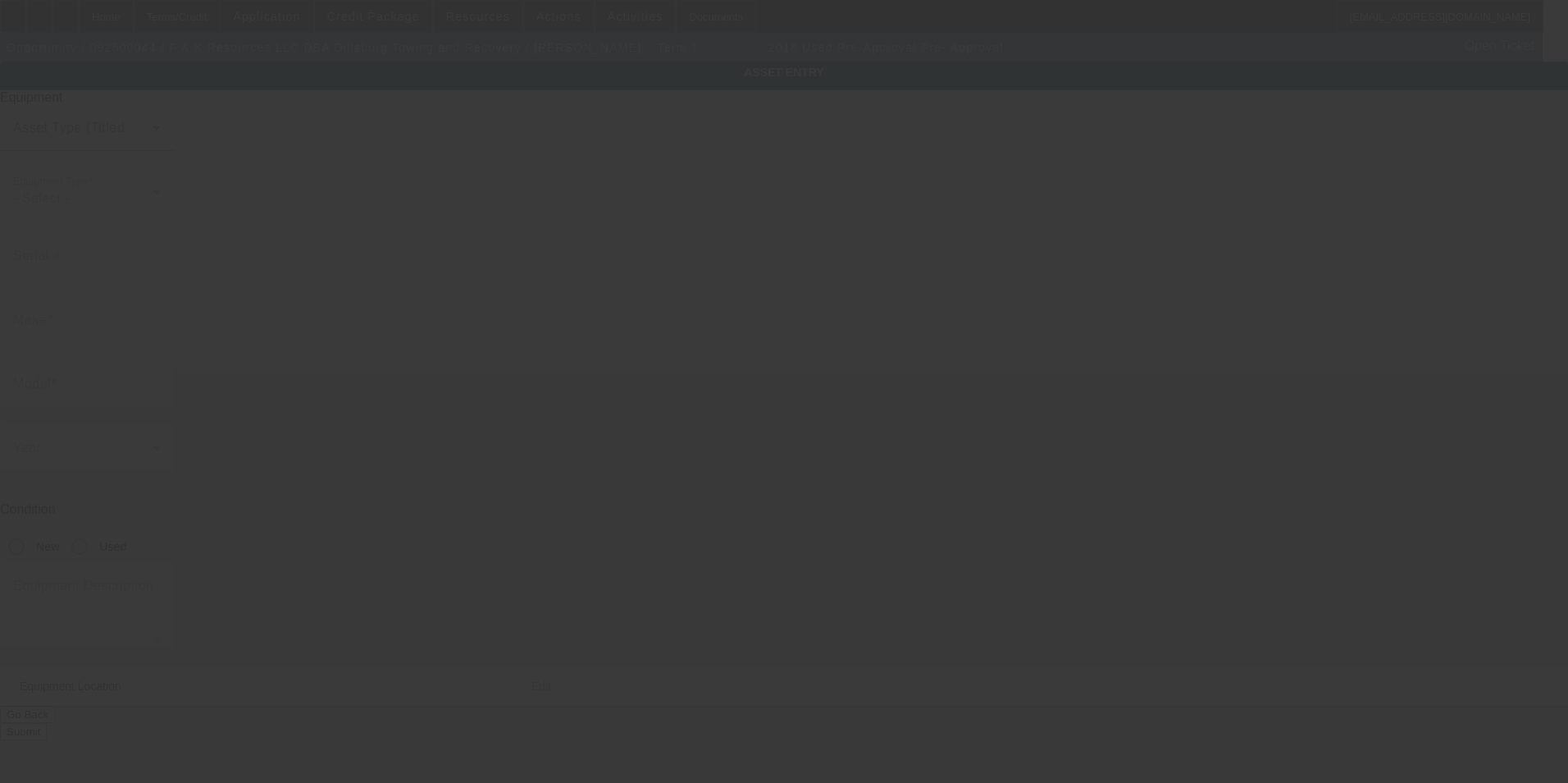
type input "Pre-Approval"
type input "Pre- Approval"
radio input "true"
type textarea "Rollback"
type input "7500 Carlisle Rd"
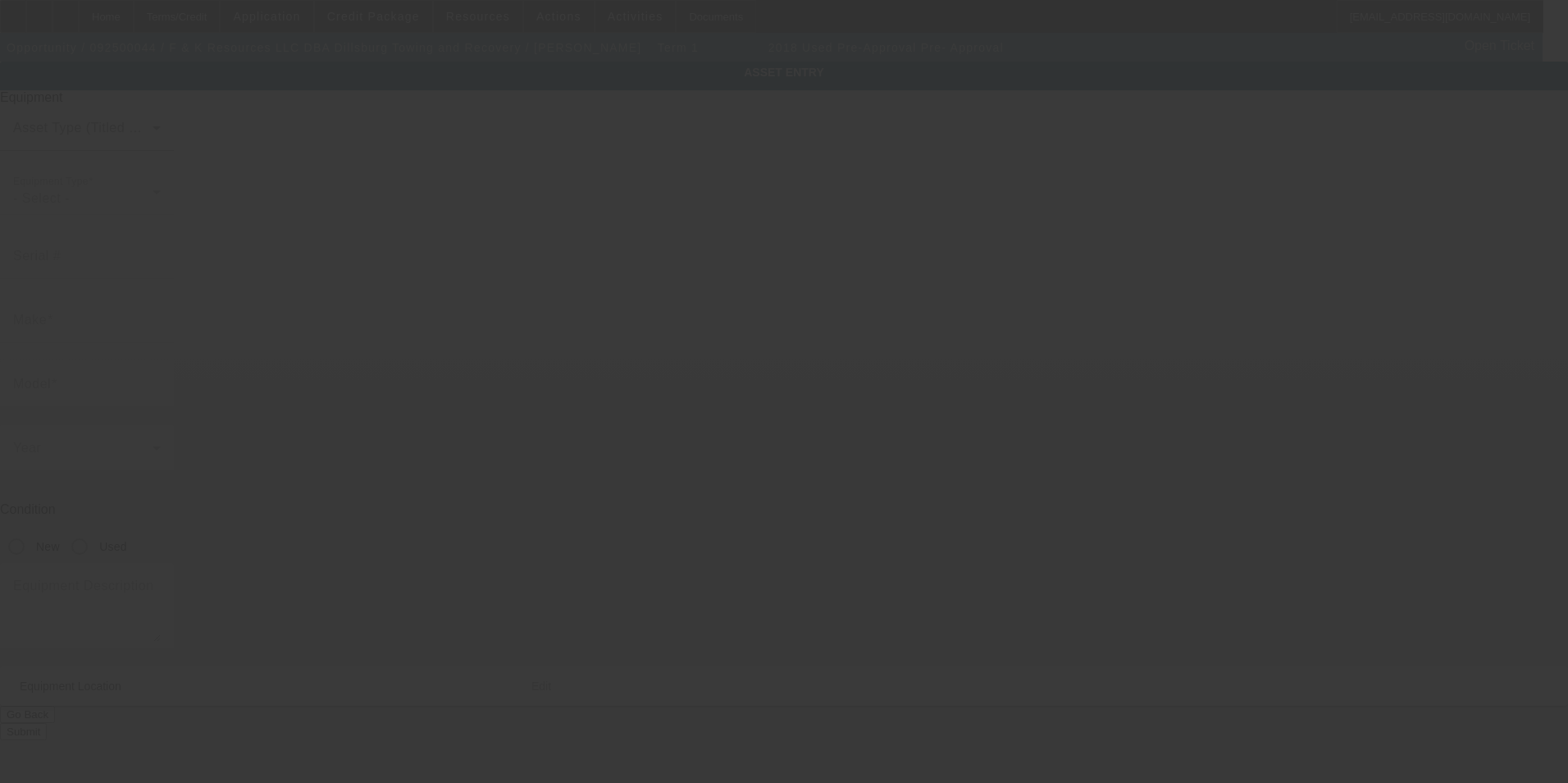
type input "Wellsville"
type input "17365"
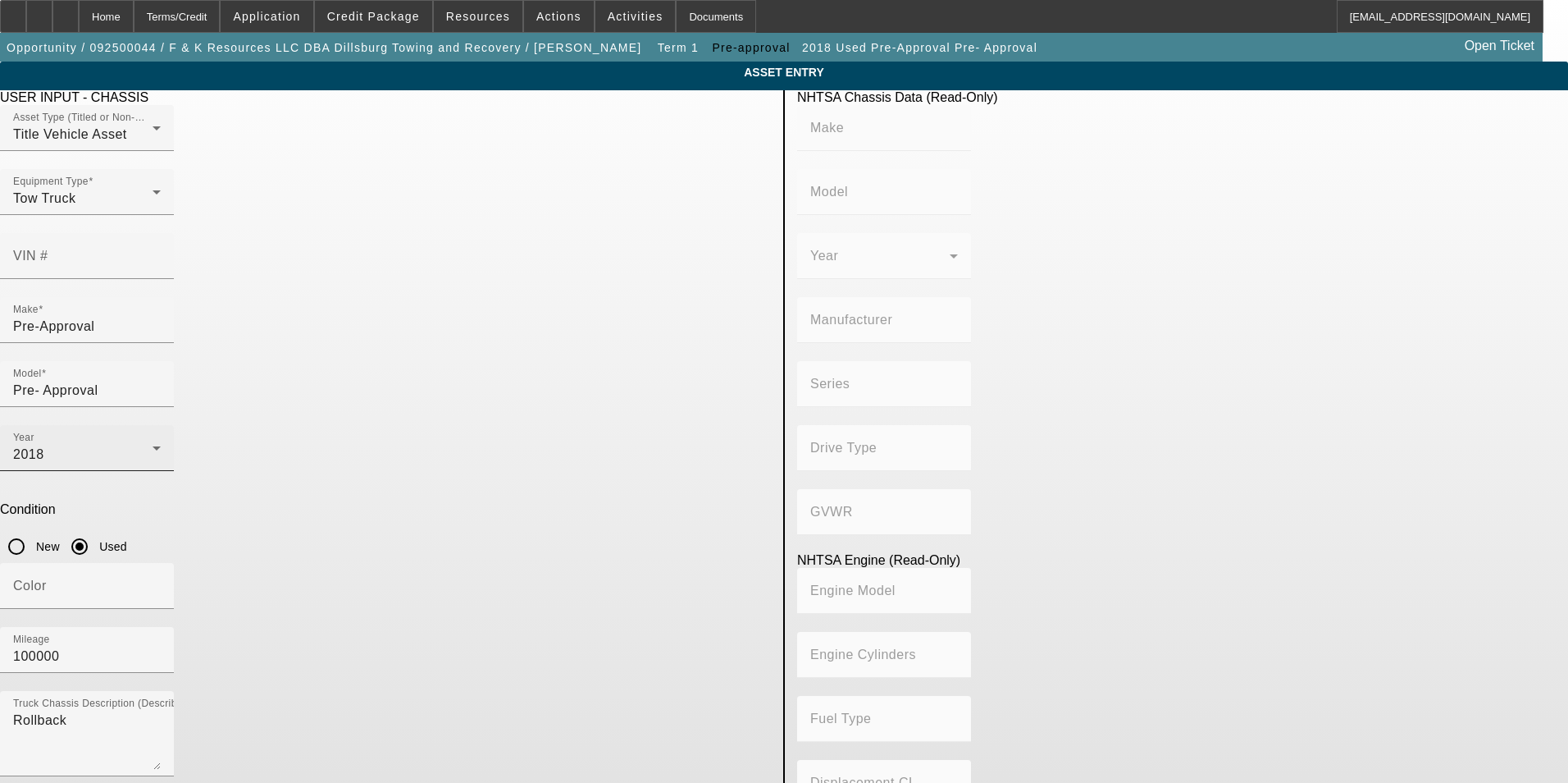
click at [153, 444] on div "2018" at bounding box center [83, 454] width 139 height 20
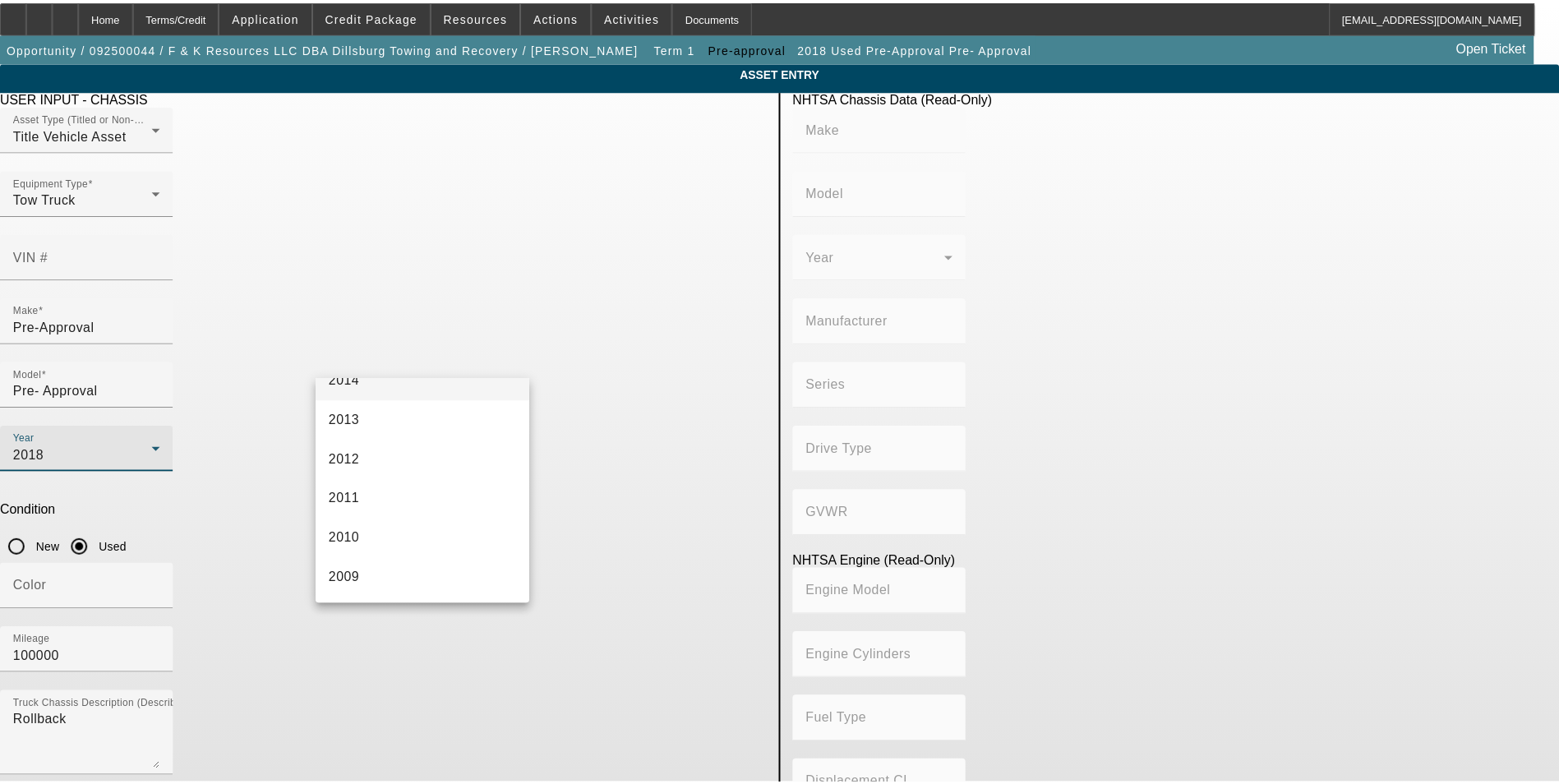
scroll to position [707, 0]
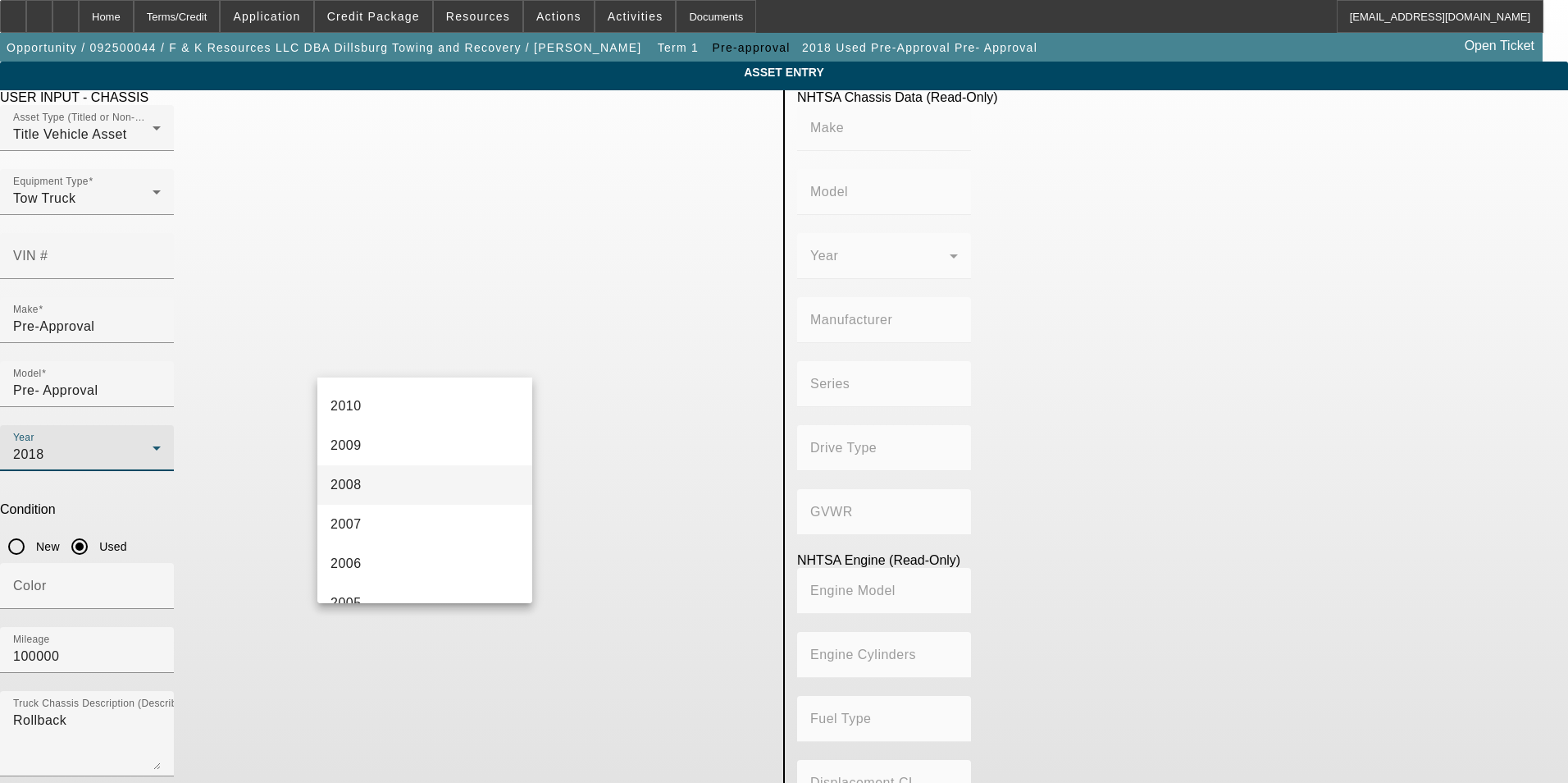
click at [407, 485] on mat-option "2008" at bounding box center [425, 485] width 215 height 40
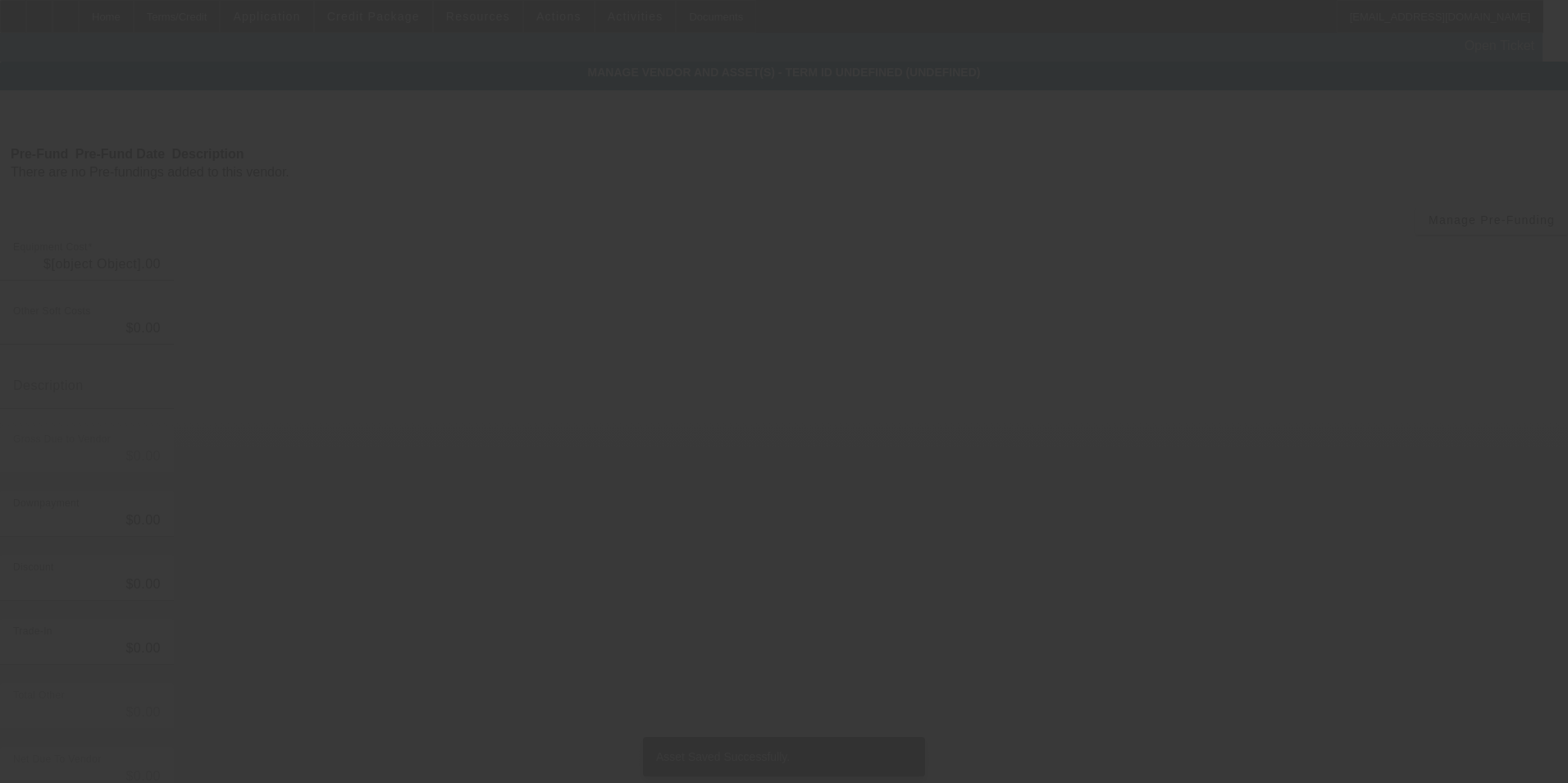
type input "$30,000.00"
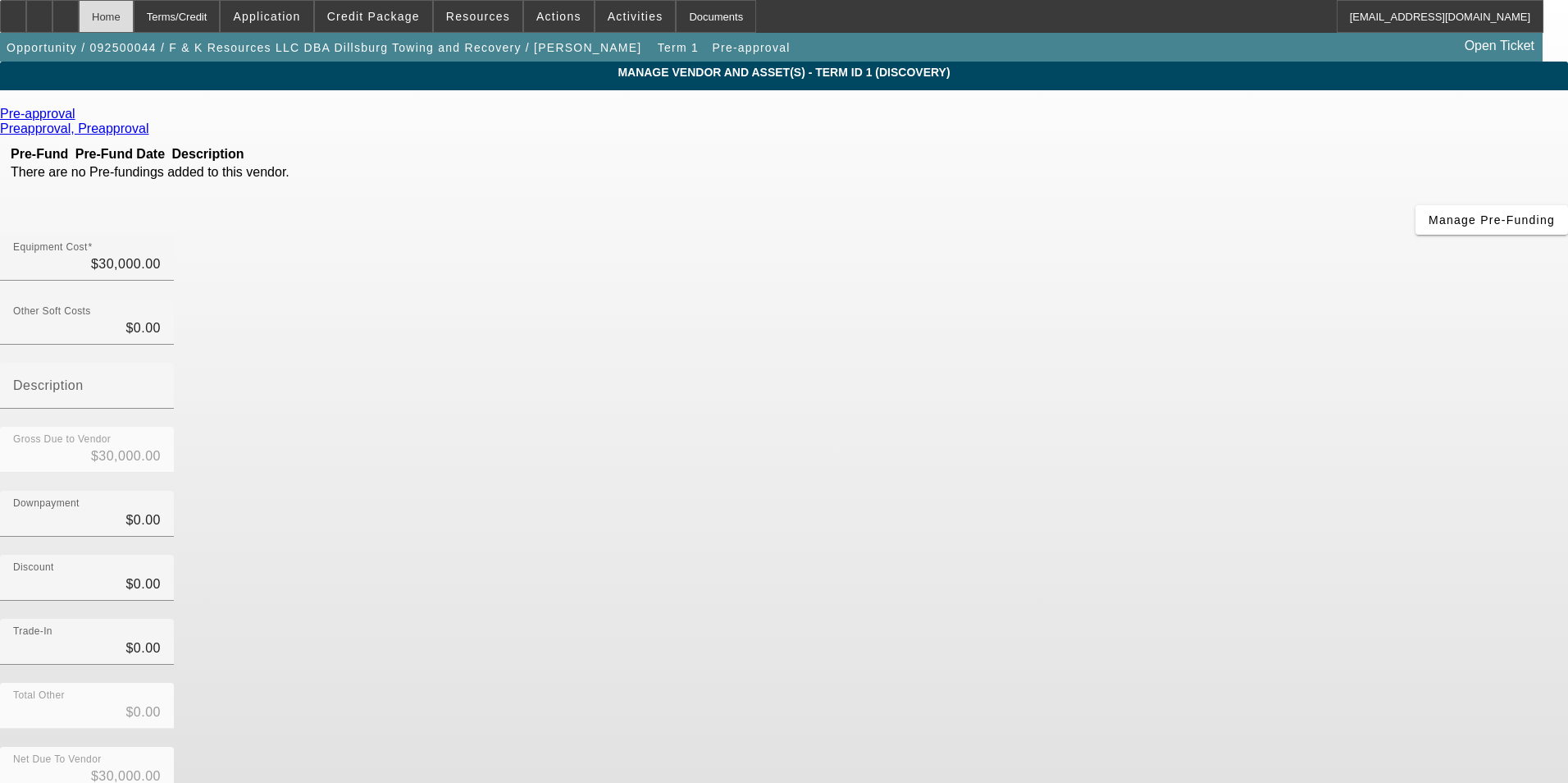
click at [134, 21] on div "Home" at bounding box center [106, 16] width 55 height 33
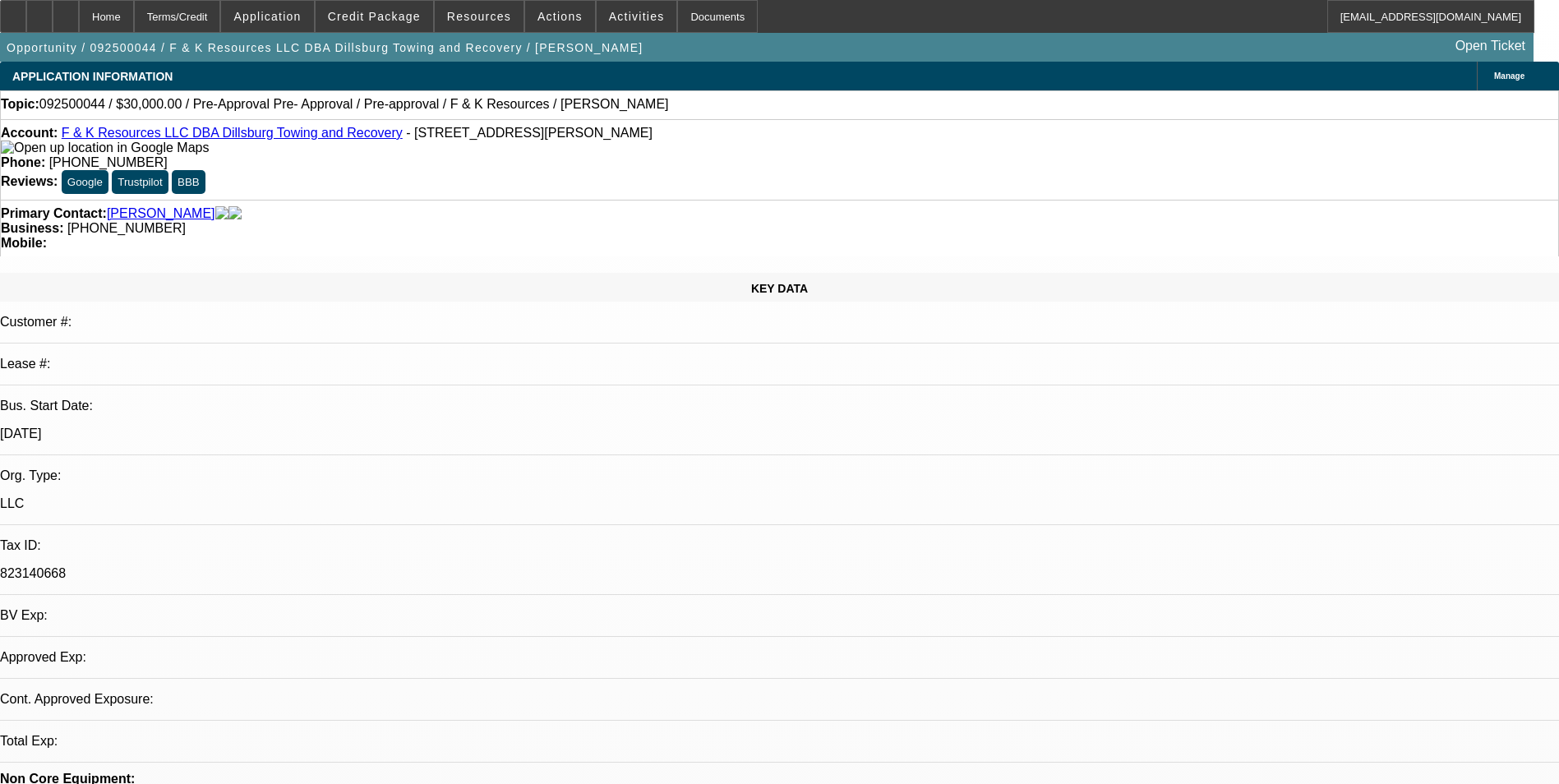
select select "0"
select select "6"
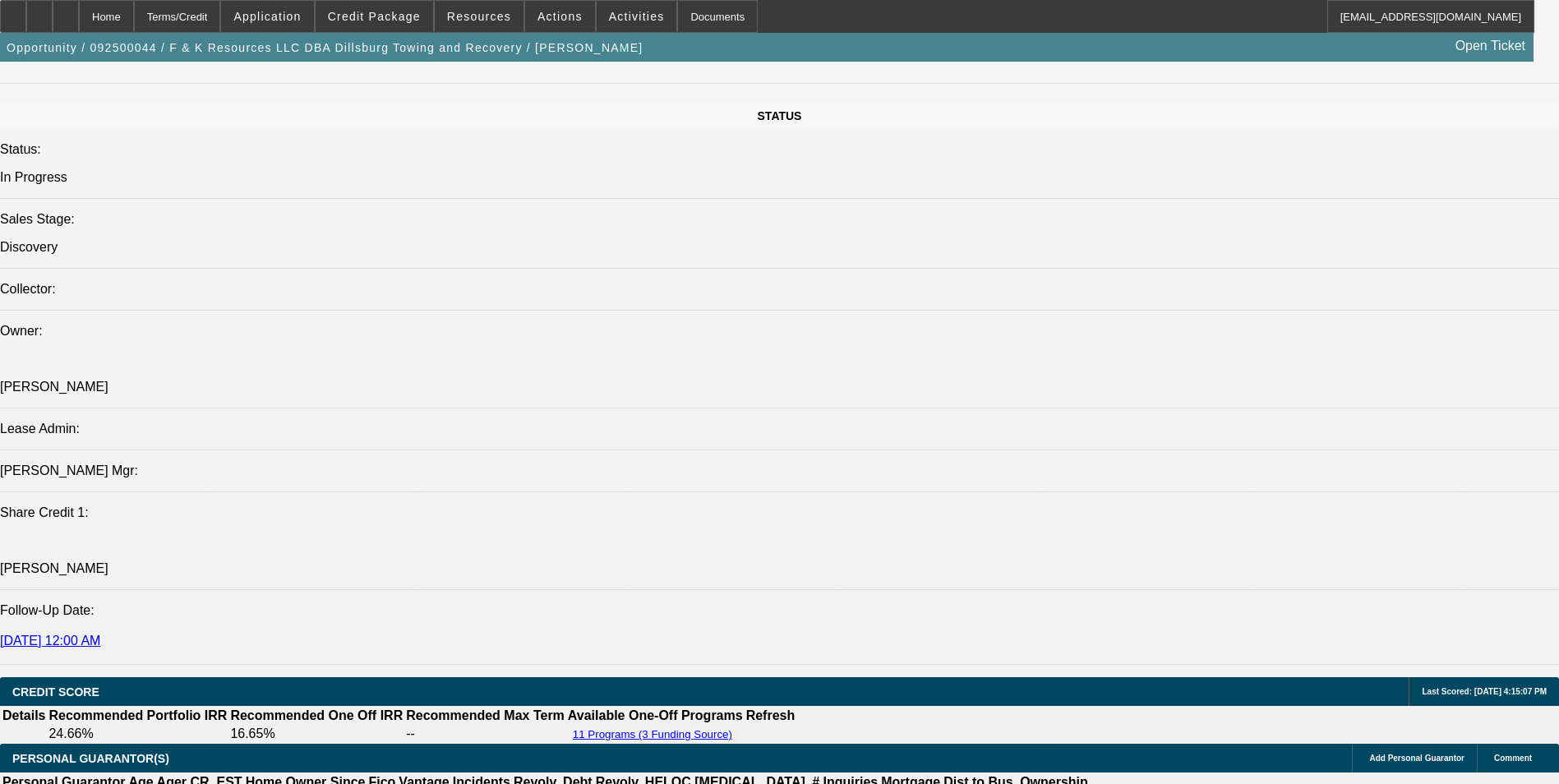
scroll to position [1889, 0]
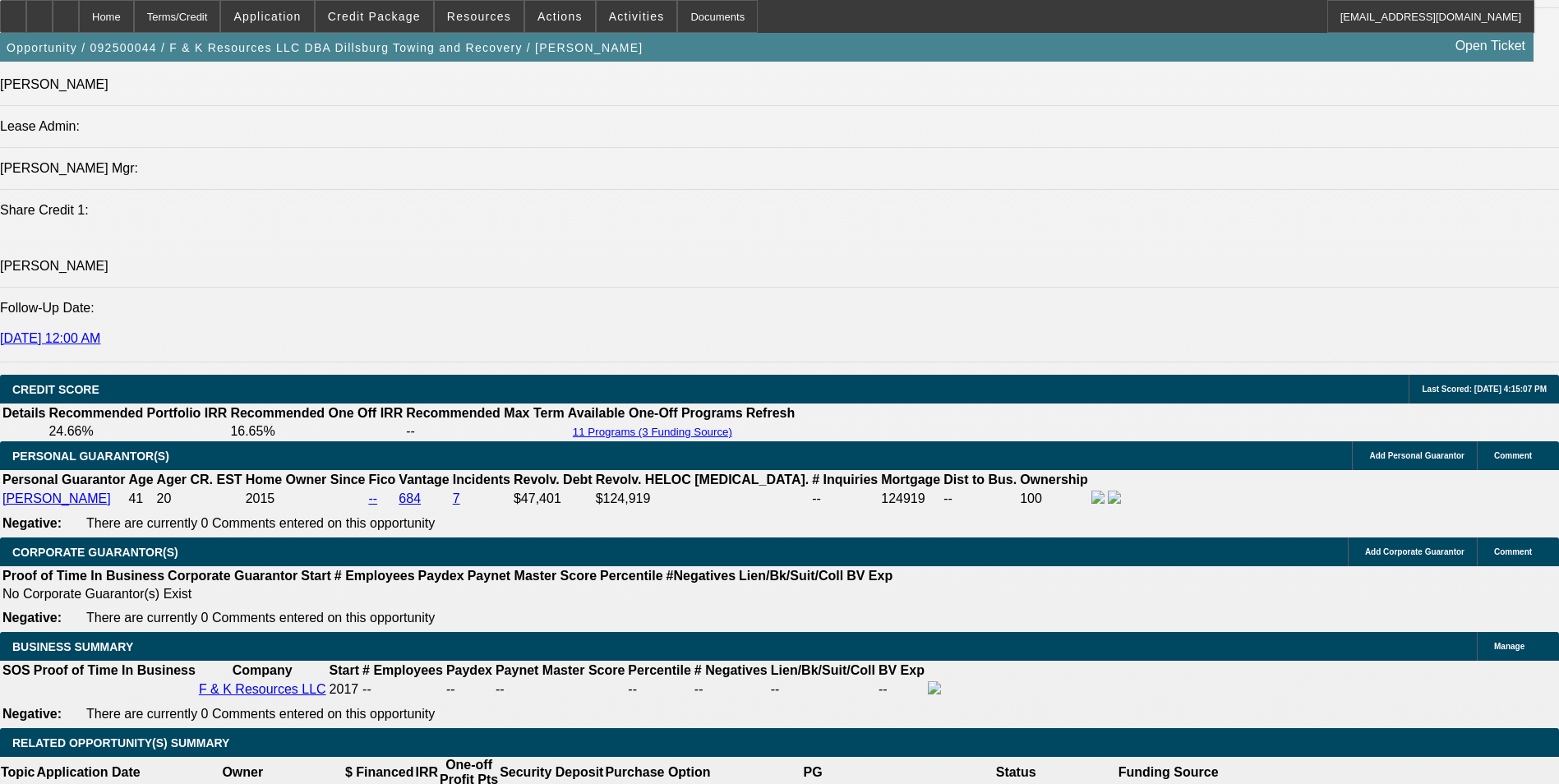
scroll to position [2464, 0]
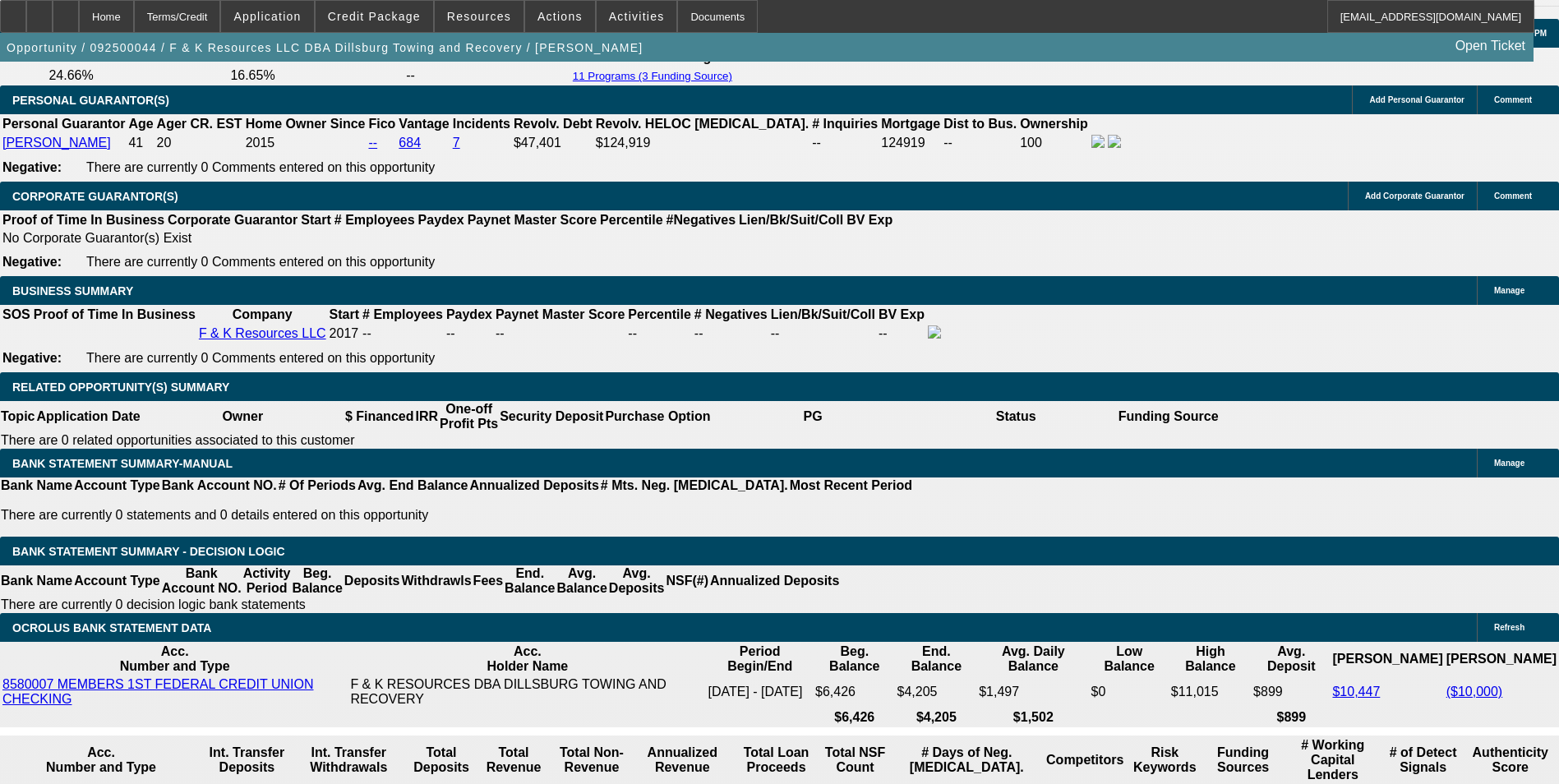
scroll to position [2300, 0]
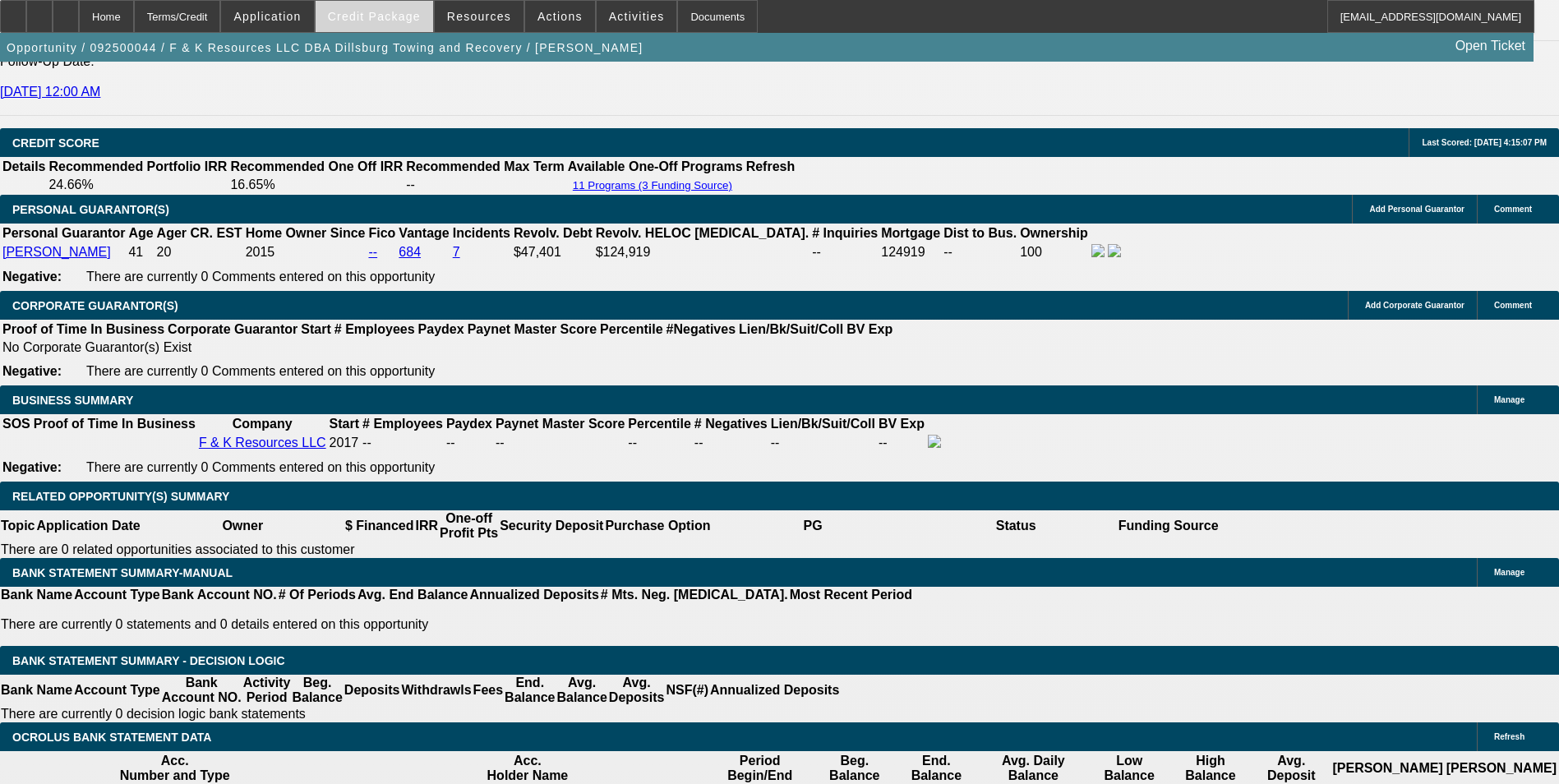
click at [390, 14] on span "Credit Package" at bounding box center [374, 16] width 93 height 14
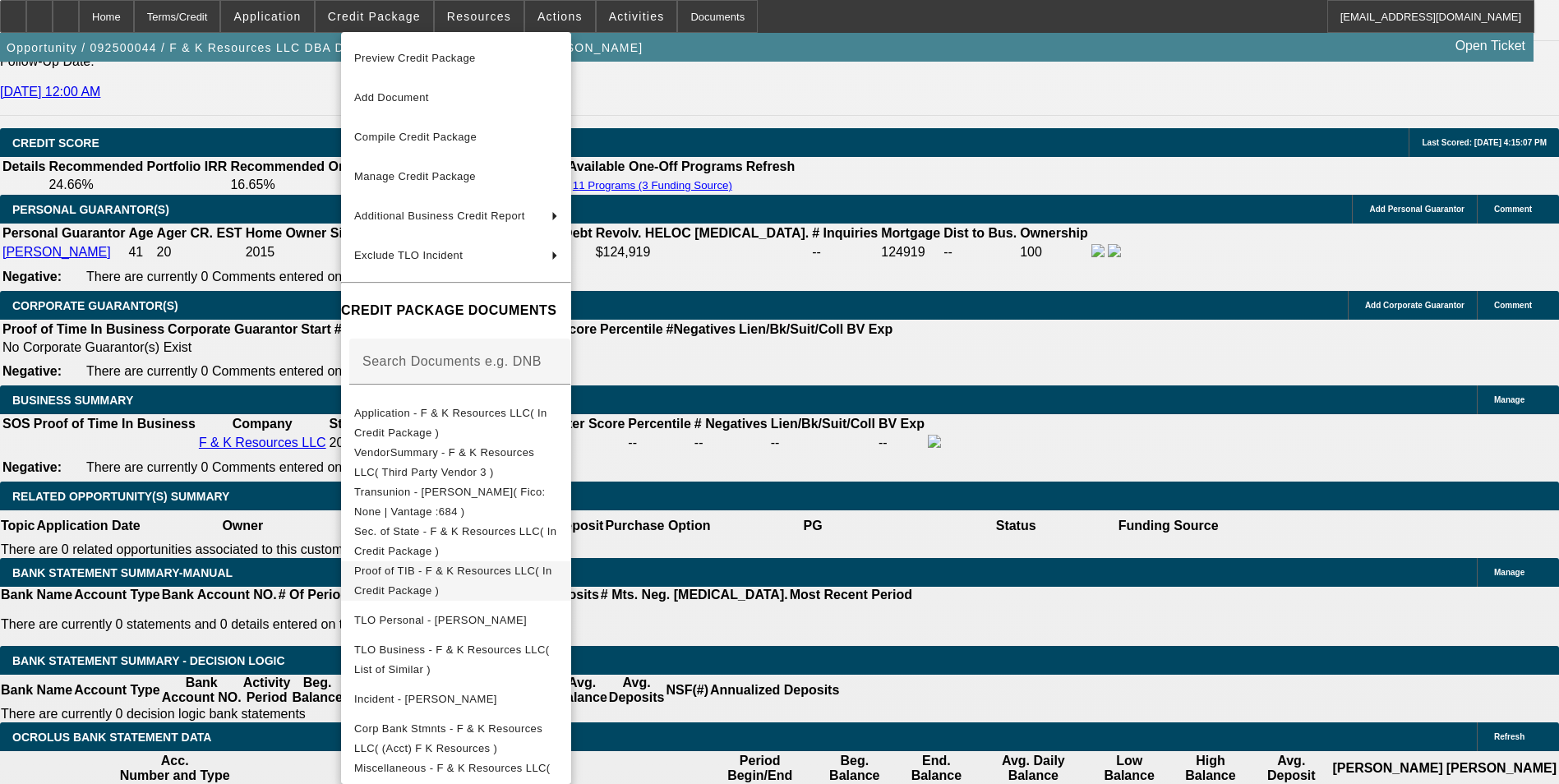
scroll to position [27, 0]
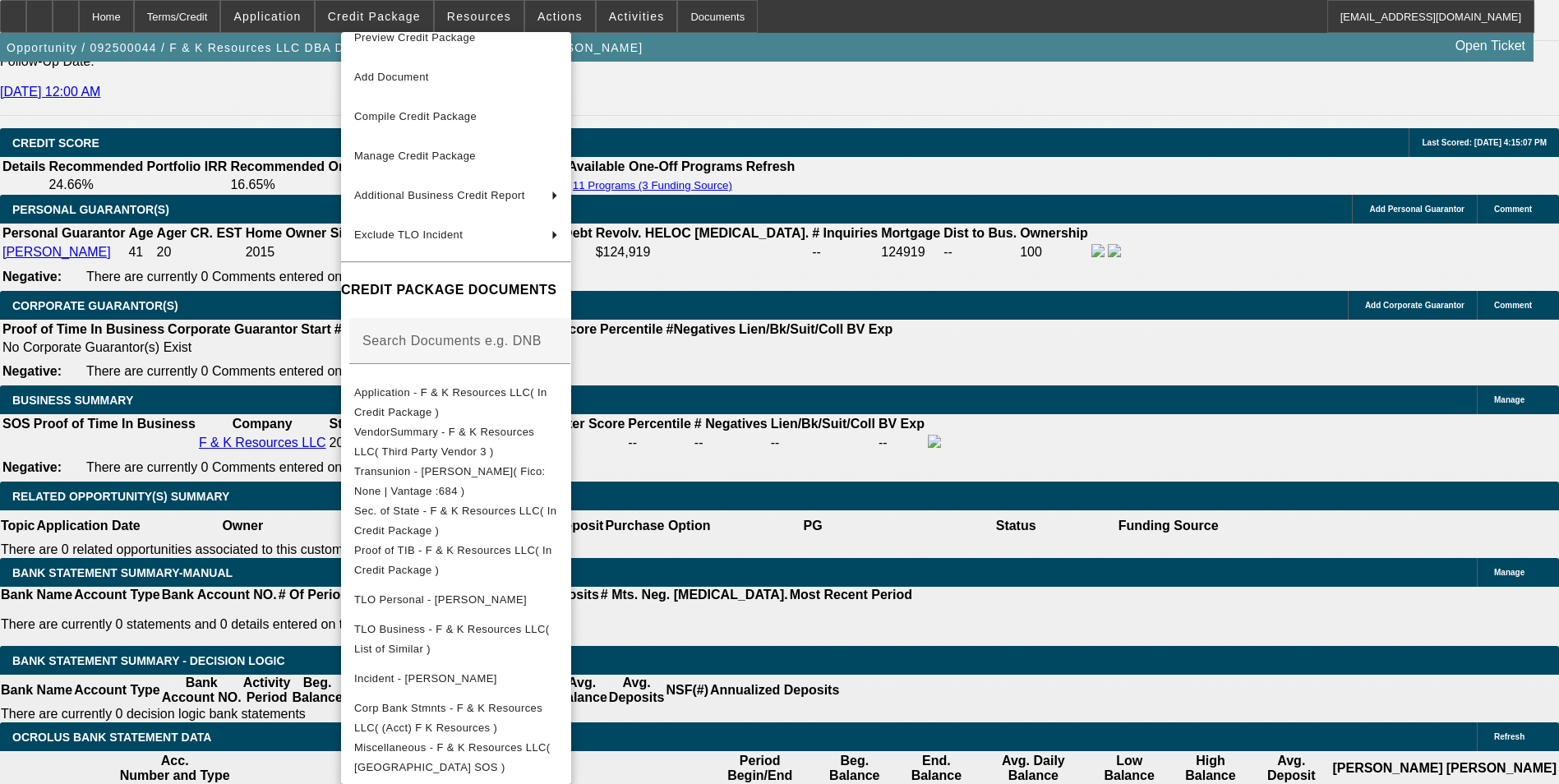
click at [956, 586] on div at bounding box center [779, 392] width 1559 height 784
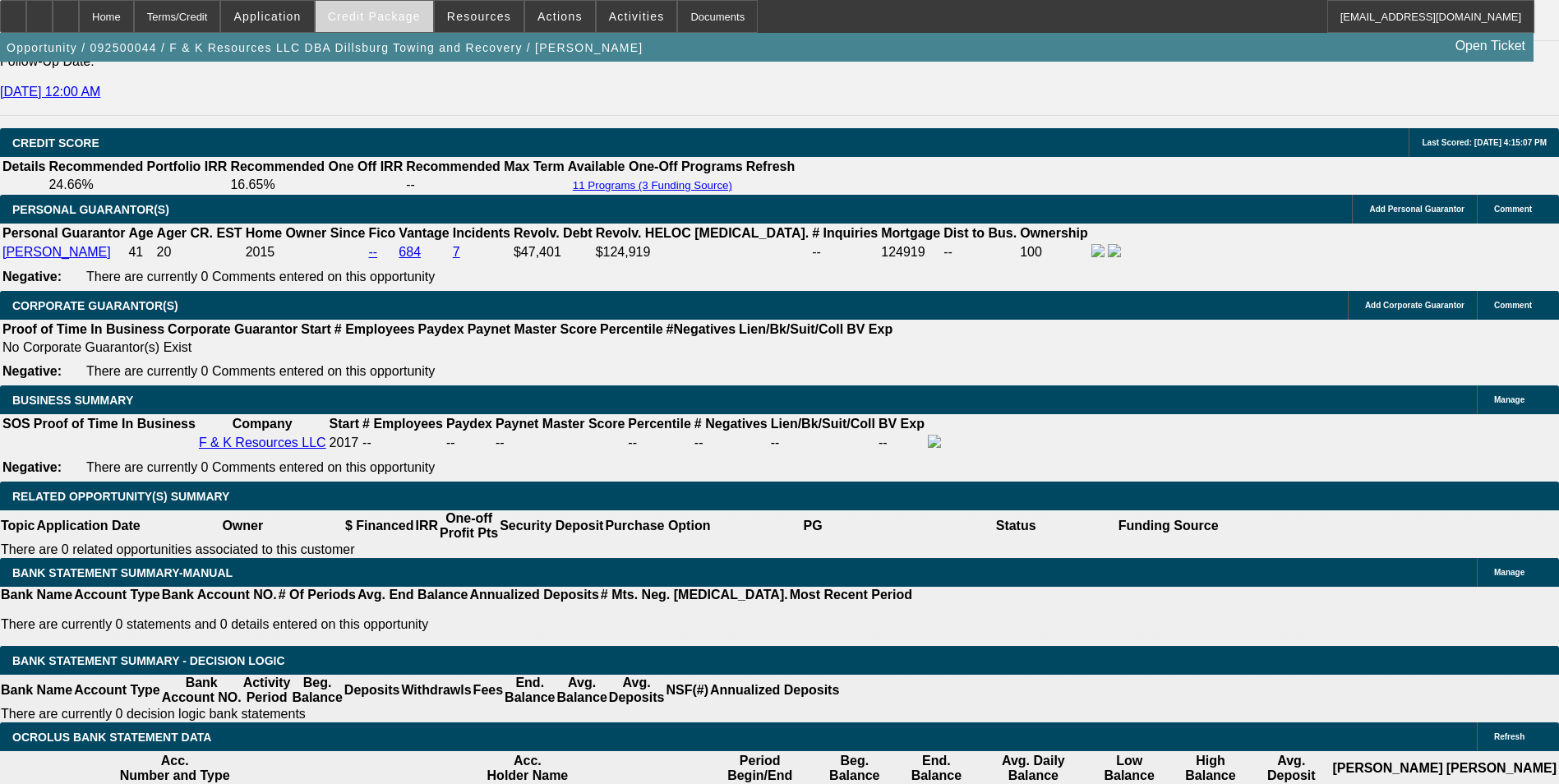
click at [390, 17] on span "Credit Package" at bounding box center [374, 16] width 93 height 14
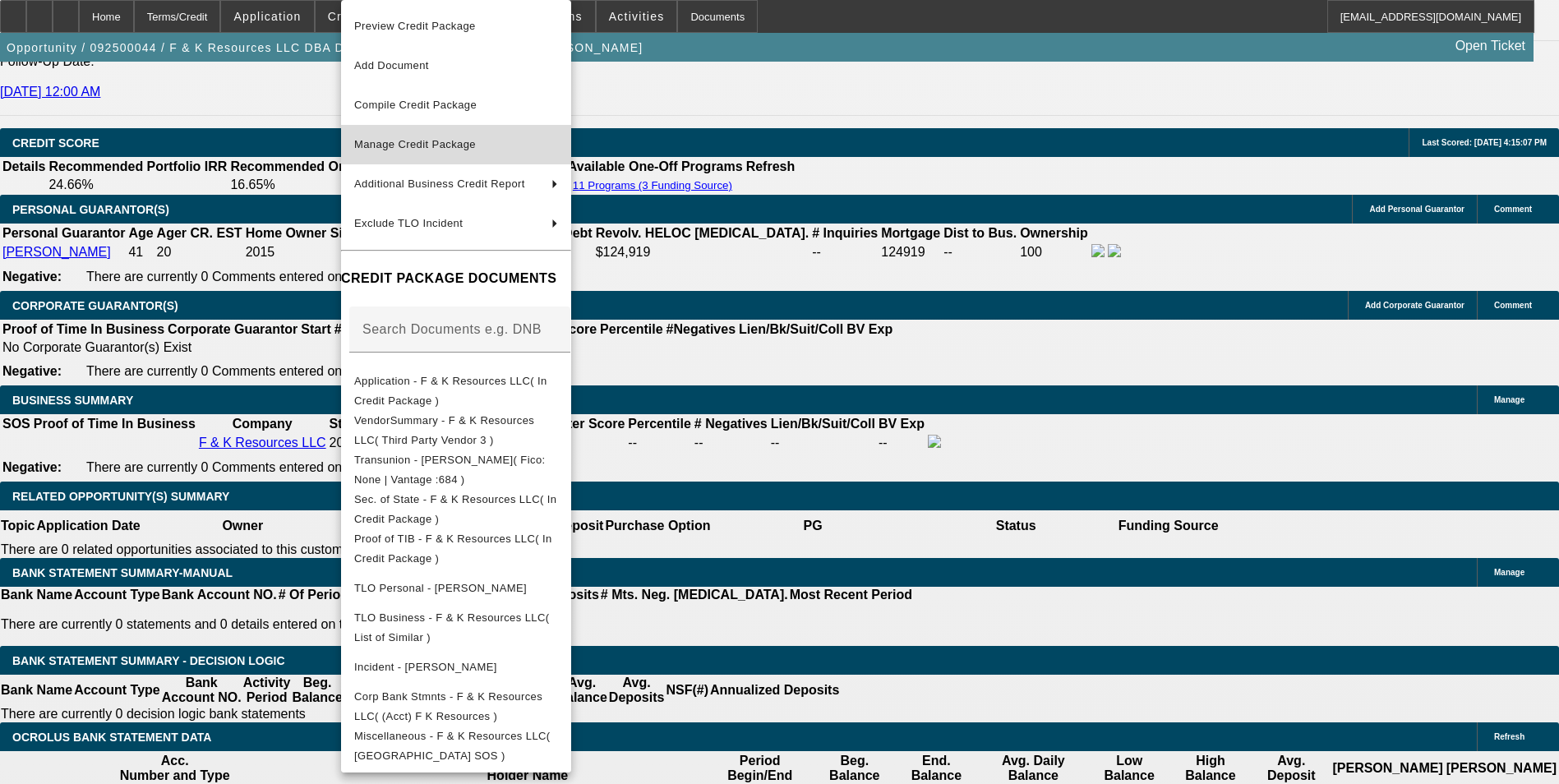
click at [449, 139] on span "Manage Credit Package" at bounding box center [414, 145] width 121 height 13
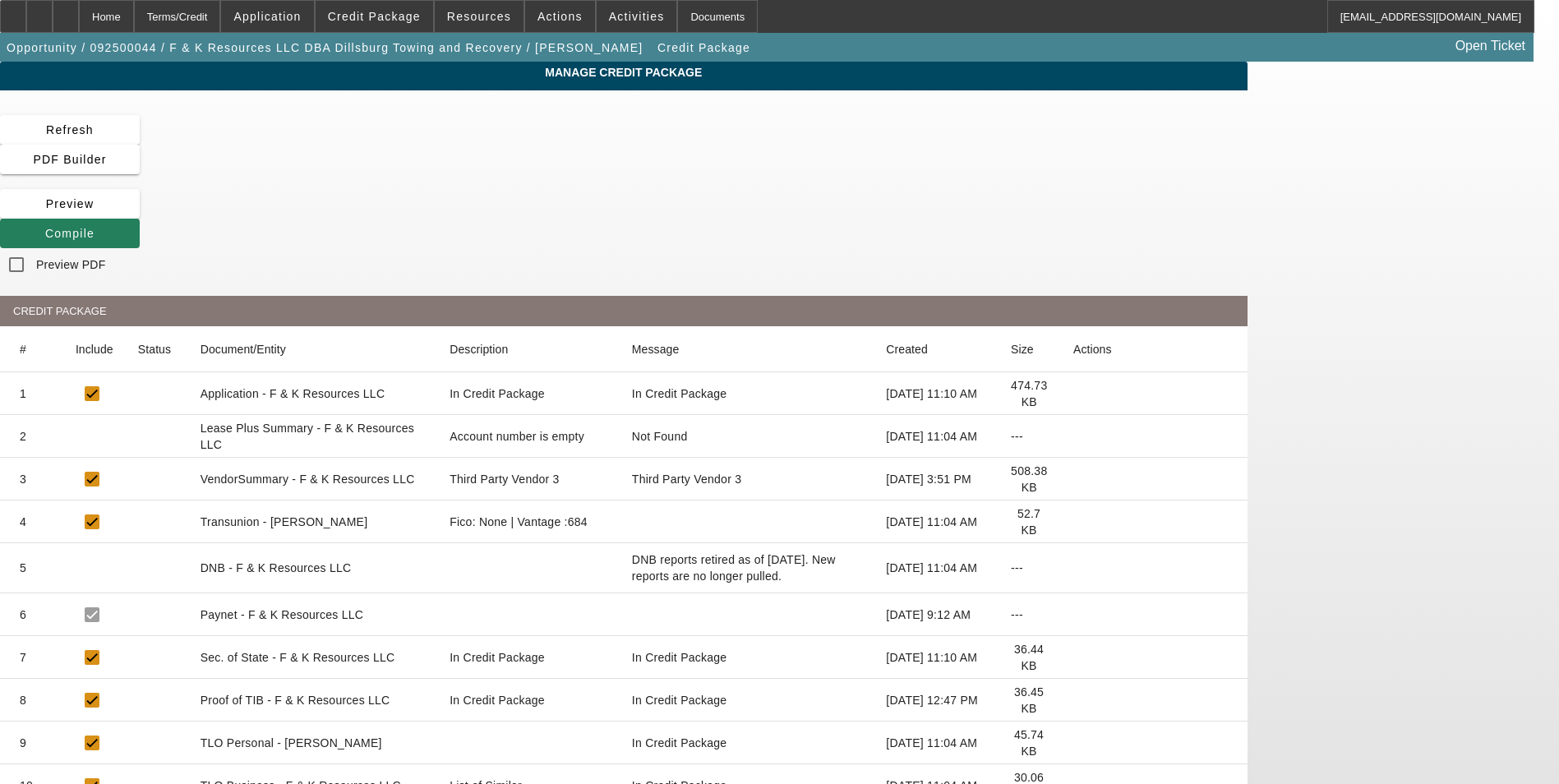
click at [94, 227] on span "Compile" at bounding box center [70, 233] width 49 height 14
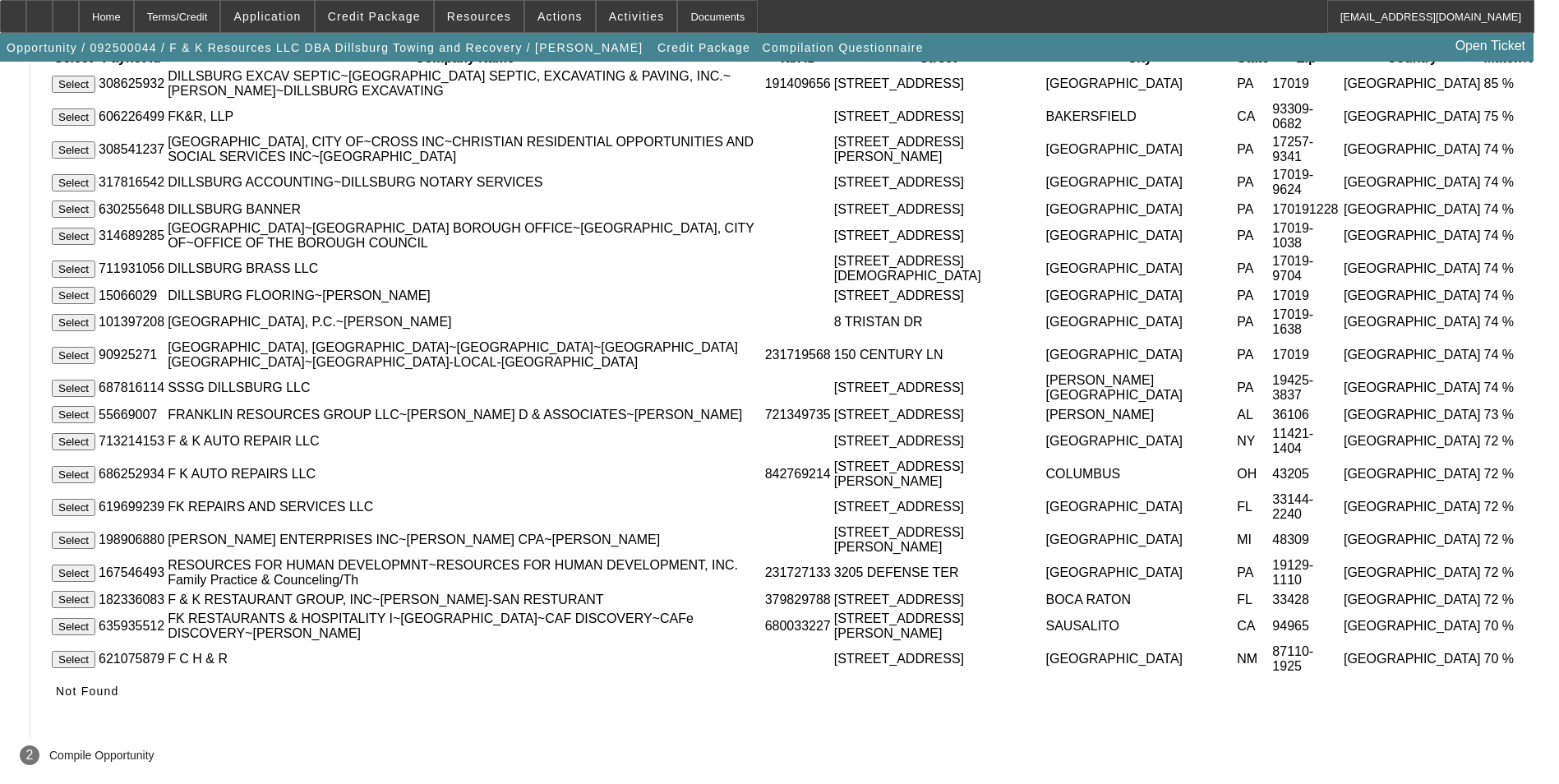
scroll to position [328, 0]
click at [119, 696] on span "Not Found" at bounding box center [88, 690] width 63 height 14
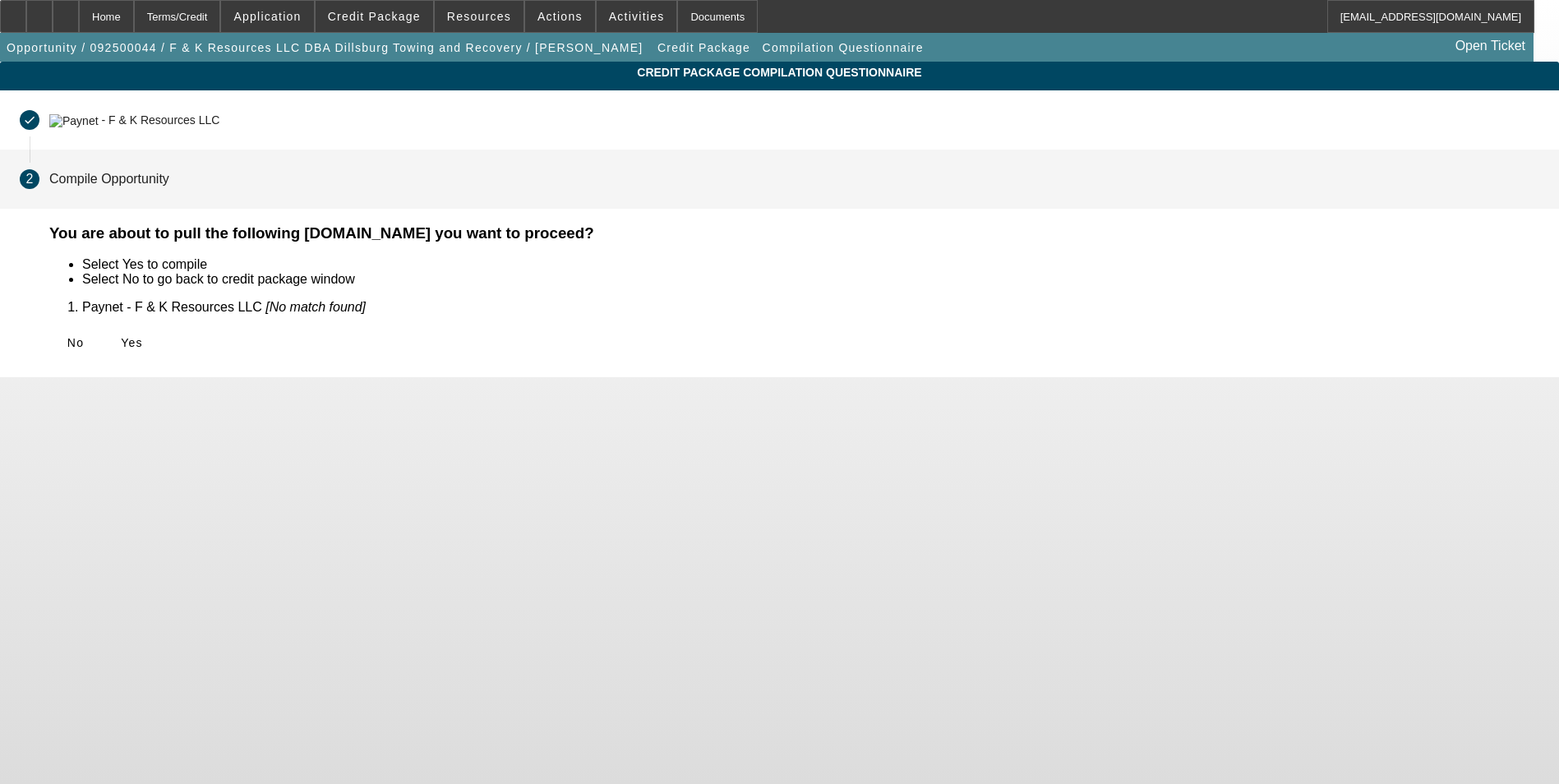
scroll to position [0, 0]
click at [121, 335] on icon at bounding box center [121, 342] width 0 height 14
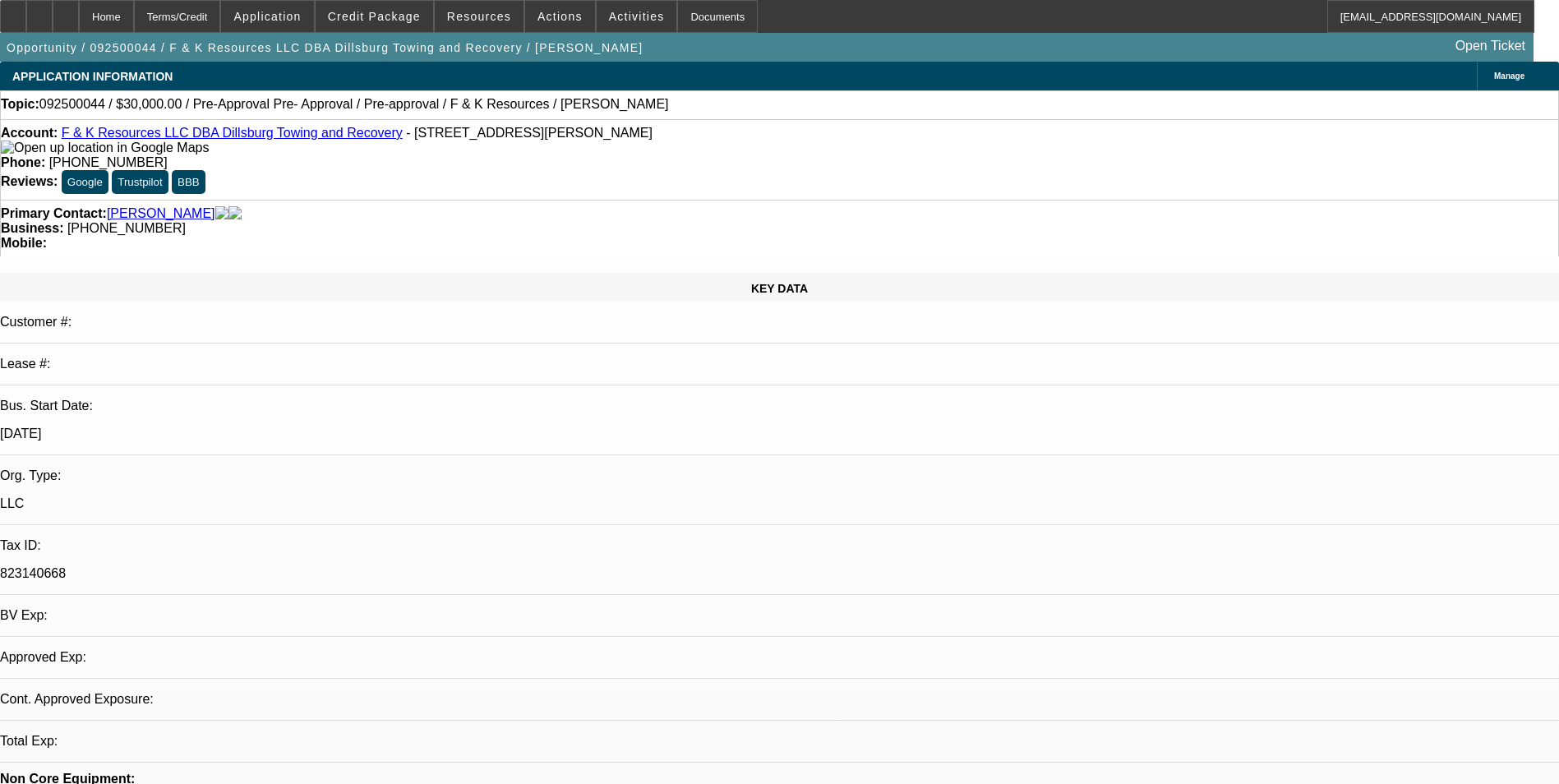
select select "0"
select select "6"
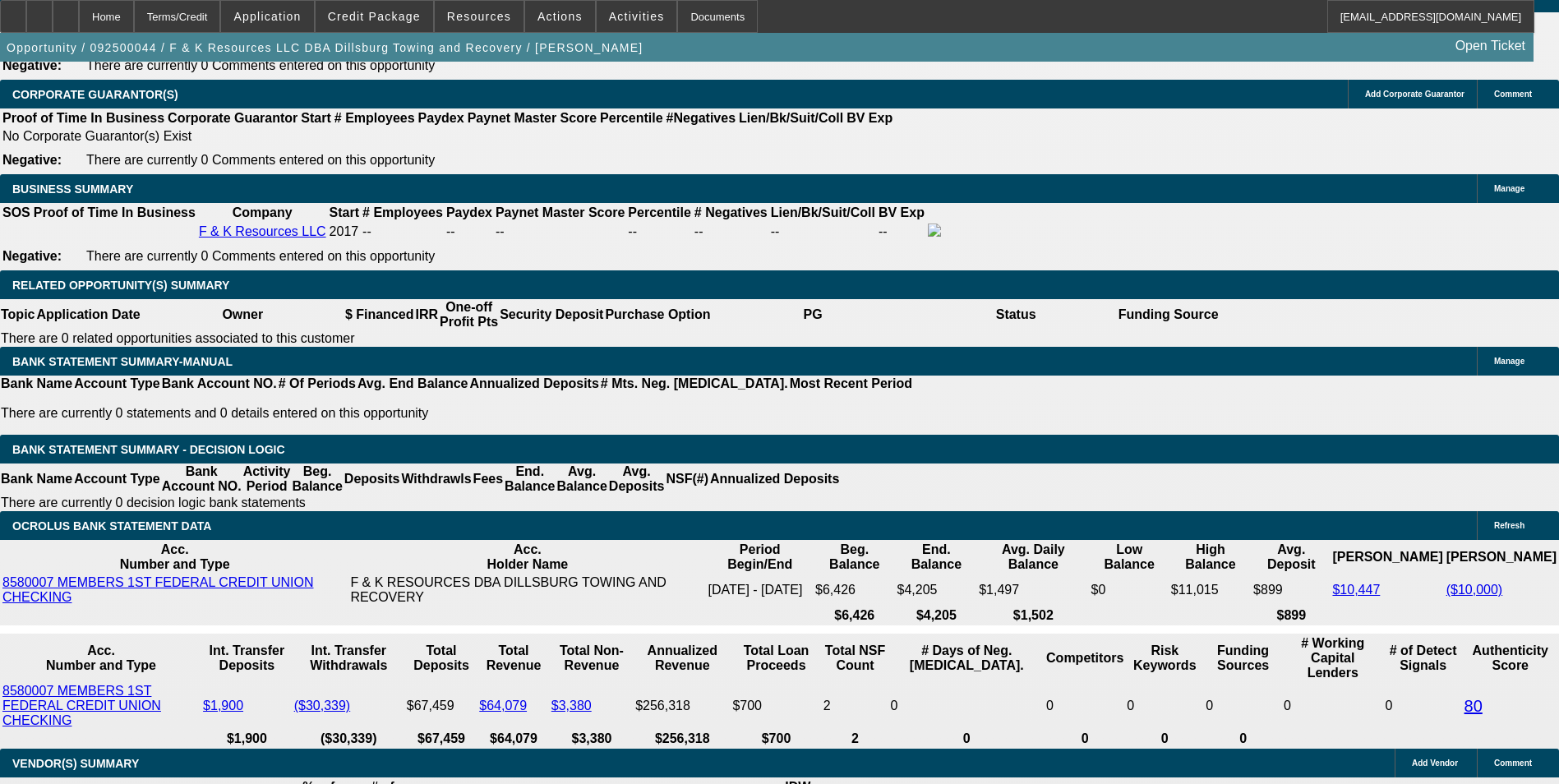
scroll to position [2629, 0]
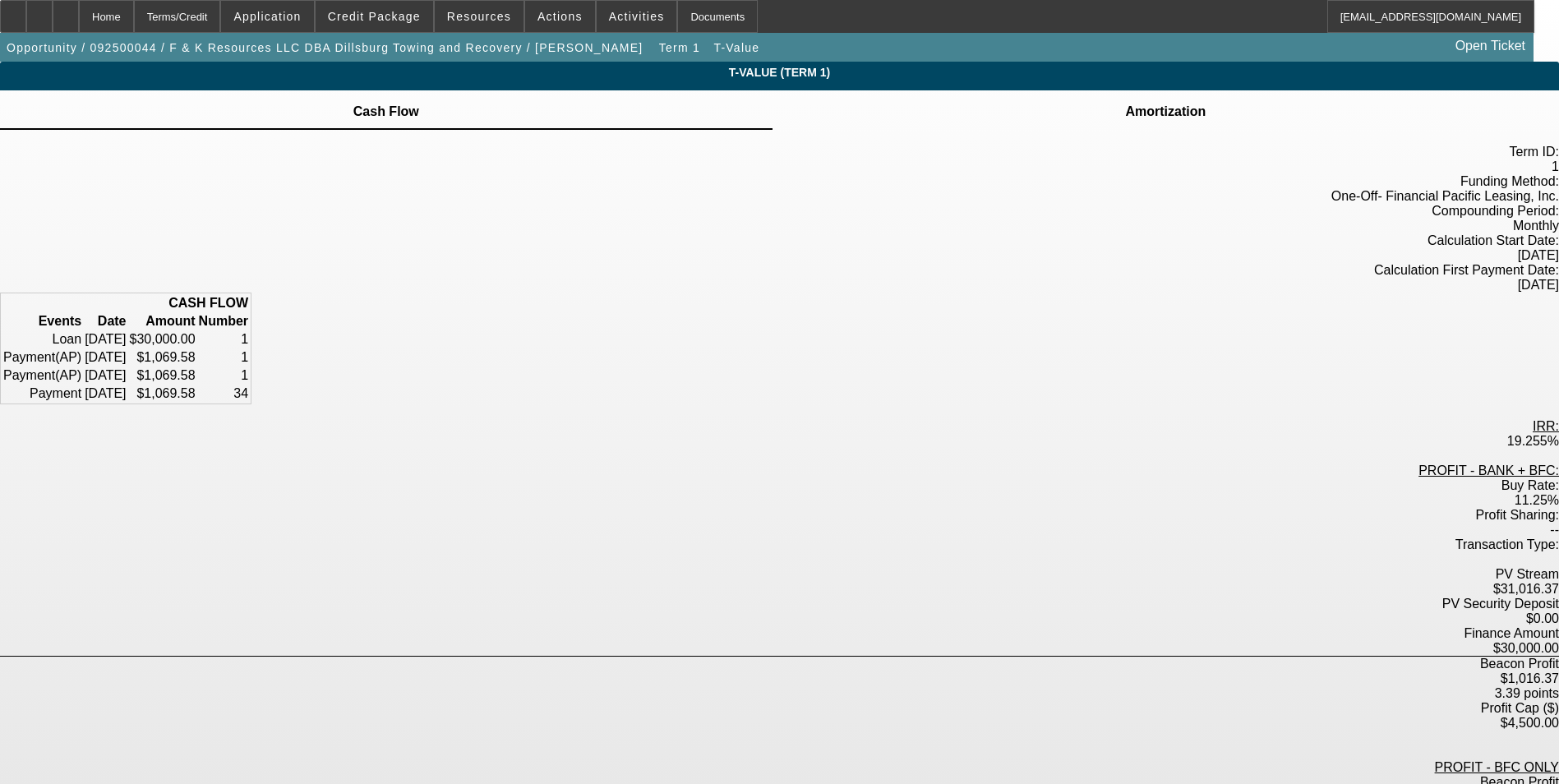
click at [1125, 115] on td "Amortization" at bounding box center [1165, 111] width 82 height 14
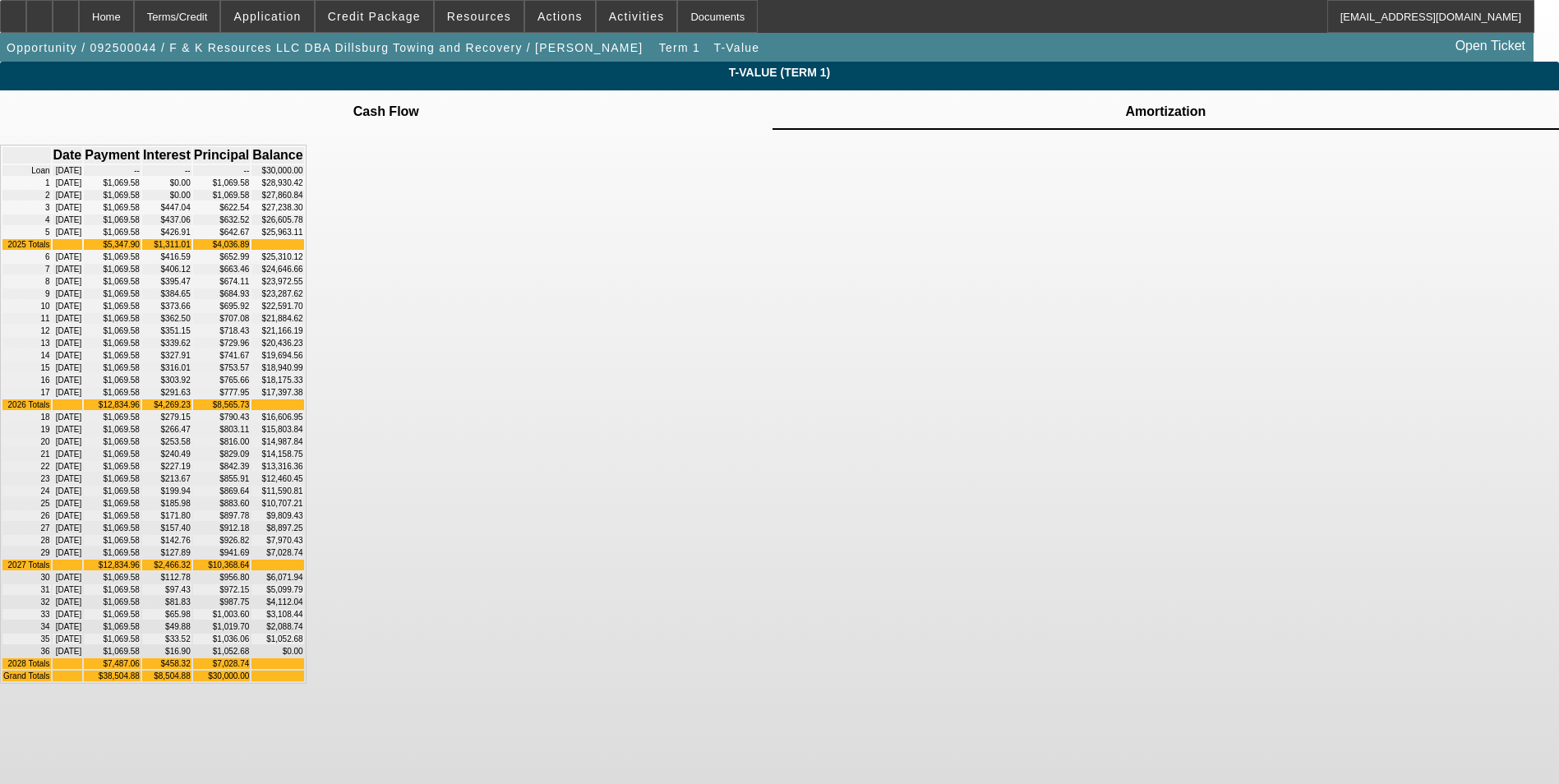
drag, startPoint x: 642, startPoint y: 186, endPoint x: 1016, endPoint y: 250, distance: 379.4
click at [304, 250] on tbody "Loan 09/04/2025 -- -- -- $30,000.00 1 09/04/2025 $1,069.58 $0.00 $1,069.58 $28,…" at bounding box center [153, 423] width 301 height 515
drag, startPoint x: 1016, startPoint y: 250, endPoint x: 1027, endPoint y: 261, distance: 15.6
click at [1027, 261] on div "Date Payment Interest Principal Balance Loan 09/04/2025 -- -- -- $30,000.00 1 0…" at bounding box center [779, 414] width 1559 height 539
click at [83, 225] on td "11/04/2025" at bounding box center [68, 220] width 31 height 11
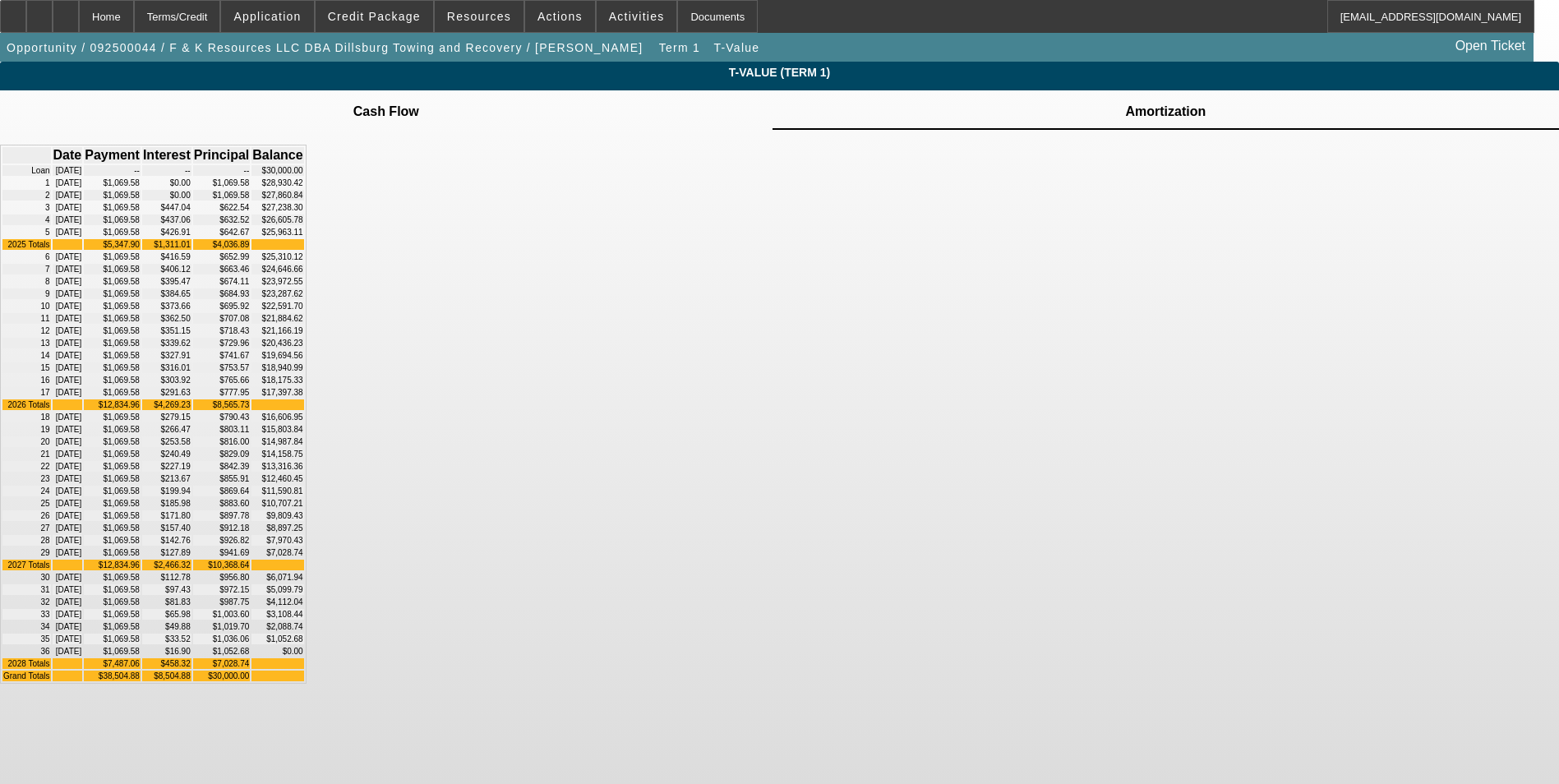
drag, startPoint x: 644, startPoint y: 266, endPoint x: 668, endPoint y: 269, distance: 24.2
click at [83, 225] on td "11/04/2025" at bounding box center [68, 220] width 31 height 11
click at [1045, 325] on div "Date Payment Interest Principal Balance Loan 09/04/2025 -- -- -- $30,000.00 1 0…" at bounding box center [779, 414] width 1559 height 569
click at [1140, 411] on div "Date Payment Interest Principal Balance Loan 09/04/2025 -- -- -- $30,000.00 1 0…" at bounding box center [779, 414] width 1559 height 569
click at [1074, 317] on div "Date Payment Interest Principal Balance Loan 09/04/2025 -- -- -- $30,000.00 1 0…" at bounding box center [779, 414] width 1559 height 569
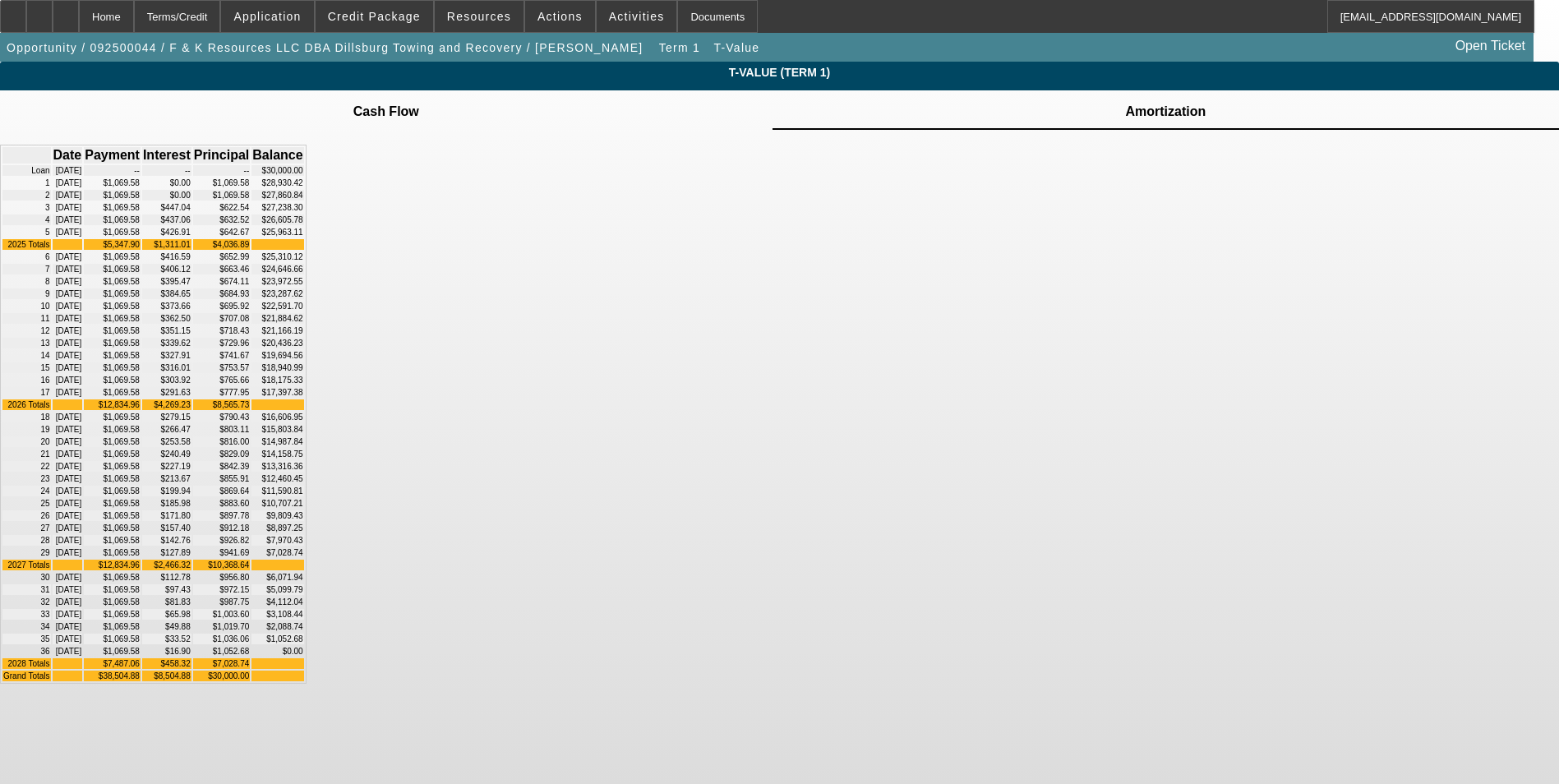
drag, startPoint x: 763, startPoint y: 293, endPoint x: 919, endPoint y: 322, distance: 158.7
click at [304, 322] on tbody "Loan 09/04/2025 -- -- -- $30,000.00 1 09/04/2025 $1,069.58 $0.00 $1,069.58 $28,…" at bounding box center [153, 423] width 301 height 515
drag, startPoint x: 919, startPoint y: 322, endPoint x: 857, endPoint y: 434, distance: 128.0
click at [251, 324] on td "$707.08" at bounding box center [222, 318] width 58 height 11
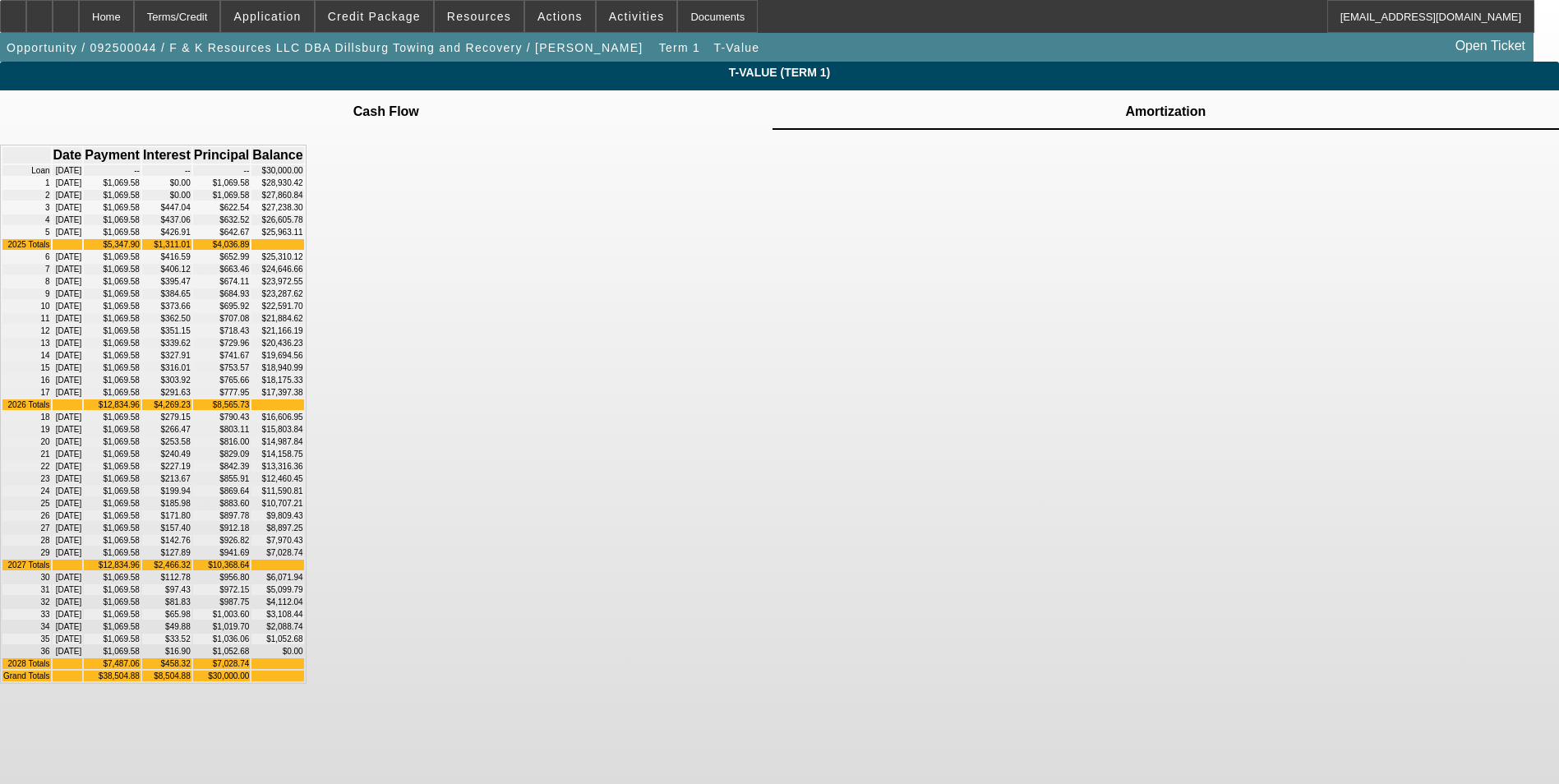
drag, startPoint x: 923, startPoint y: 537, endPoint x: 892, endPoint y: 537, distance: 31.0
click at [251, 547] on td "$941.69" at bounding box center [222, 553] width 58 height 11
drag, startPoint x: 1006, startPoint y: 527, endPoint x: 953, endPoint y: 528, distance: 53.0
click at [303, 547] on td "$7,028.74" at bounding box center [277, 553] width 52 height 11
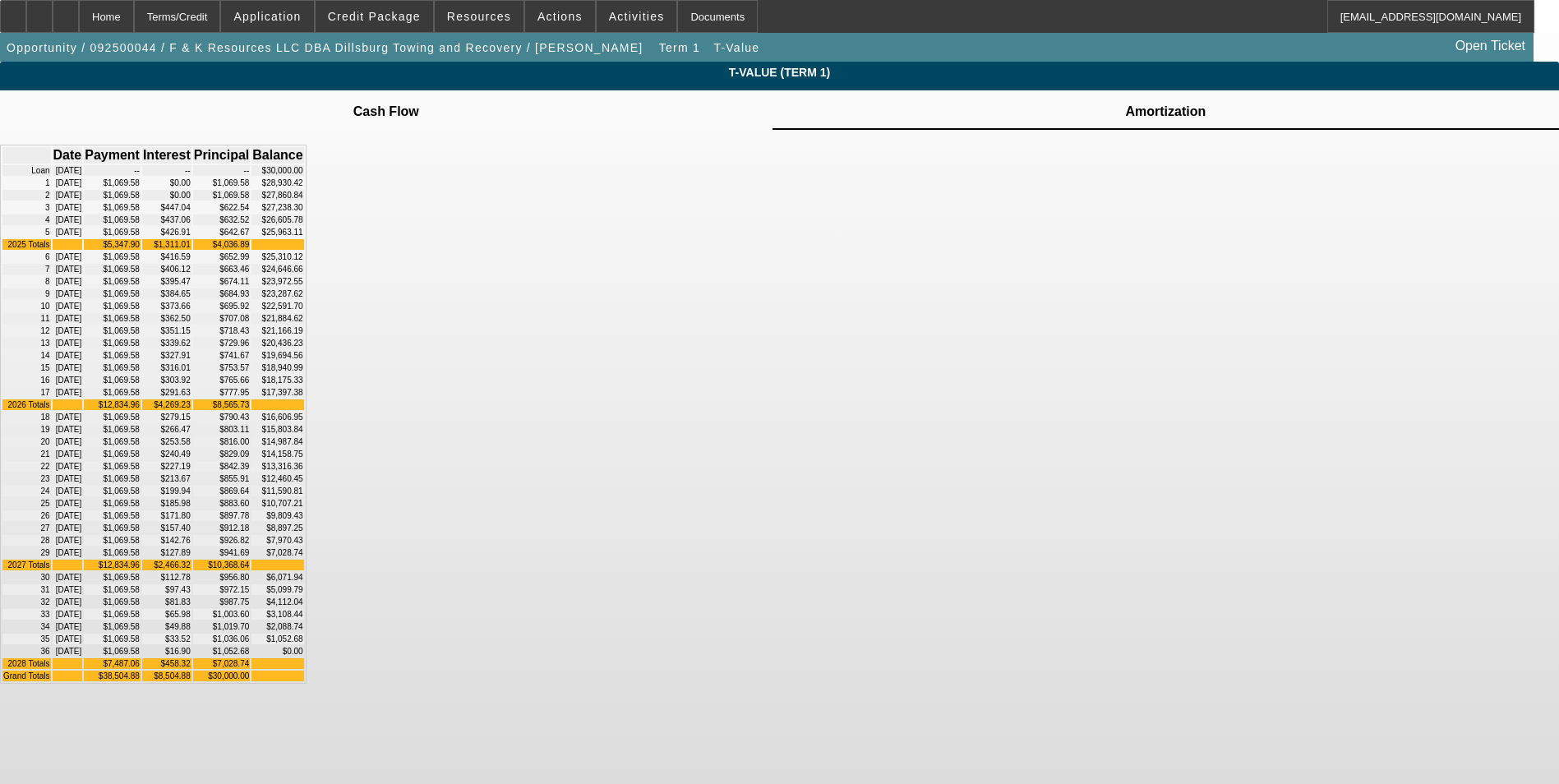
click at [192, 619] on td "$65.98" at bounding box center [166, 614] width 49 height 11
drag, startPoint x: 829, startPoint y: 569, endPoint x: 826, endPoint y: 695, distance: 126.0
click at [304, 681] on tbody "Loan 09/04/2025 -- -- -- $30,000.00 1 09/04/2025 $1,069.58 $0.00 $1,069.58 $28,…" at bounding box center [153, 423] width 301 height 515
click at [192, 656] on td "$16.90" at bounding box center [166, 651] width 49 height 11
drag, startPoint x: 842, startPoint y: 702, endPoint x: 821, endPoint y: 604, distance: 100.2
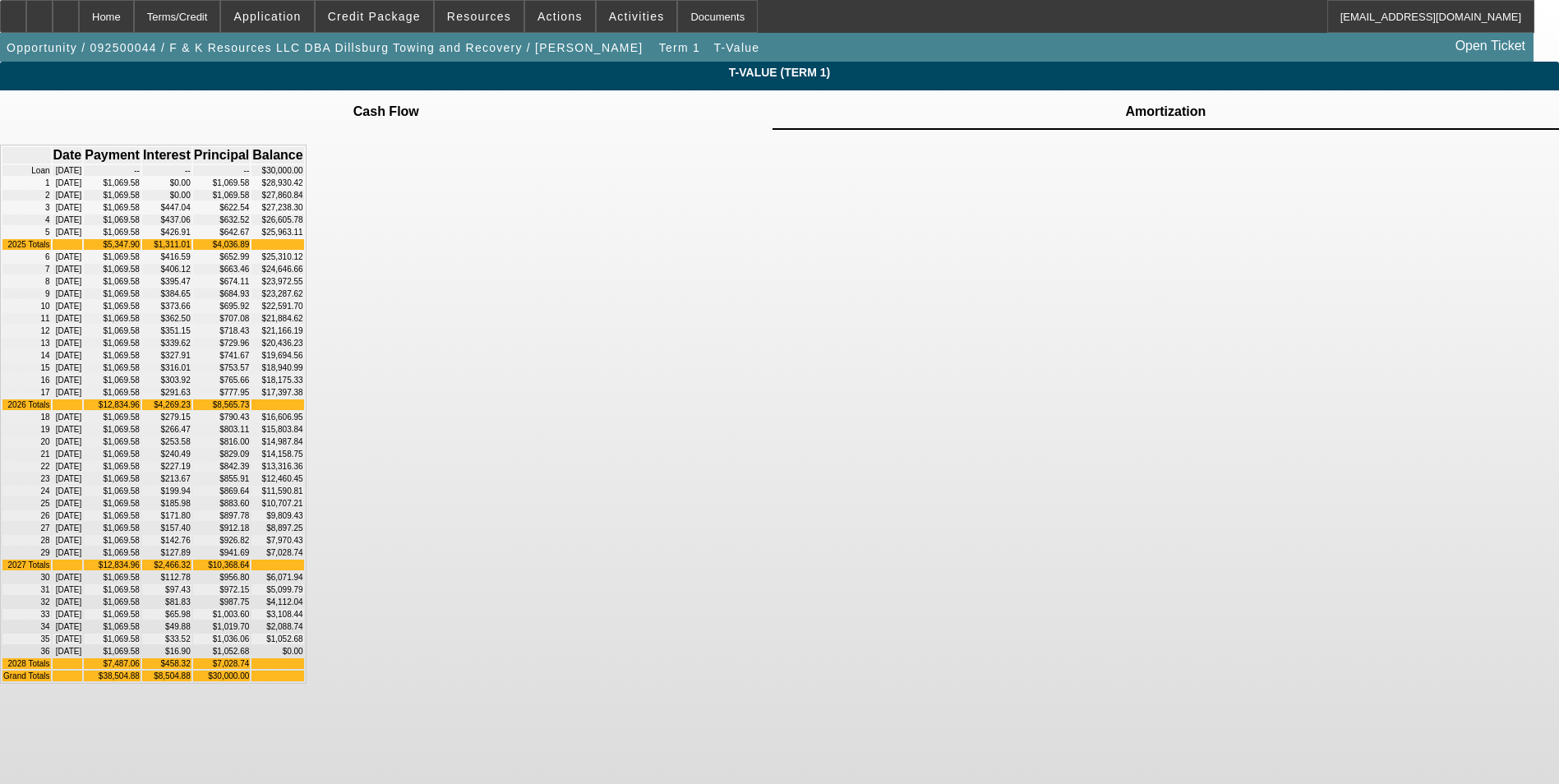
click at [304, 604] on tbody "Loan 09/04/2025 -- -- -- $30,000.00 1 09/04/2025 $1,069.58 $0.00 $1,069.58 $28,…" at bounding box center [153, 423] width 301 height 515
click at [251, 644] on td "$1,036.06" at bounding box center [222, 638] width 58 height 11
drag, startPoint x: 928, startPoint y: 693, endPoint x: 889, endPoint y: 573, distance: 126.2
click at [304, 573] on tbody "Loan 09/04/2025 -- -- -- $30,000.00 1 09/04/2025 $1,069.58 $0.00 $1,069.58 $28,…" at bounding box center [153, 423] width 301 height 515
drag, startPoint x: 889, startPoint y: 573, endPoint x: 858, endPoint y: 588, distance: 34.4
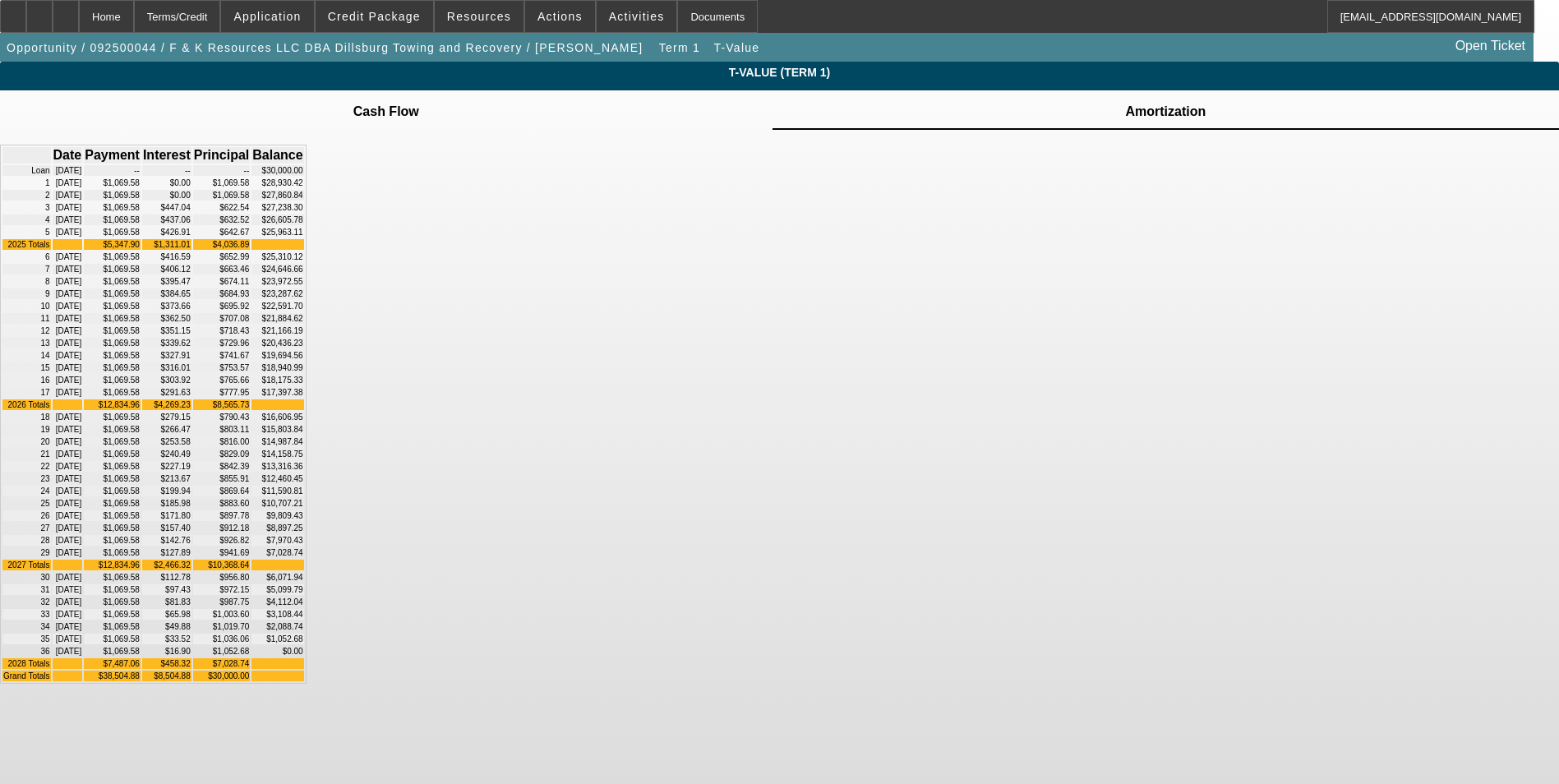
click at [251, 581] on td "$956.80" at bounding box center [222, 577] width 58 height 11
click at [192, 574] on td "$112.78" at bounding box center [166, 577] width 49 height 11
click at [192, 656] on td "$16.90" at bounding box center [166, 651] width 49 height 11
drag, startPoint x: 838, startPoint y: 698, endPoint x: 805, endPoint y: 578, distance: 124.5
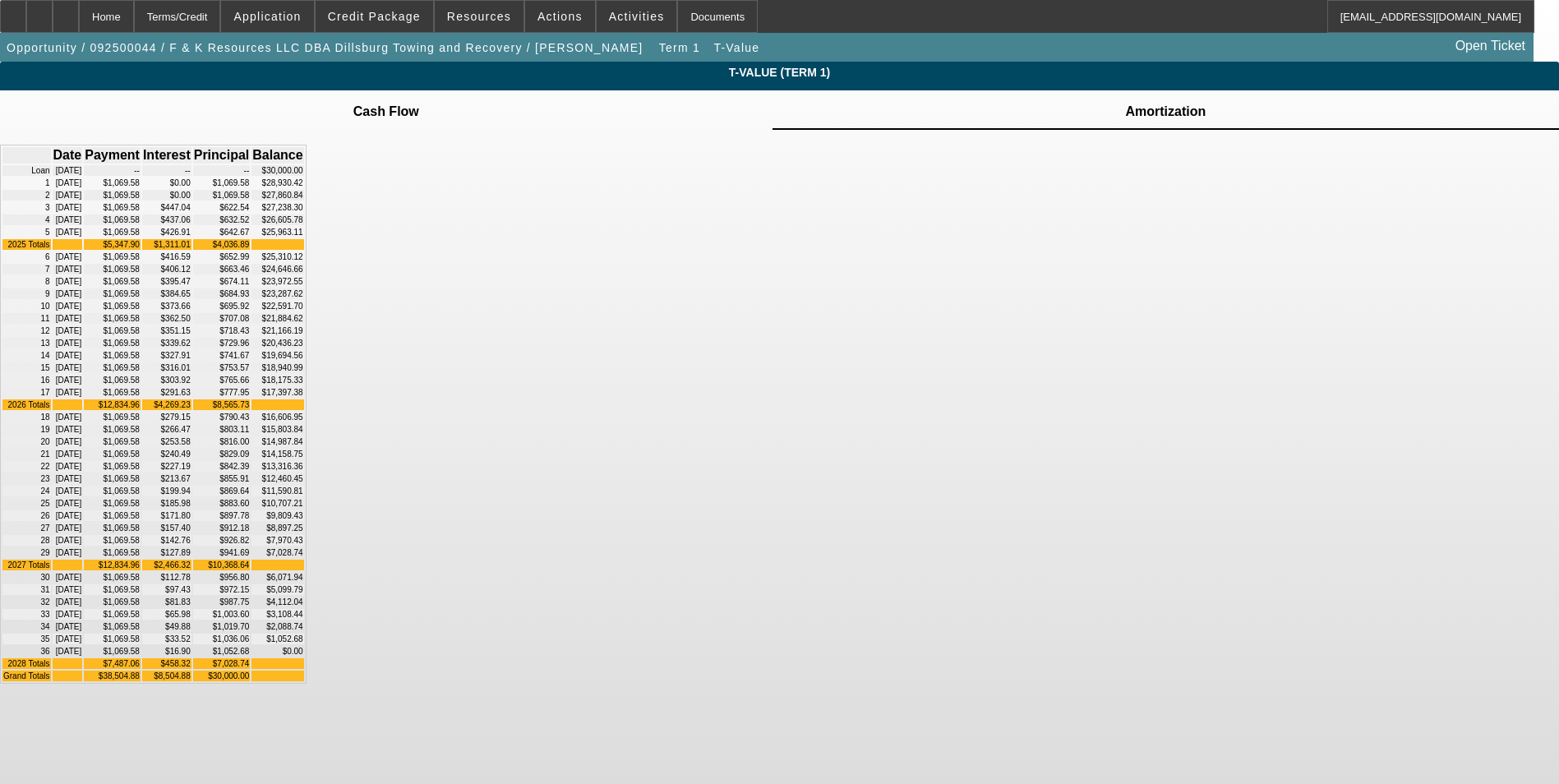
click at [304, 578] on tbody "Loan 09/04/2025 -- -- -- $30,000.00 1 09/04/2025 $1,069.58 $0.00 $1,069.58 $28,…" at bounding box center [153, 423] width 301 height 515
drag, startPoint x: 805, startPoint y: 578, endPoint x: 834, endPoint y: 632, distance: 61.3
click at [192, 619] on td "$65.98" at bounding box center [166, 614] width 49 height 11
click at [126, 14] on div "Home" at bounding box center [106, 16] width 55 height 33
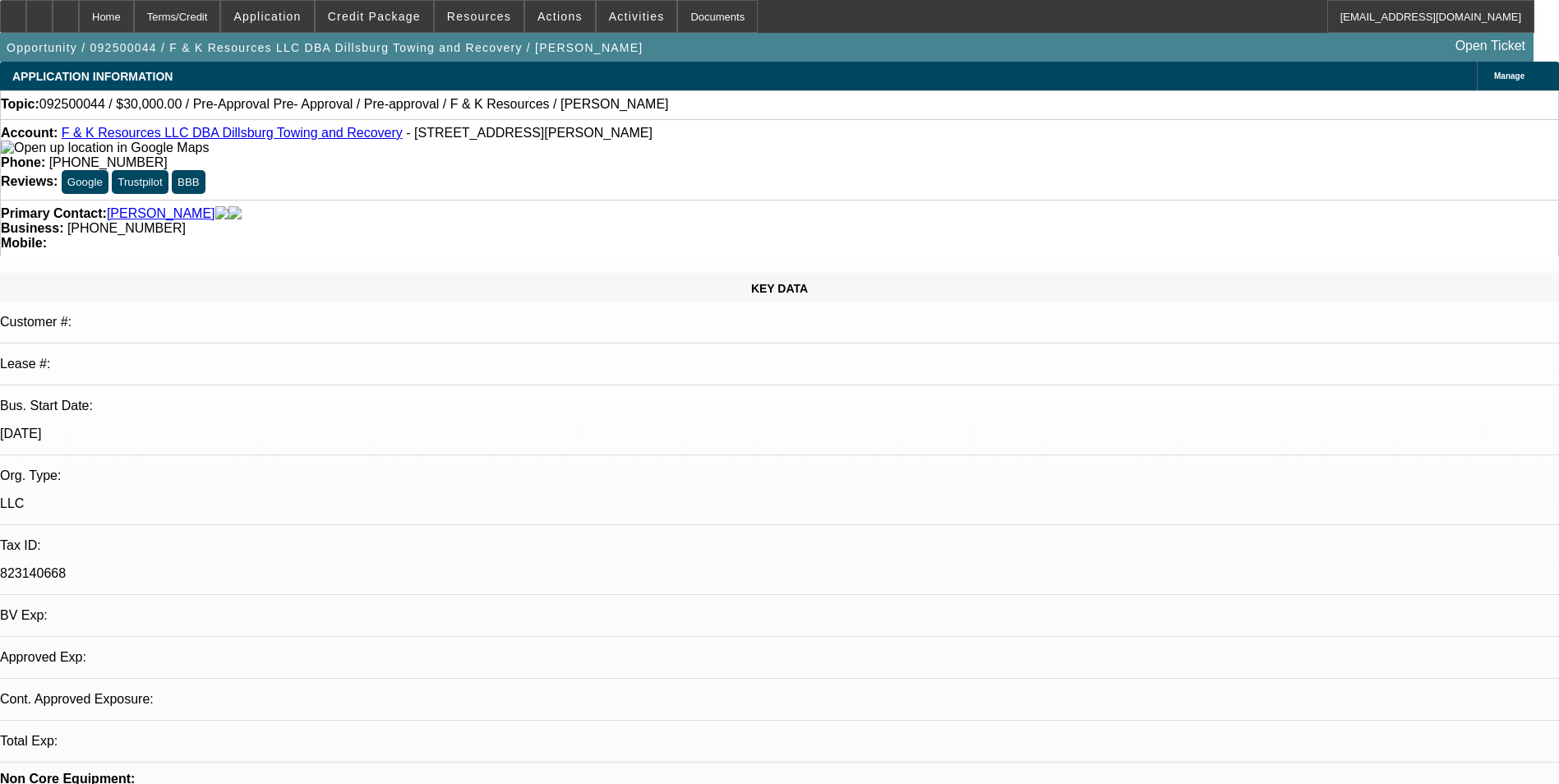
select select "0"
select select "6"
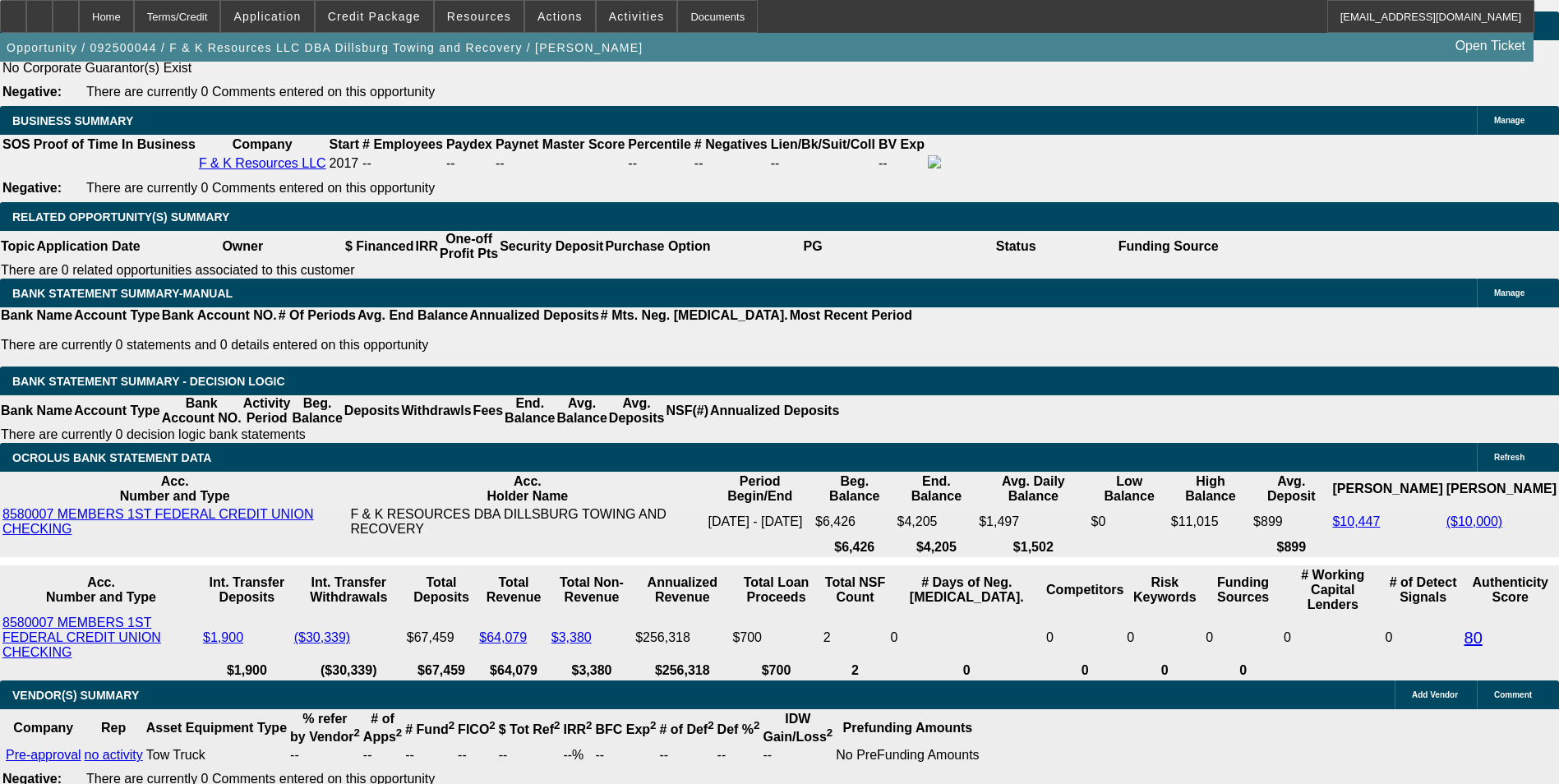
scroll to position [2464, 0]
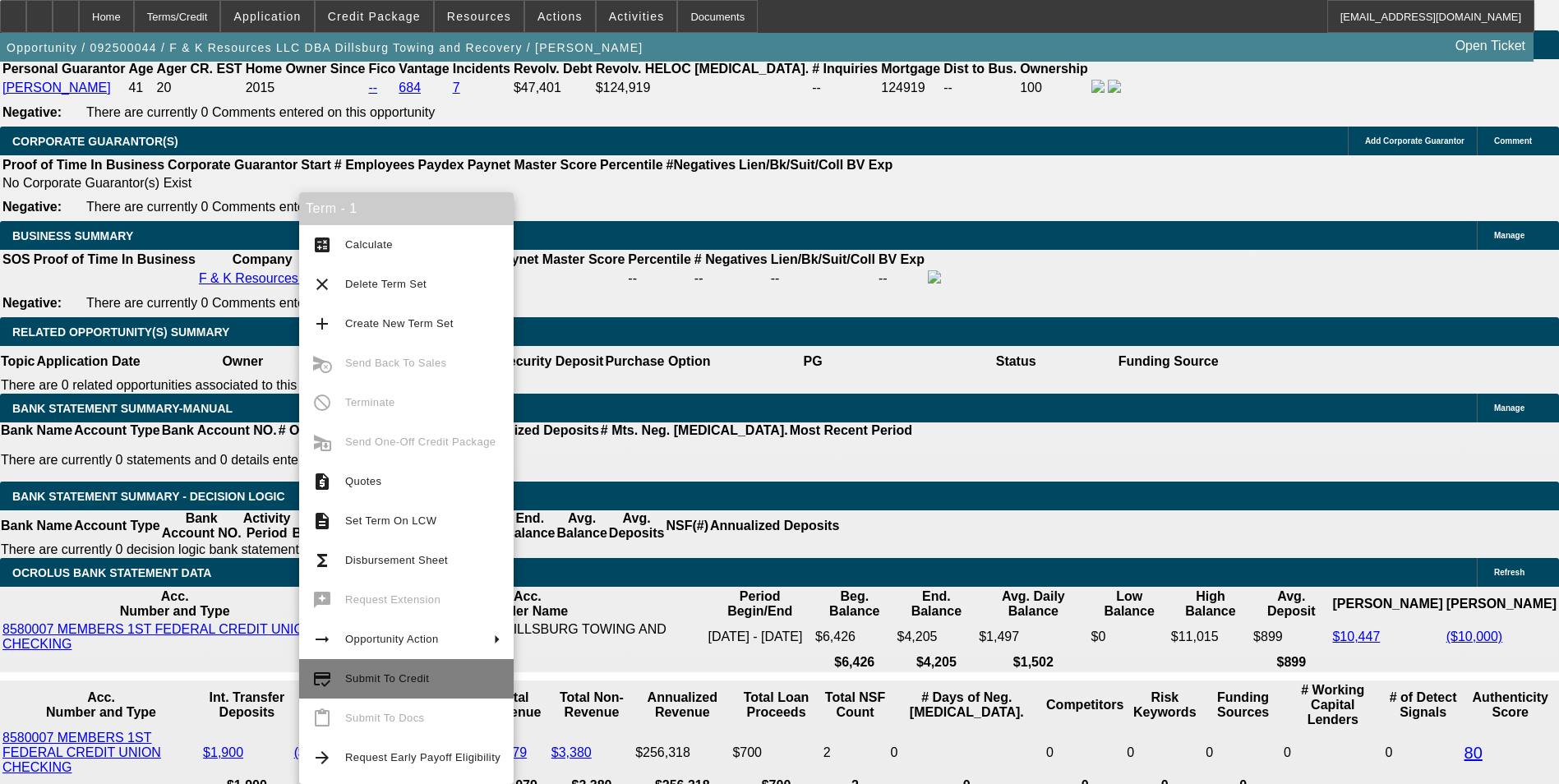
click at [415, 690] on button "credit_score Submit To Credit" at bounding box center [406, 678] width 214 height 40
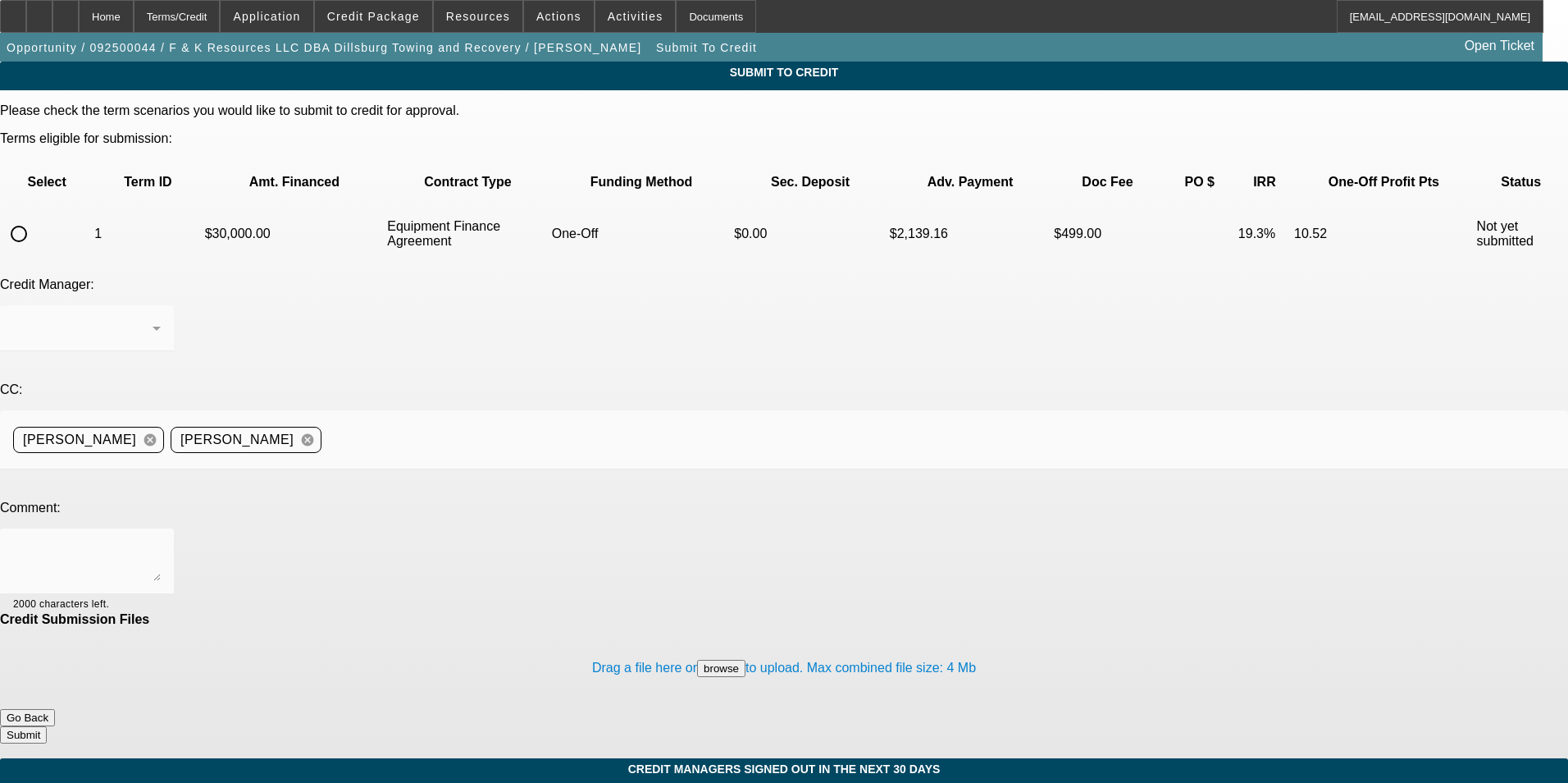
click at [35, 218] on input "radio" at bounding box center [19, 234] width 32 height 33
radio input "true"
click at [320, 382] on div at bounding box center [784, 391] width 1568 height 783
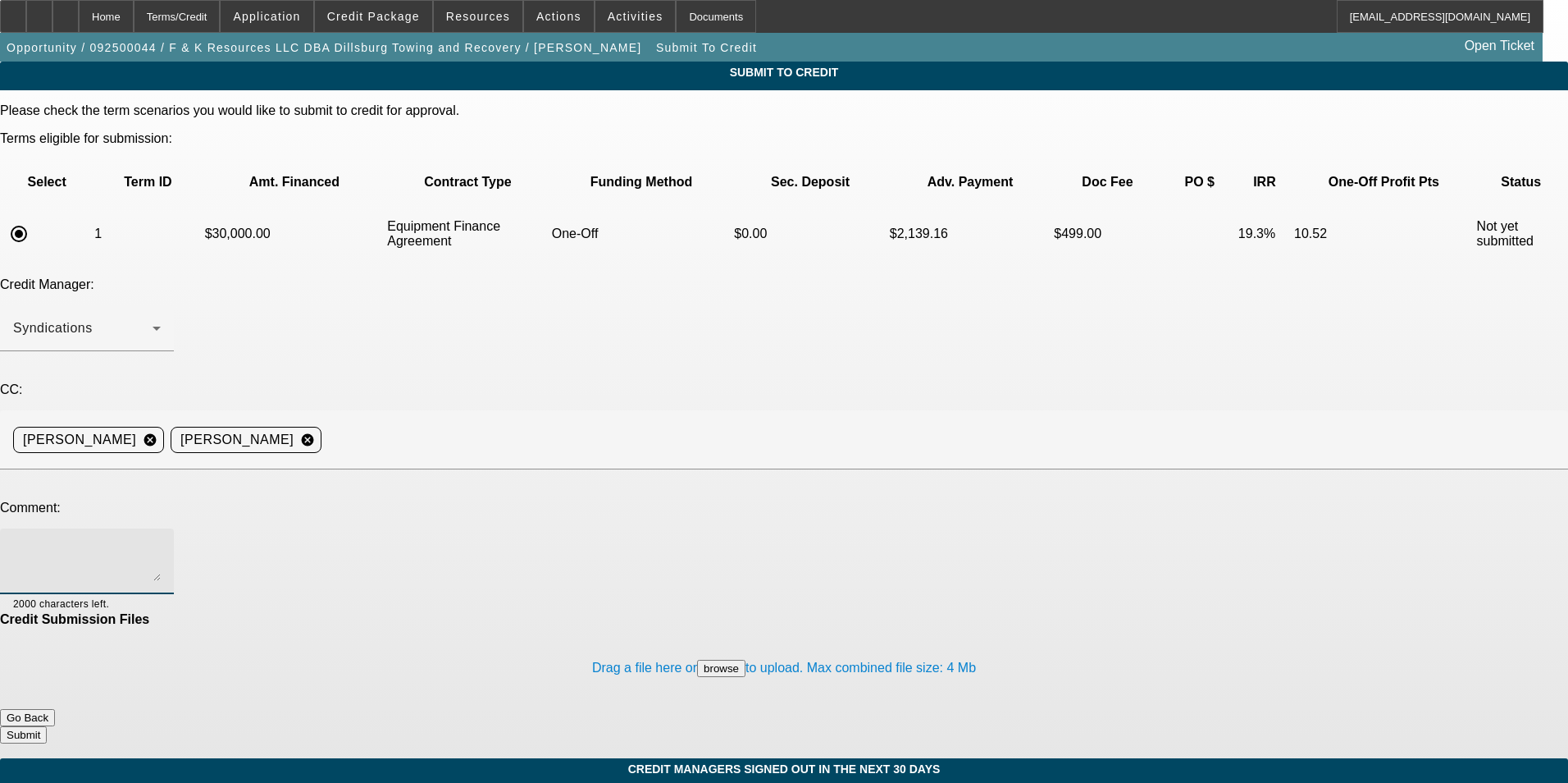
click at [161, 541] on textarea at bounding box center [87, 561] width 147 height 40
type textarea "Please Ok to Sell and send to FinPac. Thanks,"
click at [47, 726] on button "Submit" at bounding box center [23, 734] width 47 height 17
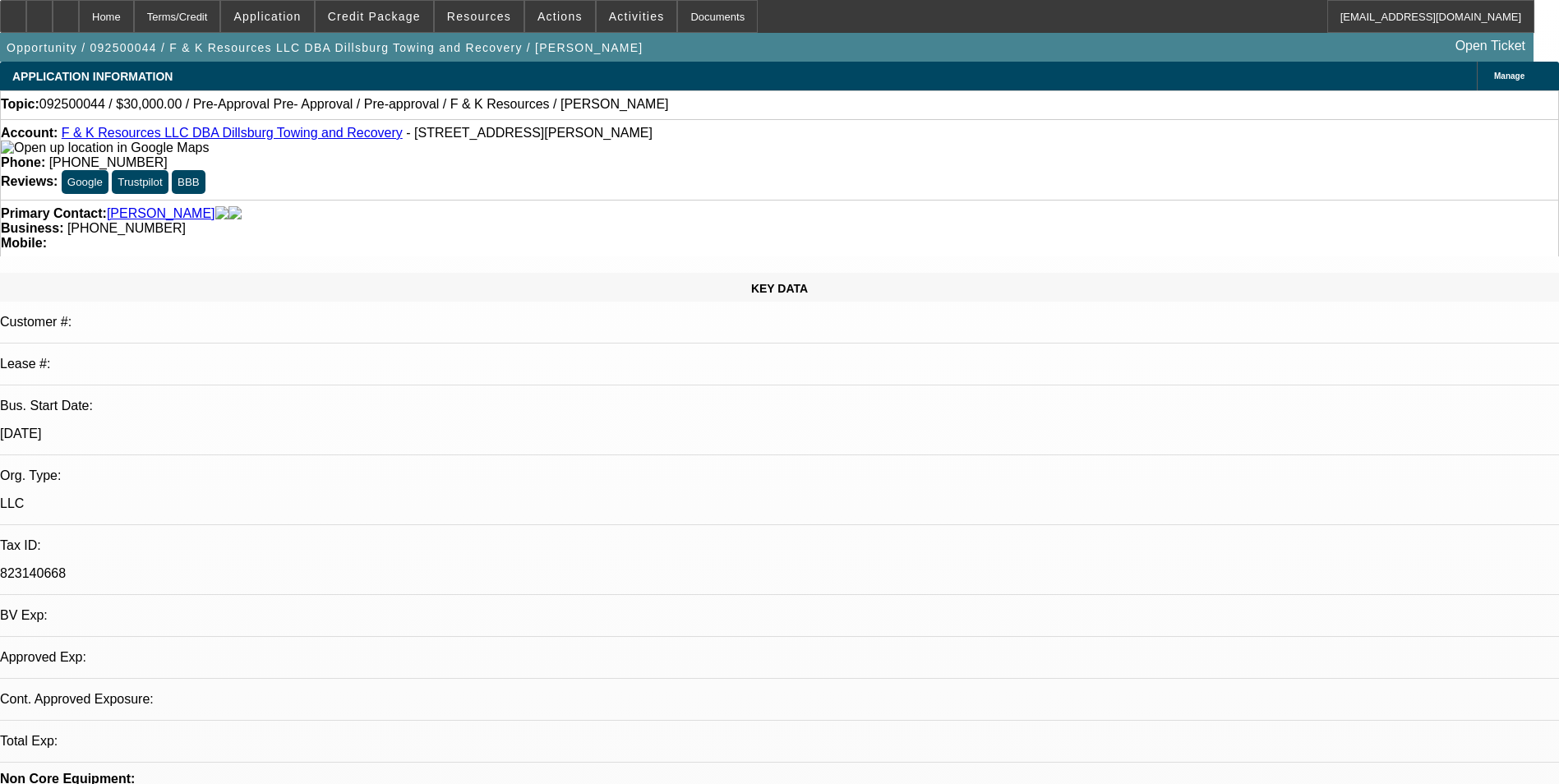
select select "0"
select select "6"
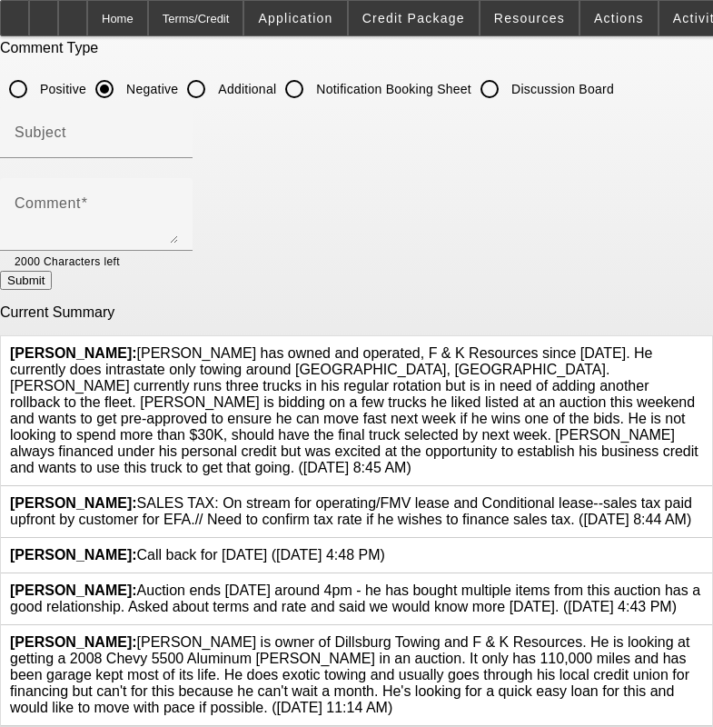
scroll to position [169, 0]
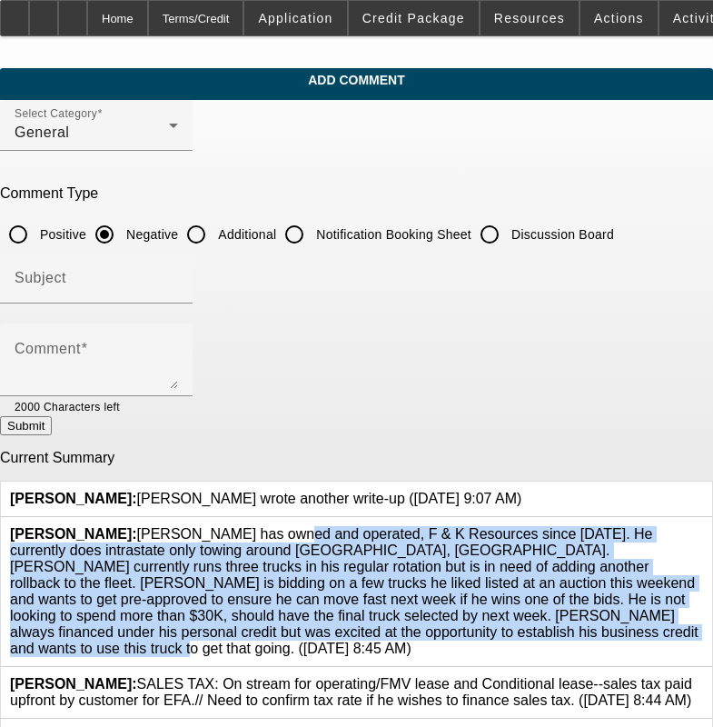
drag, startPoint x: 136, startPoint y: 520, endPoint x: 509, endPoint y: 628, distance: 387.8
click at [509, 628] on div "[PERSON_NAME]: [PERSON_NAME] has owned and operated, F & K Resources since [DAT…" at bounding box center [356, 591] width 693 height 131
drag, startPoint x: 509, startPoint y: 628, endPoint x: 438, endPoint y: 589, distance: 80.9
copy span "[PERSON_NAME] has owned and operated, F & K Resources since [DATE]. He currentl…"
click at [214, 233] on input "Additional" at bounding box center [196, 234] width 36 height 36
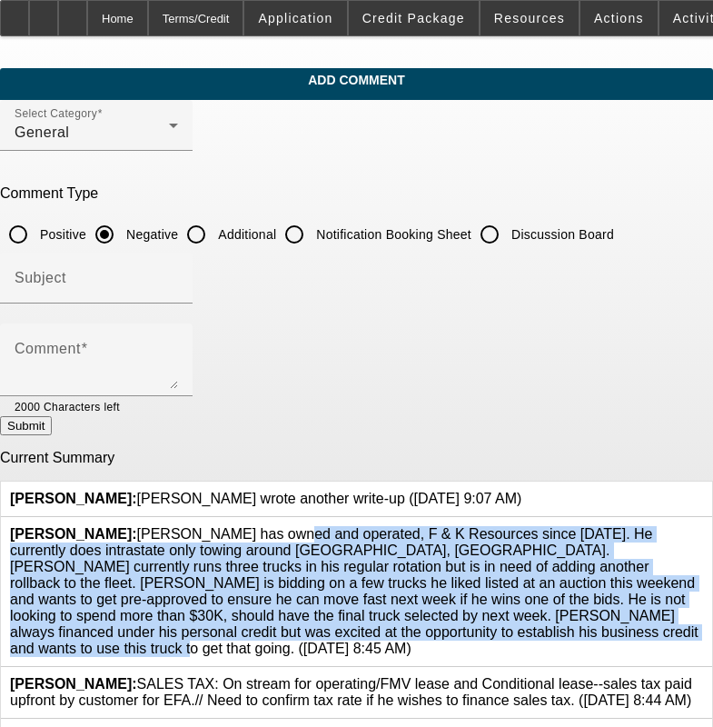
radio input "true"
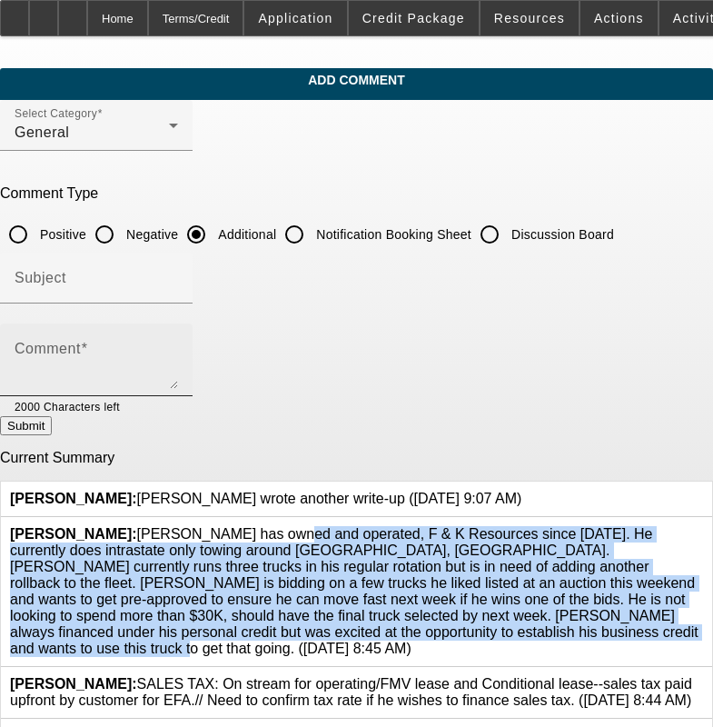
click at [178, 325] on div "Comment" at bounding box center [96, 359] width 163 height 73
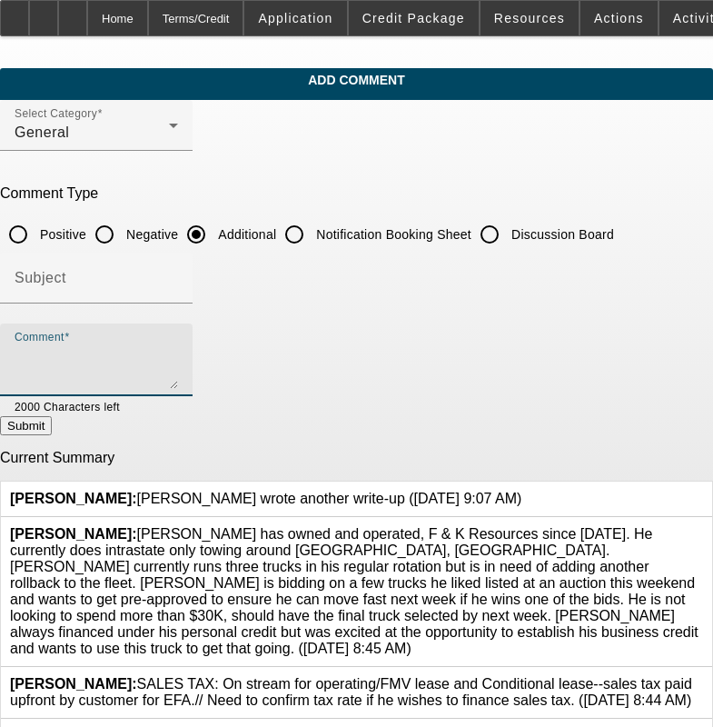
paste textarea "[PERSON_NAME] has owned and operated, F & K Resources since [DATE]. He currentl…"
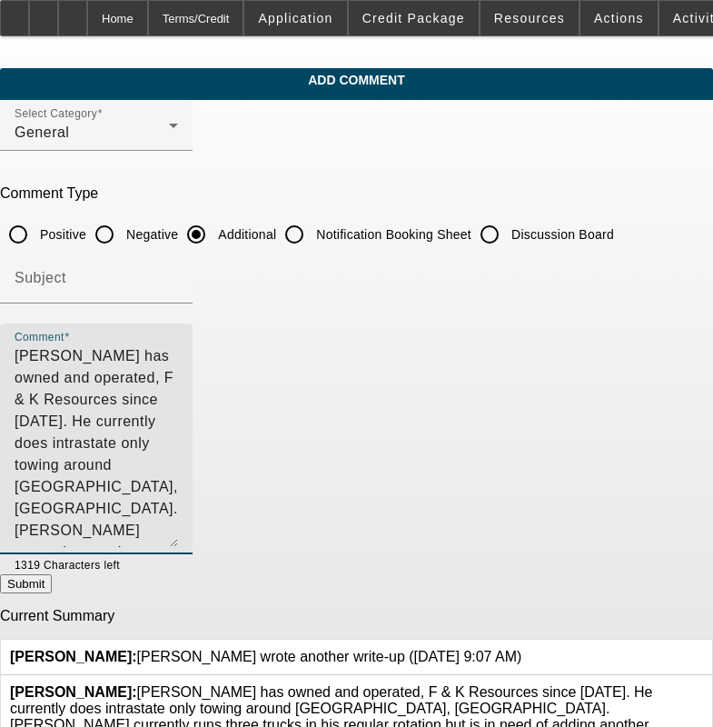
drag, startPoint x: 668, startPoint y: 382, endPoint x: 645, endPoint y: 540, distance: 159.7
click at [178, 540] on textarea "[PERSON_NAME] has owned and operated, F & K Resources since [DATE]. He currentl…" at bounding box center [96, 446] width 163 height 202
click at [178, 355] on textarea "[PERSON_NAME] has owned and operated, F & K Resources since [DATE]. He currentl…" at bounding box center [96, 446] width 163 height 202
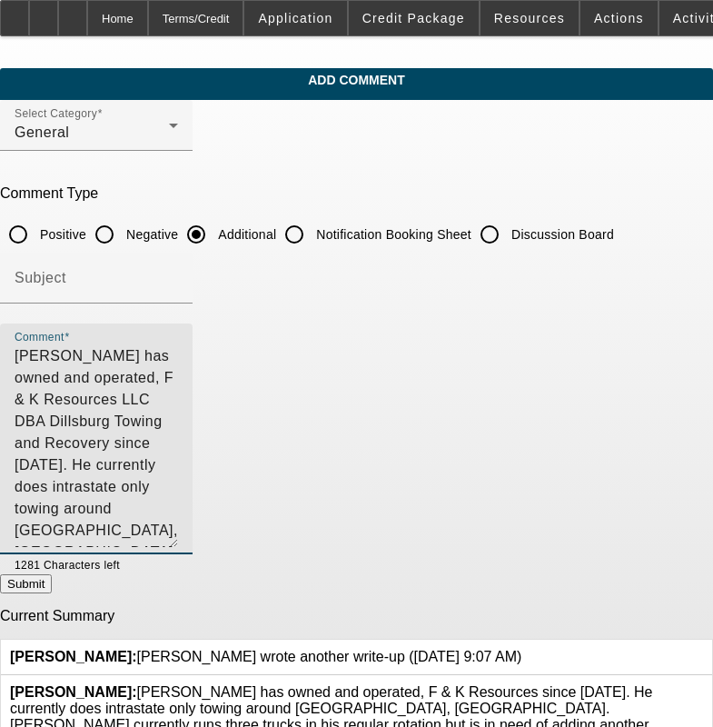
type textarea "[PERSON_NAME] has owned and operated, F & K Resources LLC DBA Dillsburg Towing …"
click at [52, 583] on button "Submit" at bounding box center [26, 583] width 52 height 19
radio input "true"
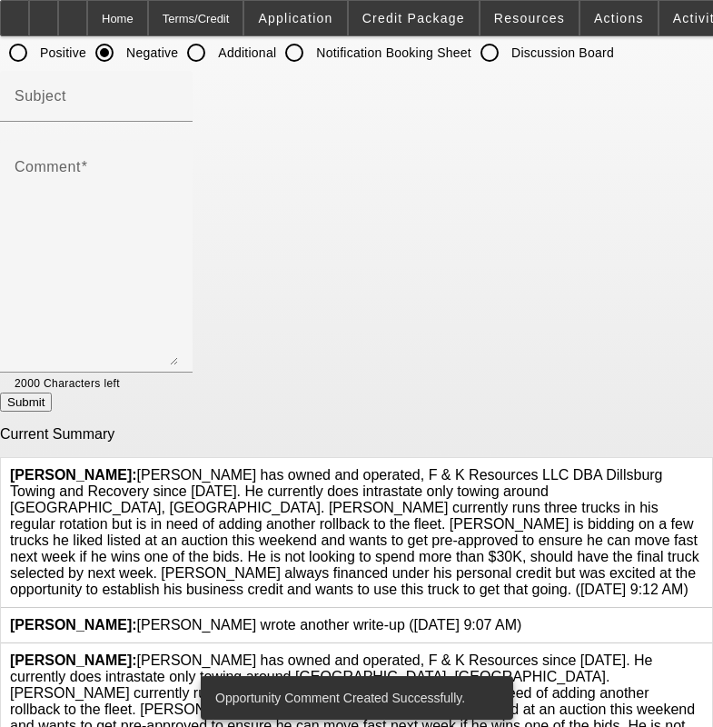
scroll to position [411, 0]
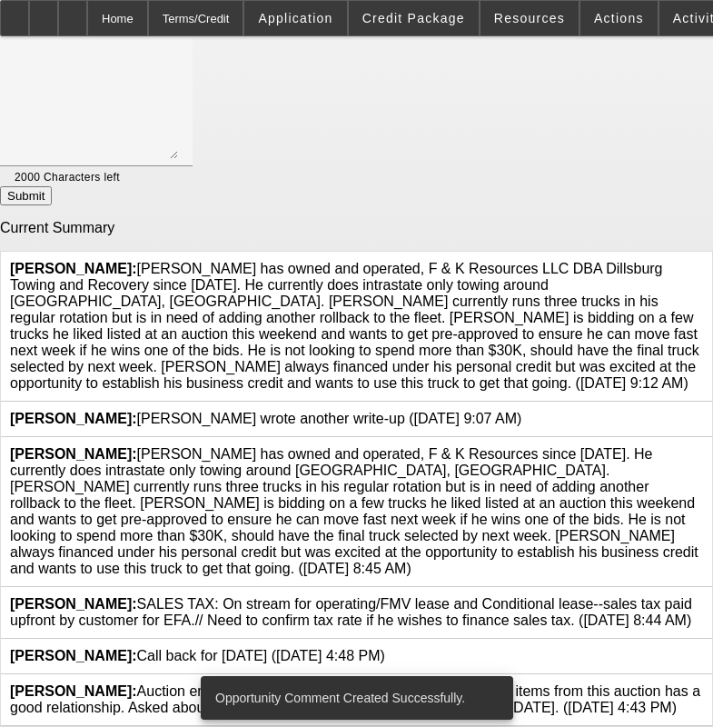
click at [703, 446] on icon at bounding box center [703, 446] width 0 height 0
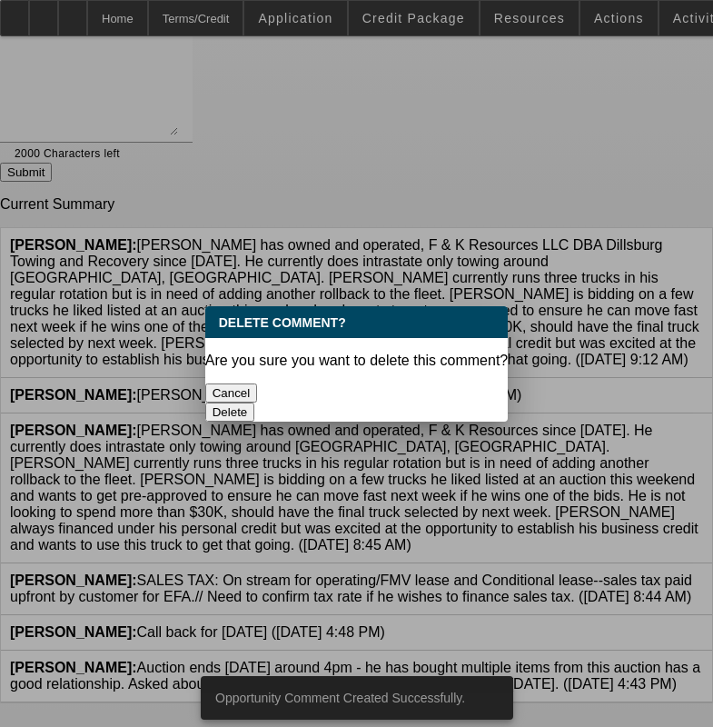
click at [255, 402] on button "Delete" at bounding box center [230, 411] width 50 height 19
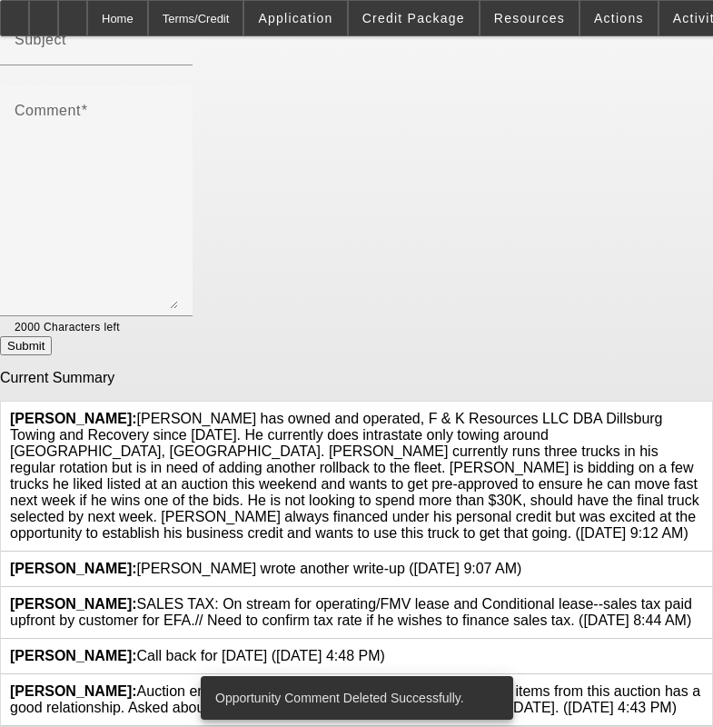
scroll to position [278, 0]
